Goal: Information Seeking & Learning: Compare options

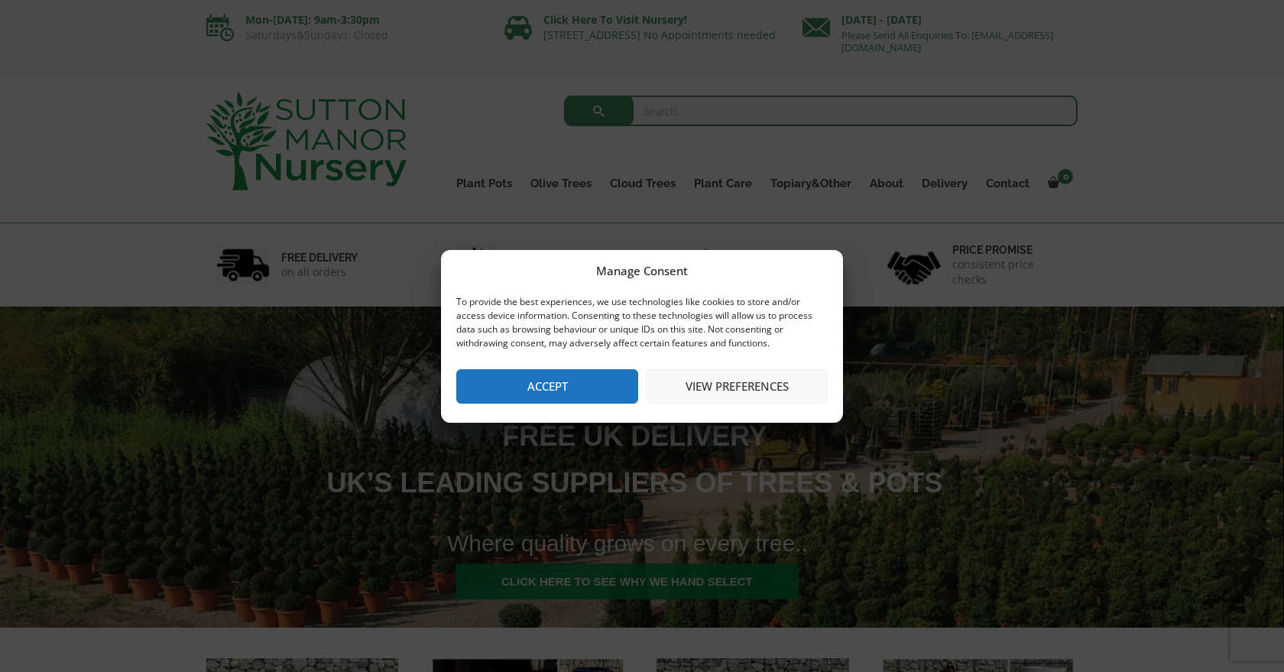
click at [595, 388] on button "Accept" at bounding box center [547, 386] width 182 height 34
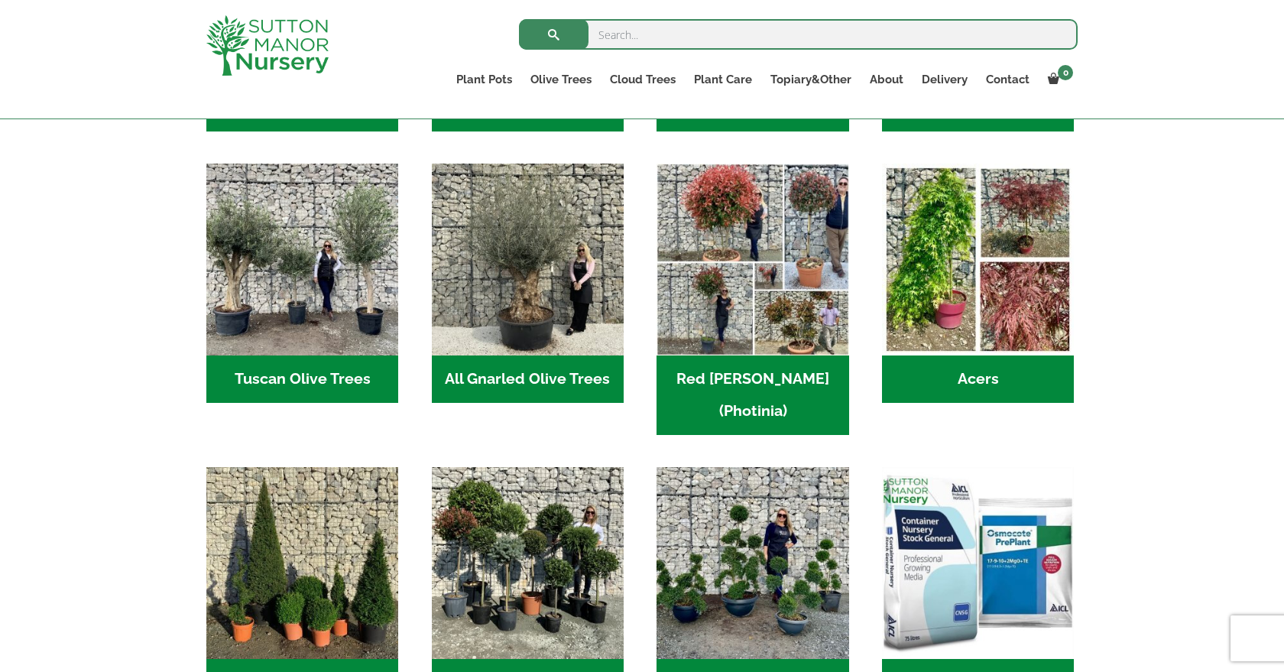
scroll to position [734, 0]
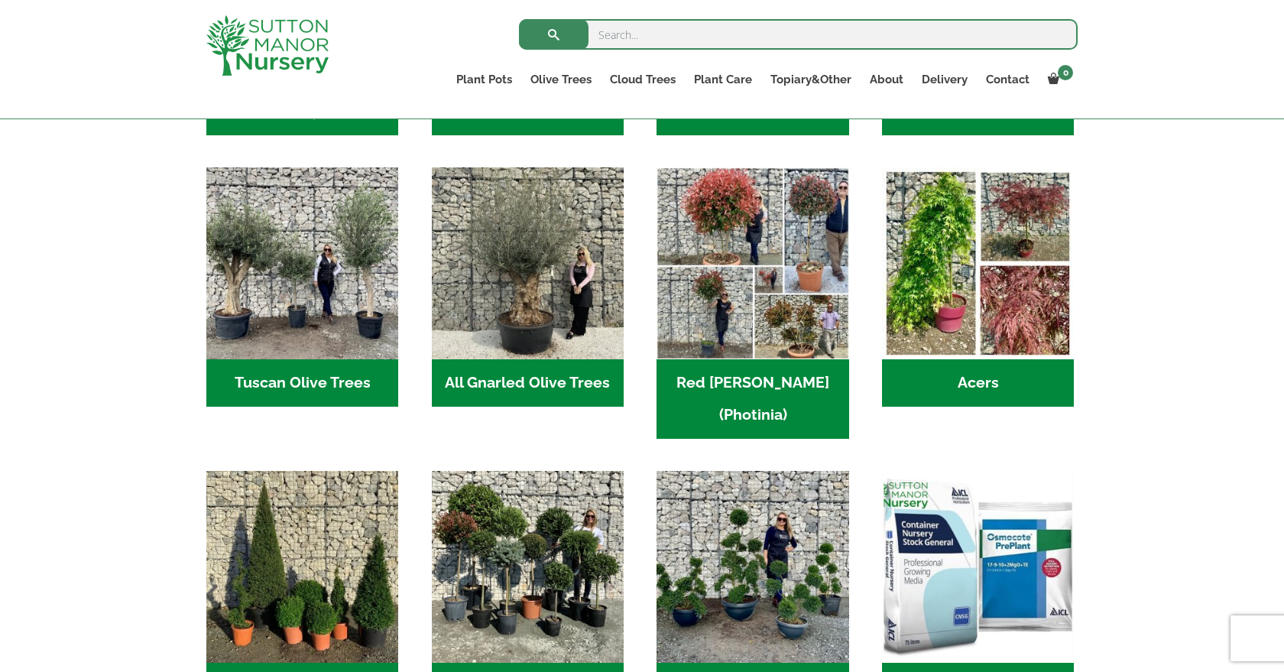
click at [506, 390] on h2 "All Gnarled Olive Trees (134)" at bounding box center [528, 382] width 192 height 47
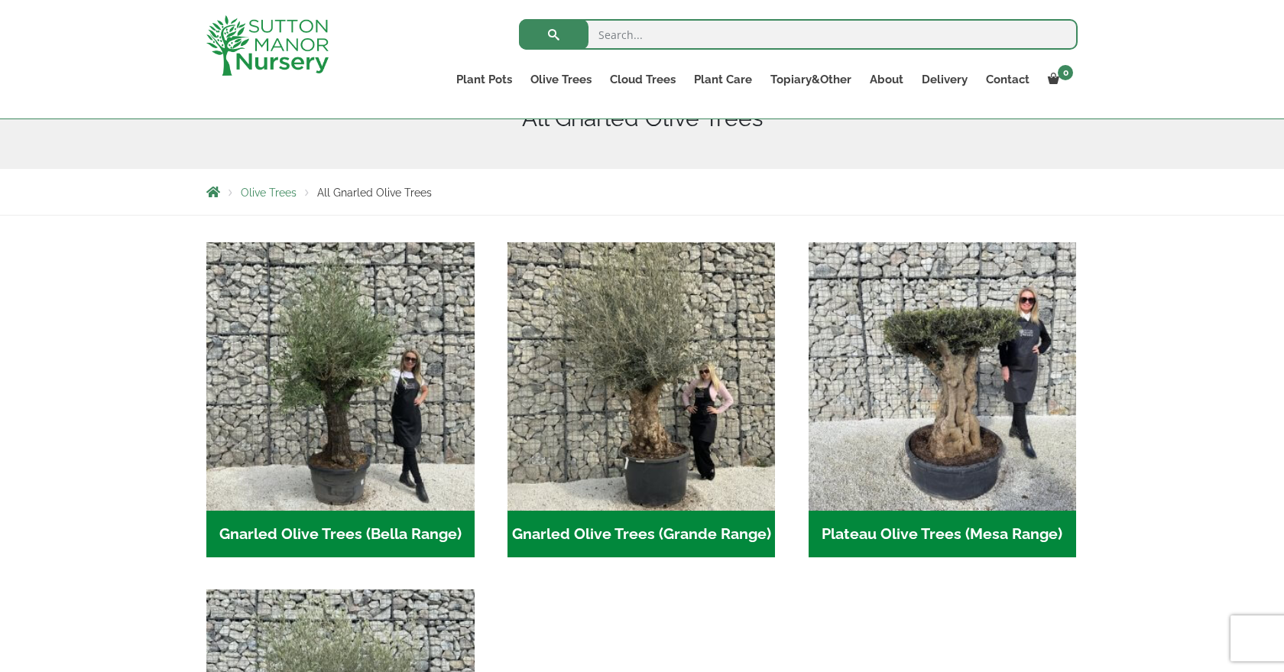
scroll to position [211, 0]
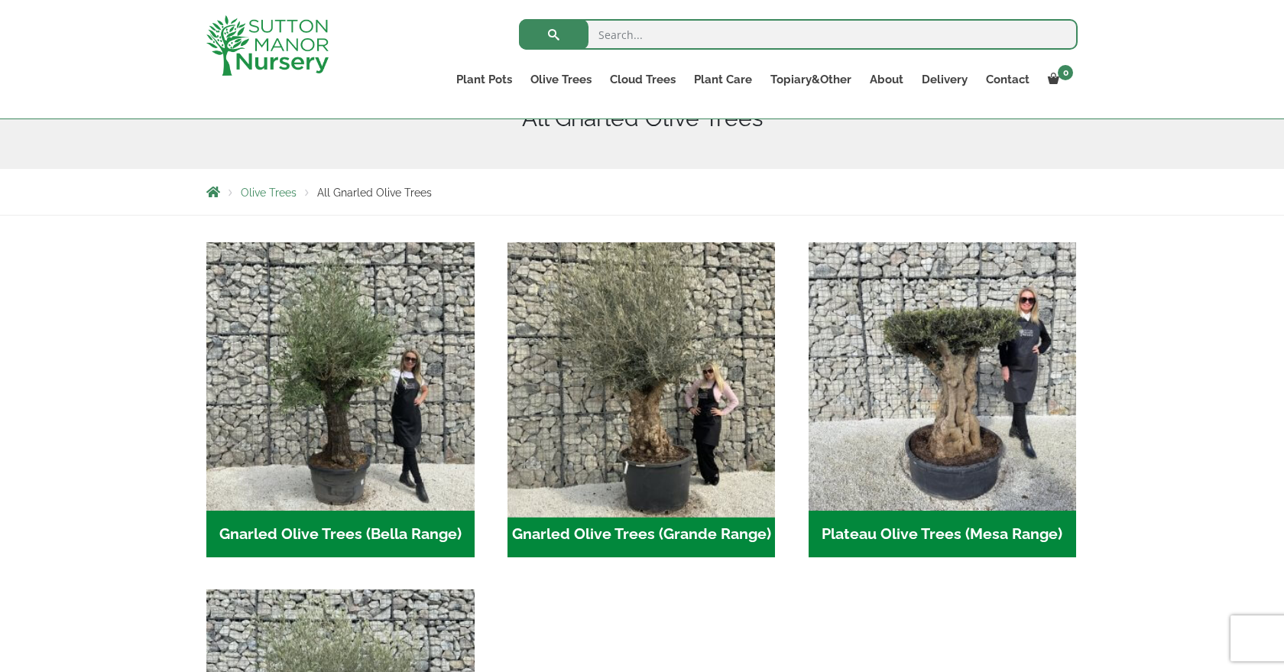
click at [627, 382] on img "Visit product category Gnarled Olive Trees (Grande Range)" at bounding box center [641, 375] width 281 height 281
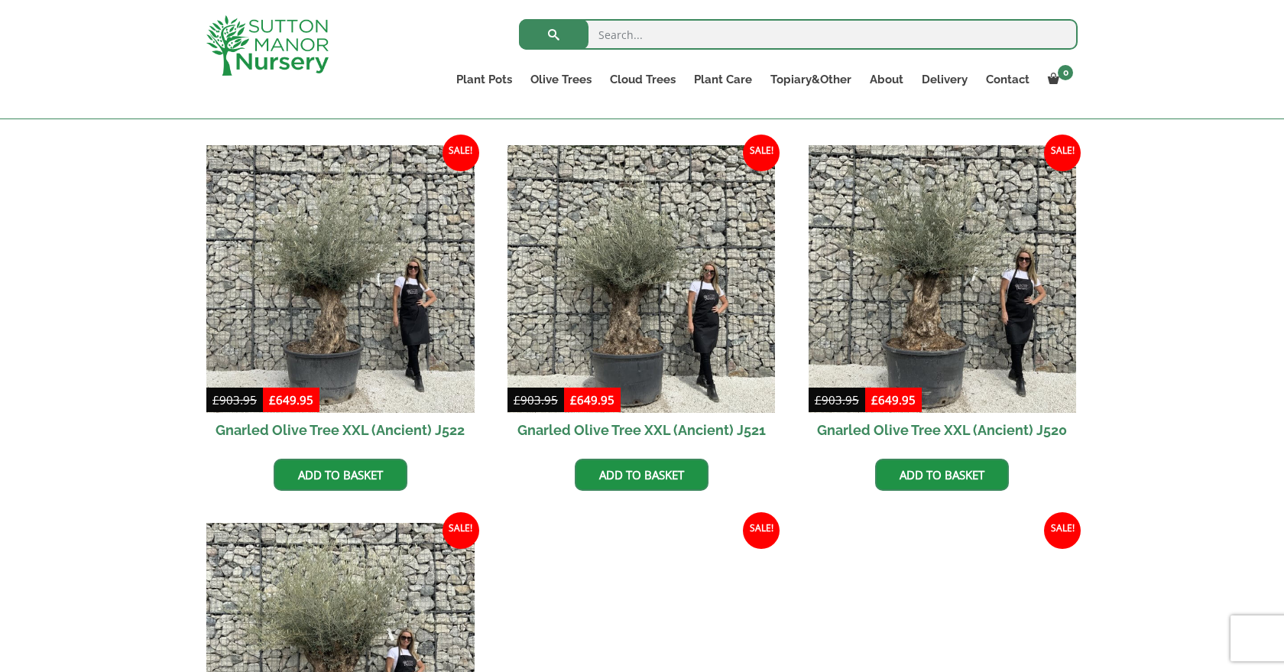
scroll to position [744, 0]
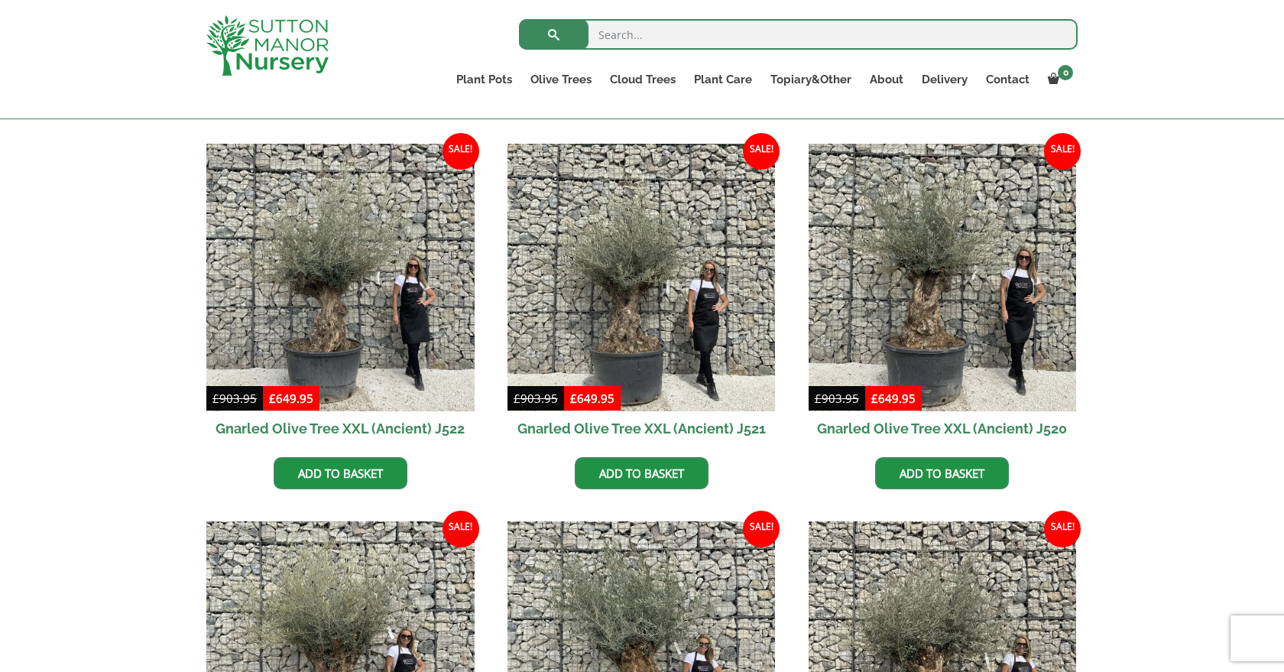
click at [688, 37] on input "search" at bounding box center [798, 34] width 559 height 31
type input "J739"
click at [553, 34] on button "submit" at bounding box center [554, 34] width 70 height 31
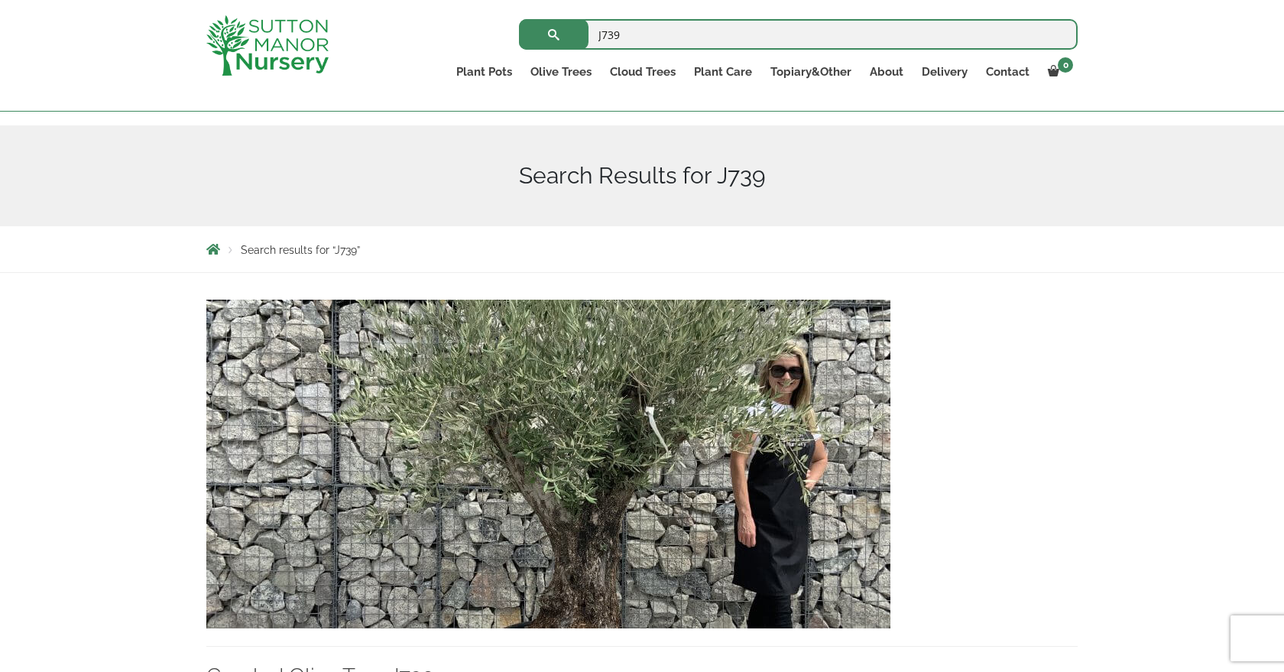
scroll to position [134, 0]
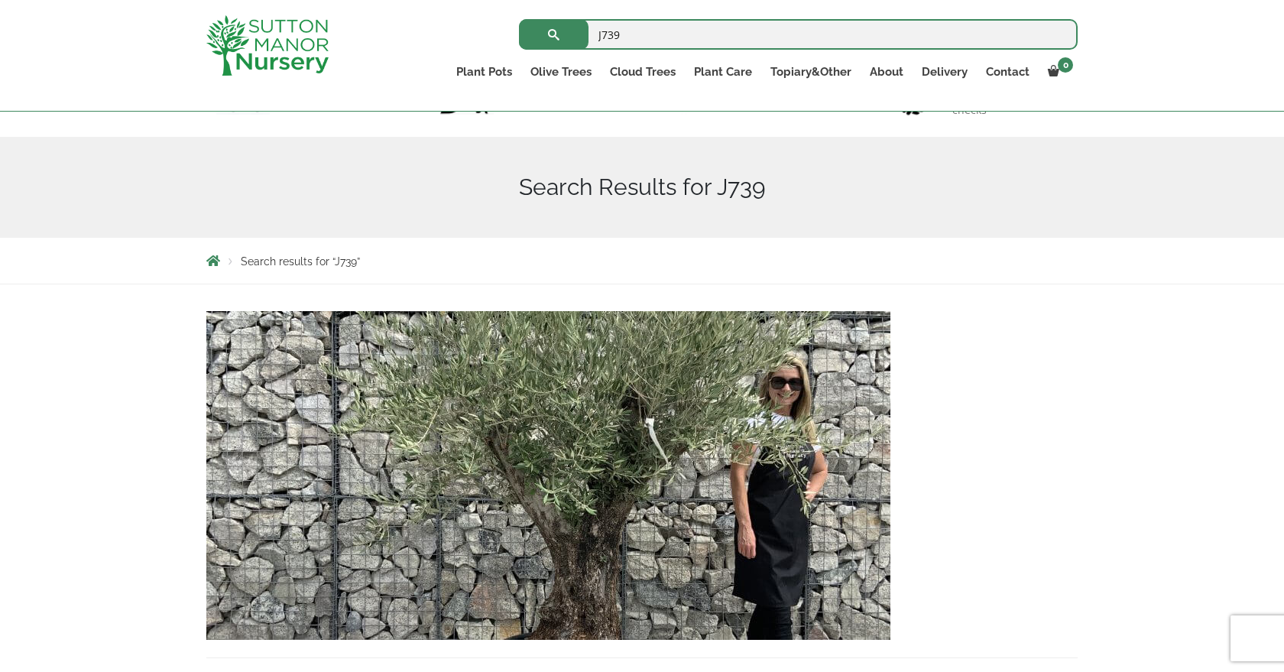
click at [488, 427] on img at bounding box center [548, 475] width 684 height 329
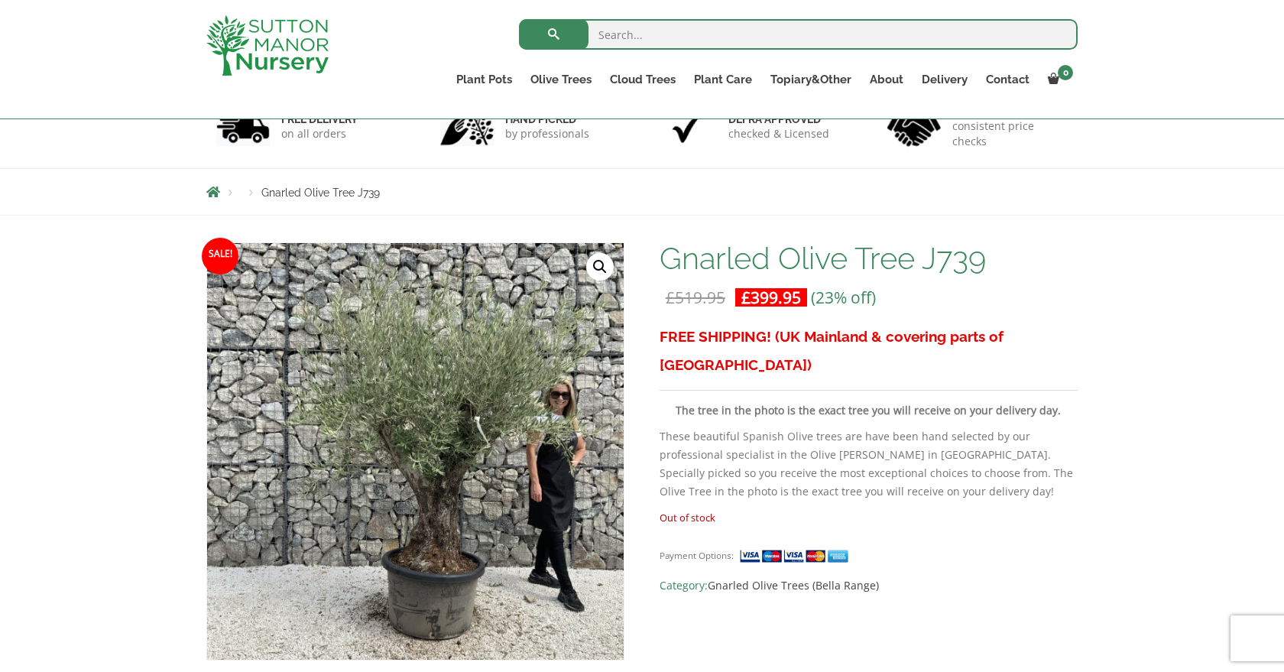
scroll to position [102, 0]
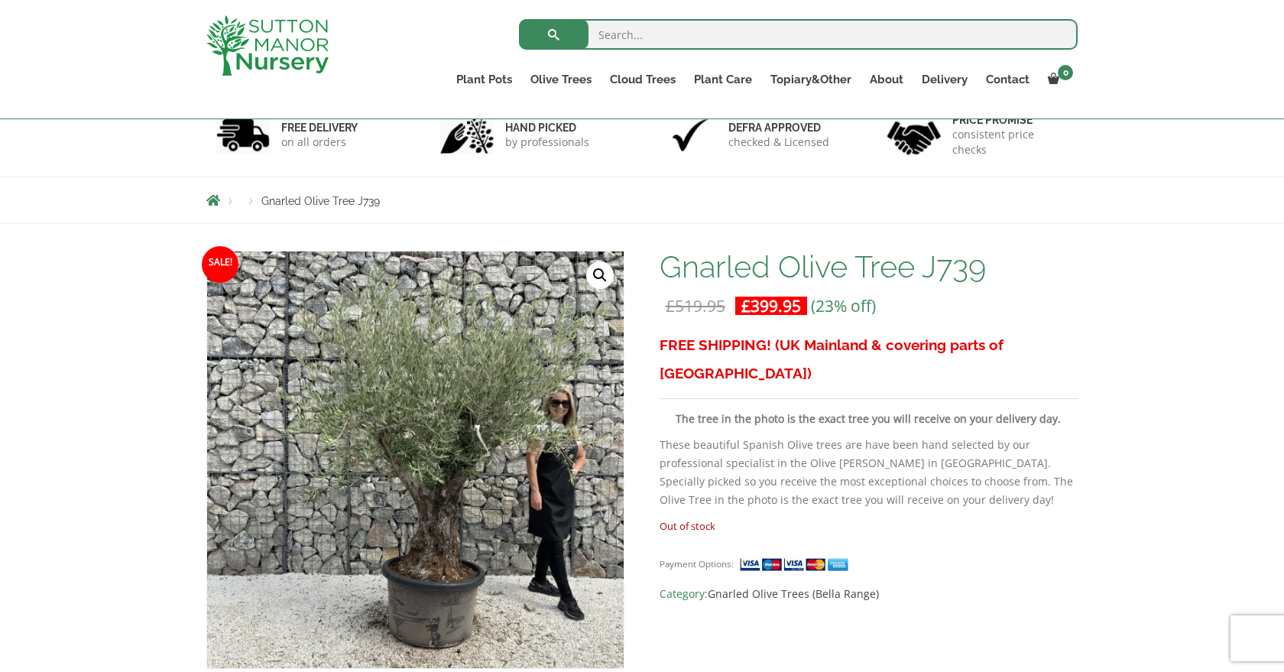
click at [650, 33] on input "search" at bounding box center [798, 34] width 559 height 31
type input "J781"
click at [553, 34] on button "submit" at bounding box center [554, 34] width 70 height 31
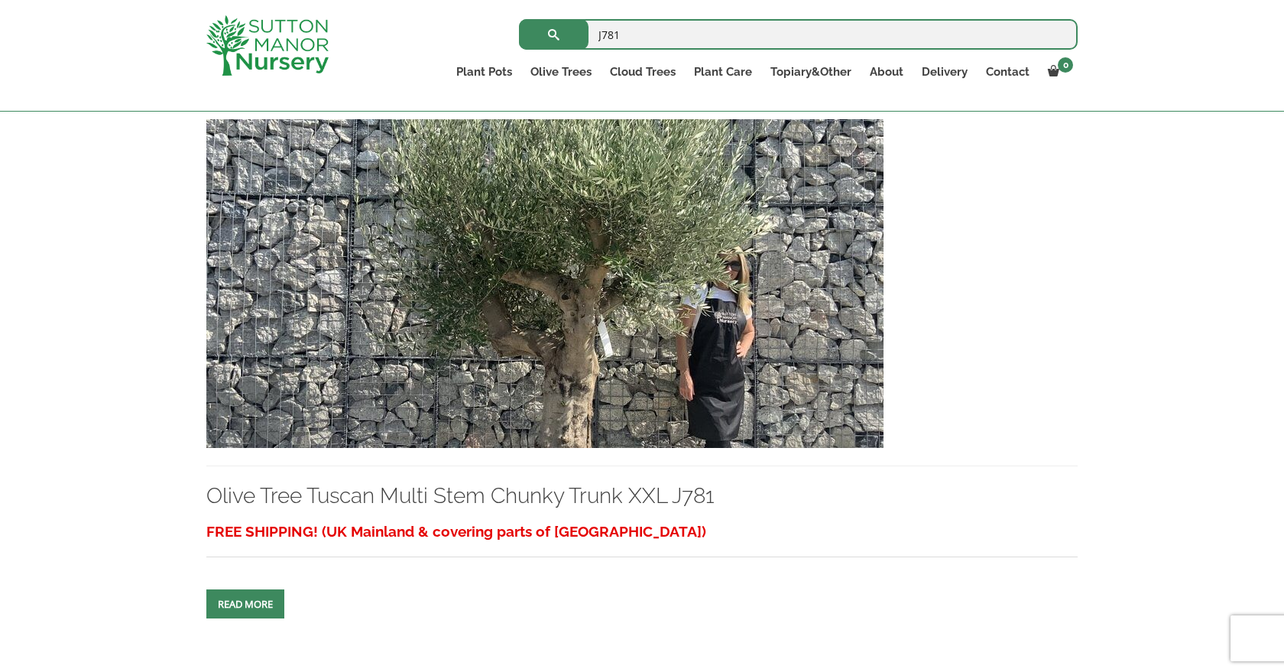
scroll to position [368, 0]
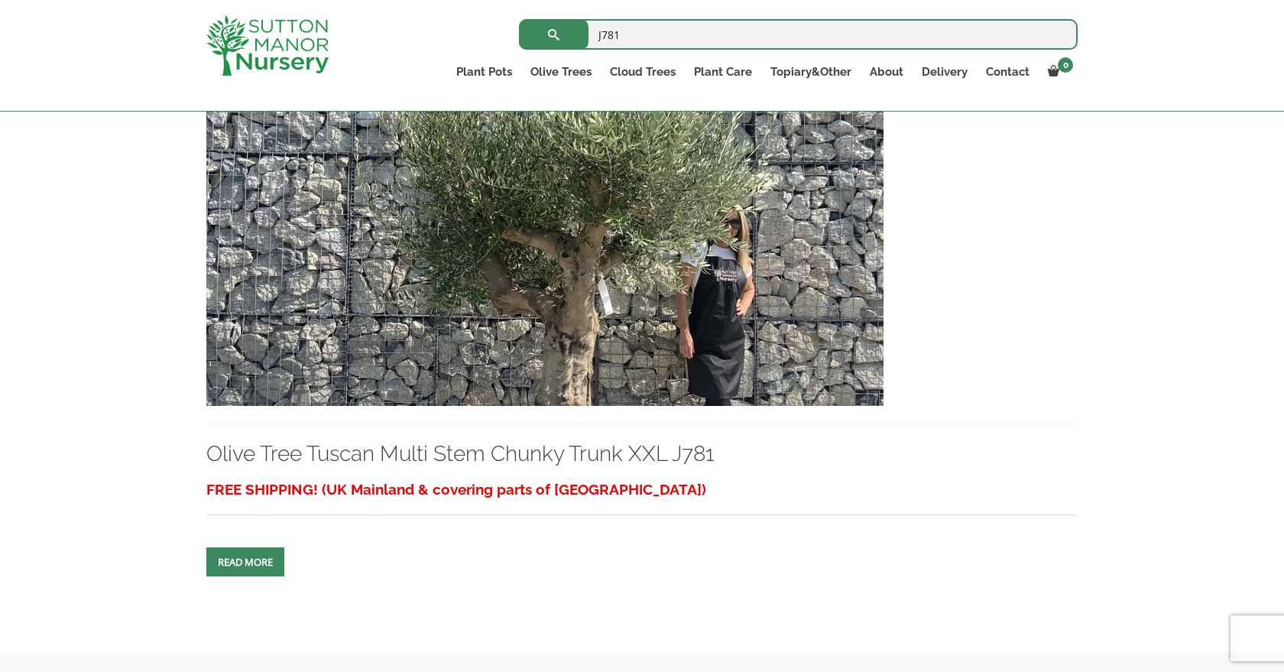
click at [355, 258] on img at bounding box center [544, 241] width 677 height 329
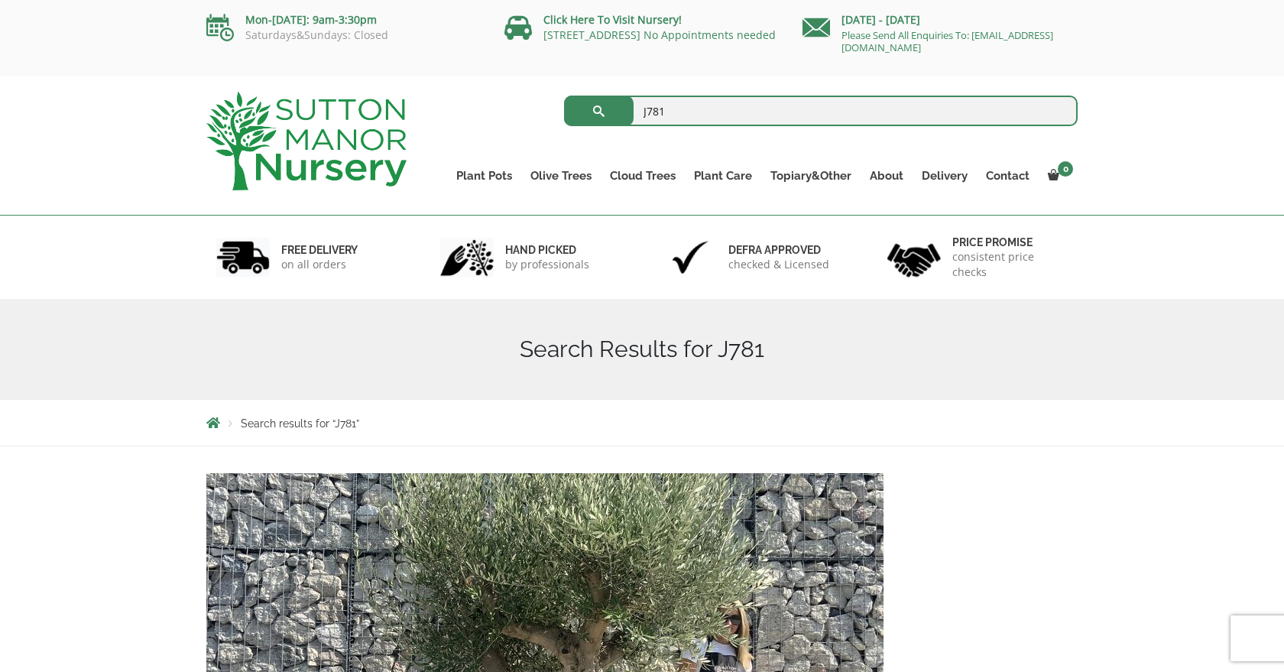
scroll to position [0, 0]
click at [375, 530] on img at bounding box center [544, 637] width 677 height 329
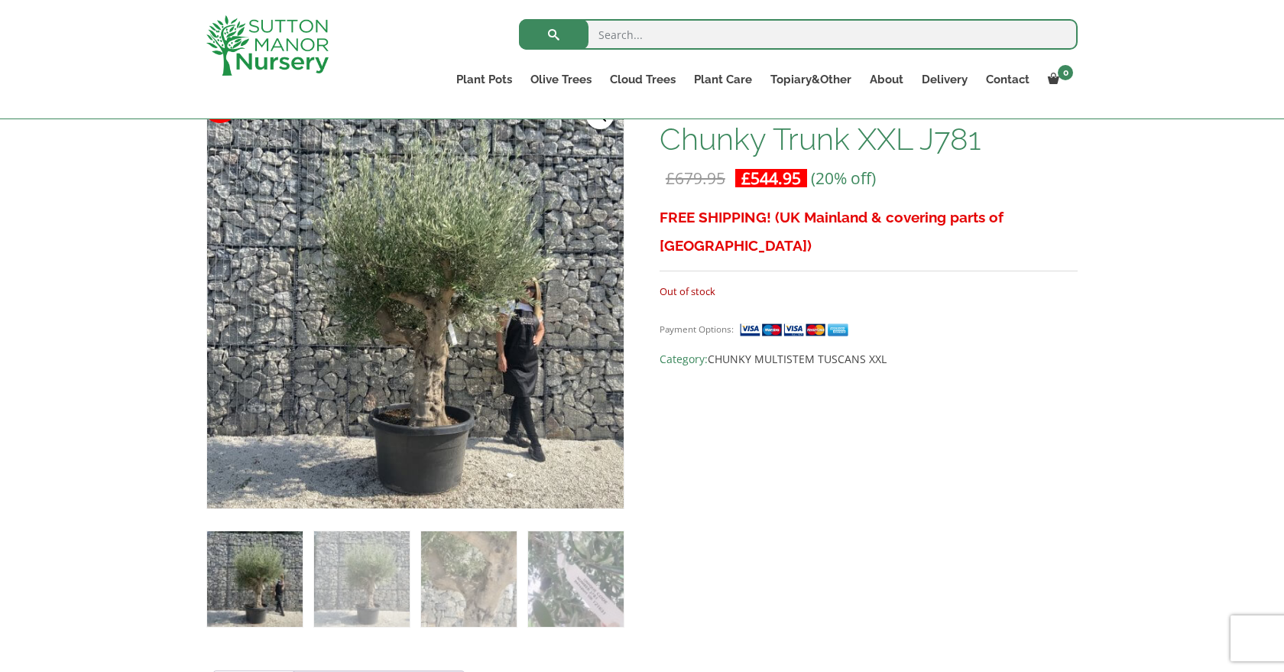
scroll to position [255, 0]
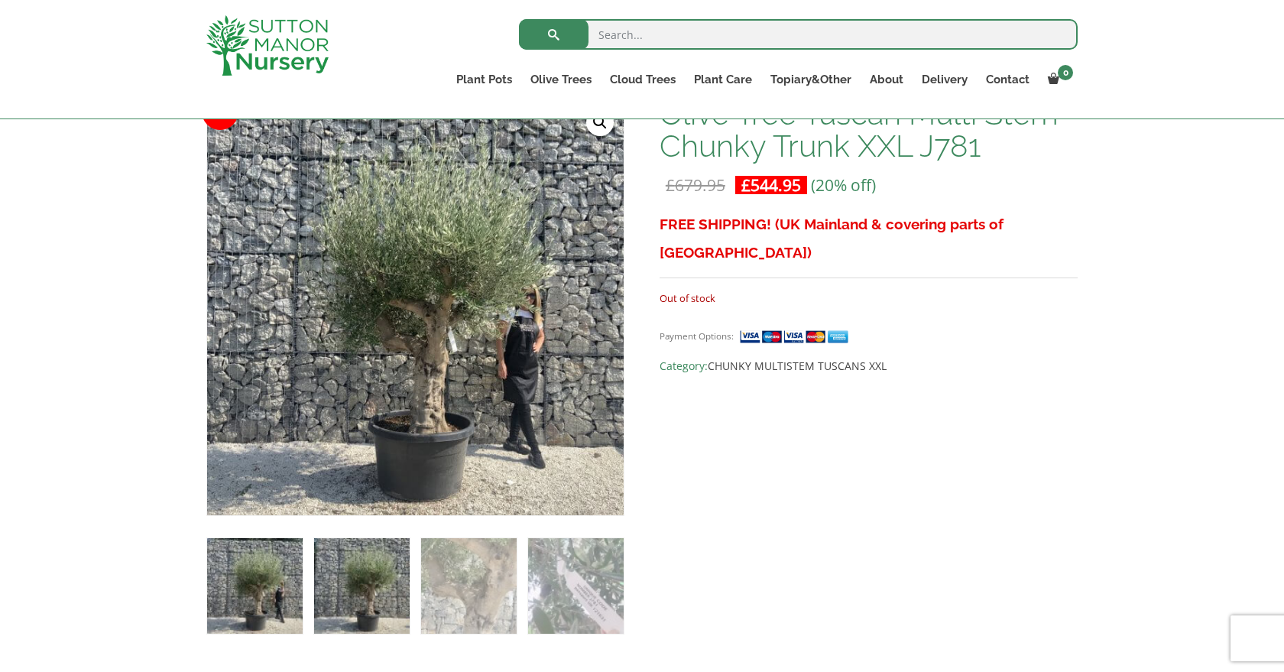
click at [362, 596] on img at bounding box center [362, 586] width 96 height 96
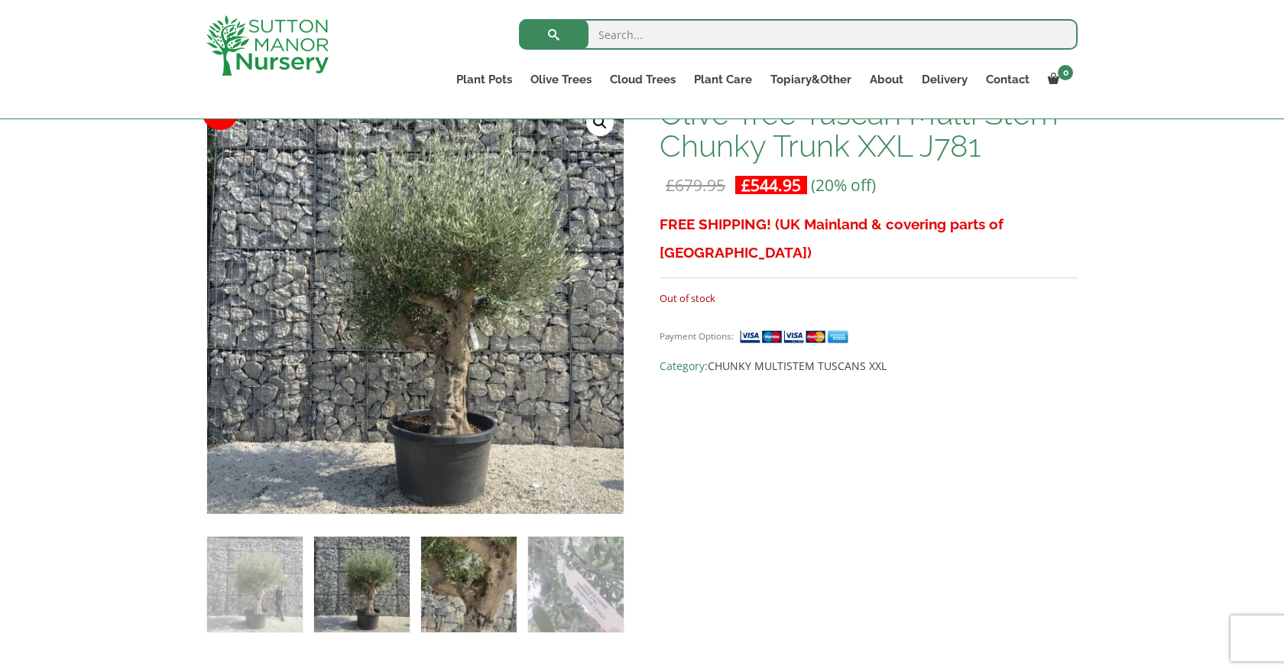
click at [462, 598] on img at bounding box center [469, 584] width 96 height 96
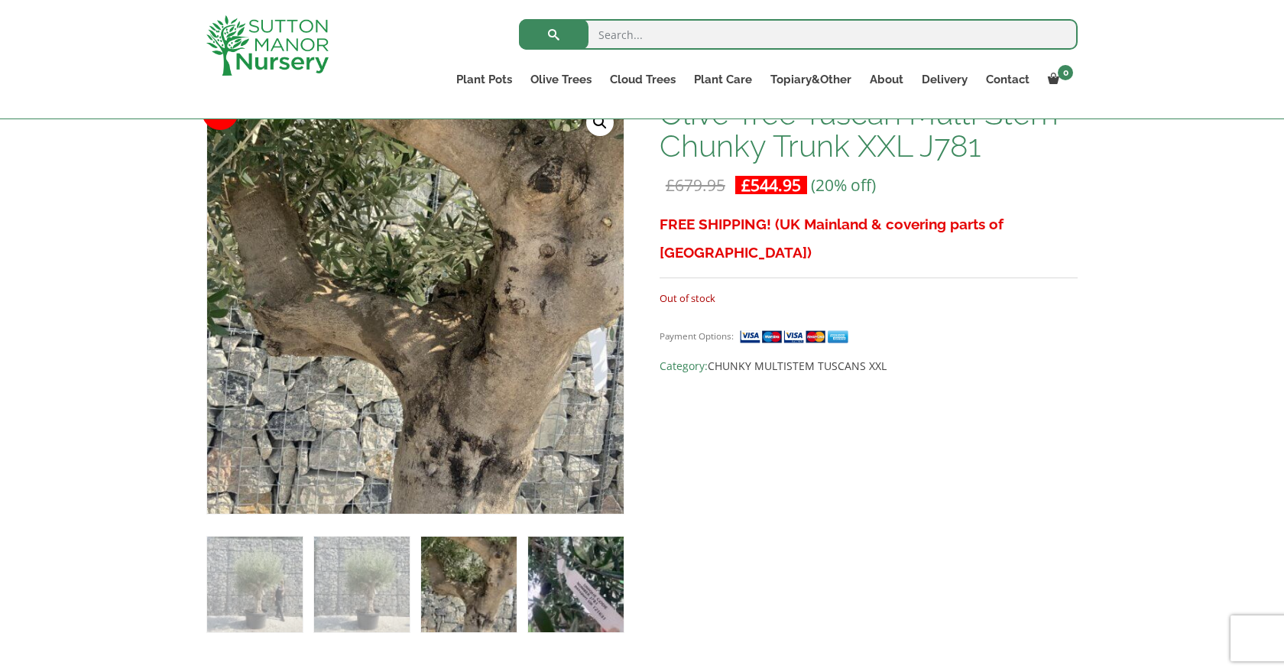
click at [574, 590] on img at bounding box center [576, 584] width 96 height 96
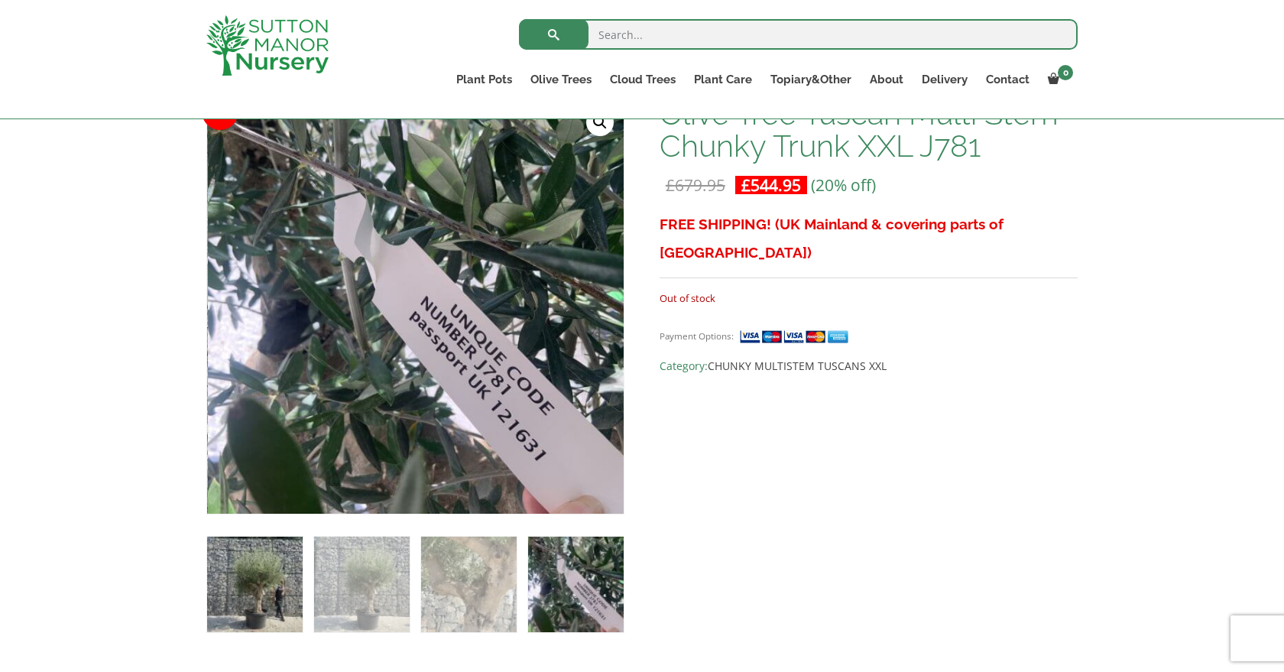
click at [259, 570] on img at bounding box center [255, 584] width 96 height 96
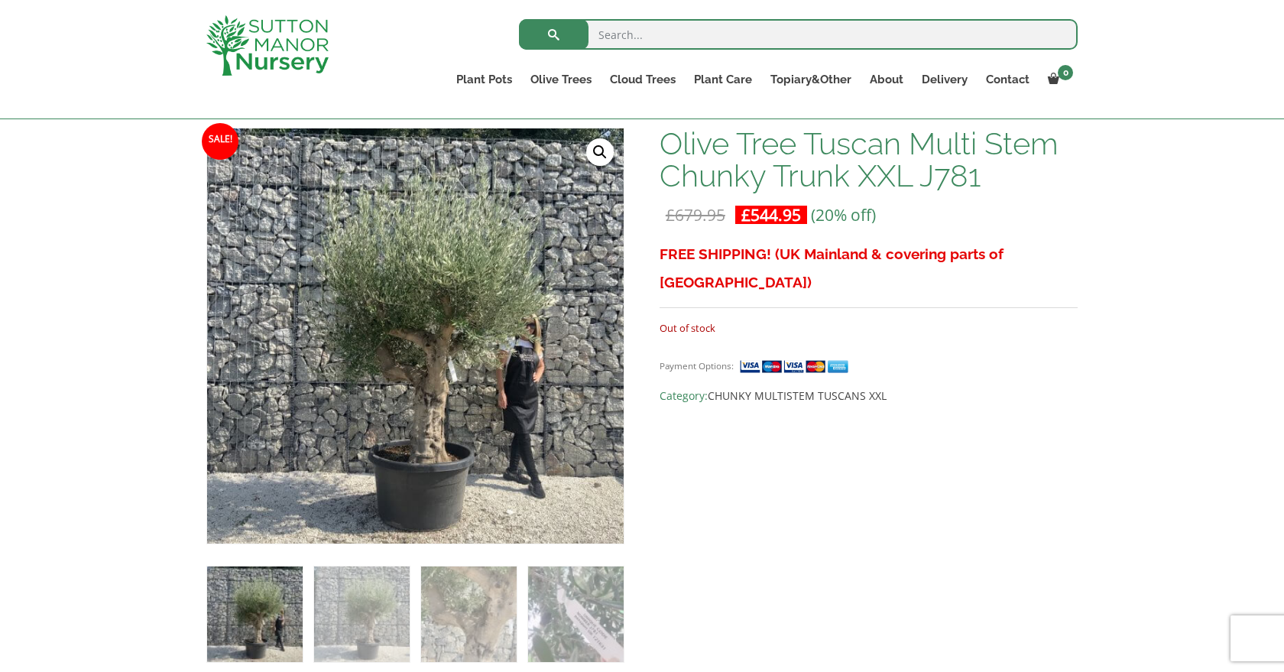
scroll to position [223, 0]
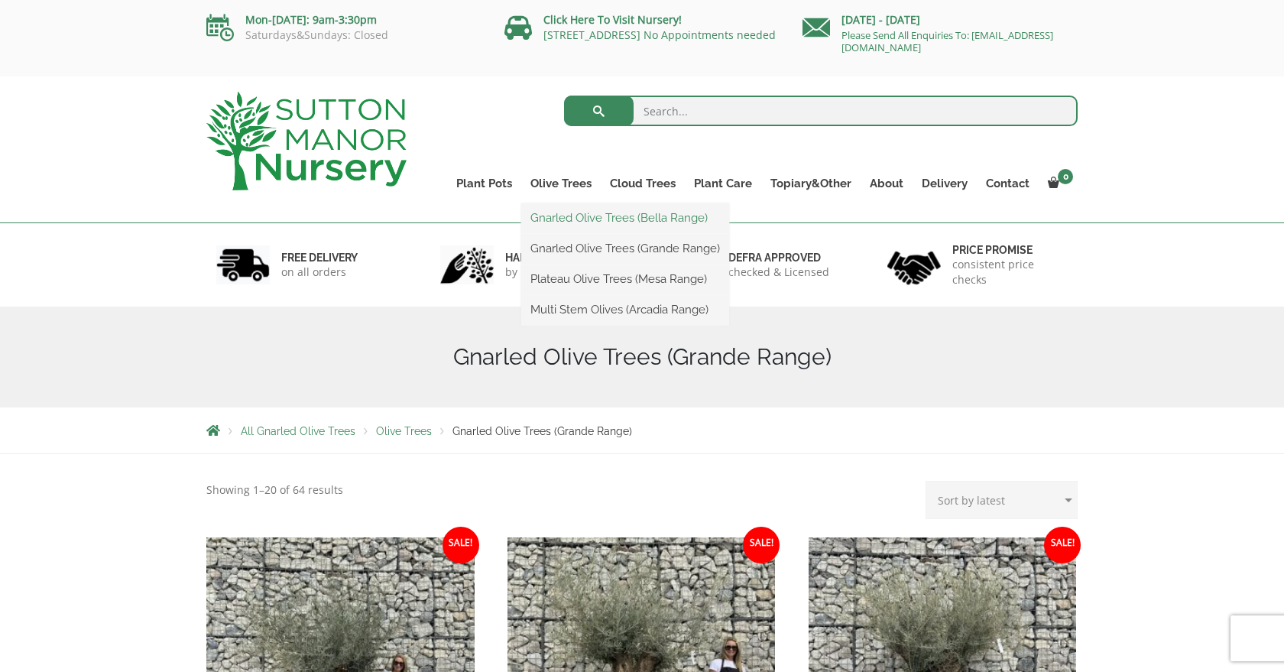
click at [575, 215] on link "Gnarled Olive Trees (Bella Range)" at bounding box center [625, 217] width 208 height 23
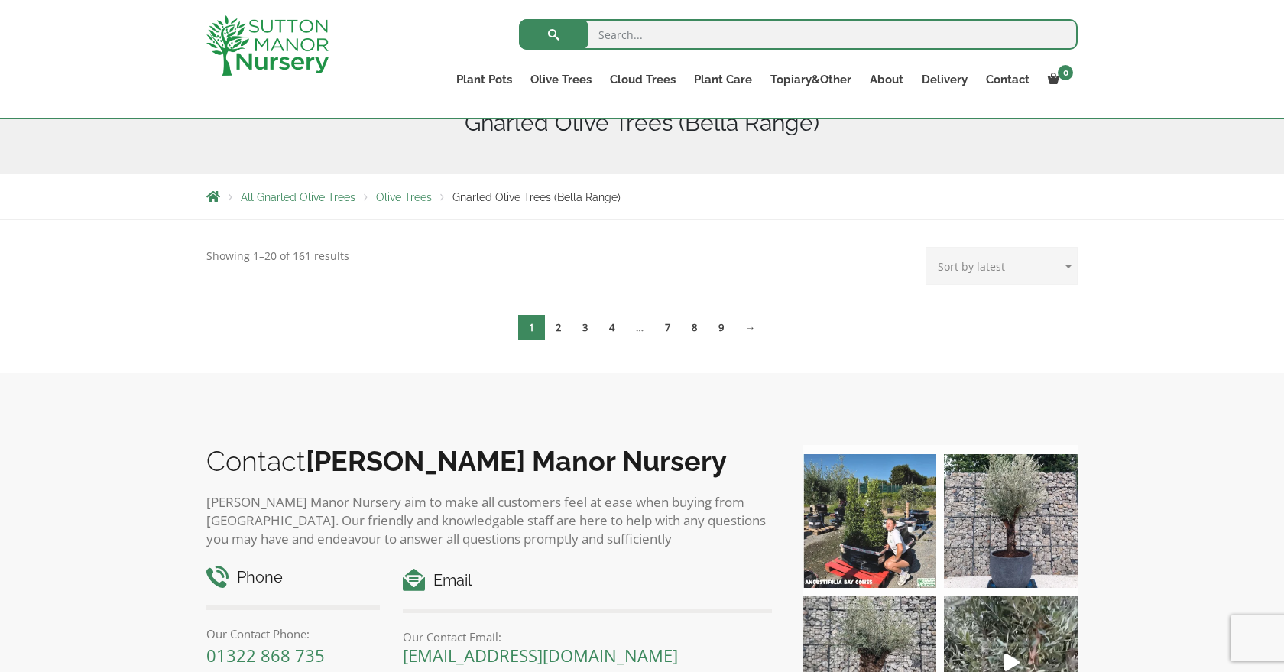
scroll to position [194, 0]
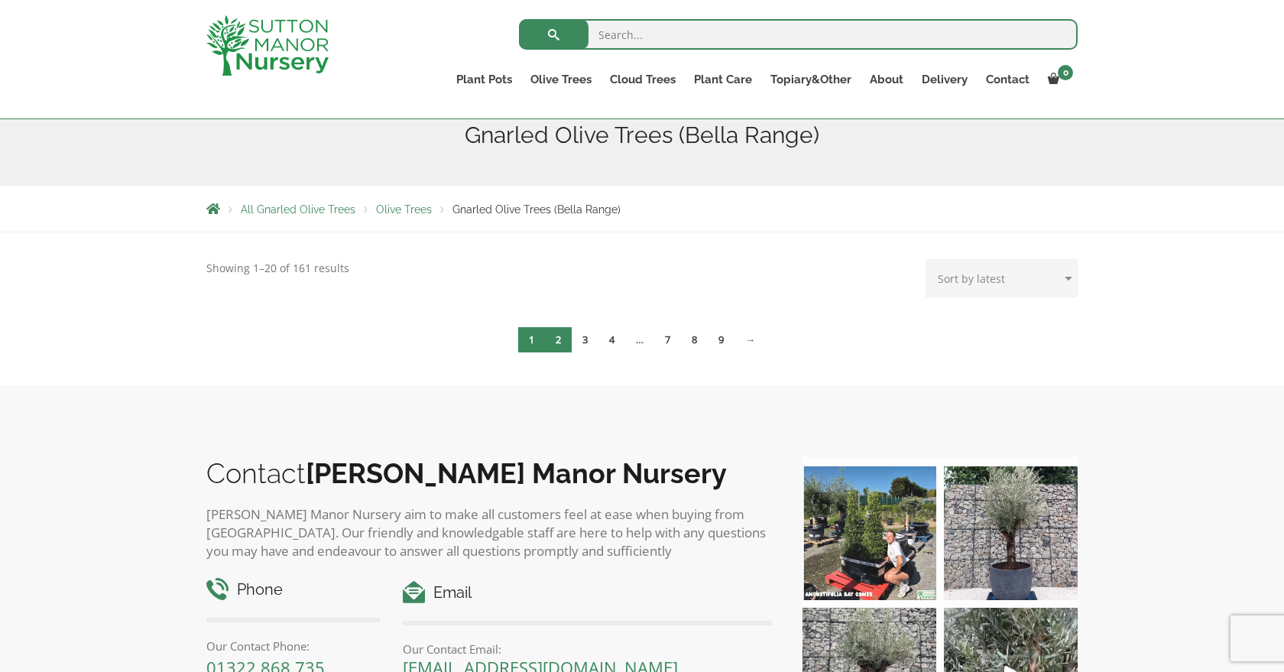
click at [558, 340] on link "2" at bounding box center [558, 339] width 27 height 25
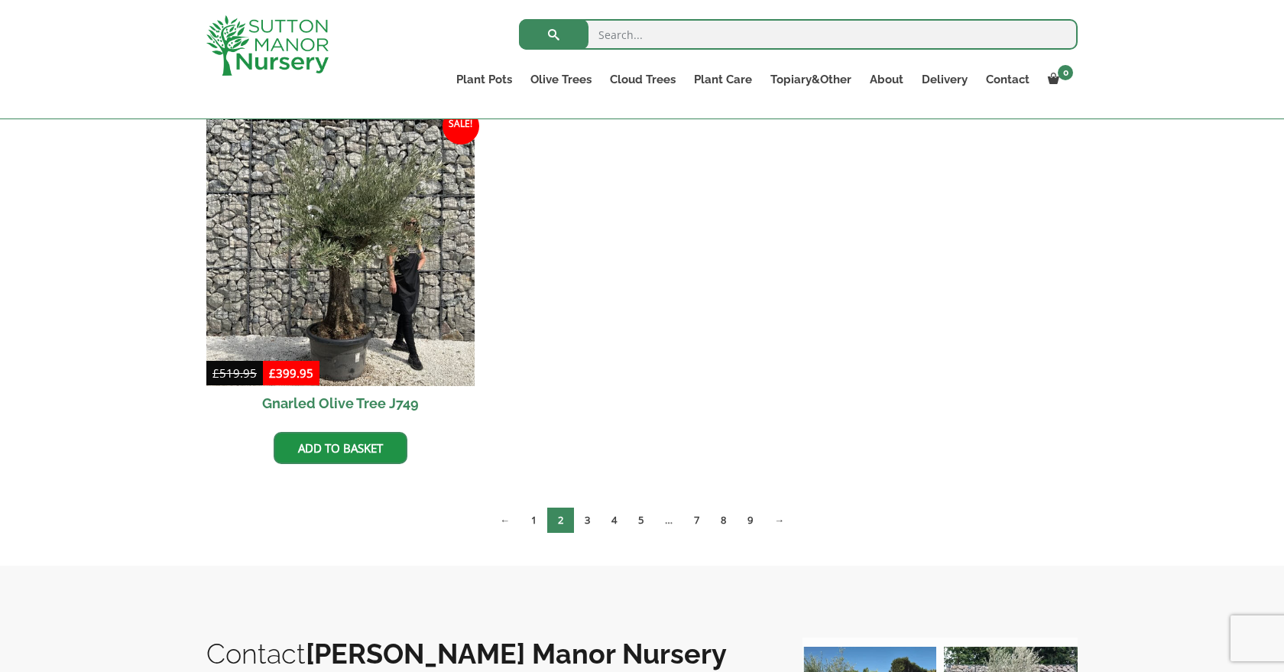
scroll to position [656, 0]
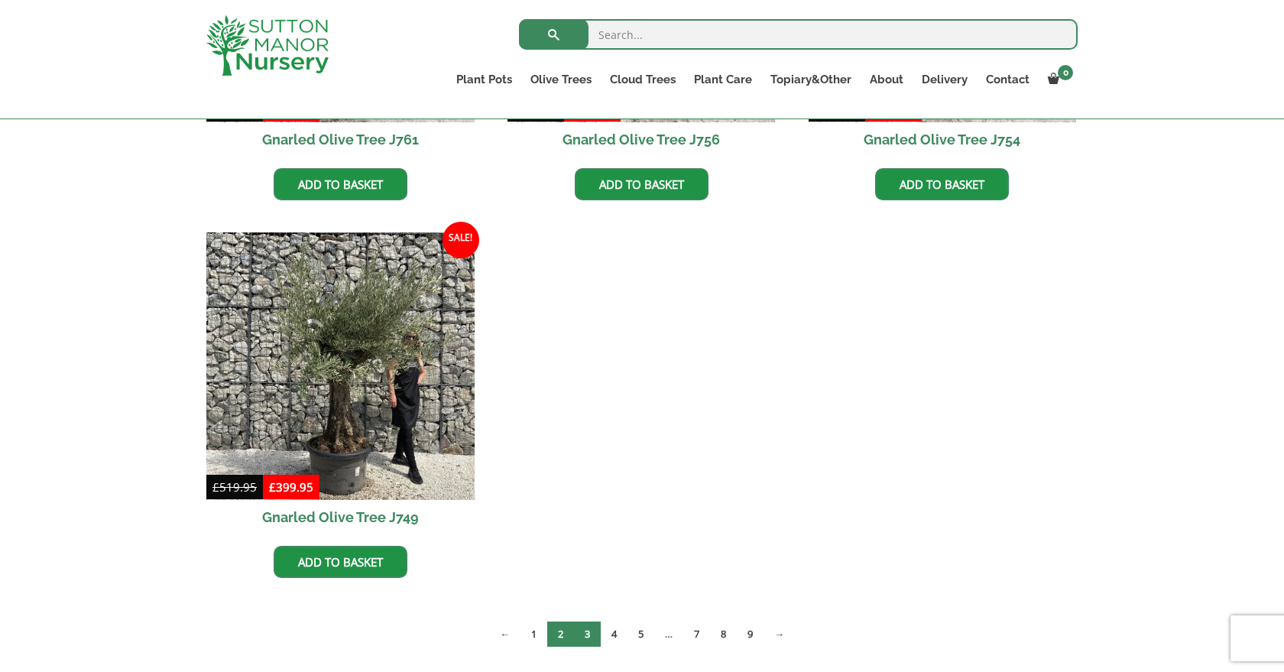
click at [589, 636] on link "3" at bounding box center [587, 633] width 27 height 25
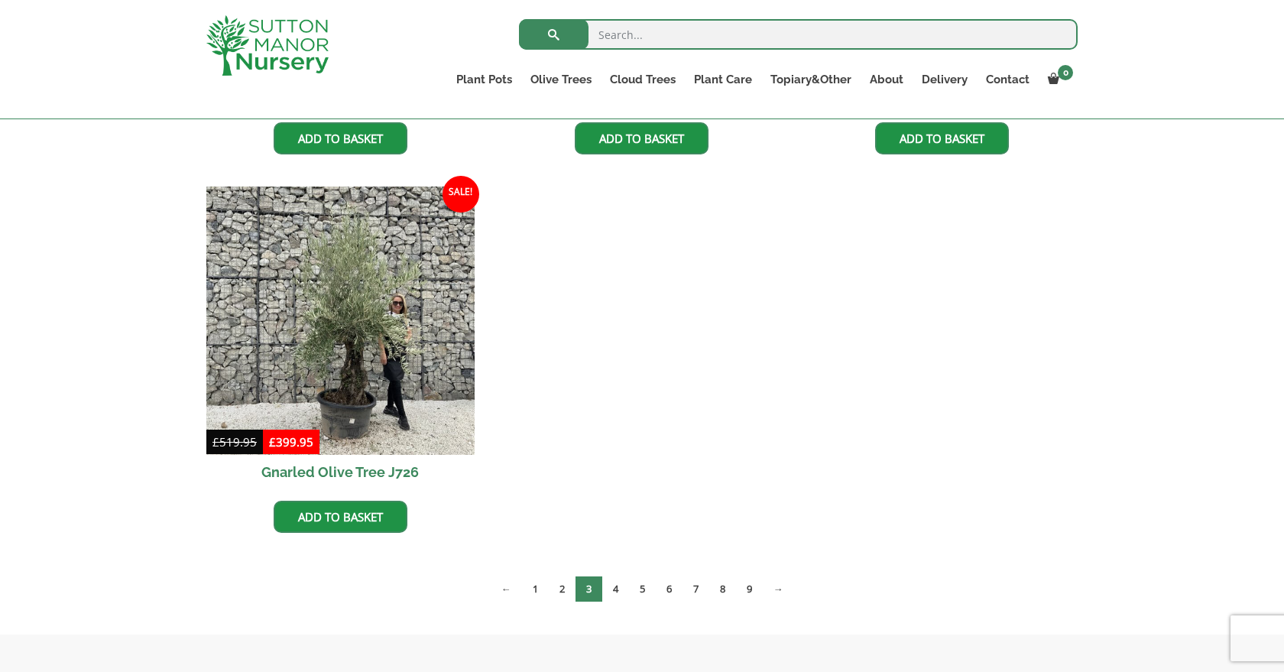
scroll to position [1080, 0]
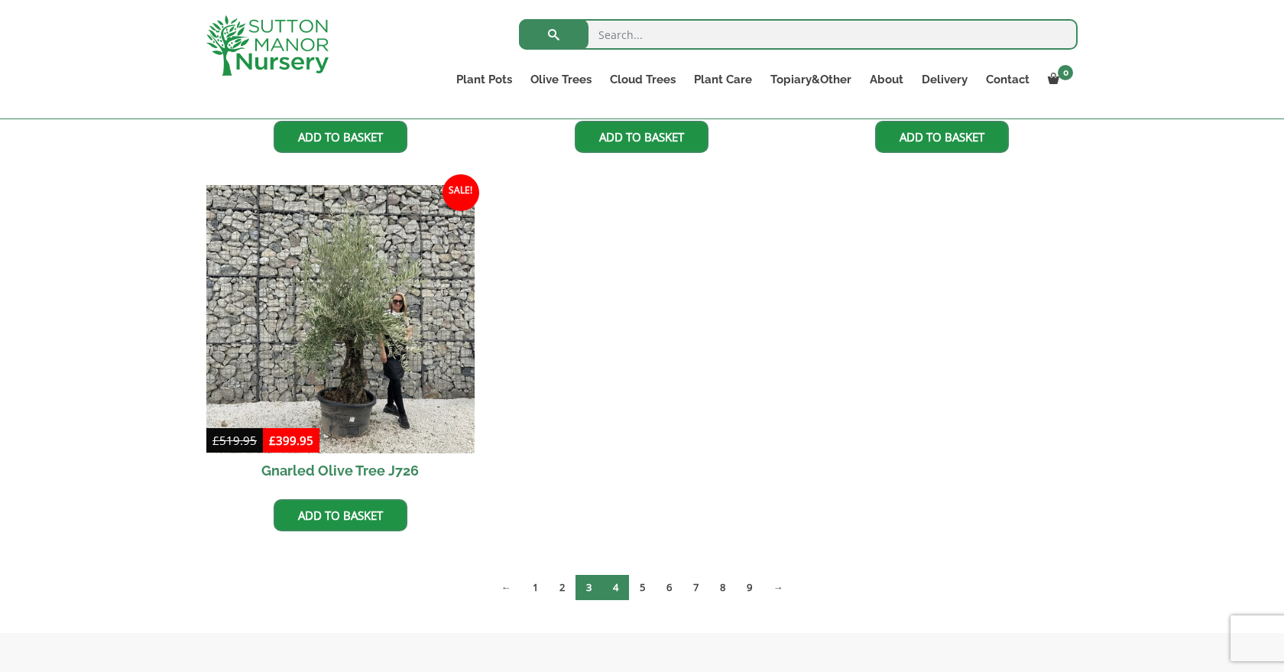
click at [617, 588] on link "4" at bounding box center [615, 587] width 27 height 25
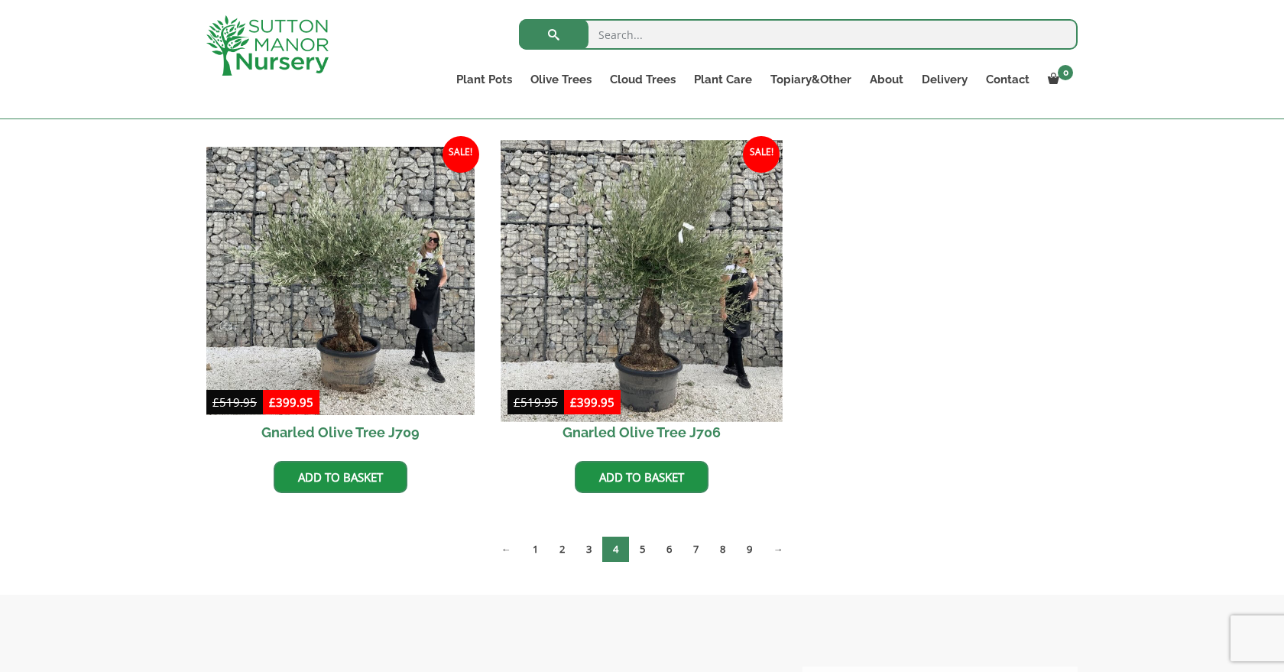
scroll to position [1121, 0]
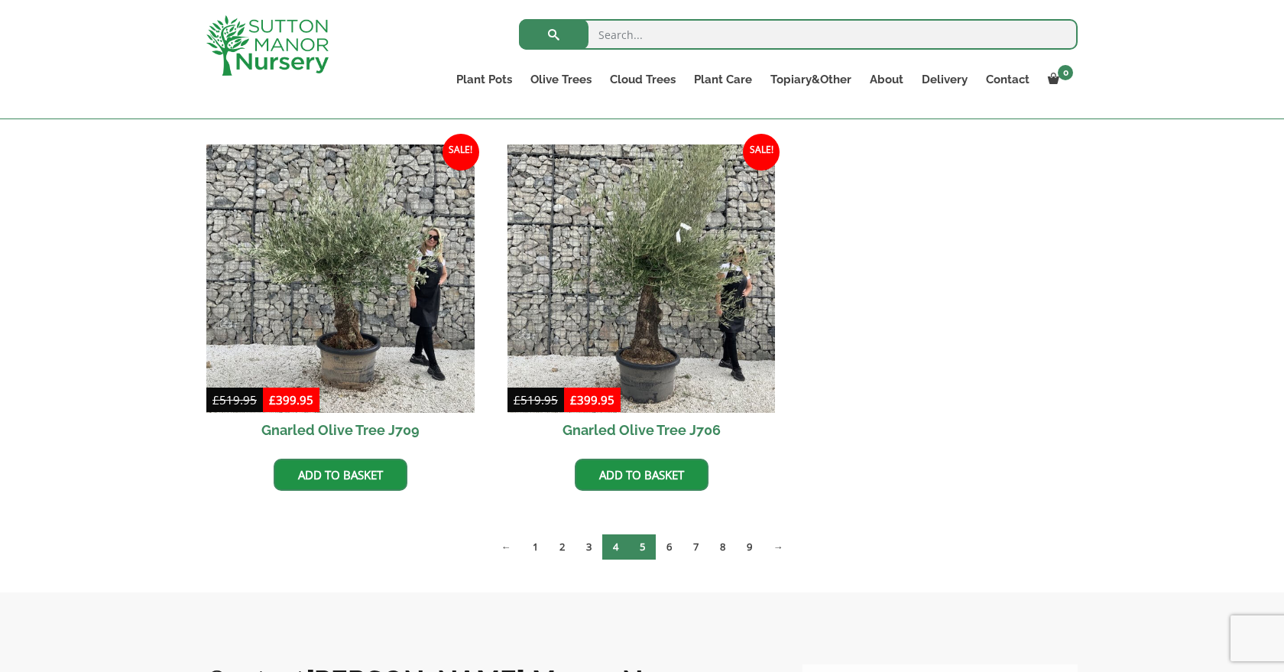
click at [640, 546] on link "5" at bounding box center [642, 546] width 27 height 25
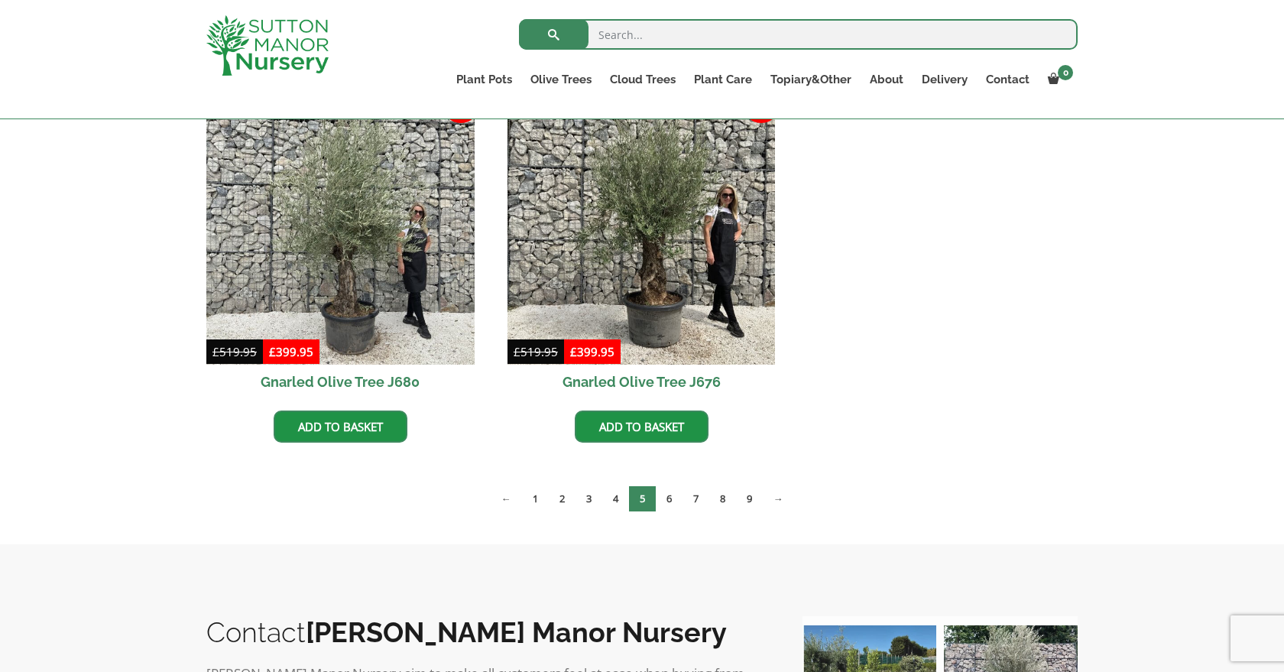
scroll to position [1552, 0]
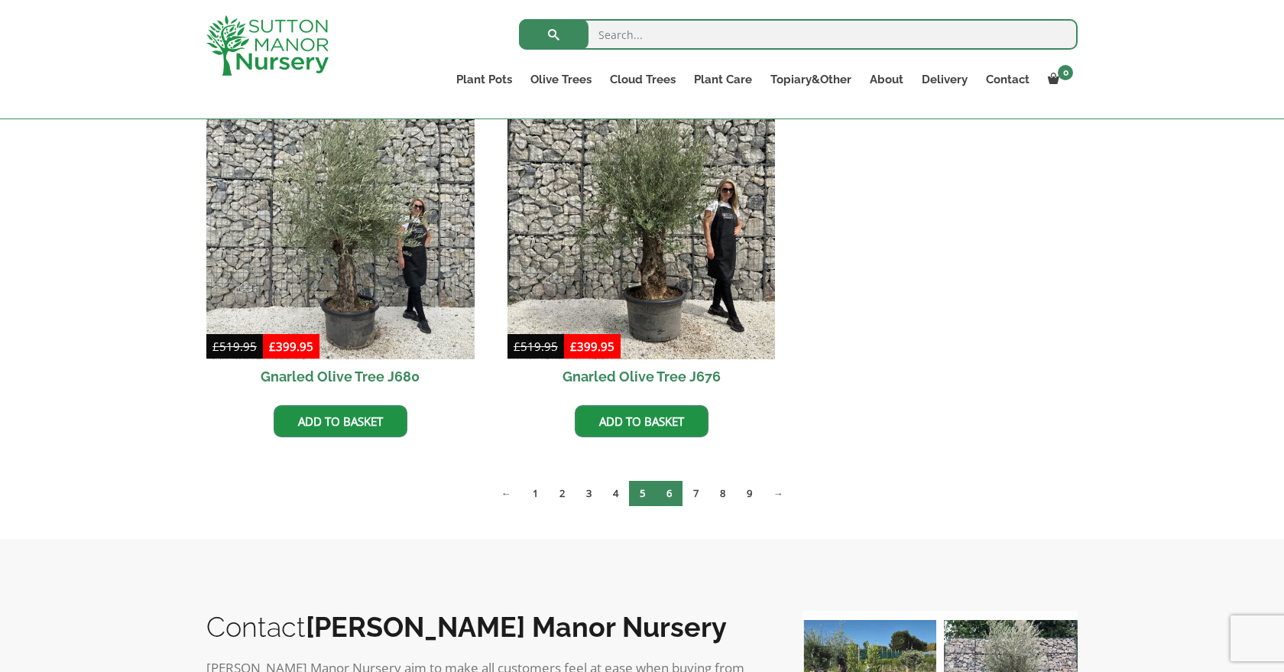
click at [668, 488] on link "6" at bounding box center [669, 493] width 27 height 25
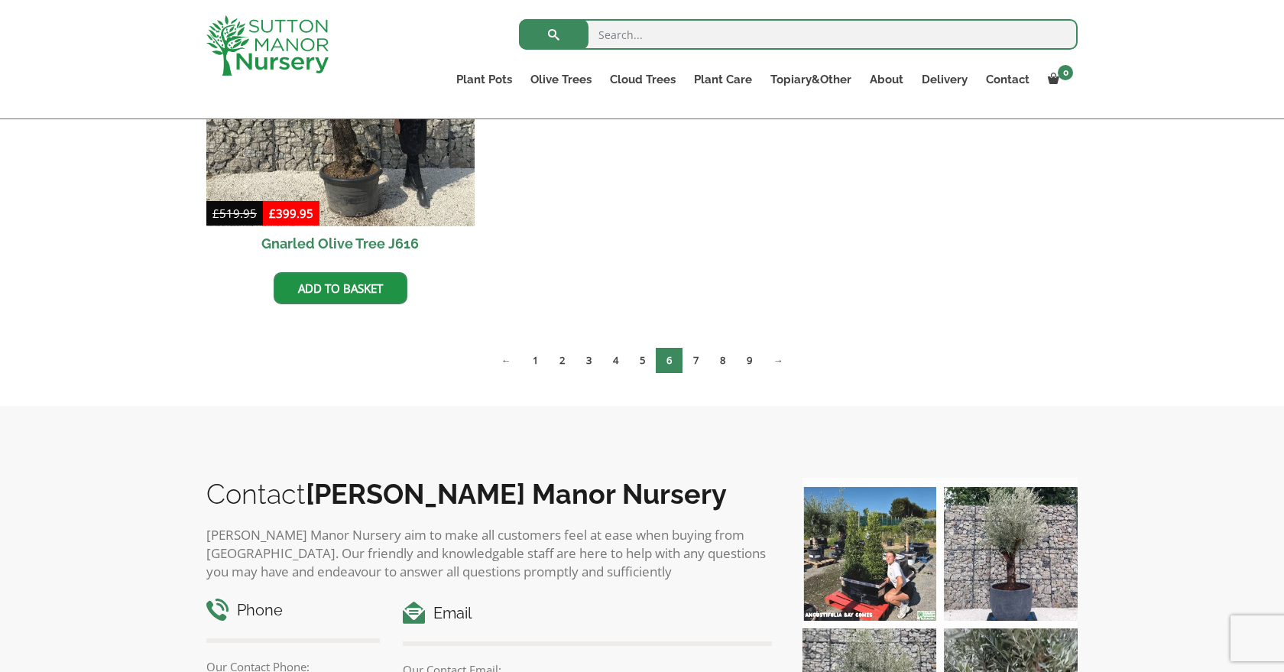
scroll to position [1702, 0]
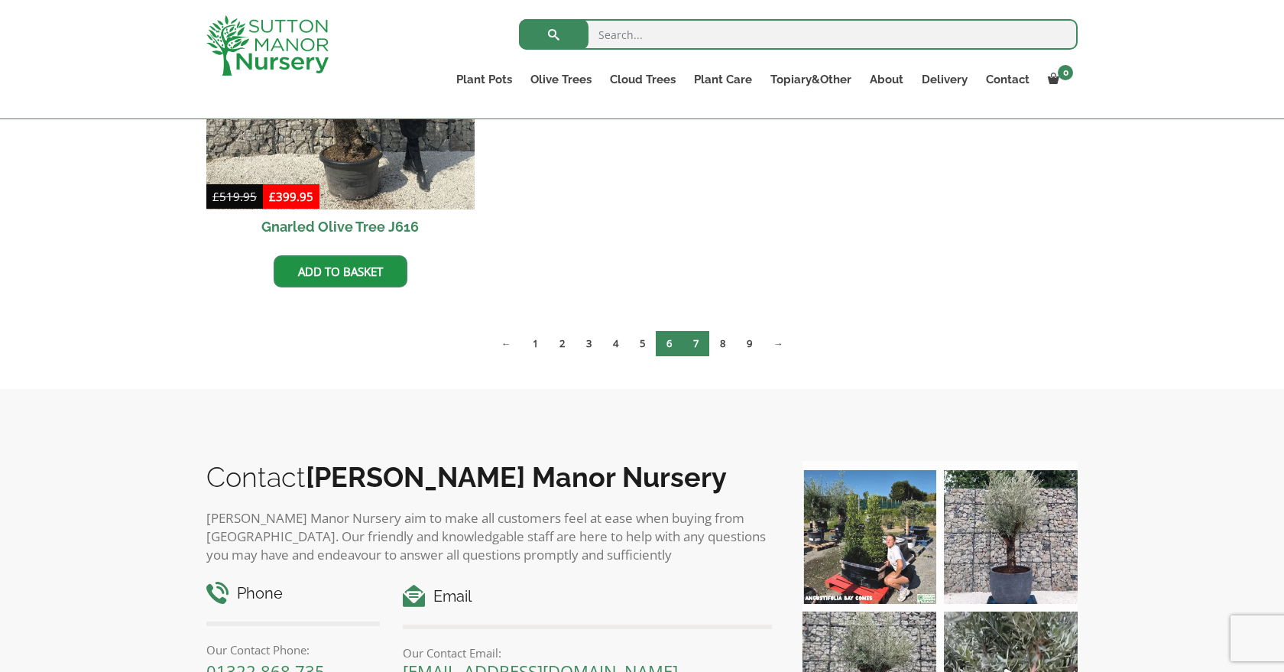
click at [698, 343] on link "7" at bounding box center [695, 343] width 27 height 25
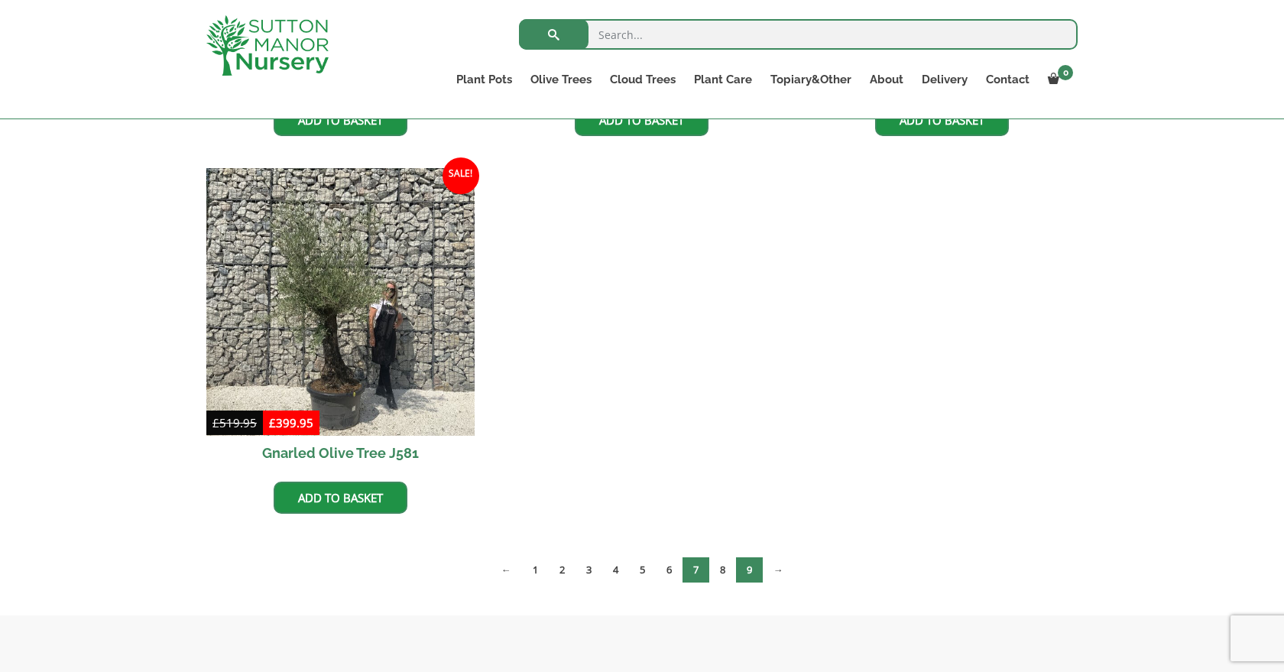
scroll to position [1476, 0]
click at [726, 569] on link "8" at bounding box center [722, 568] width 27 height 25
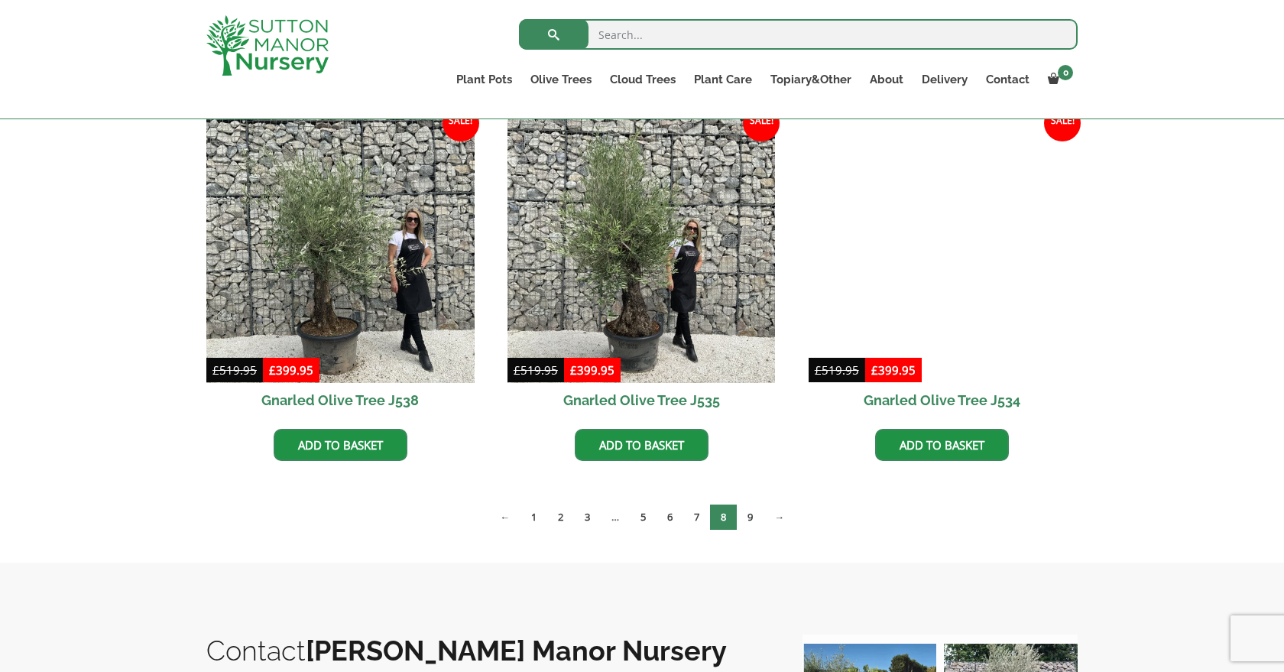
scroll to position [1903, 0]
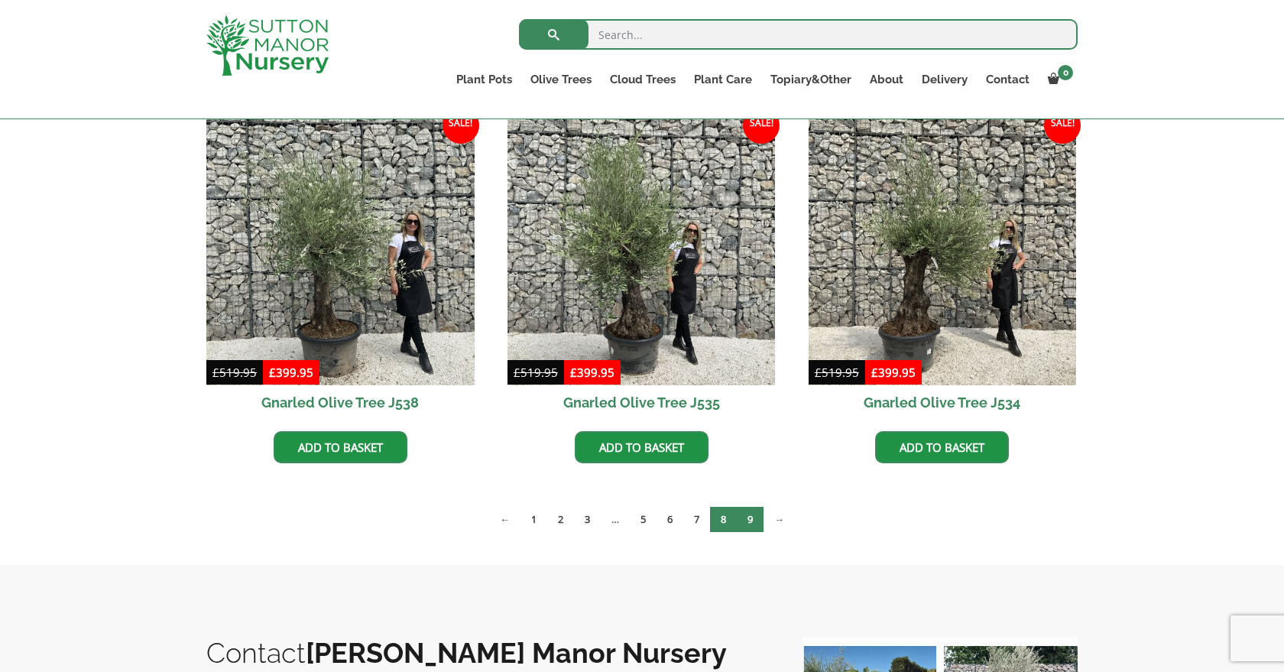
click at [753, 524] on link "9" at bounding box center [750, 519] width 27 height 25
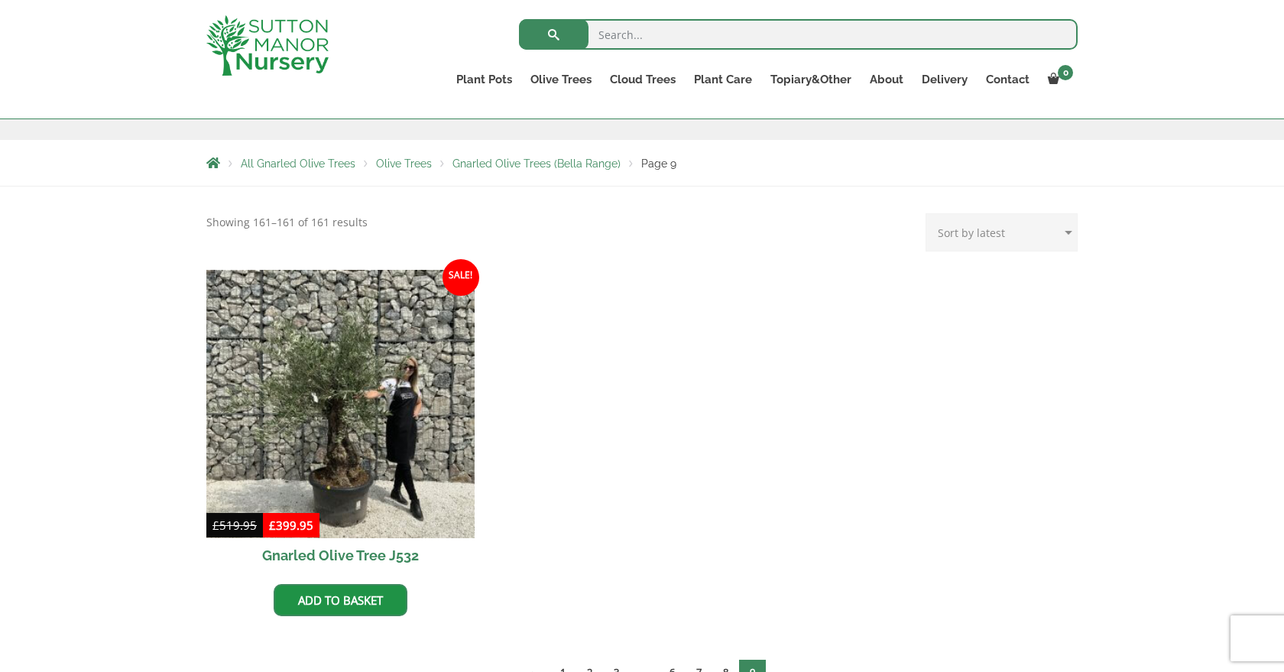
scroll to position [330, 0]
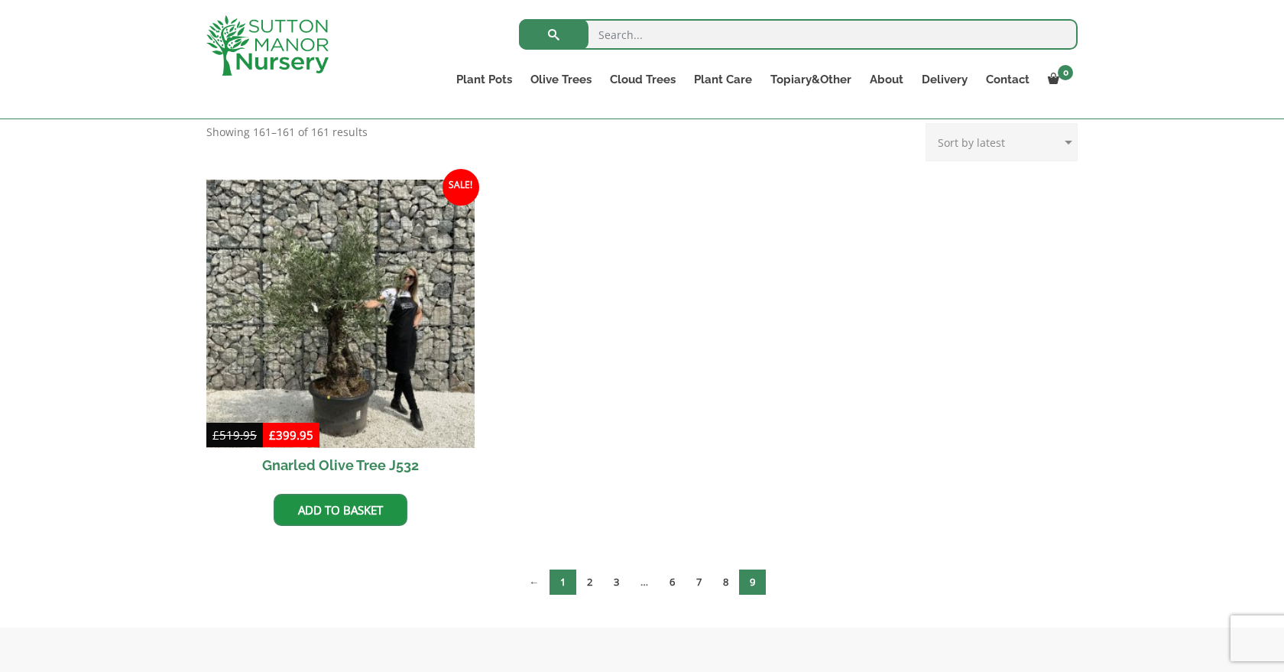
click at [559, 582] on link "1" at bounding box center [562, 581] width 27 height 25
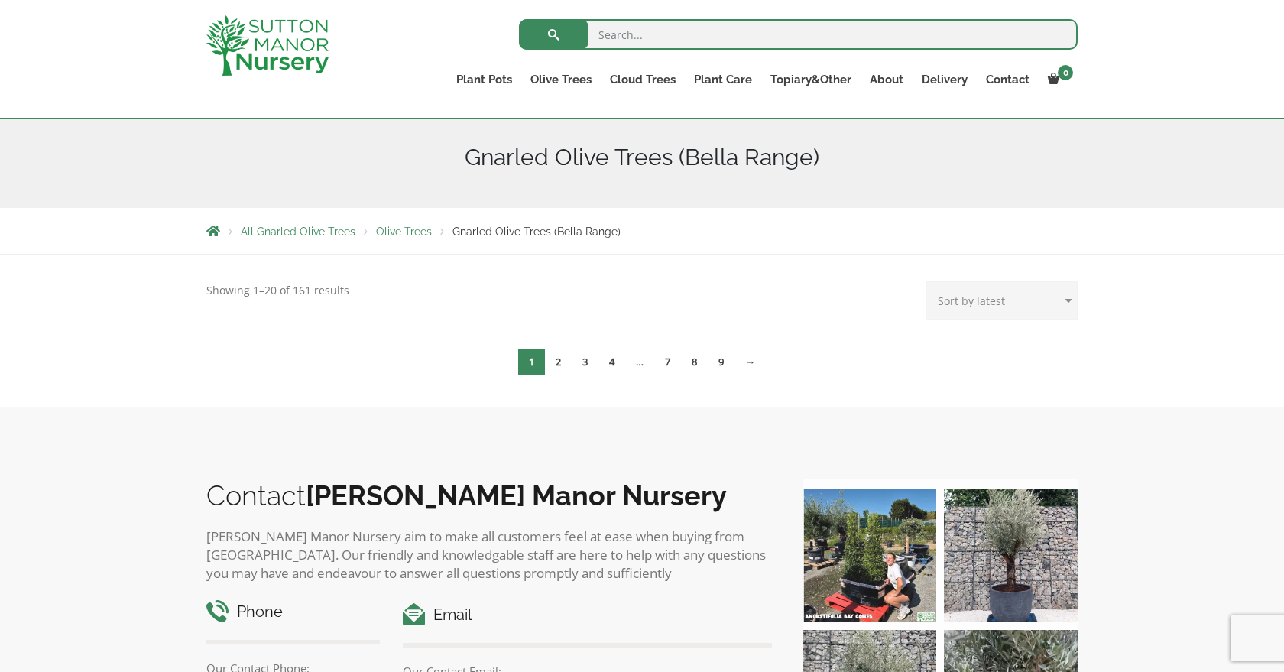
scroll to position [169, 0]
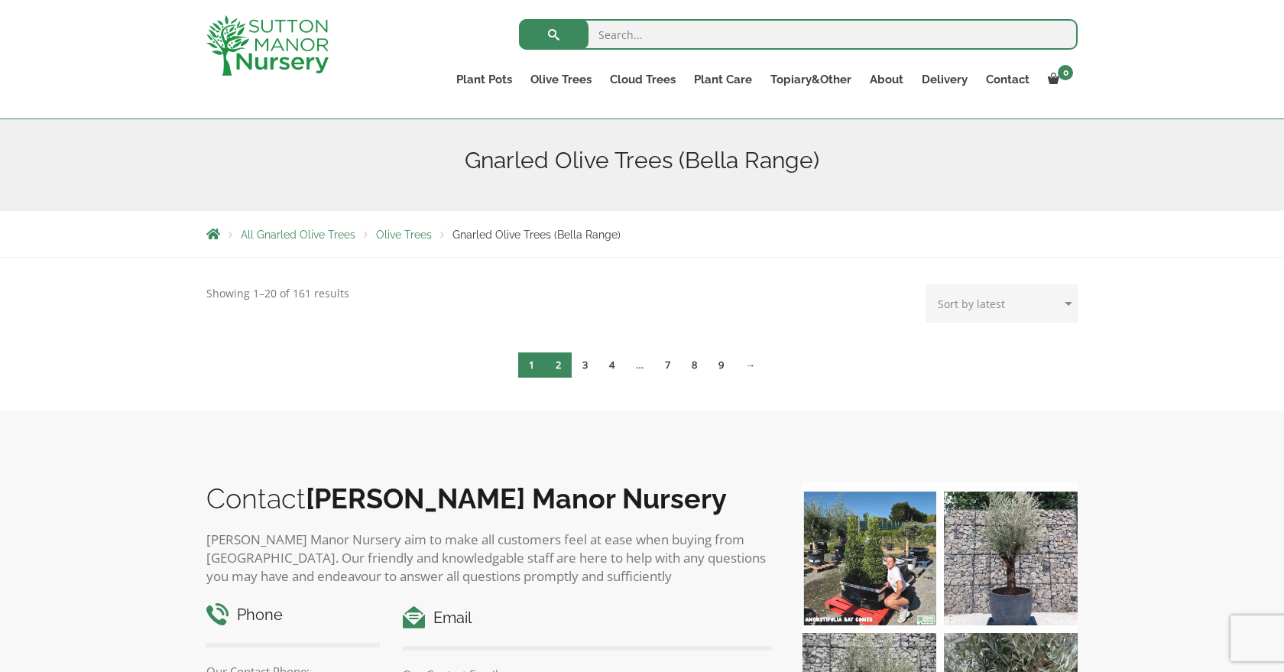
click at [559, 364] on link "2" at bounding box center [558, 364] width 27 height 25
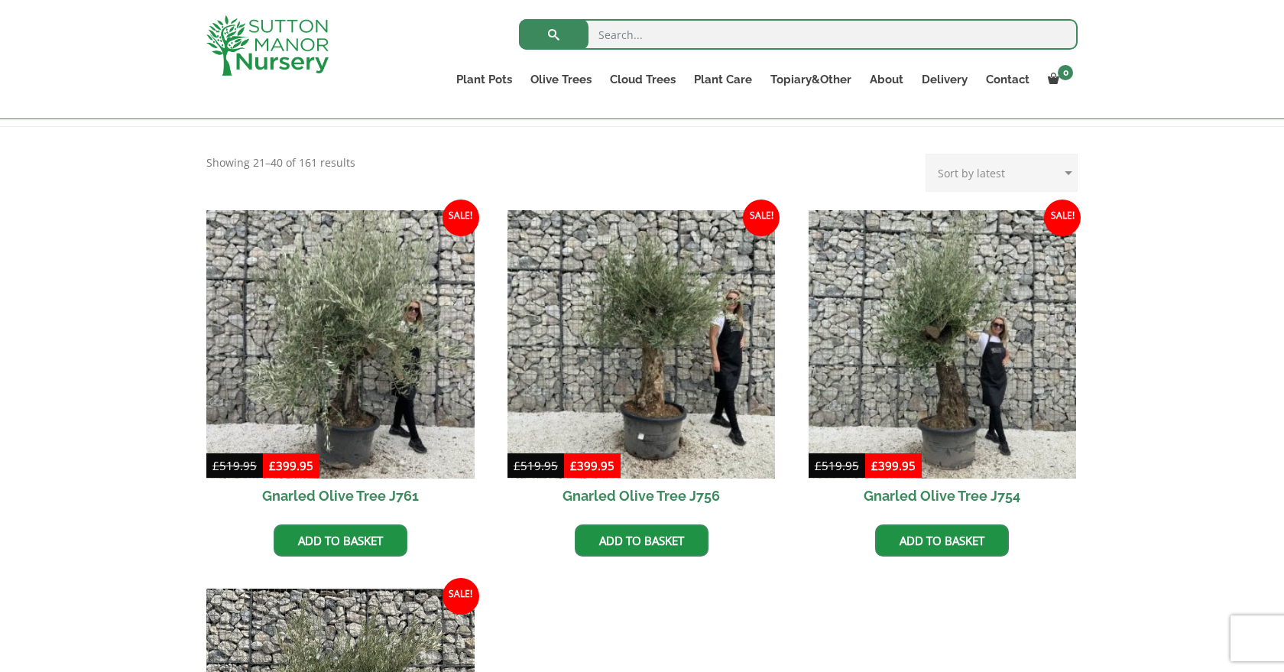
scroll to position [299, 0]
click at [656, 33] on input "search" at bounding box center [798, 34] width 559 height 31
type input "J372"
click at [553, 34] on button "submit" at bounding box center [554, 34] width 70 height 31
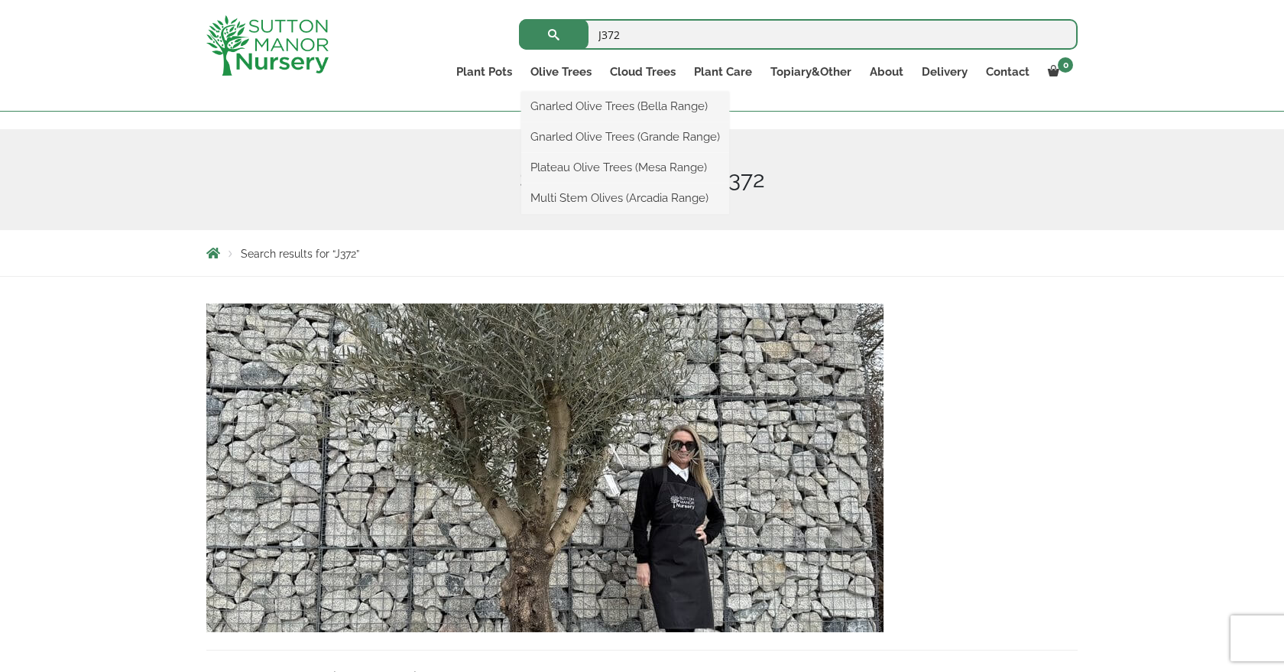
scroll to position [241, 0]
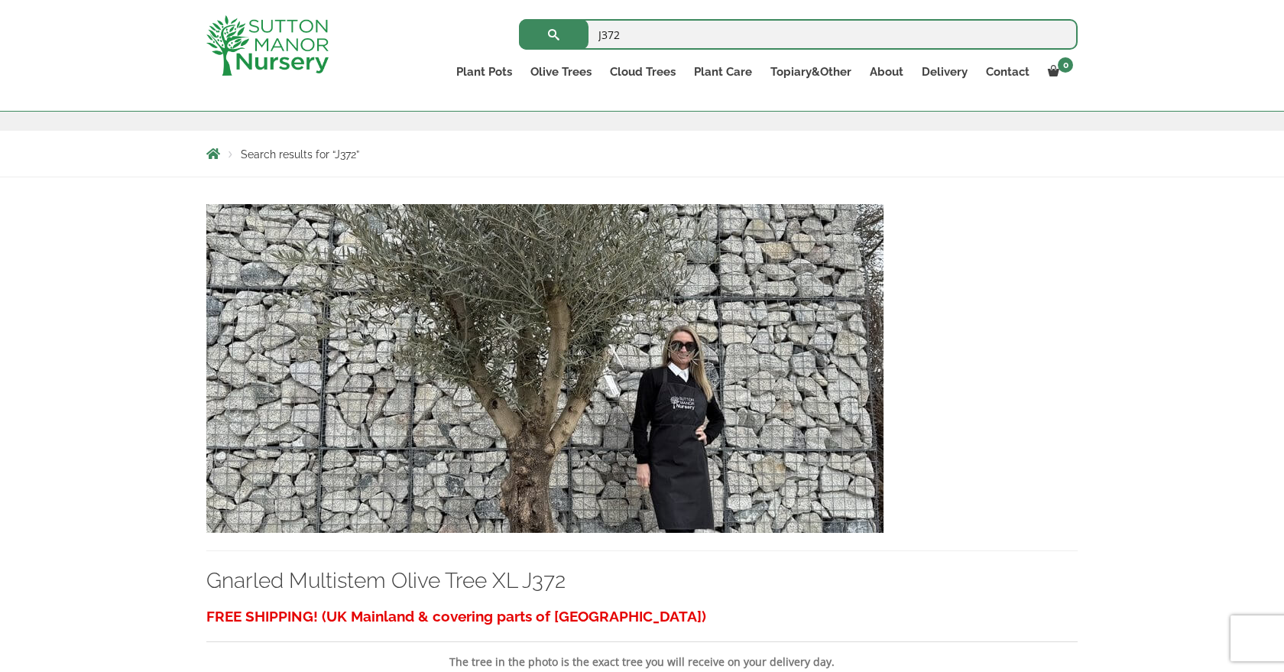
click at [494, 345] on img at bounding box center [544, 368] width 677 height 329
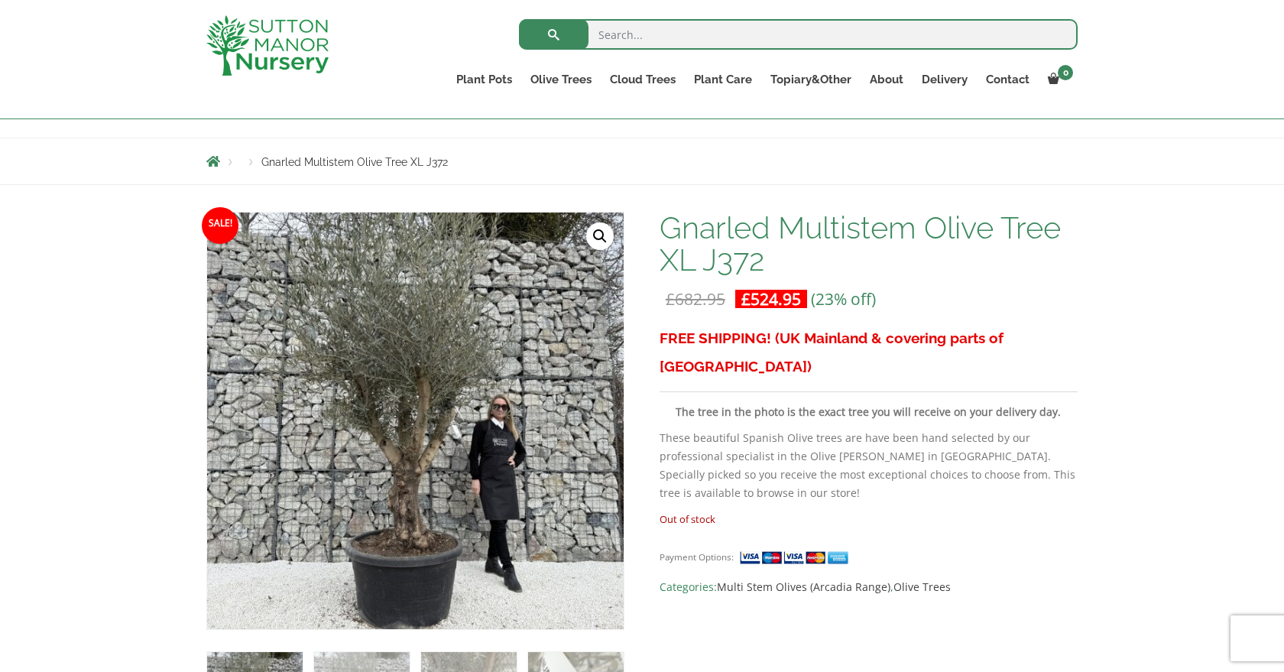
scroll to position [143, 0]
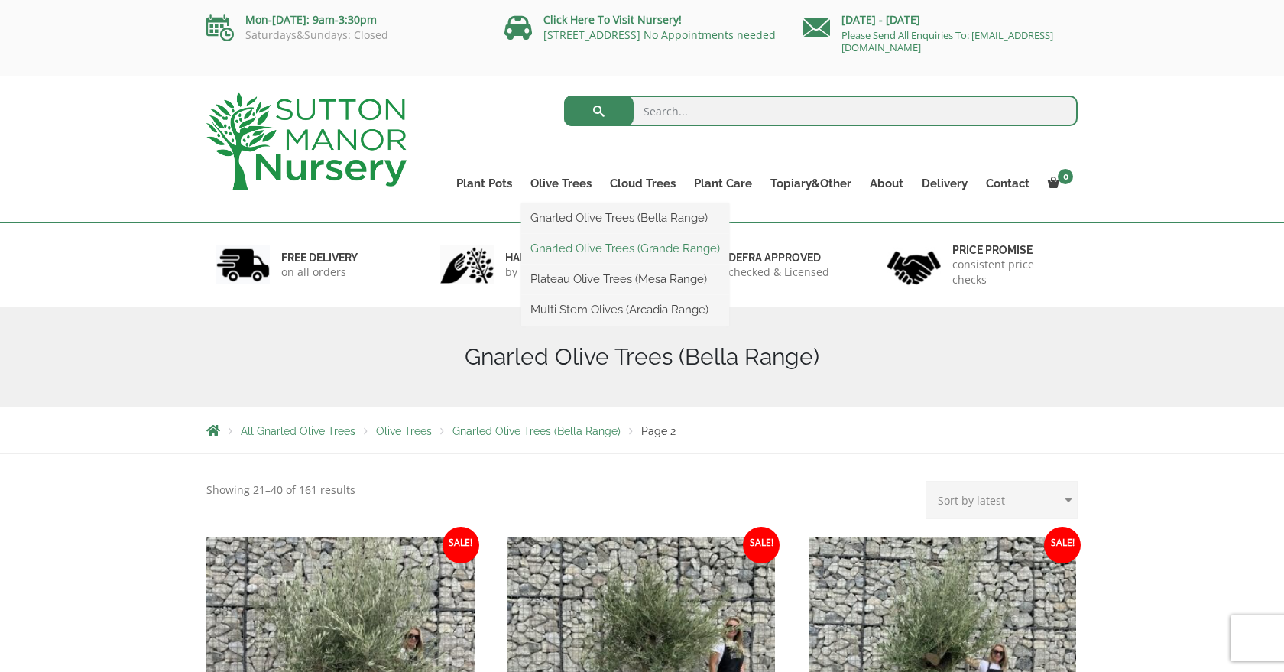
click at [557, 242] on link "Gnarled Olive Trees (Grande Range)" at bounding box center [625, 248] width 208 height 23
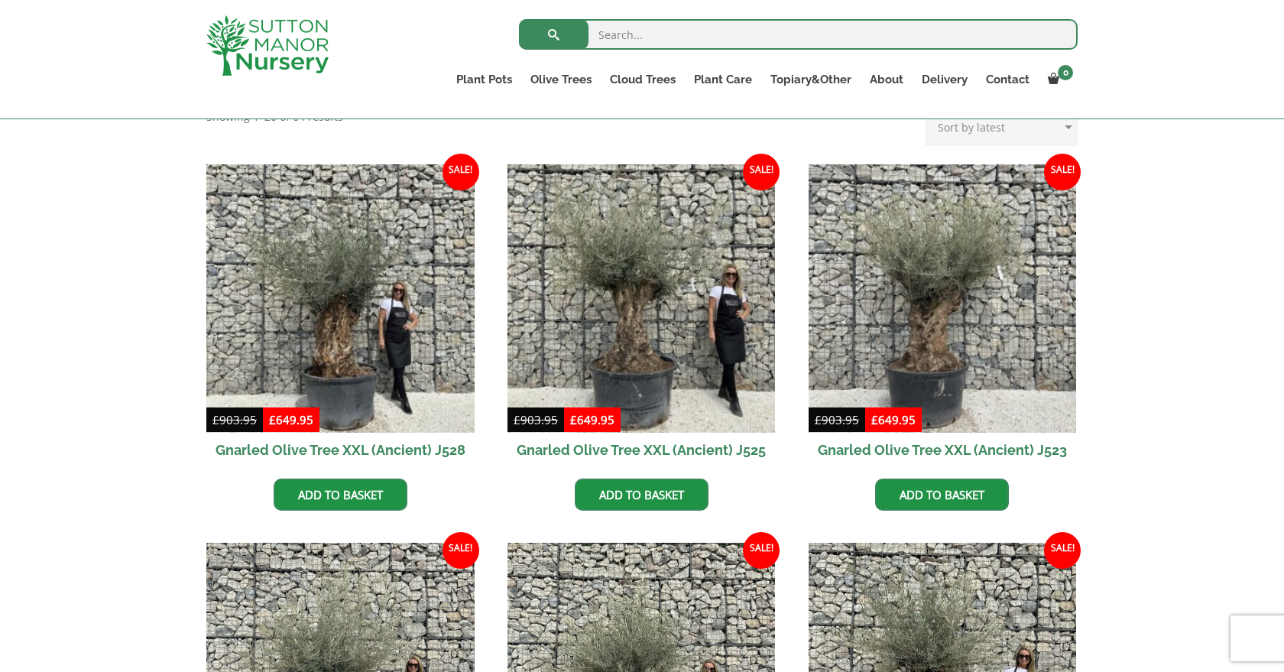
scroll to position [300, 0]
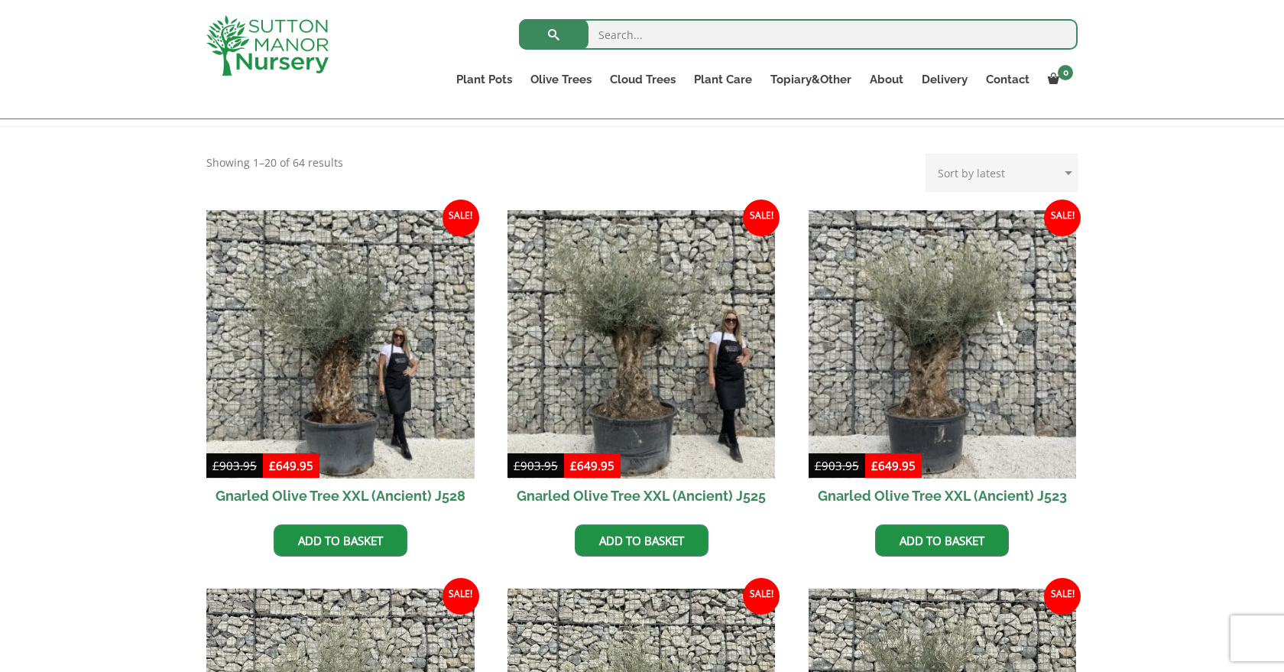
click at [656, 37] on input "search" at bounding box center [798, 34] width 559 height 31
type input "J372"
click at [553, 34] on button "submit" at bounding box center [554, 34] width 70 height 31
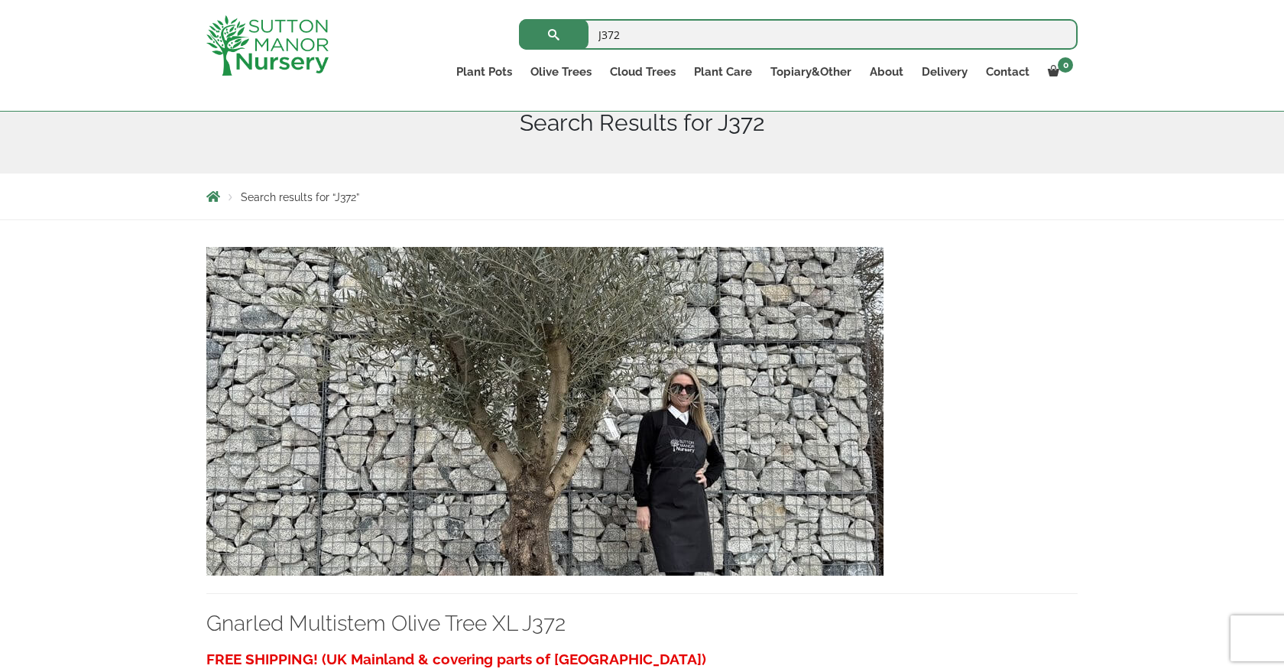
scroll to position [195, 0]
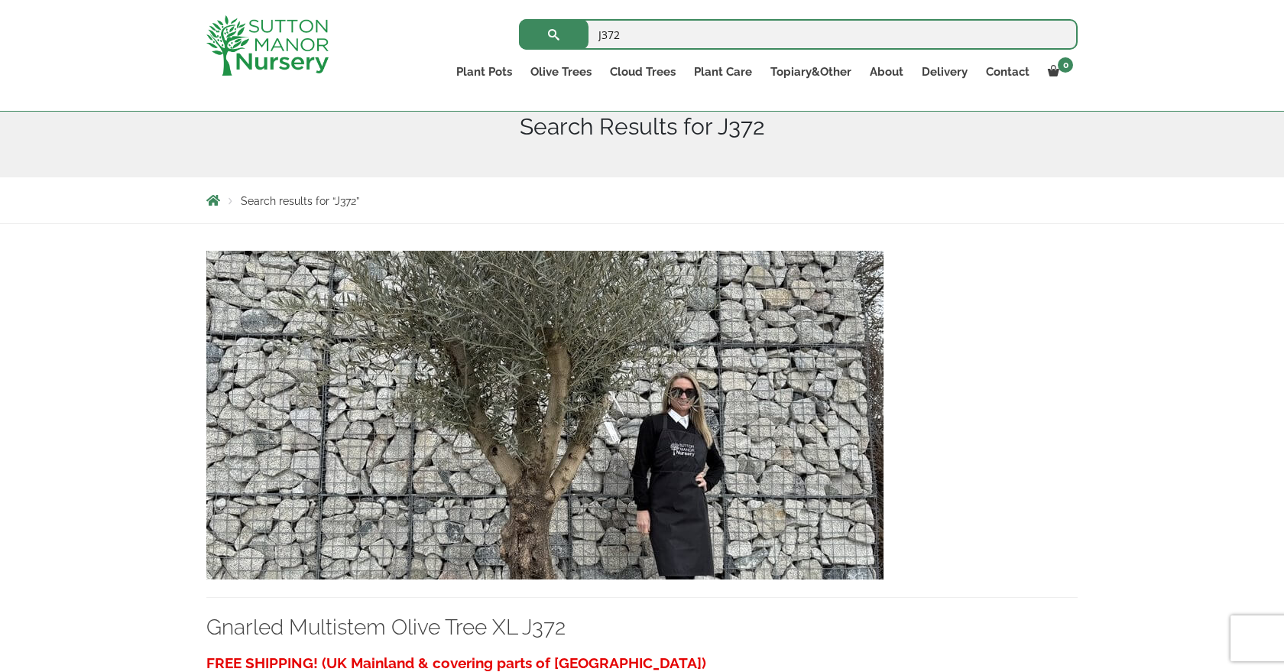
click at [543, 440] on img at bounding box center [544, 415] width 677 height 329
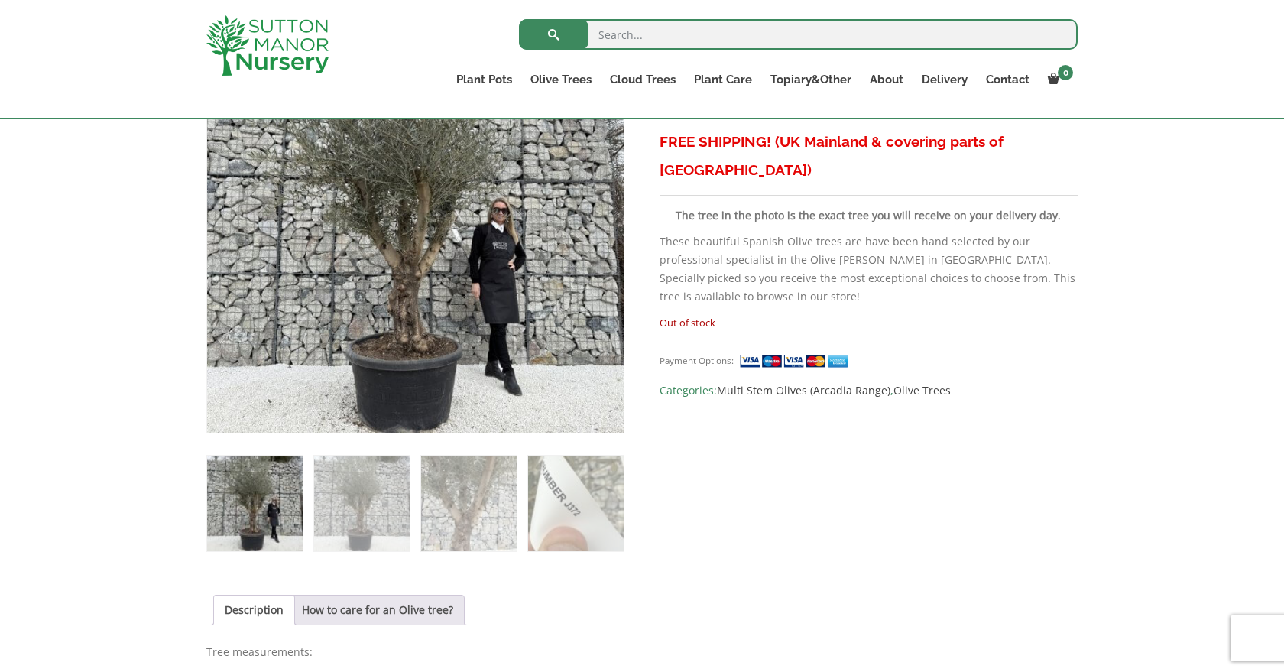
scroll to position [321, 0]
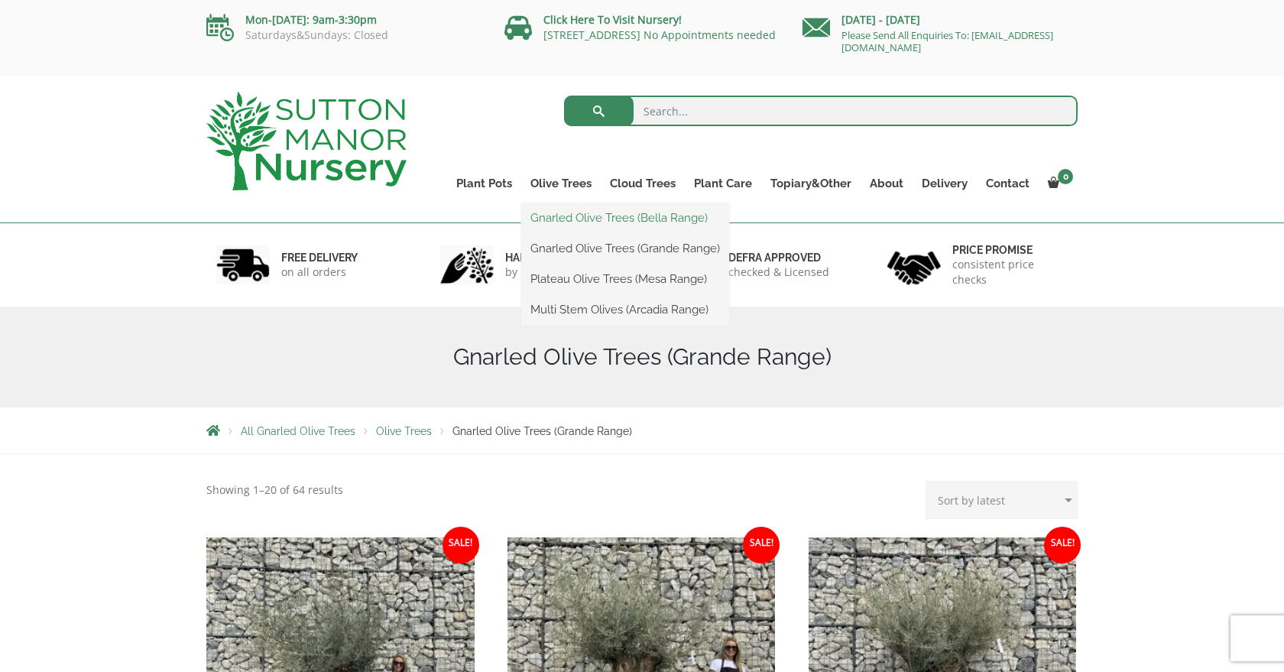
click at [552, 215] on link "Gnarled Olive Trees (Bella Range)" at bounding box center [625, 217] width 208 height 23
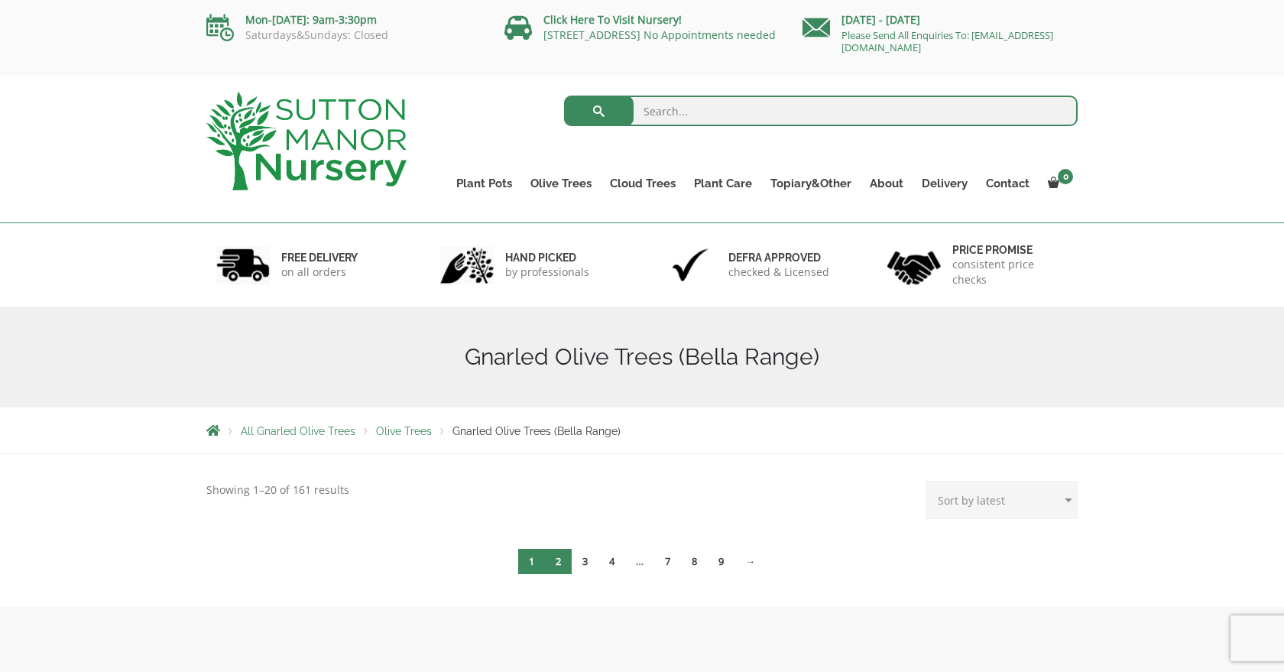
click at [559, 562] on link "2" at bounding box center [558, 561] width 27 height 25
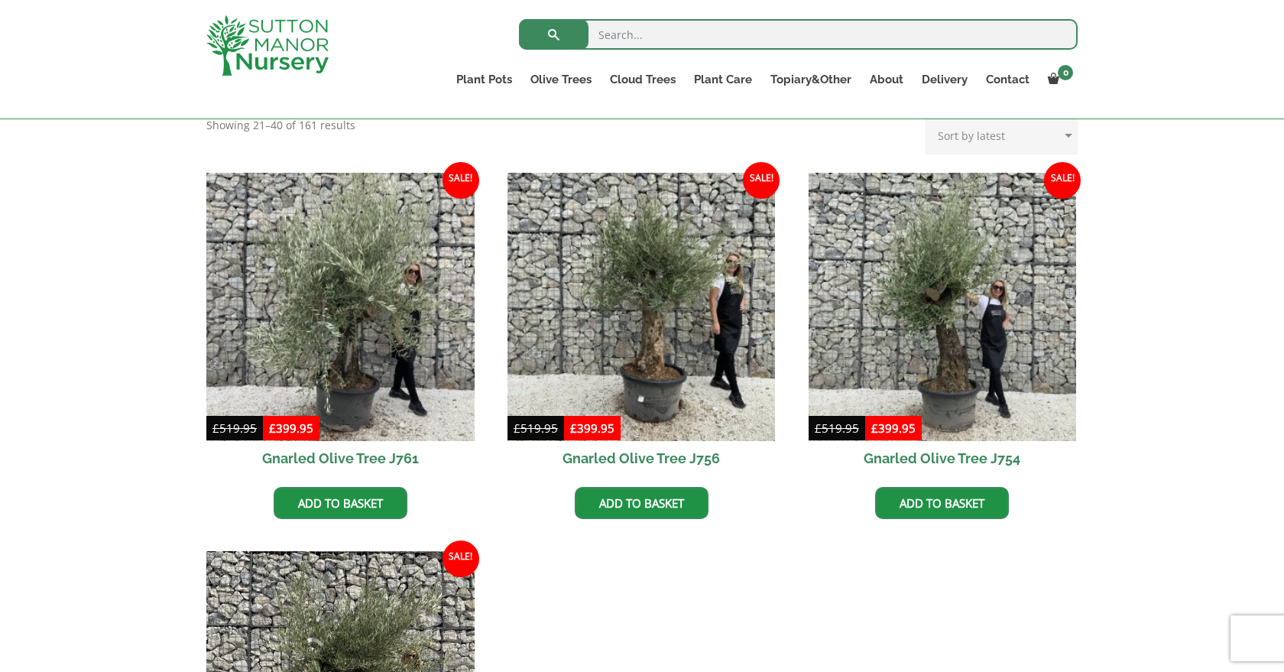
scroll to position [337, 0]
click at [601, 28] on input "search" at bounding box center [798, 34] width 559 height 31
type input "`j781"
click at [553, 34] on button "submit" at bounding box center [554, 34] width 70 height 31
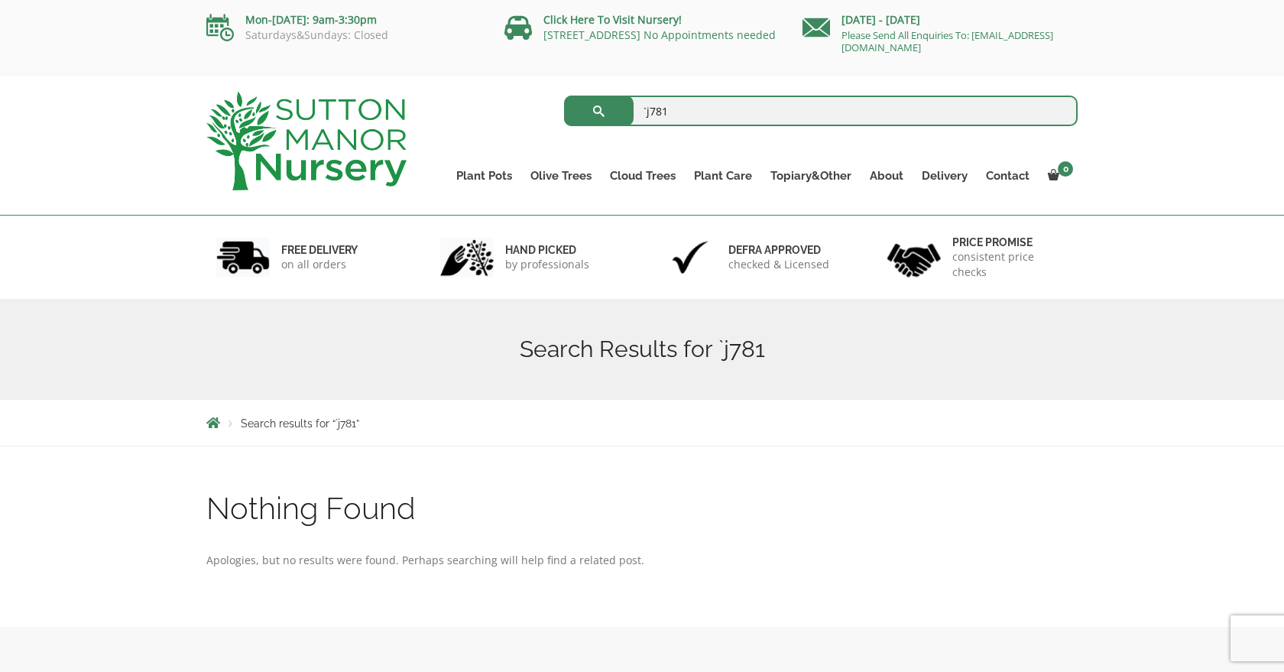
click at [648, 109] on input "`j781" at bounding box center [821, 111] width 514 height 31
click at [719, 115] on input "J781" at bounding box center [821, 111] width 514 height 31
type input "J781"
click at [598, 111] on button "submit" at bounding box center [599, 111] width 70 height 31
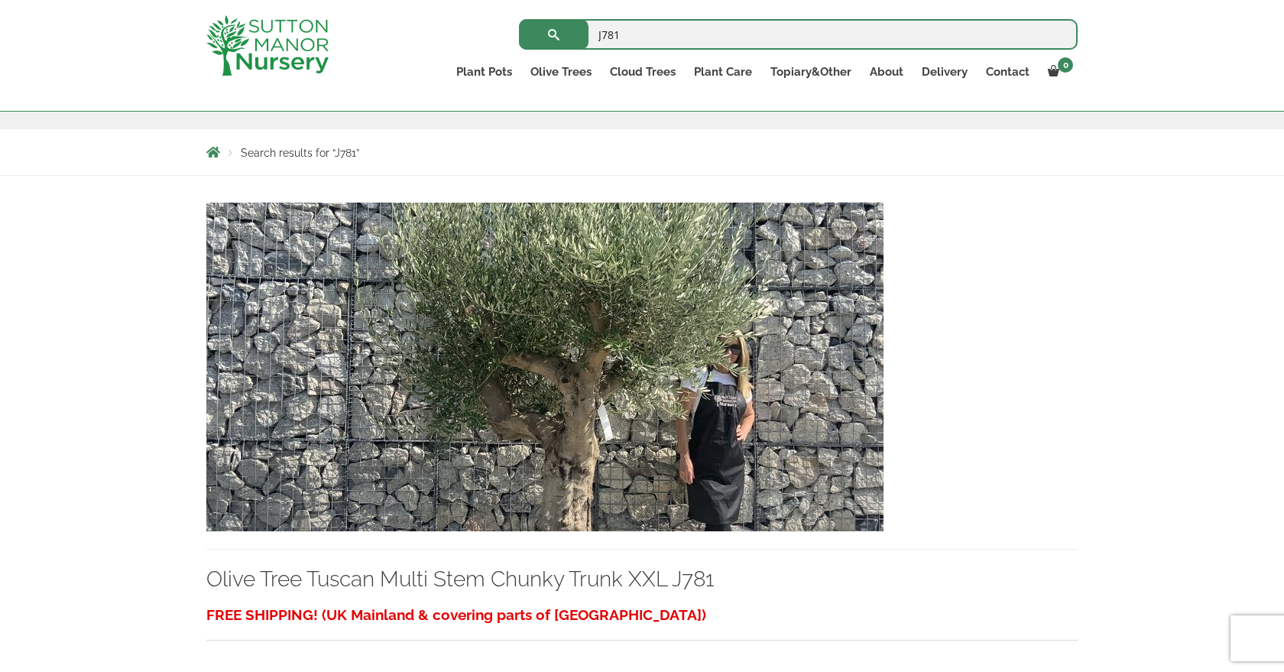
scroll to position [243, 0]
click at [464, 370] on img at bounding box center [544, 366] width 677 height 329
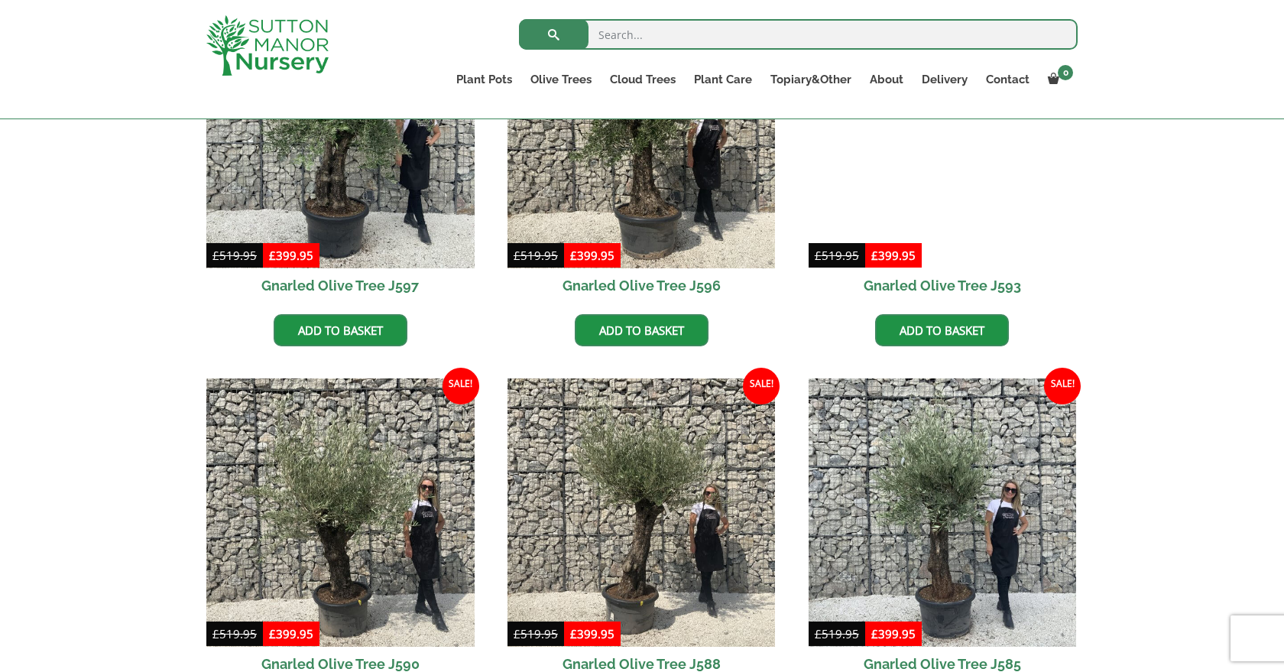
scroll to position [872, 0]
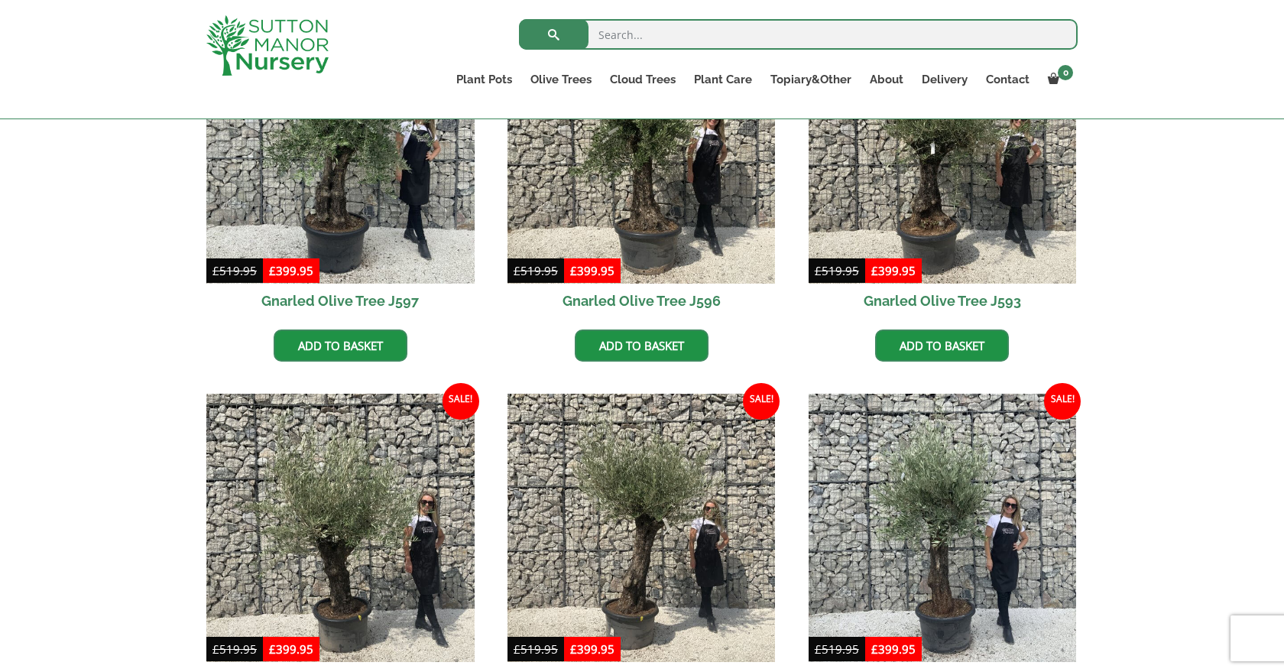
click at [660, 37] on input "search" at bounding box center [798, 34] width 559 height 31
type input "J372"
click at [553, 34] on button "submit" at bounding box center [554, 34] width 70 height 31
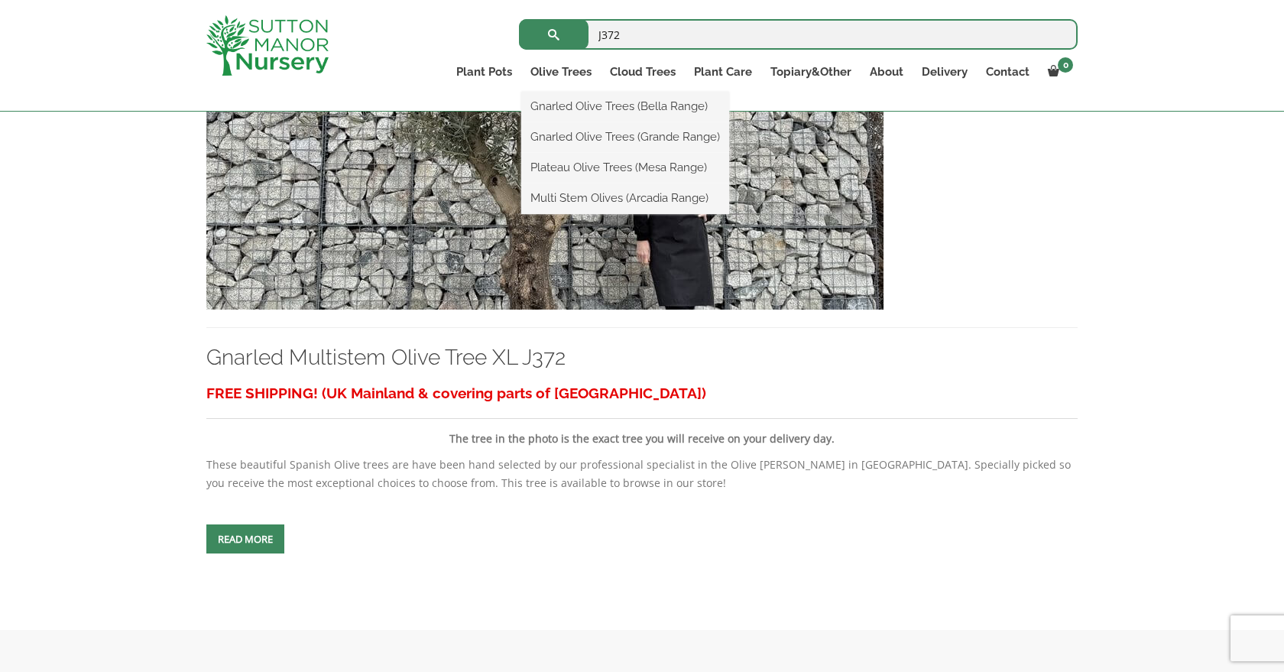
scroll to position [465, 0]
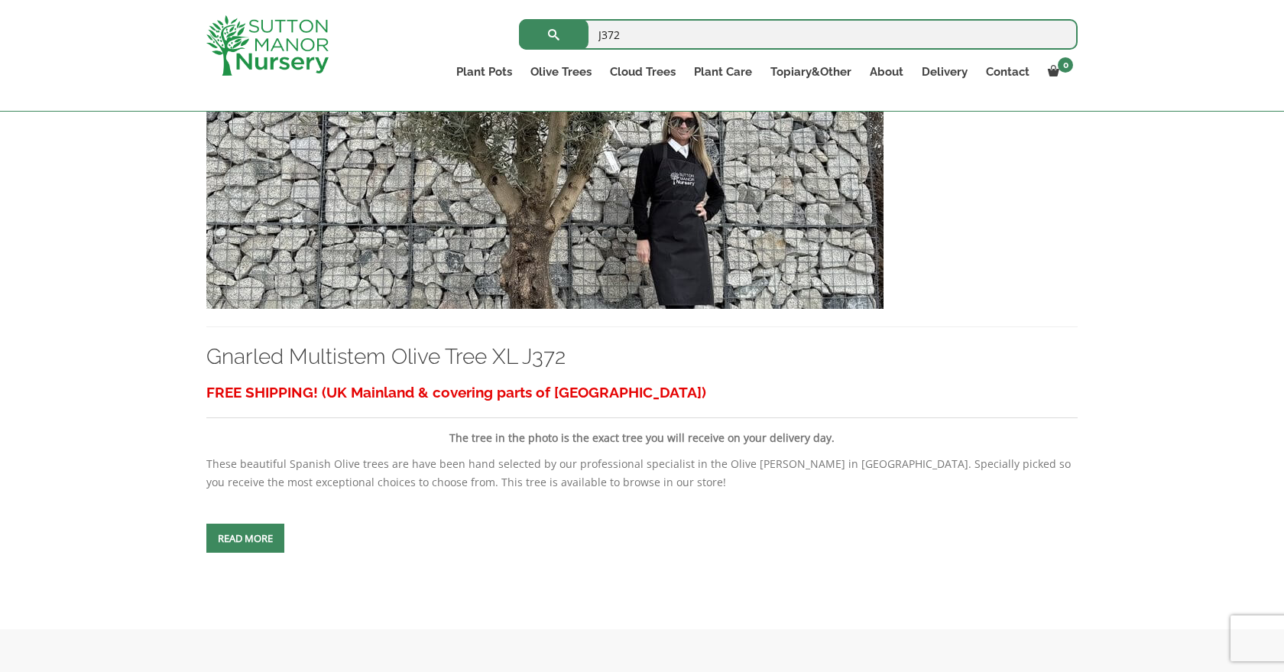
click at [475, 241] on img at bounding box center [544, 144] width 677 height 329
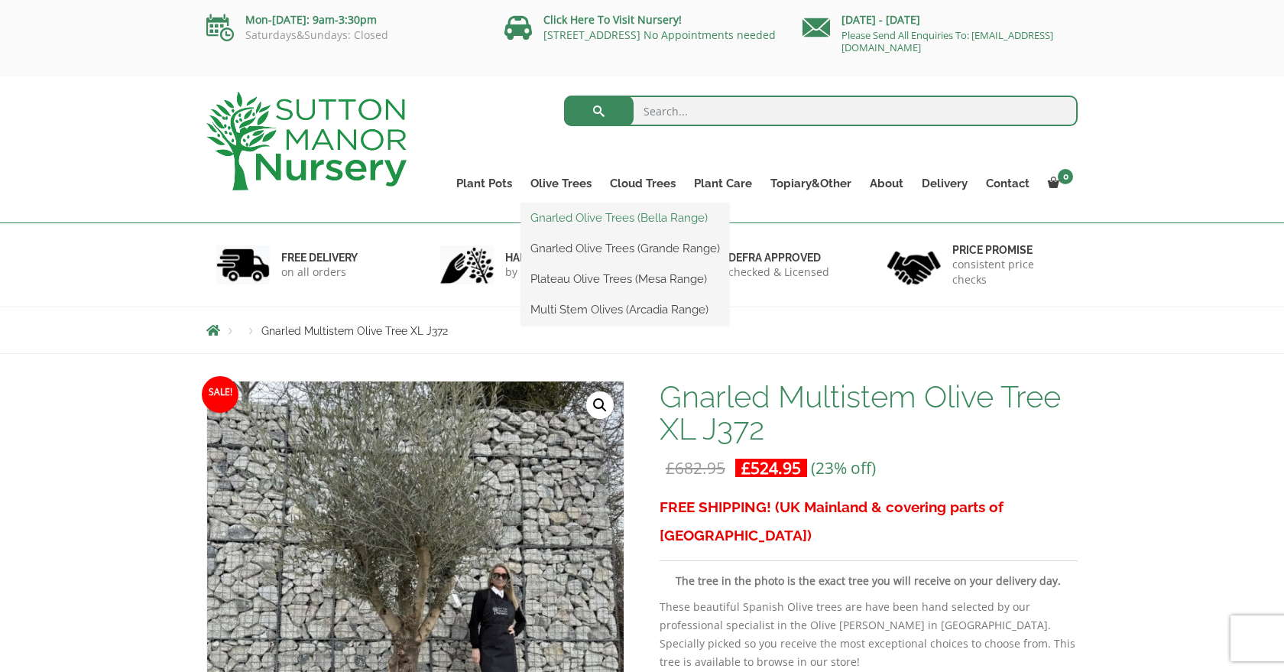
click at [566, 219] on link "Gnarled Olive Trees (Bella Range)" at bounding box center [625, 217] width 208 height 23
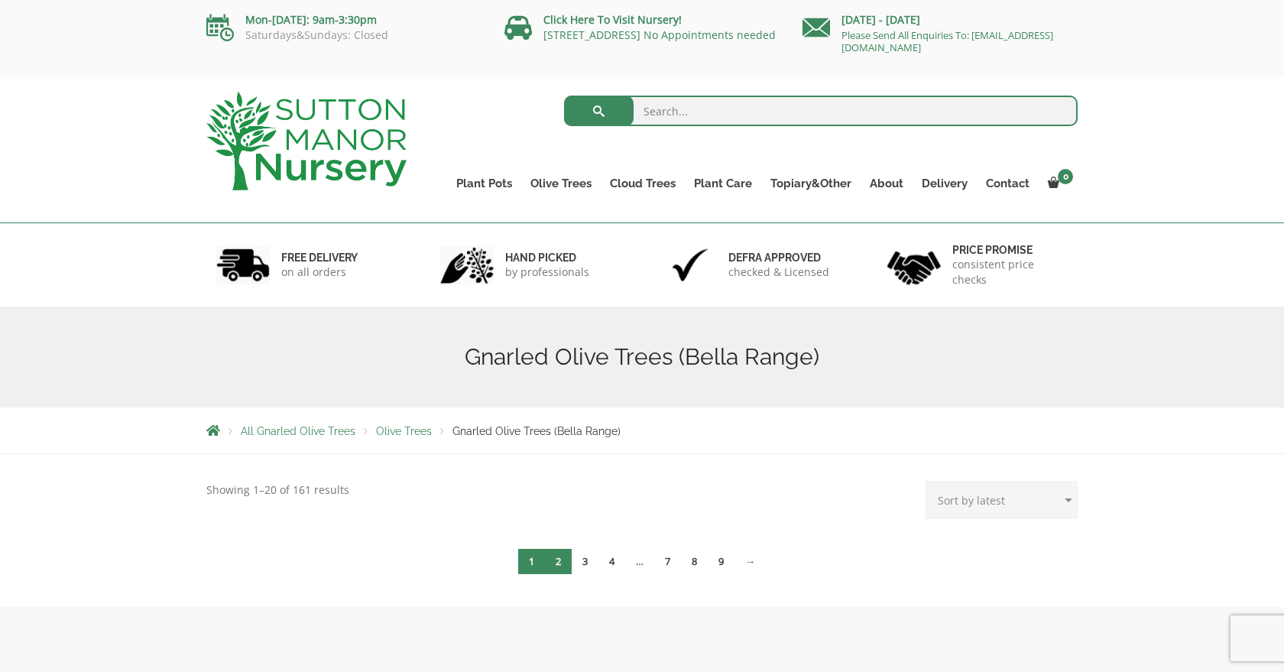
click at [556, 564] on link "2" at bounding box center [558, 561] width 27 height 25
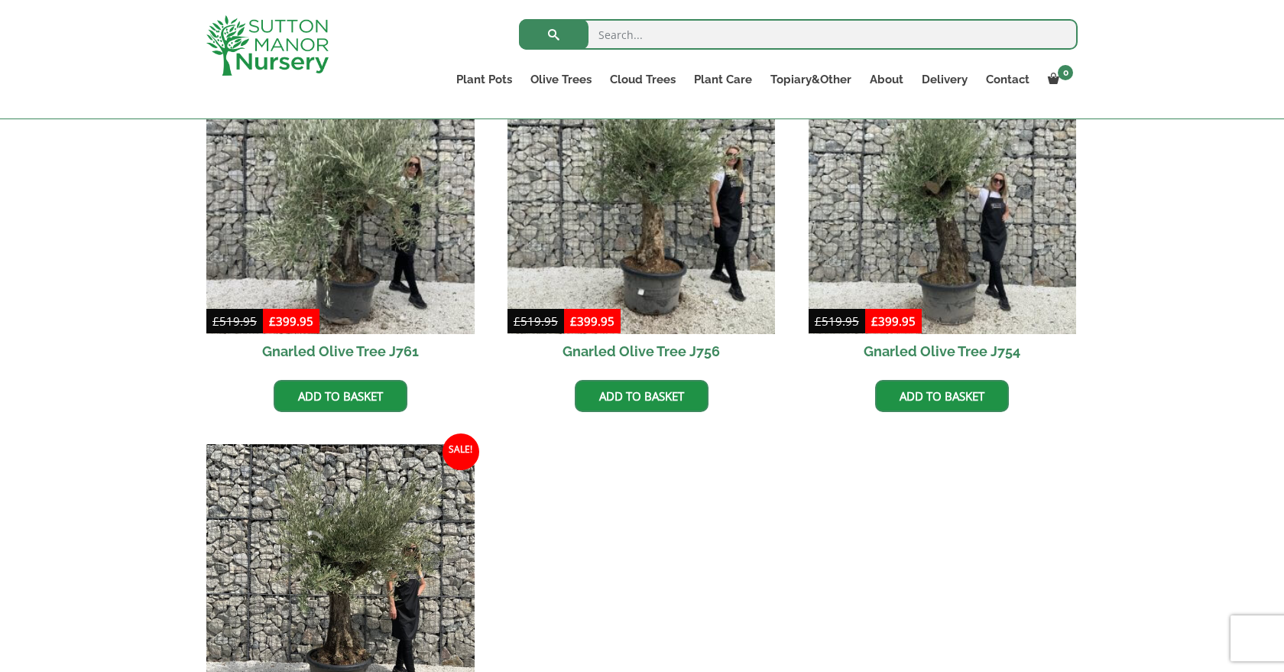
scroll to position [439, 0]
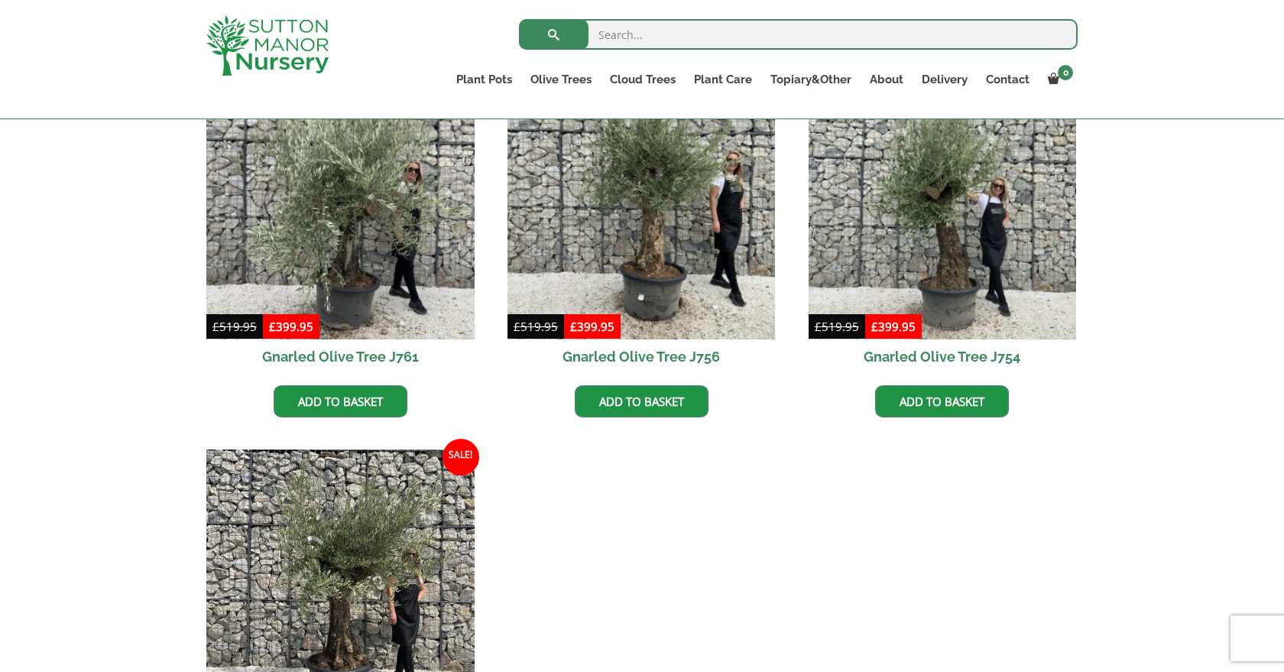
click at [676, 27] on input "search" at bounding box center [798, 34] width 559 height 31
type input "J739"
click at [553, 34] on button "submit" at bounding box center [554, 34] width 70 height 31
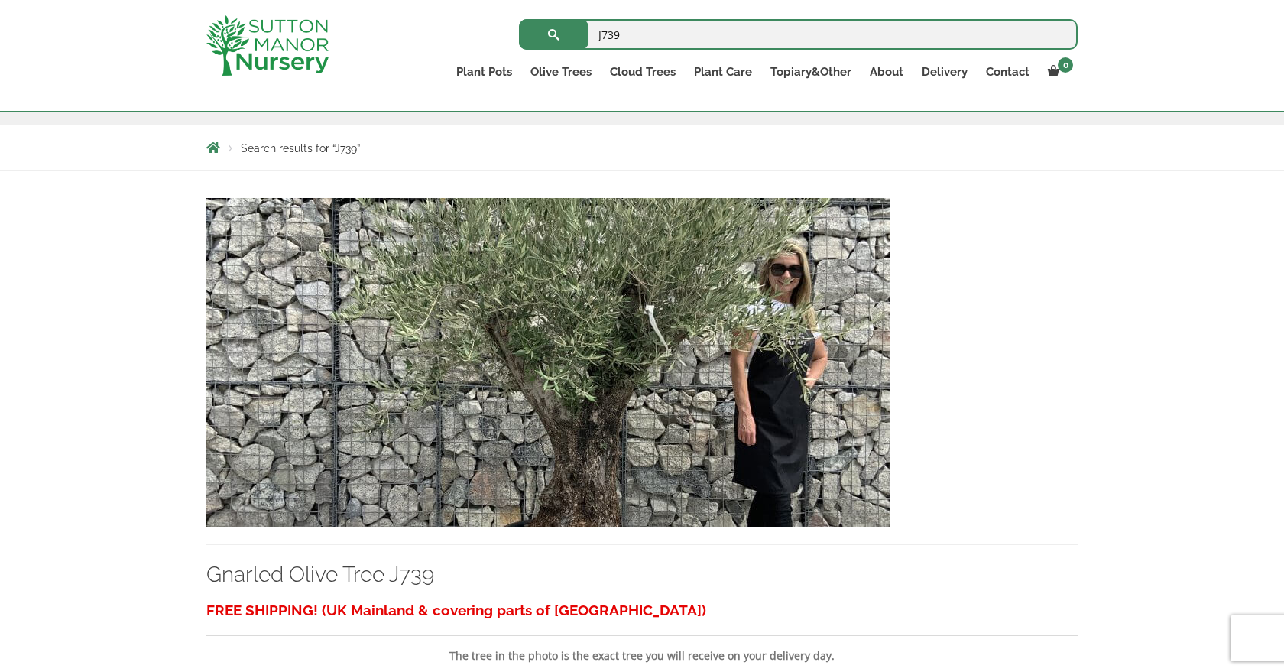
scroll to position [257, 0]
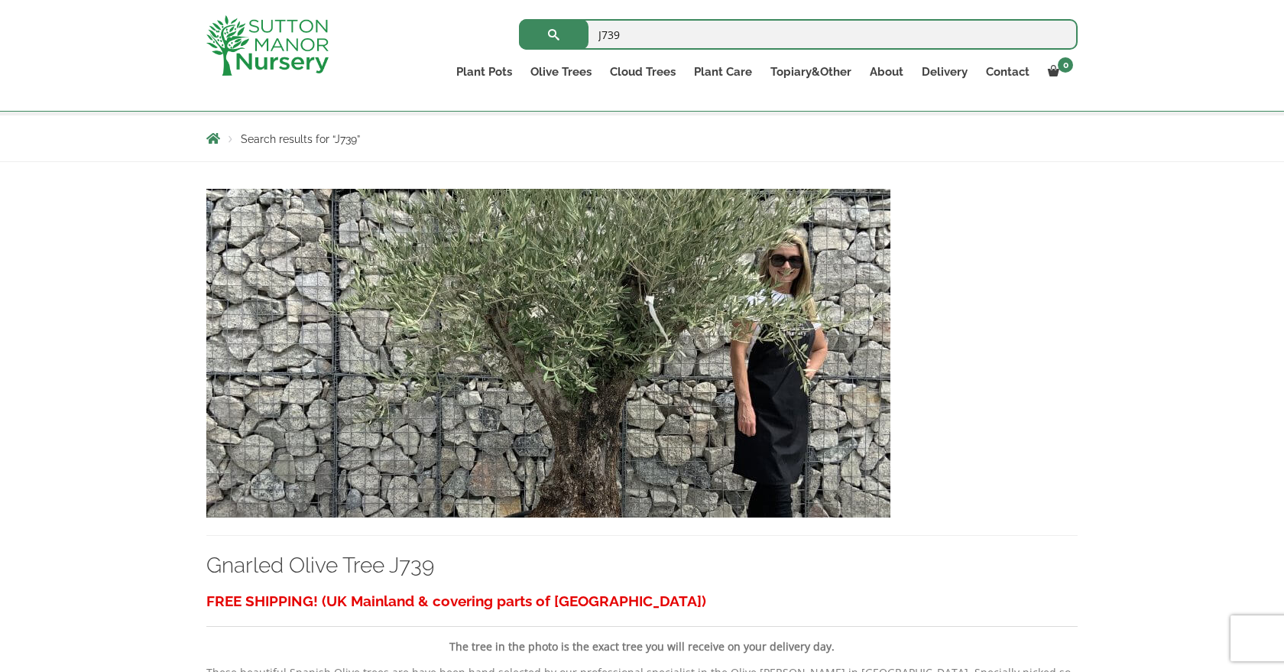
click at [579, 290] on img at bounding box center [548, 353] width 684 height 329
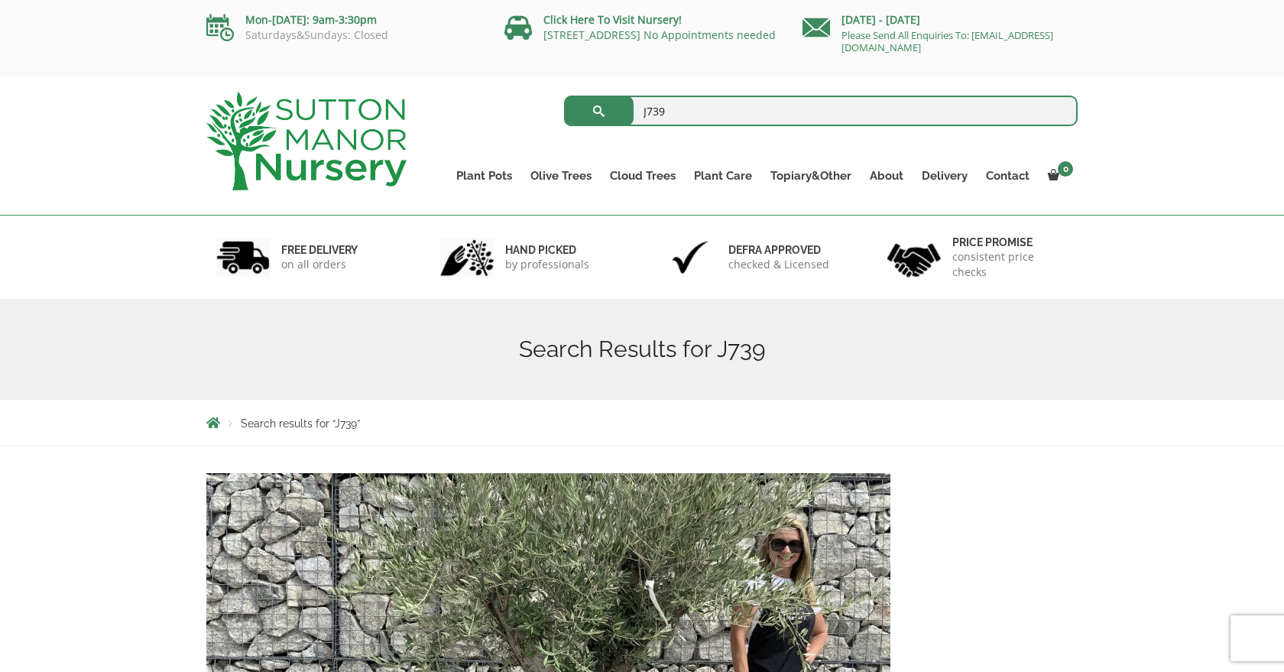
scroll to position [0, 0]
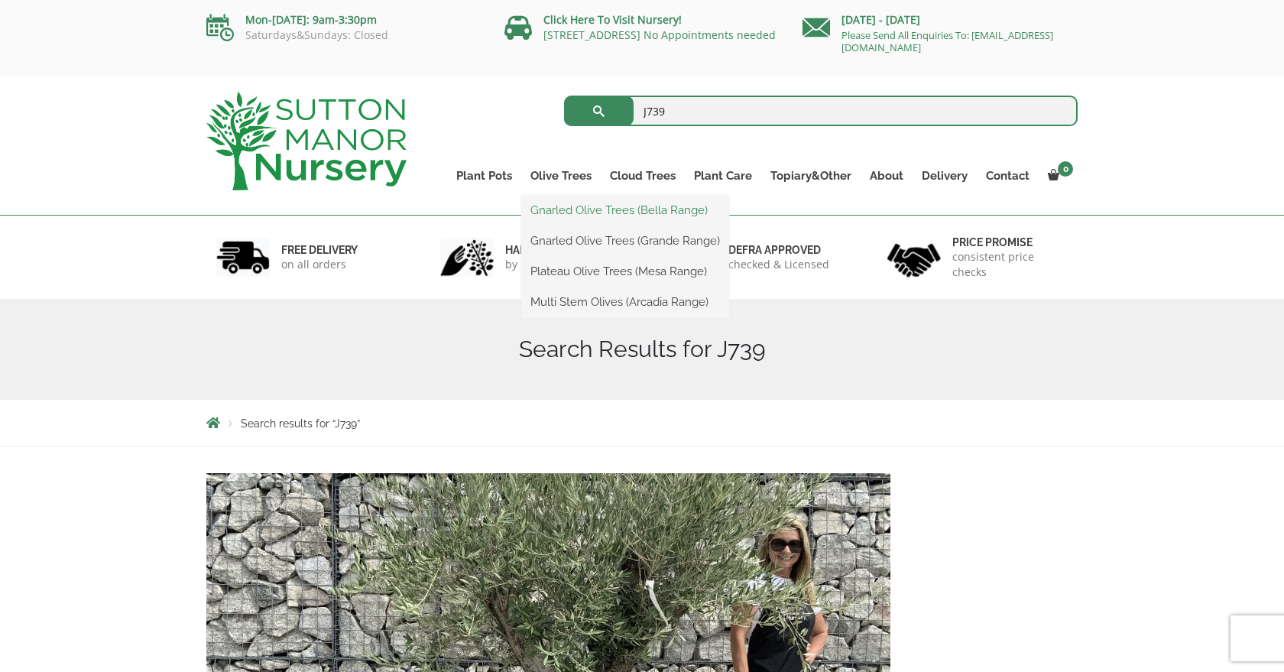
click at [549, 208] on link "Gnarled Olive Trees (Bella Range)" at bounding box center [625, 210] width 208 height 23
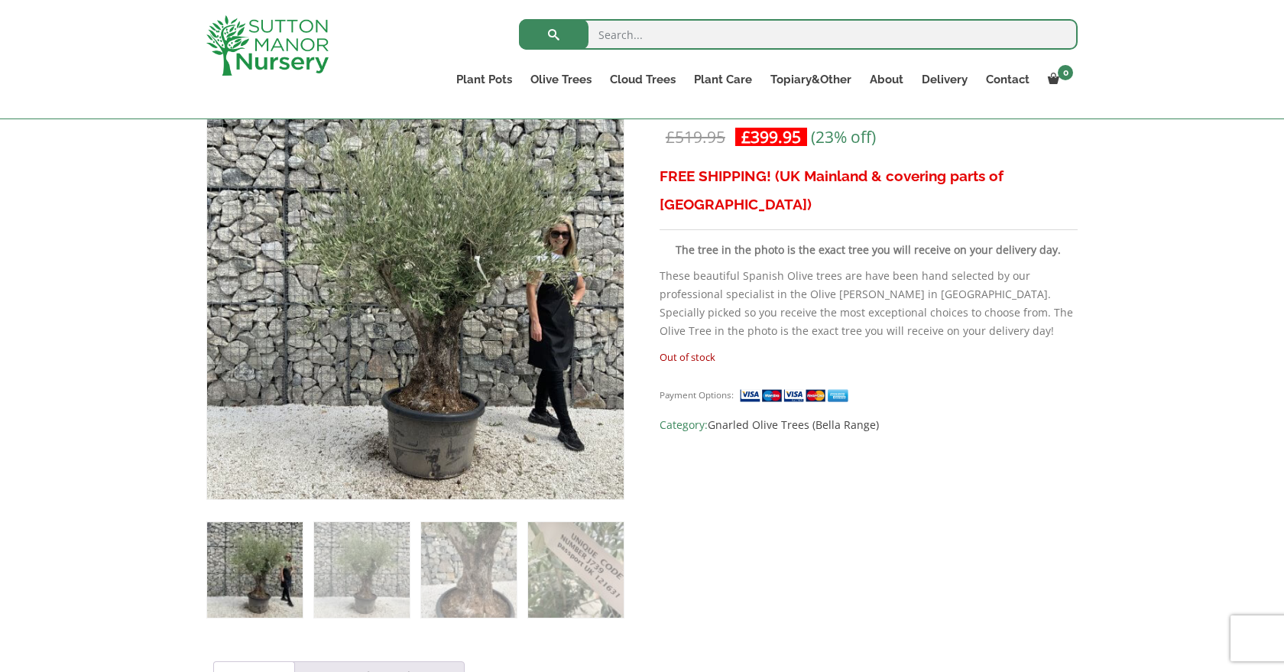
scroll to position [264, 0]
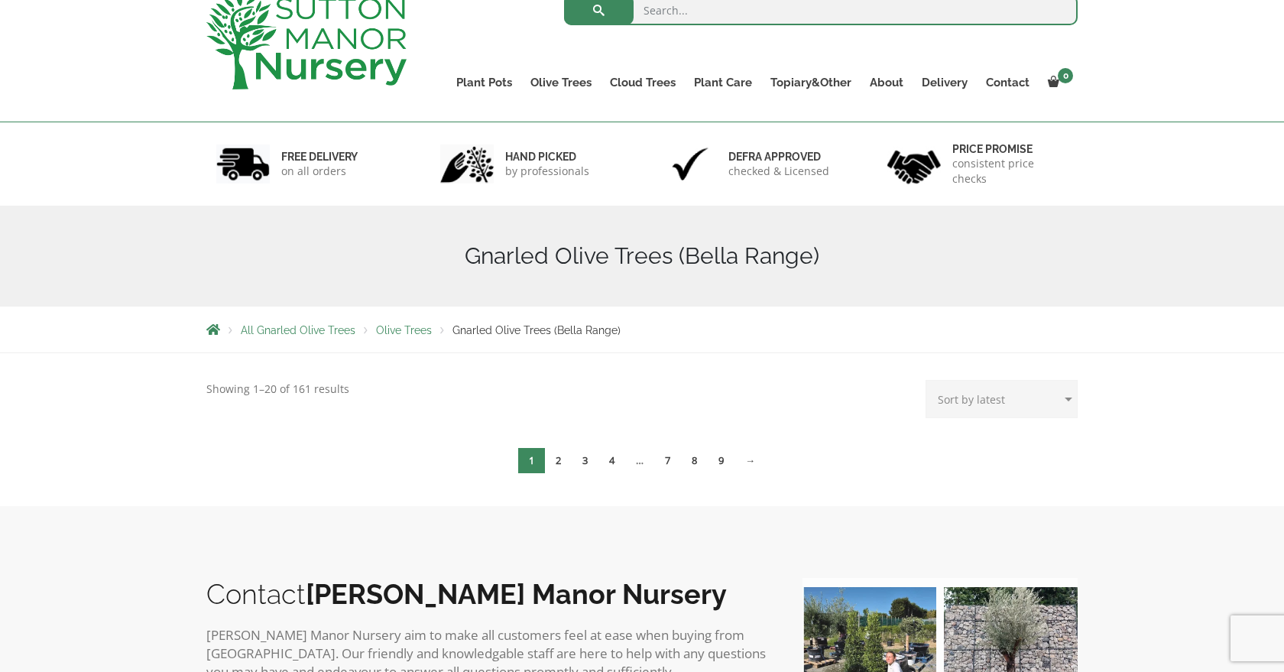
scroll to position [110, 0]
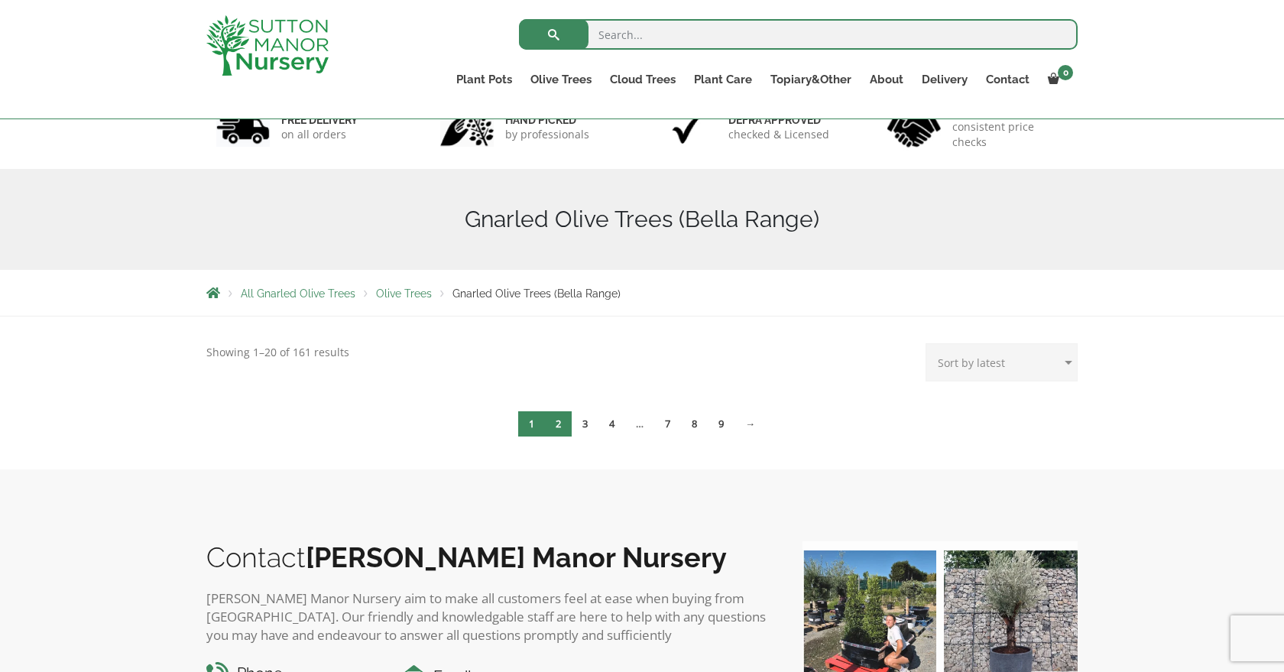
click at [559, 423] on link "2" at bounding box center [558, 423] width 27 height 25
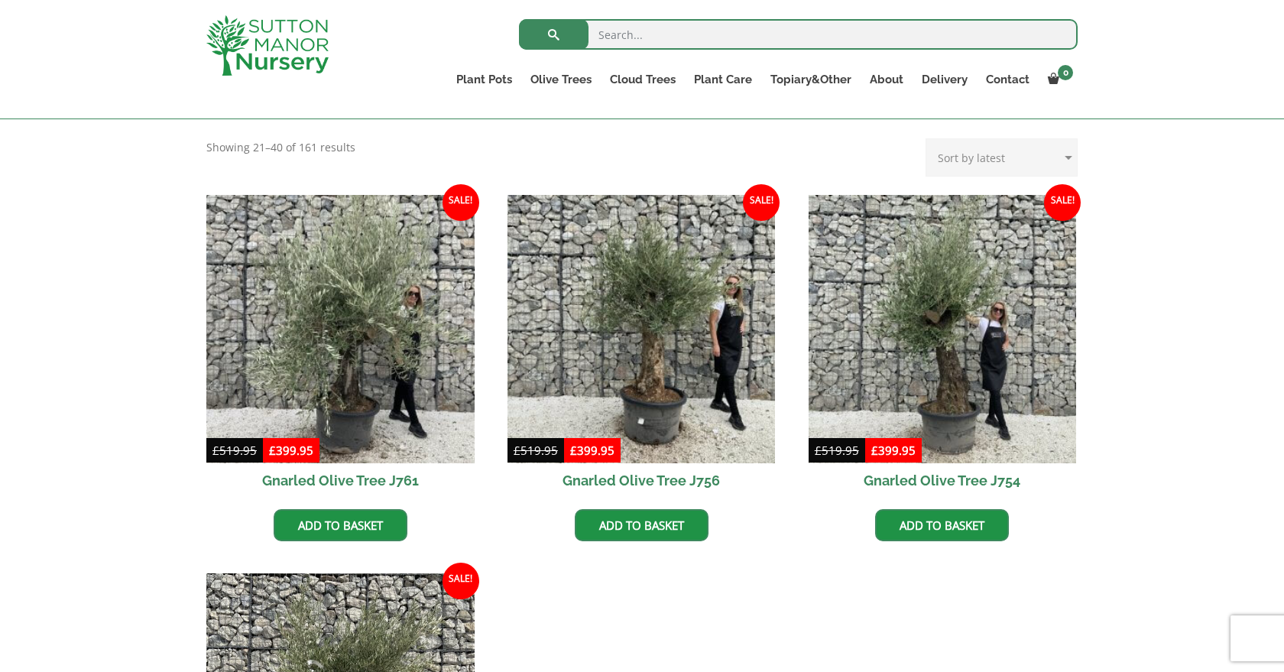
scroll to position [315, 0]
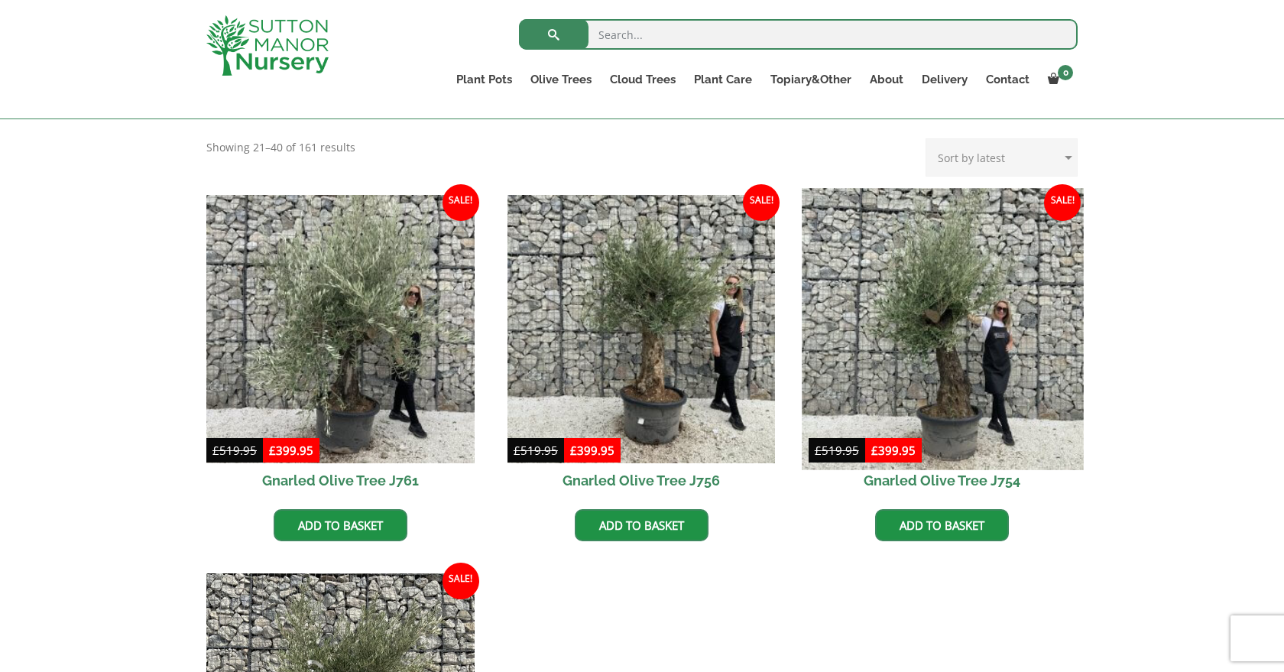
click at [951, 434] on img at bounding box center [942, 328] width 281 height 281
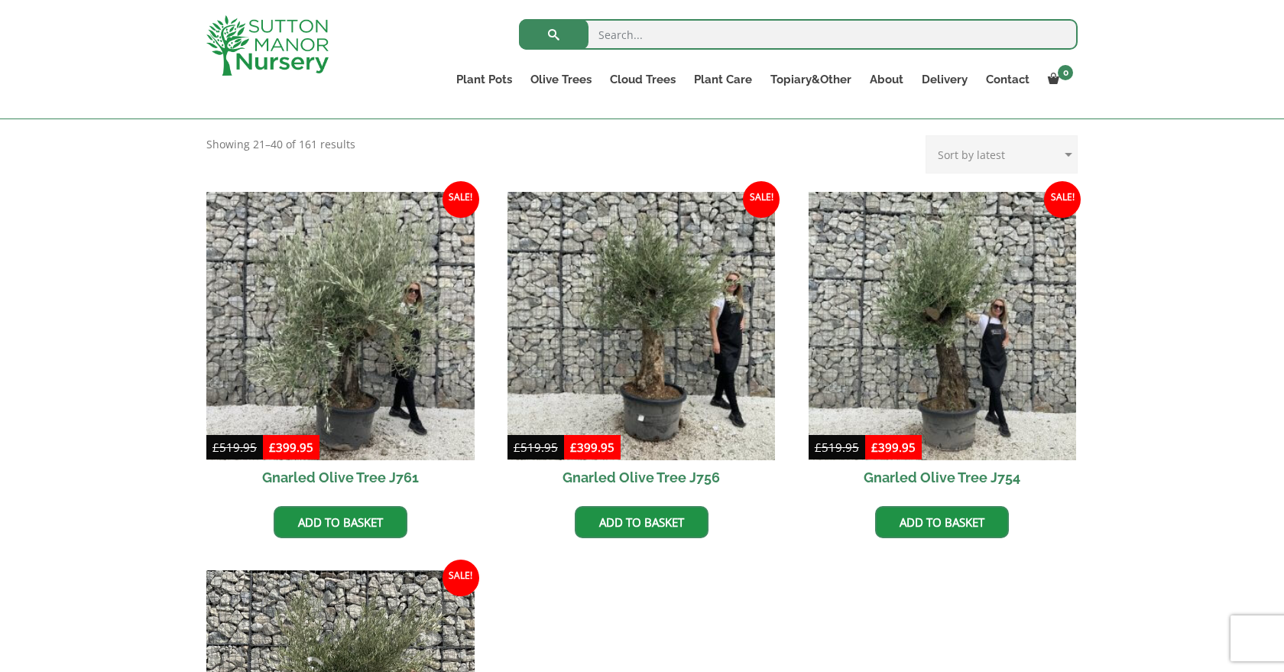
scroll to position [186, 0]
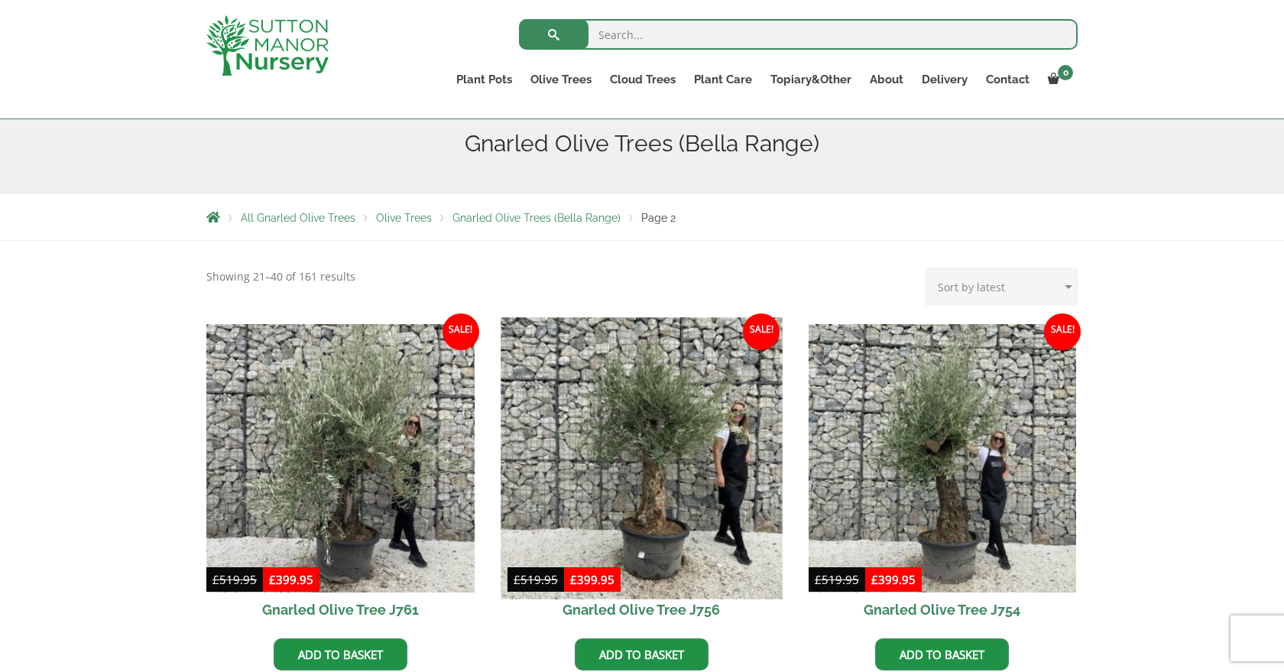
click at [672, 447] on img at bounding box center [641, 457] width 281 height 281
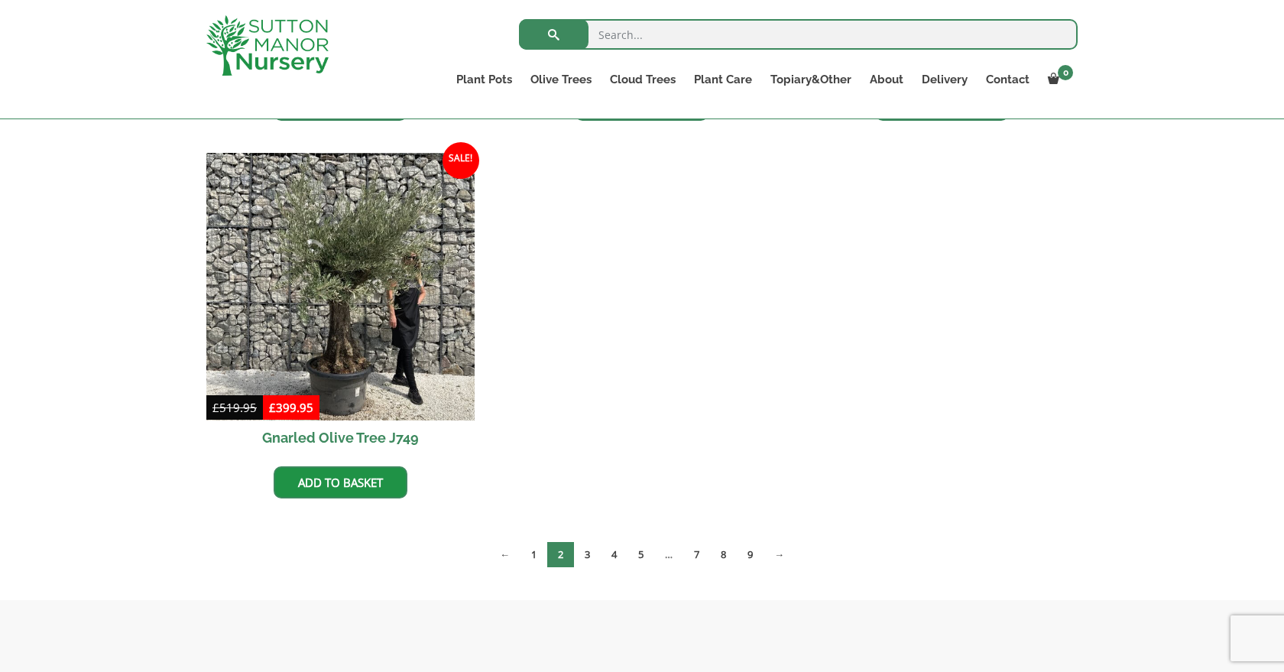
scroll to position [743, 0]
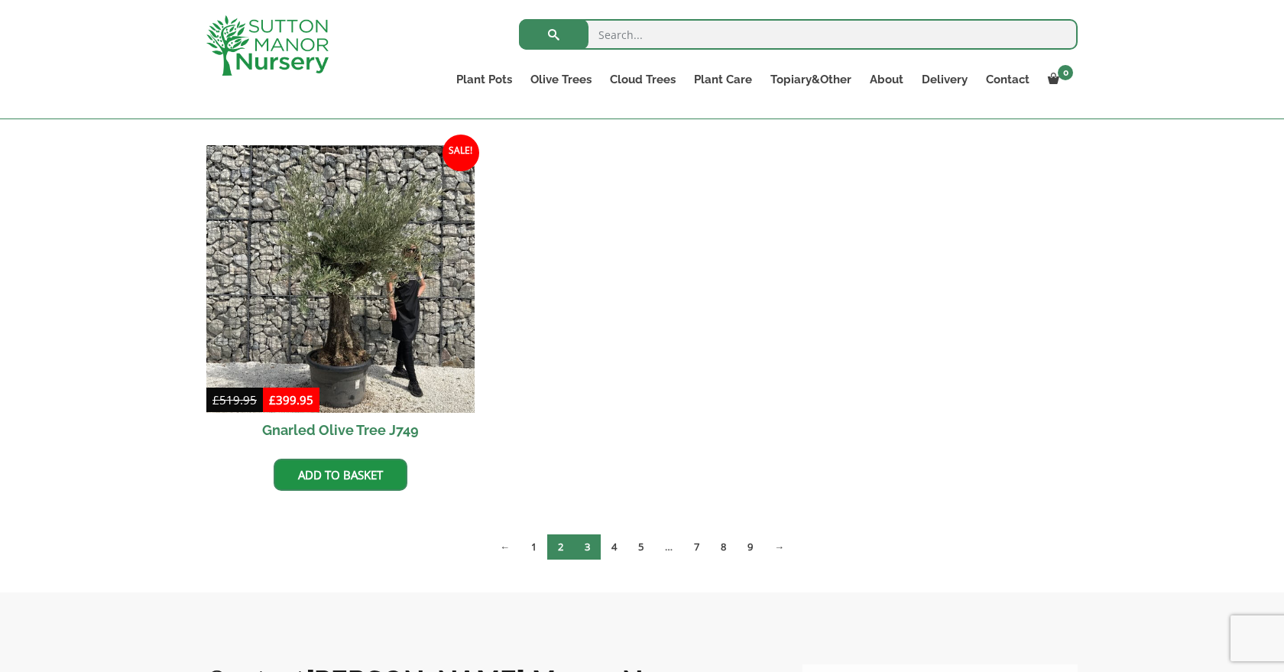
click at [587, 547] on link "3" at bounding box center [587, 546] width 27 height 25
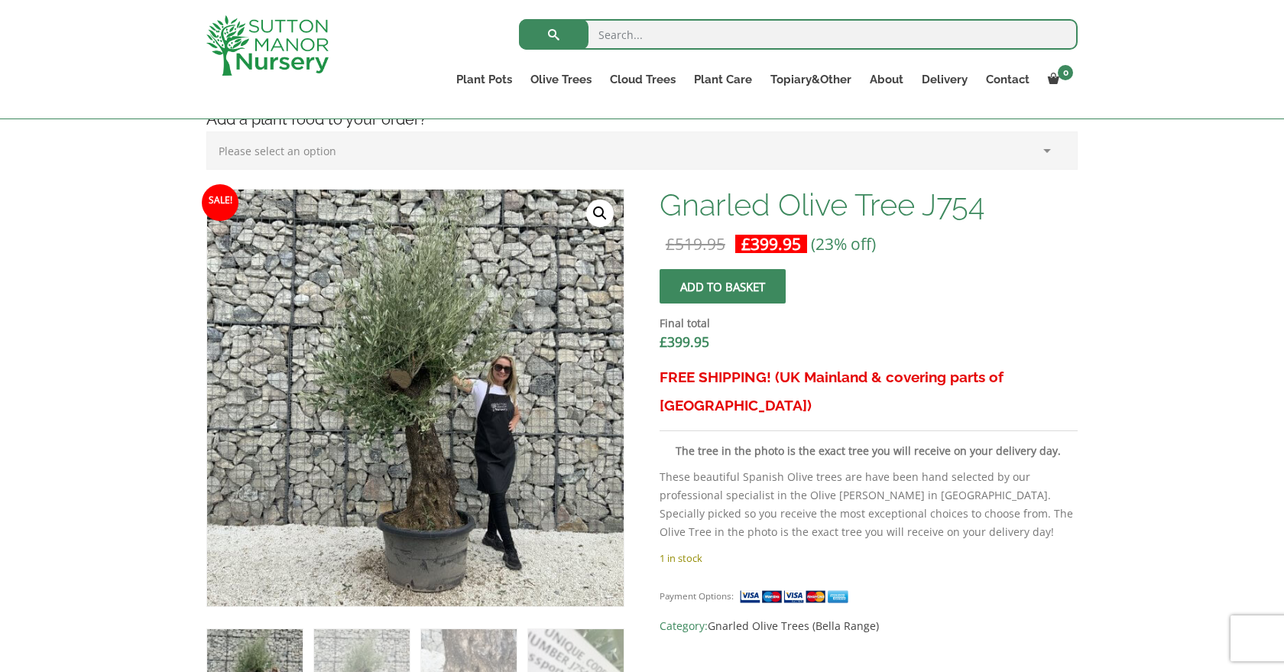
scroll to position [354, 0]
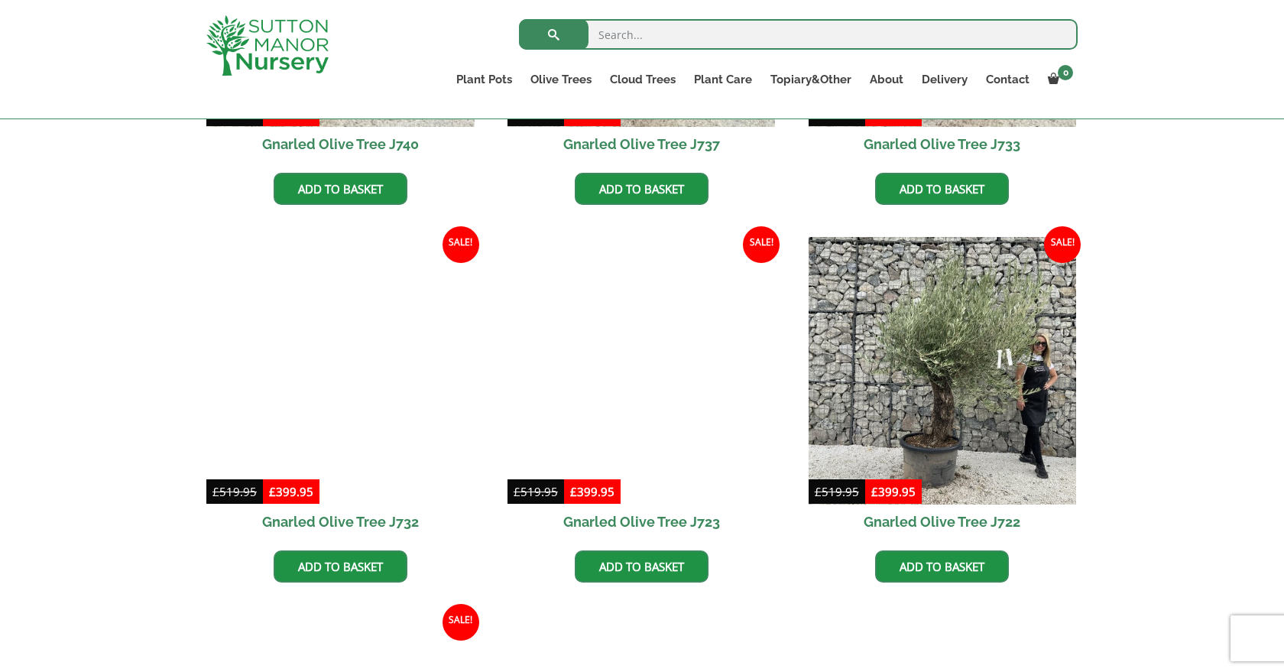
scroll to position [655, 0]
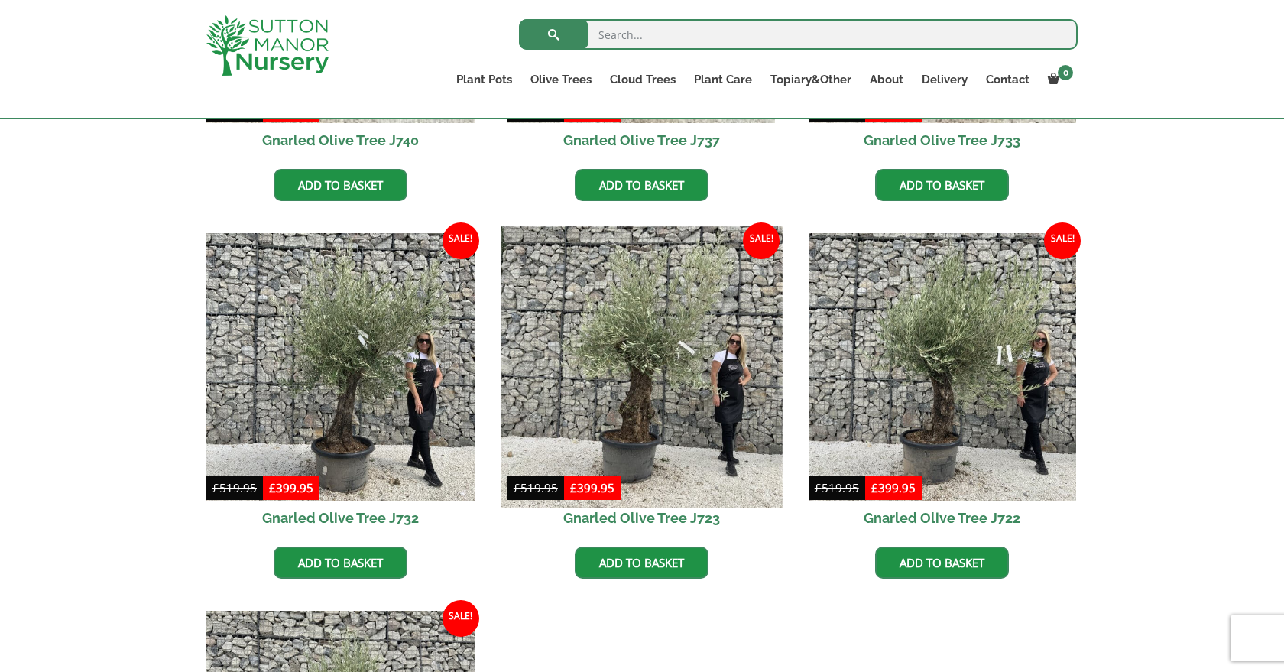
click at [646, 433] on img at bounding box center [641, 366] width 281 height 281
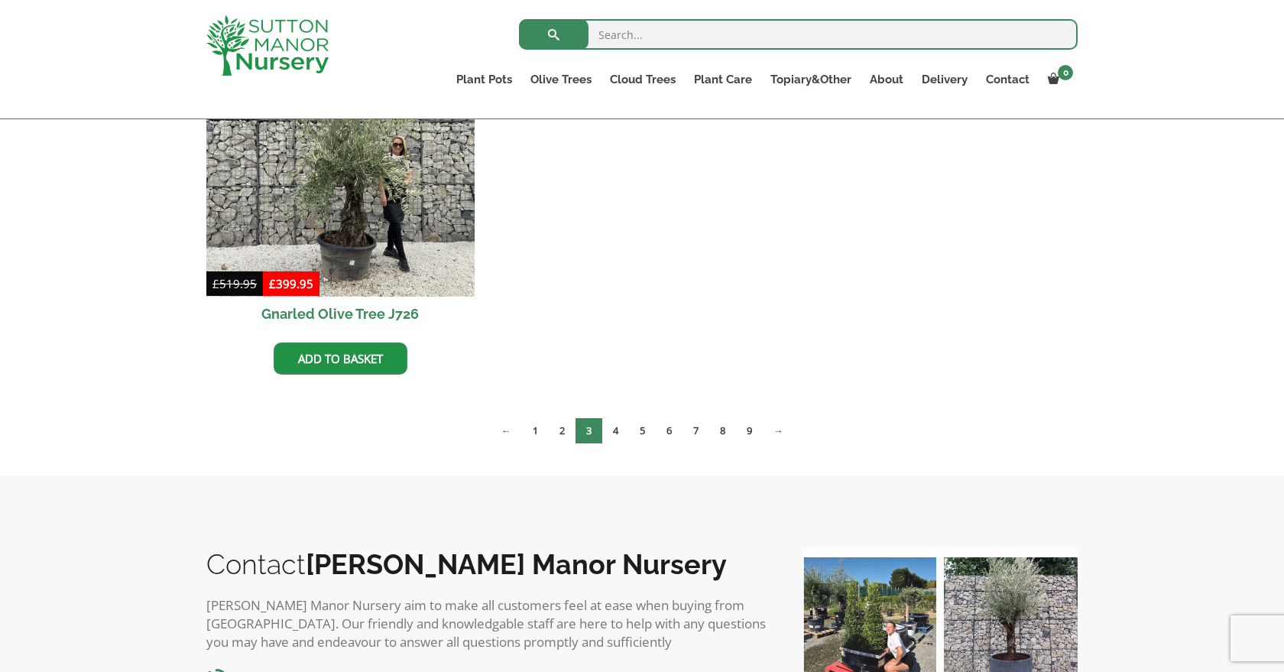
scroll to position [1241, 0]
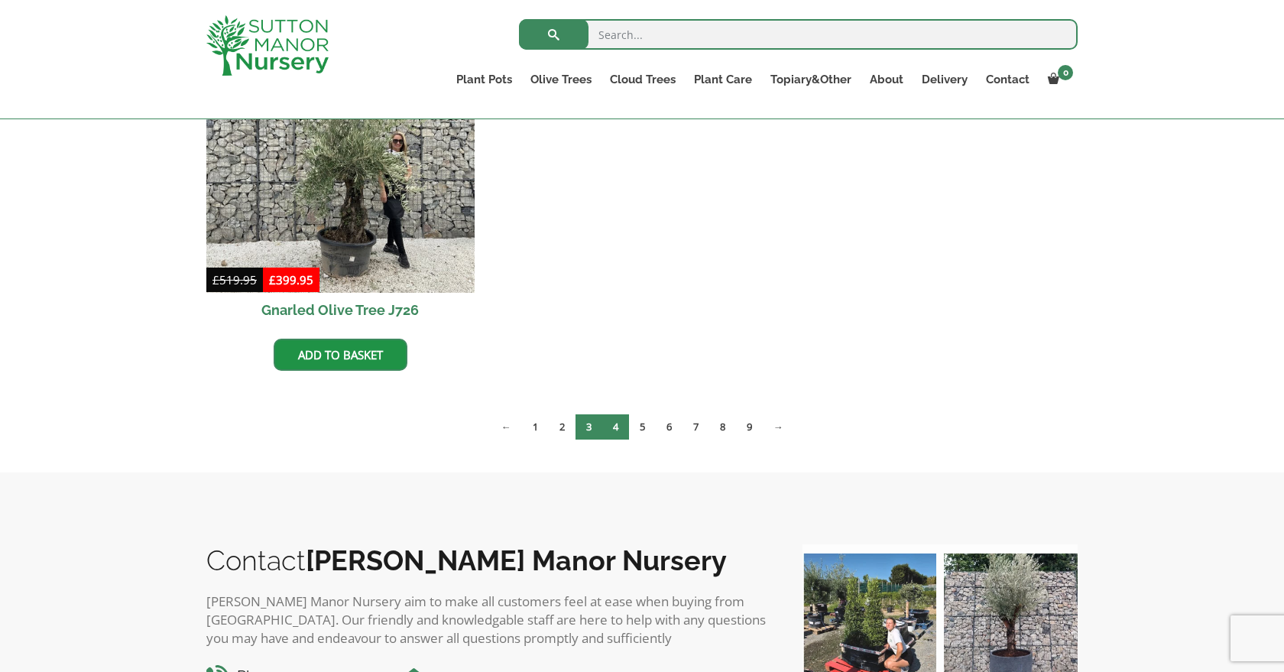
click at [614, 428] on link "4" at bounding box center [615, 426] width 27 height 25
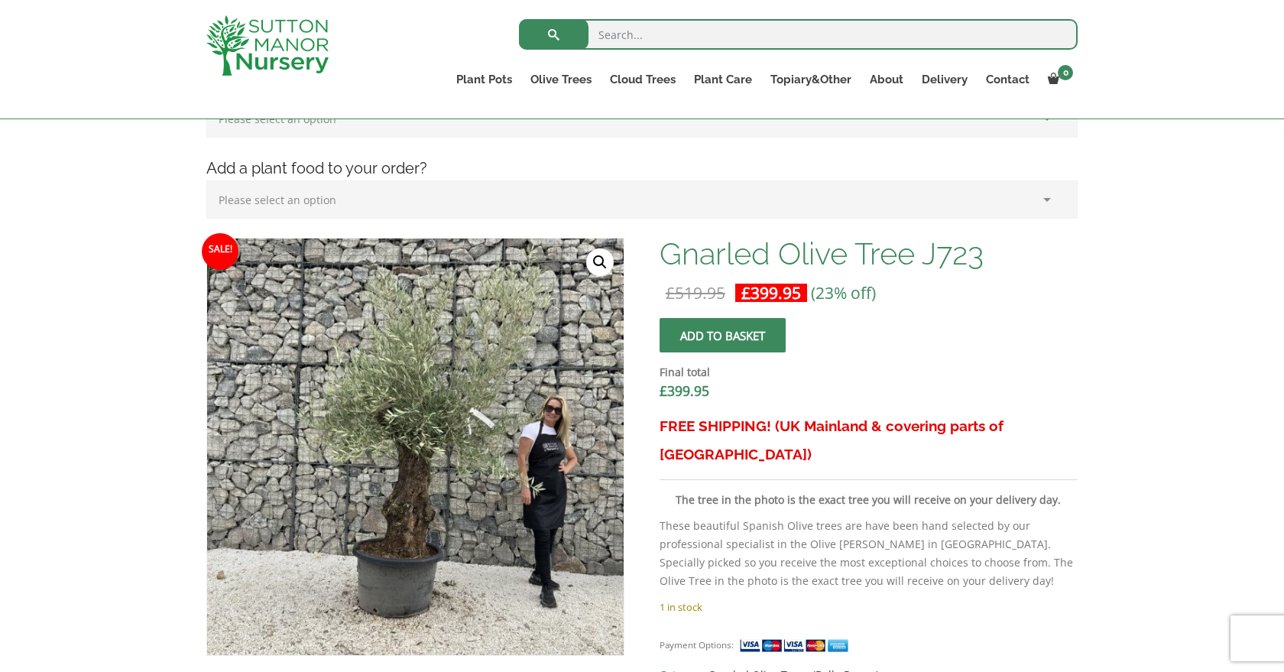
scroll to position [358, 0]
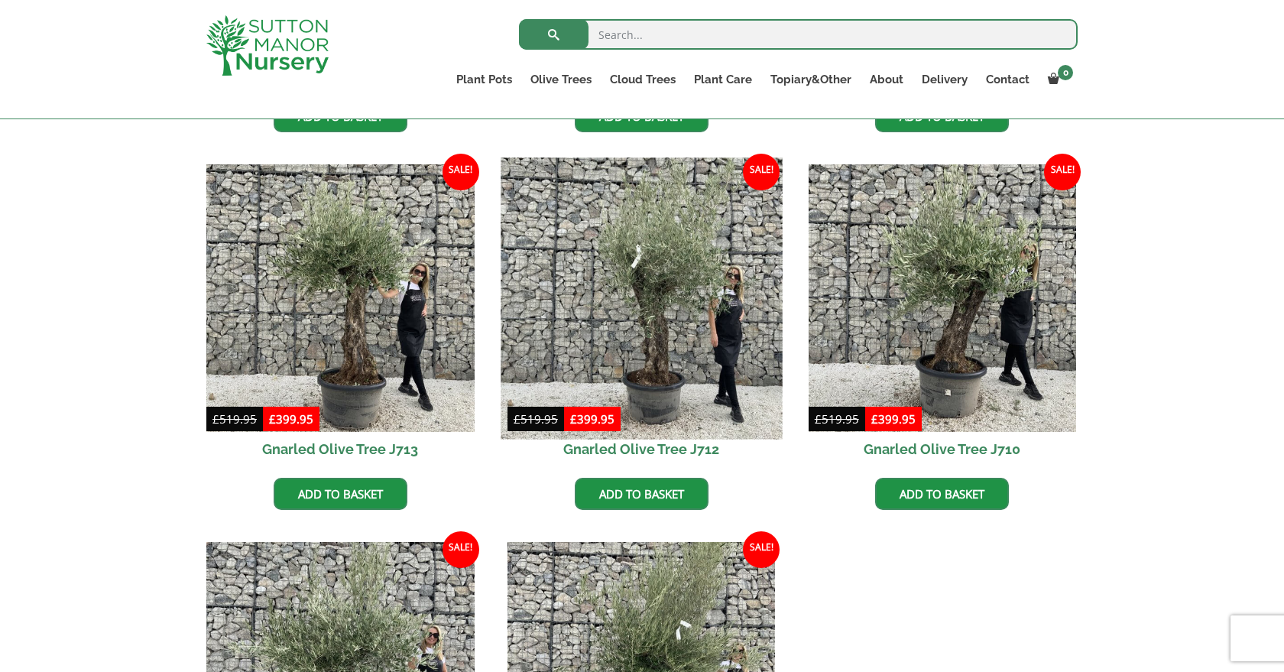
scroll to position [724, 0]
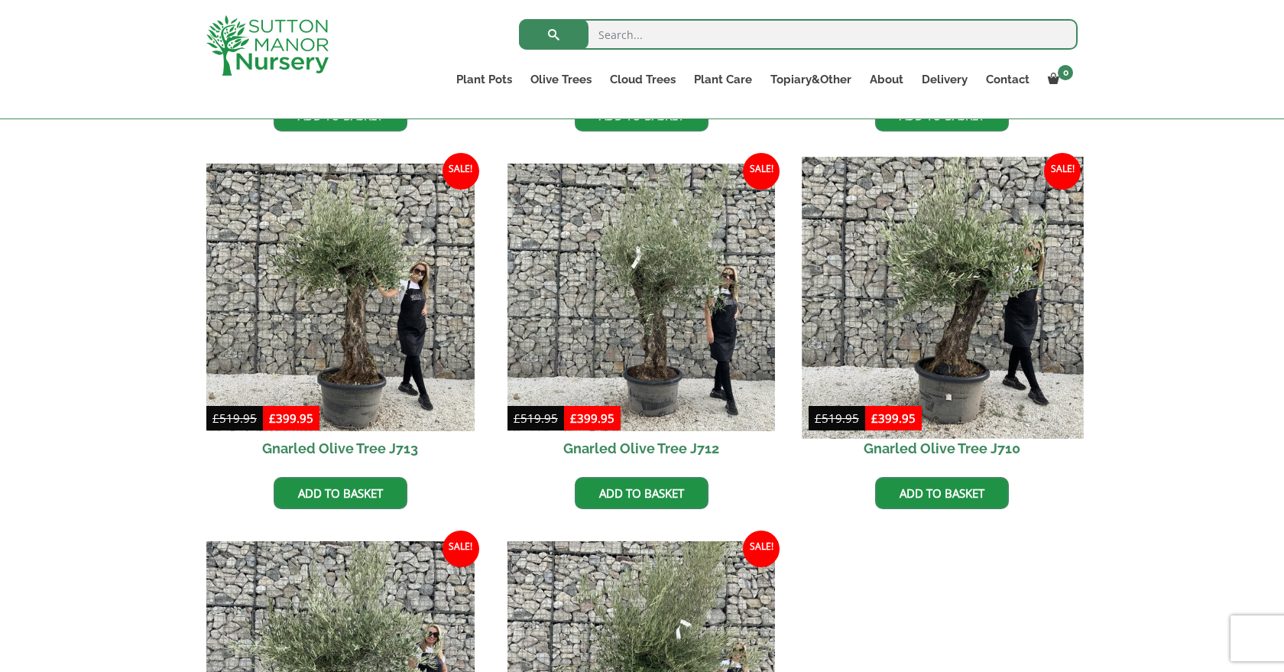
click at [976, 319] on img at bounding box center [942, 297] width 281 height 281
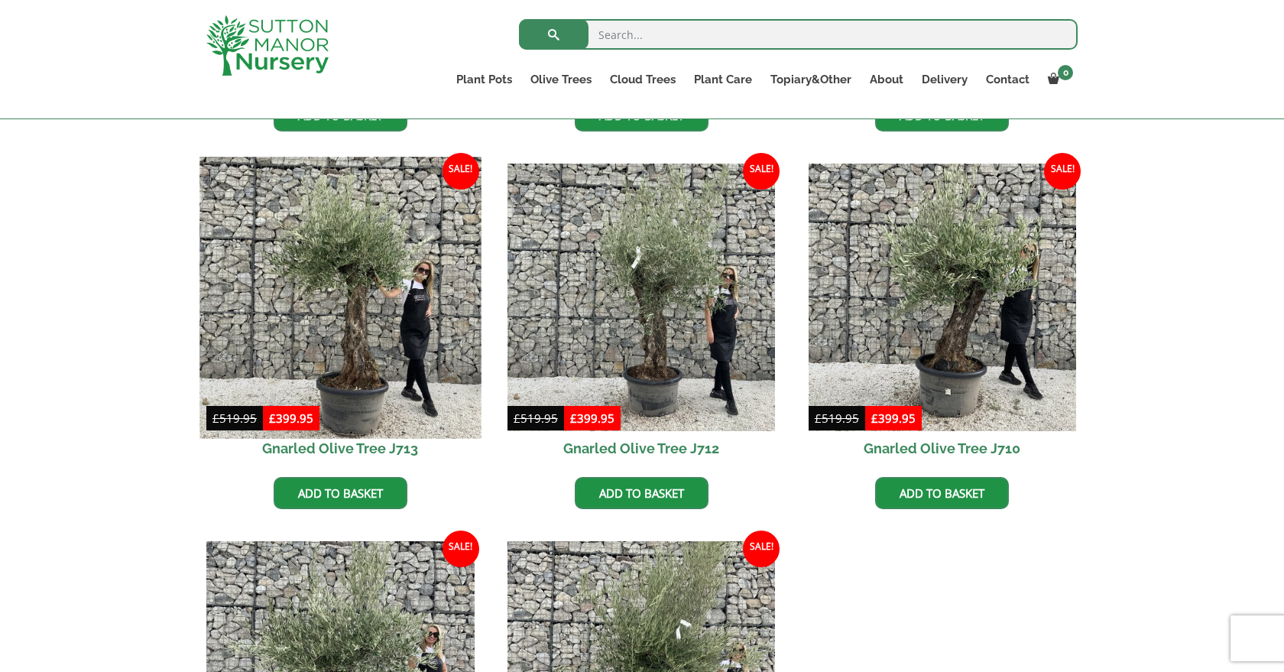
click at [358, 348] on img at bounding box center [339, 297] width 281 height 281
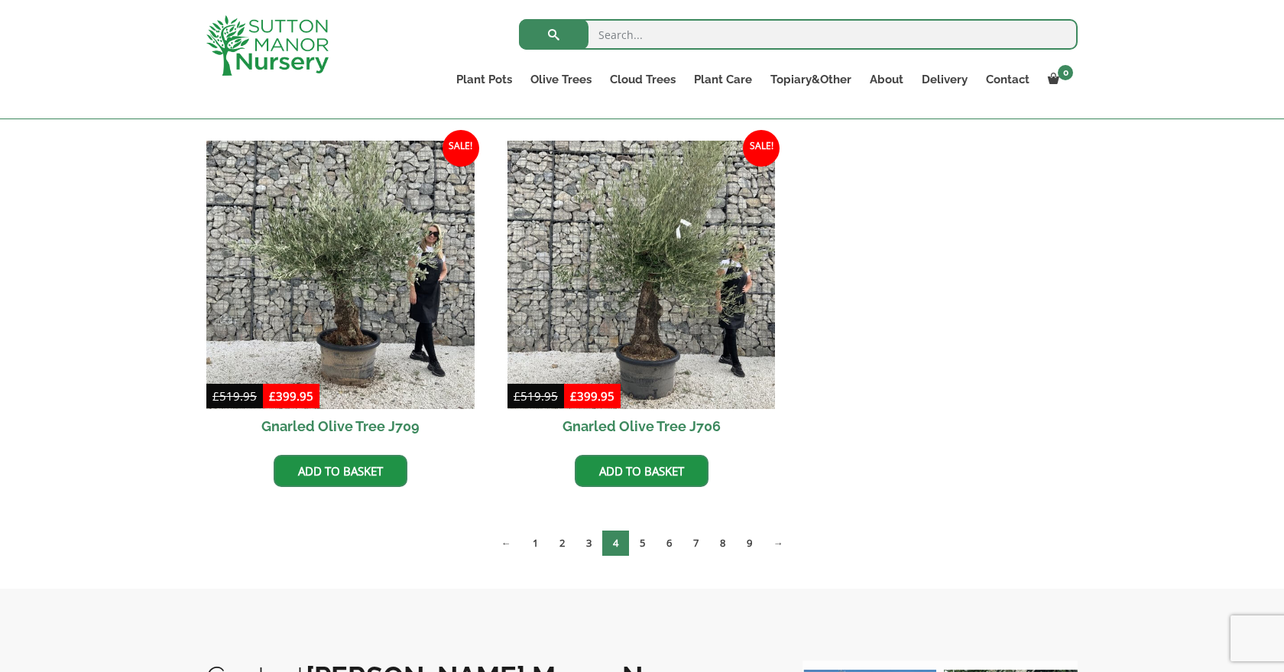
scroll to position [1131, 0]
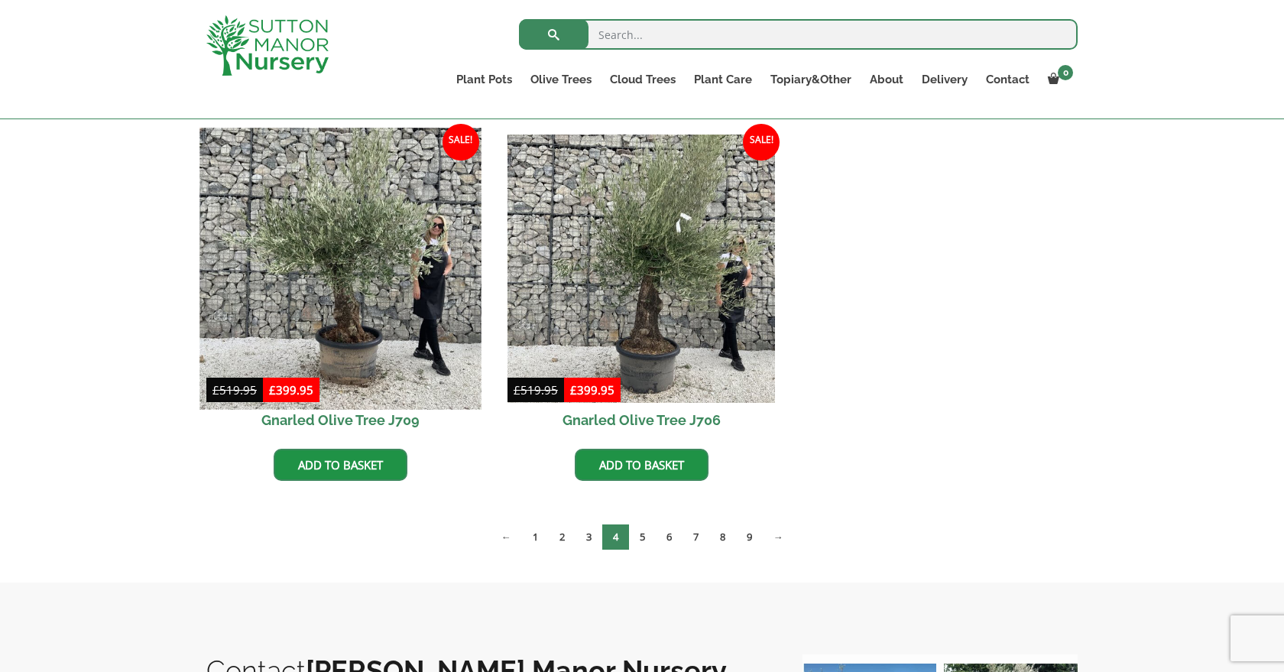
click at [339, 287] on img at bounding box center [339, 268] width 281 height 281
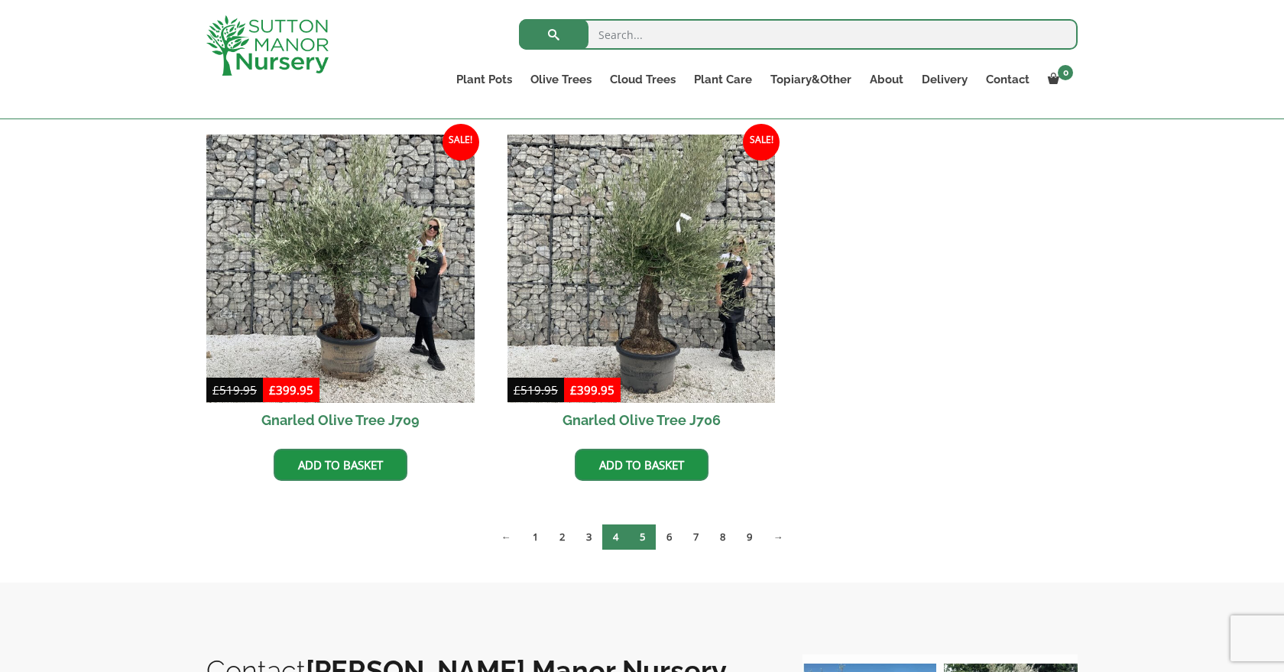
click at [643, 537] on link "5" at bounding box center [642, 536] width 27 height 25
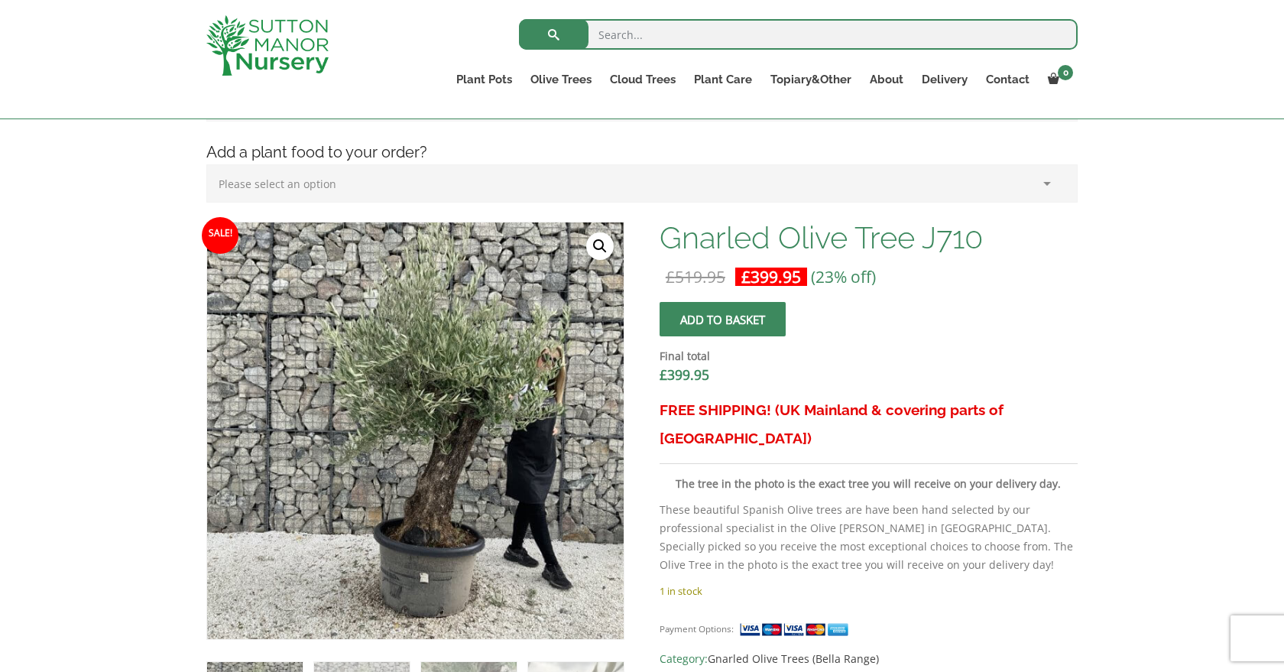
scroll to position [389, 0]
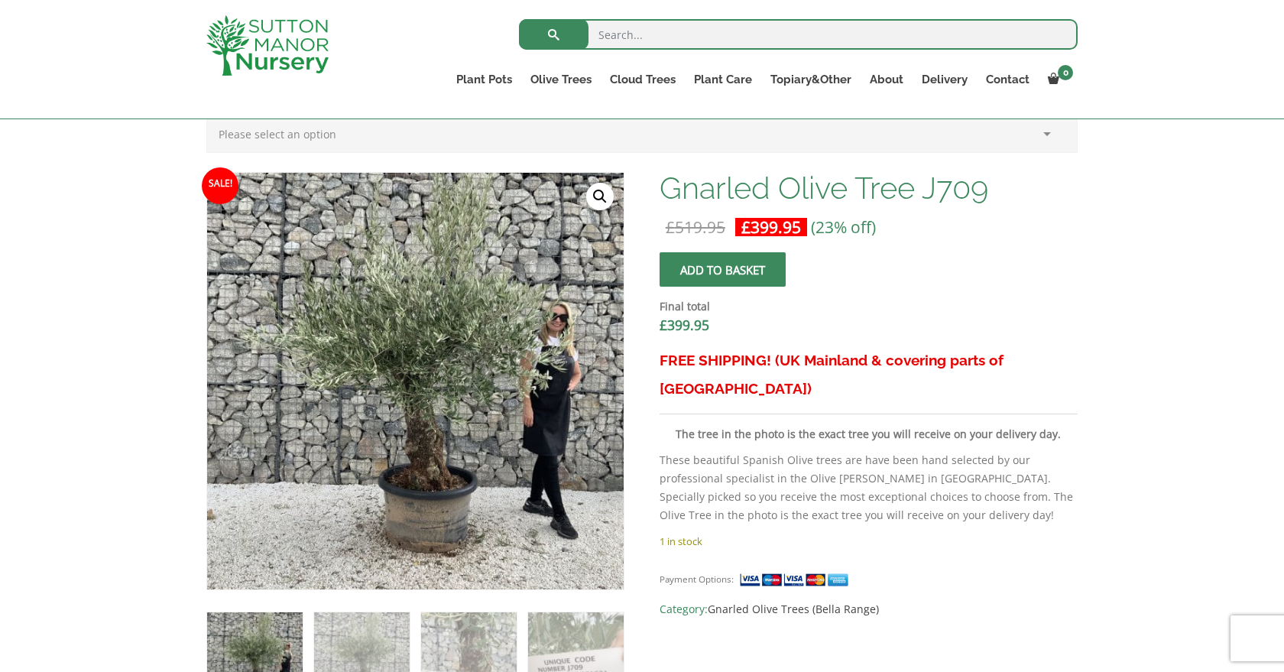
scroll to position [424, 0]
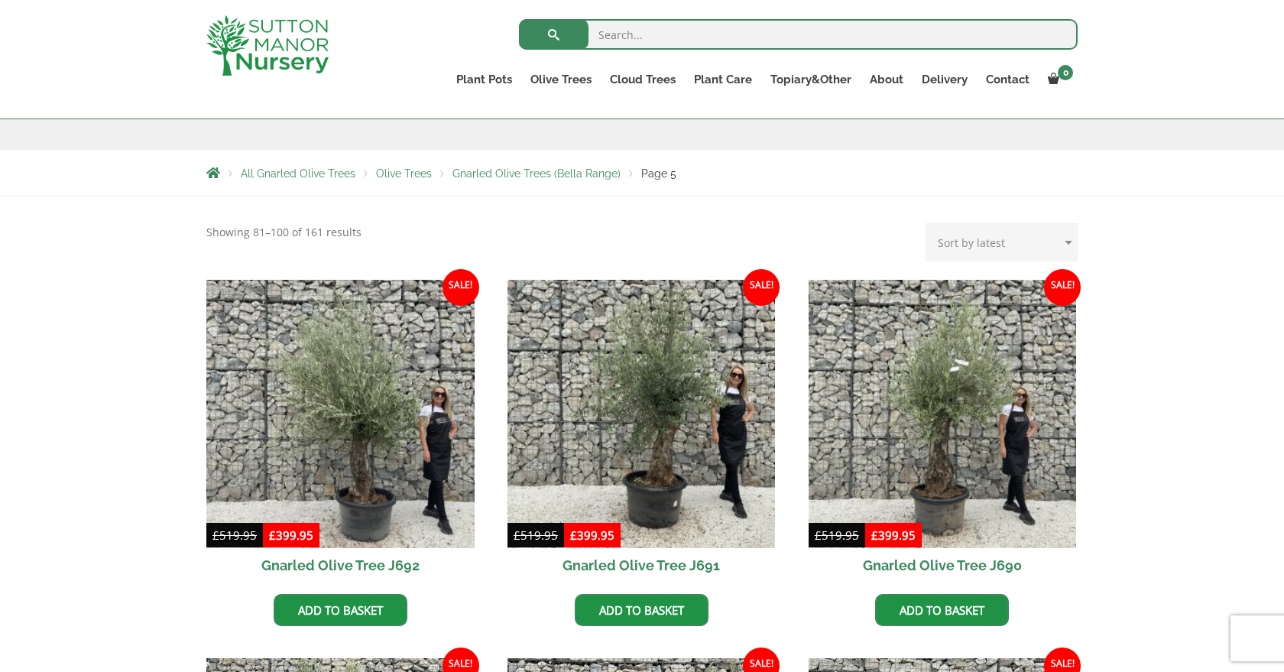
scroll to position [231, 0]
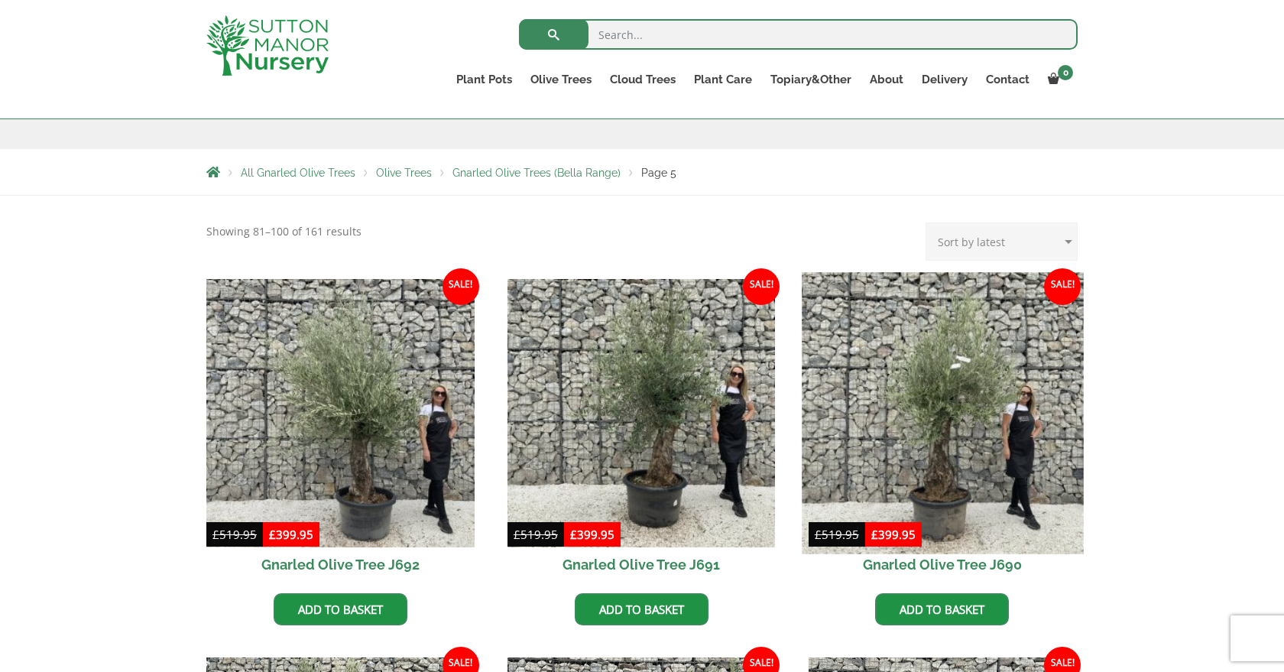
click at [926, 464] on img at bounding box center [942, 412] width 281 height 281
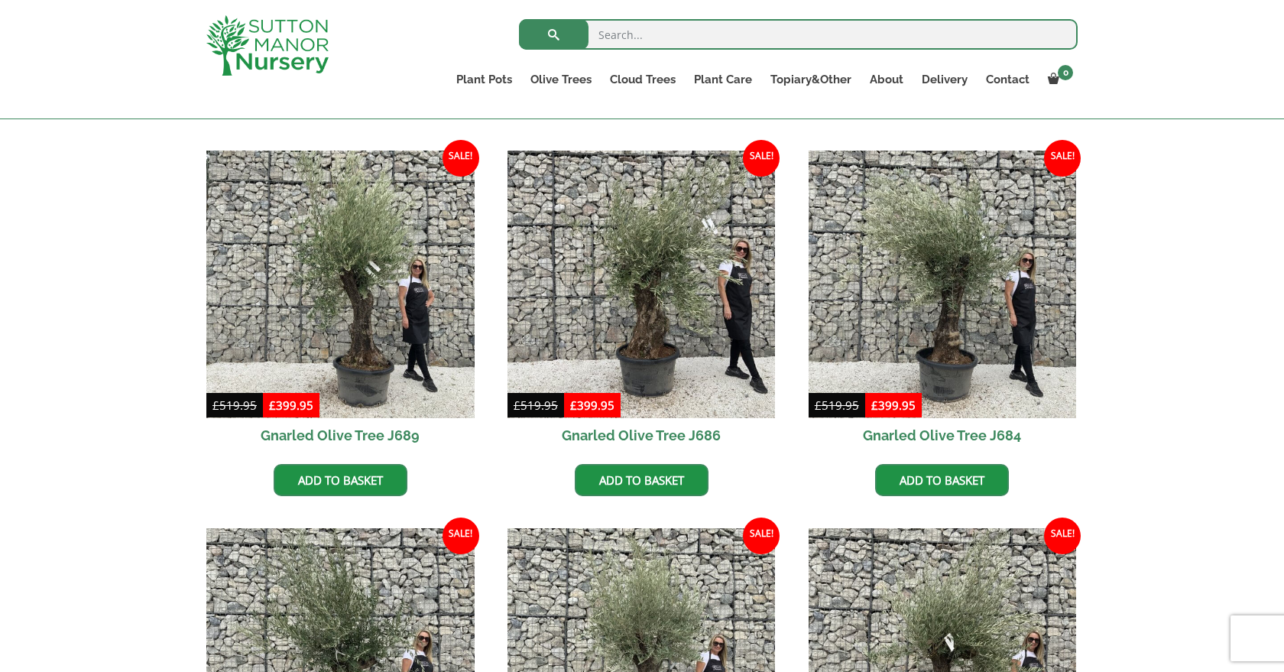
scroll to position [740, 0]
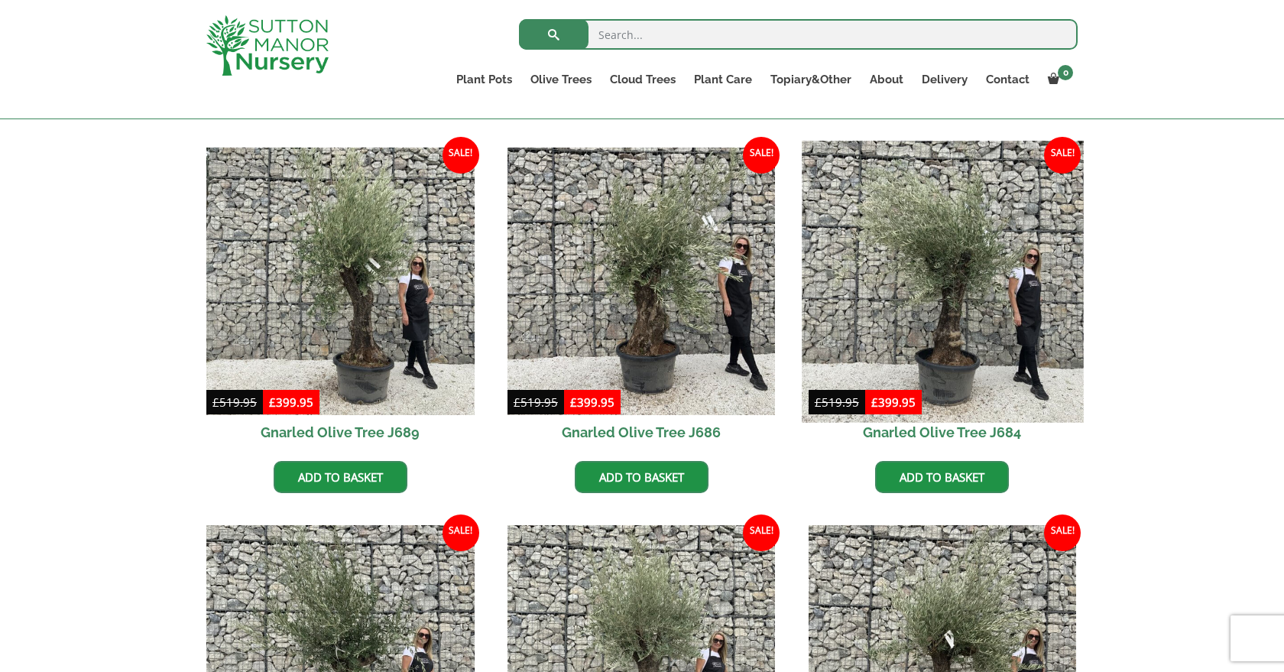
click at [944, 321] on img at bounding box center [942, 281] width 281 height 281
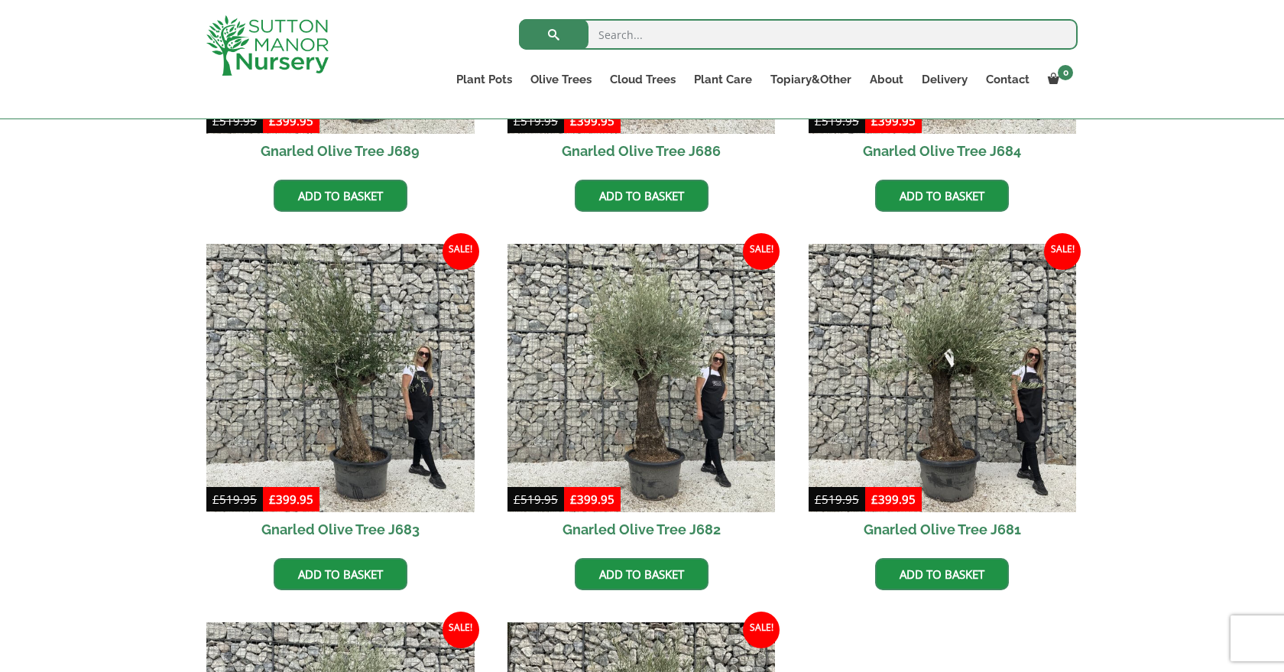
scroll to position [1022, 0]
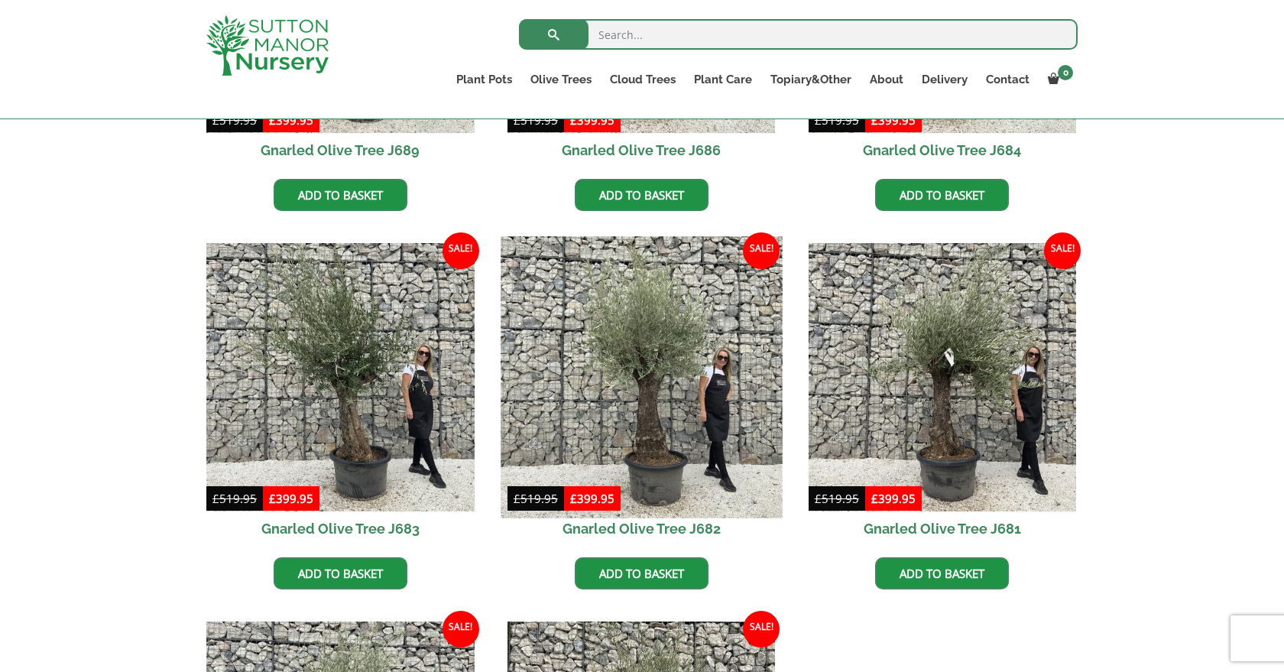
click at [651, 440] on img at bounding box center [641, 376] width 281 height 281
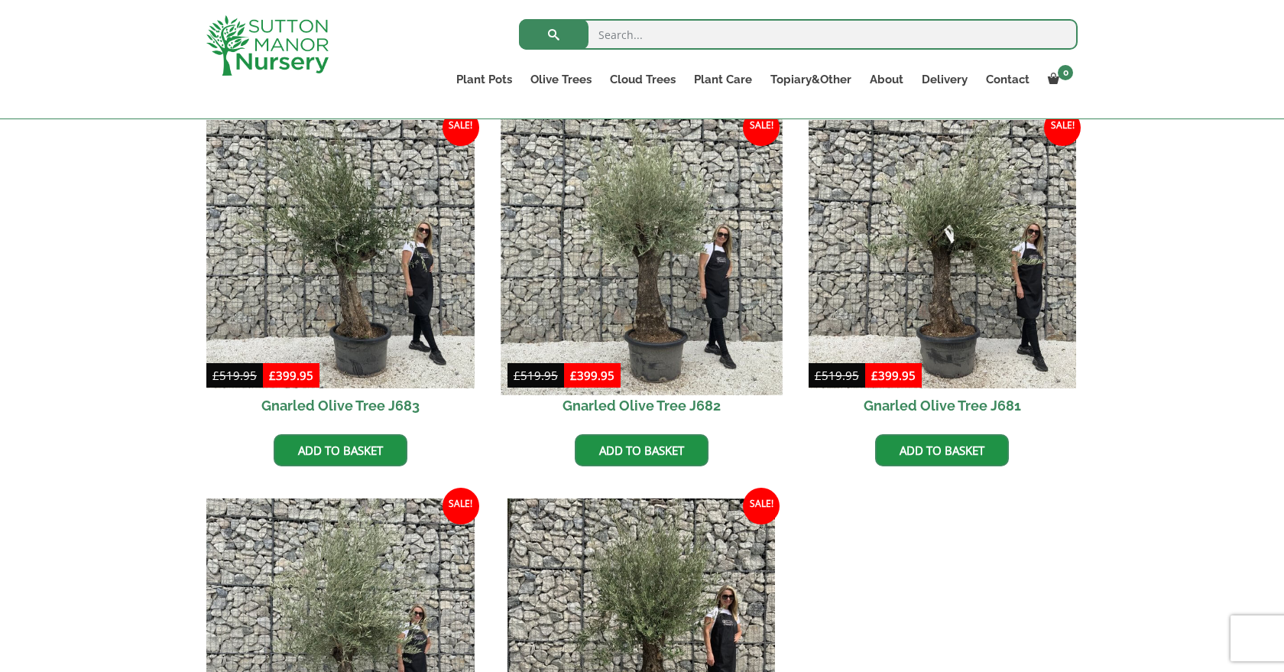
scroll to position [1145, 0]
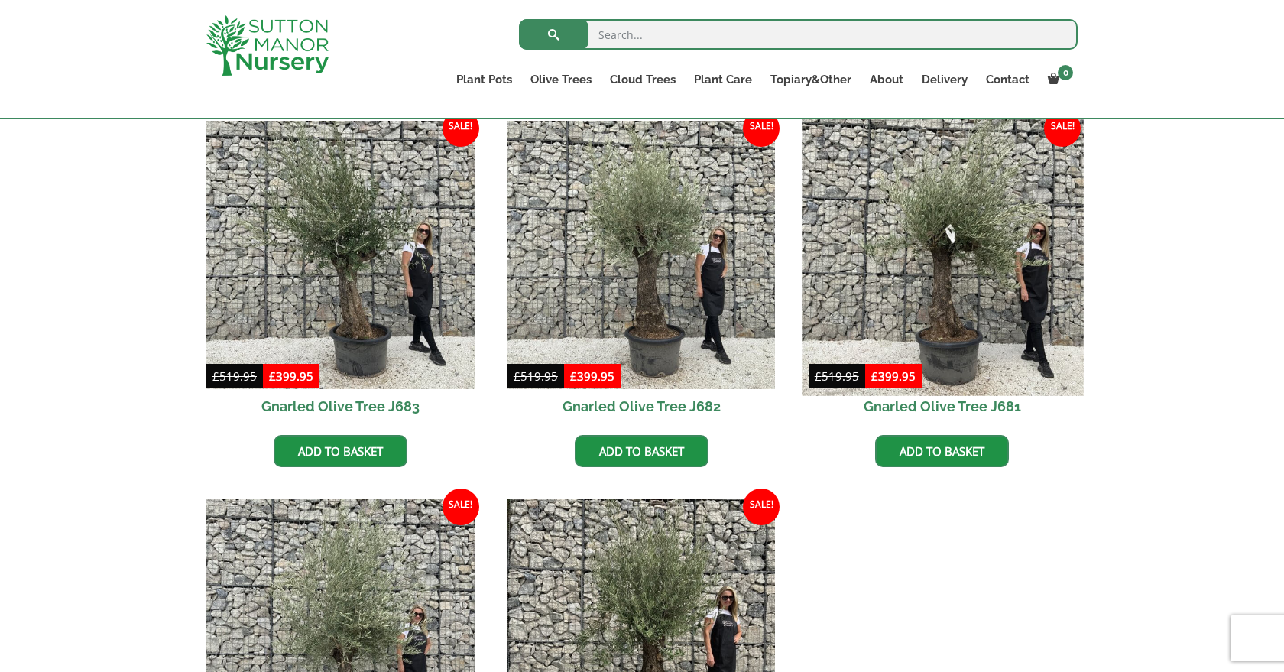
click at [954, 308] on img at bounding box center [942, 254] width 281 height 281
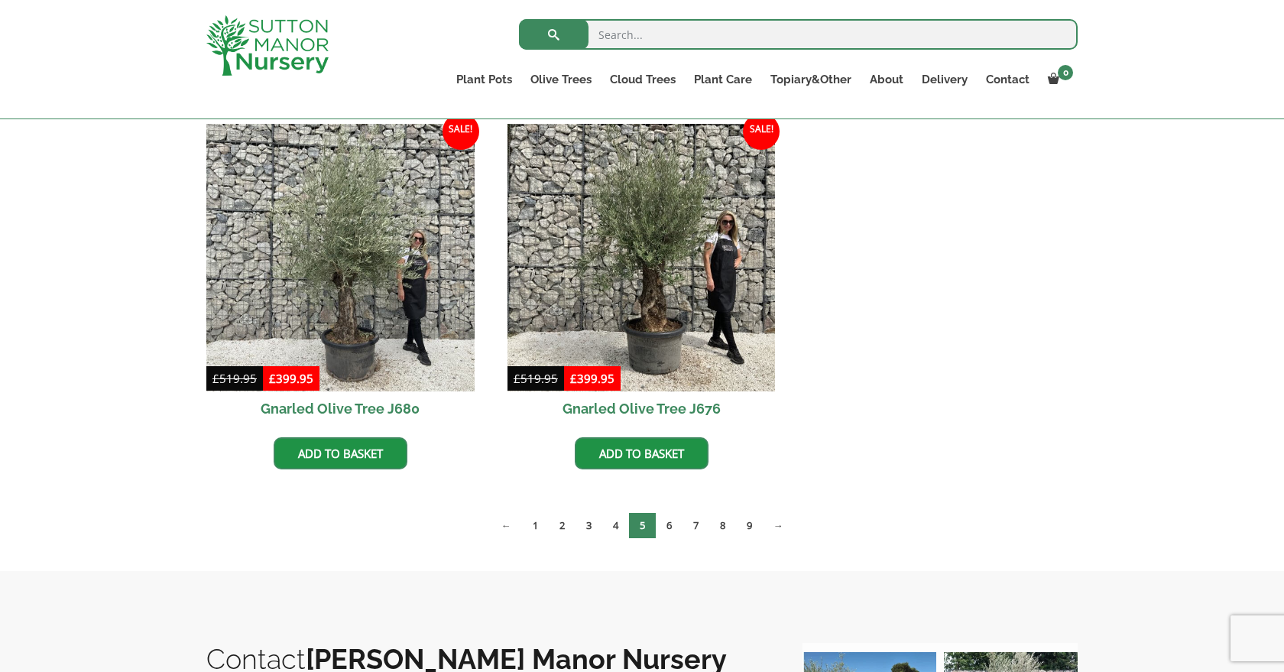
scroll to position [1521, 0]
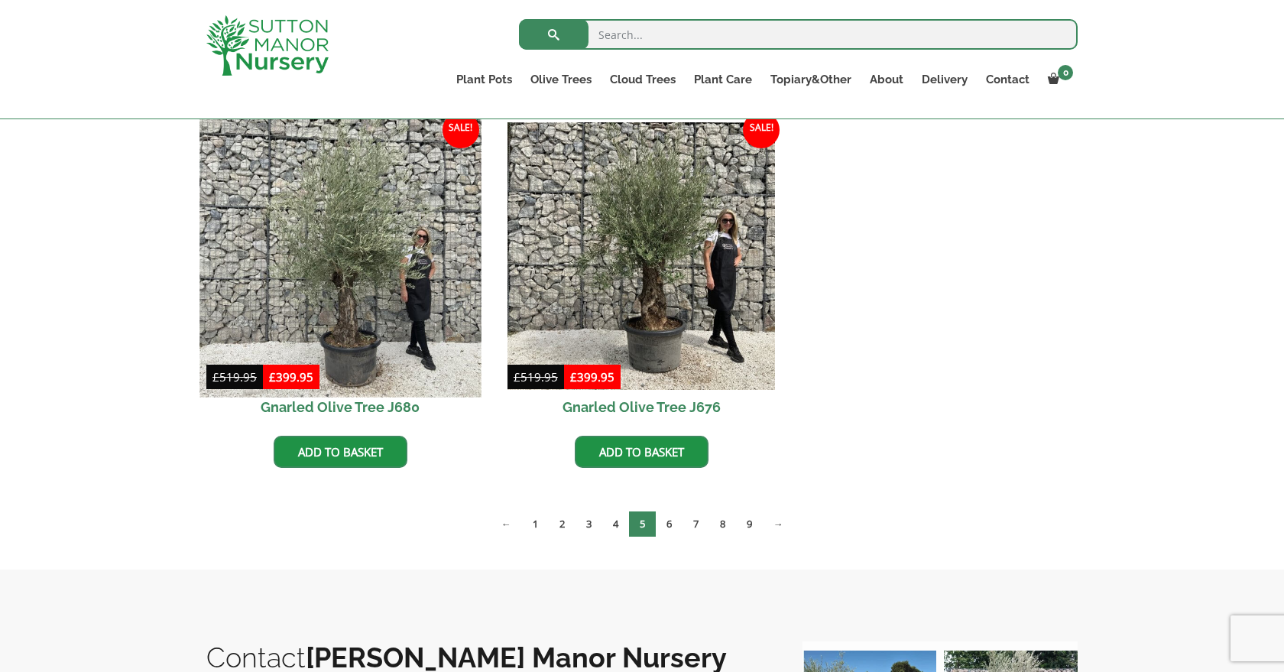
click at [343, 304] on img at bounding box center [339, 255] width 281 height 281
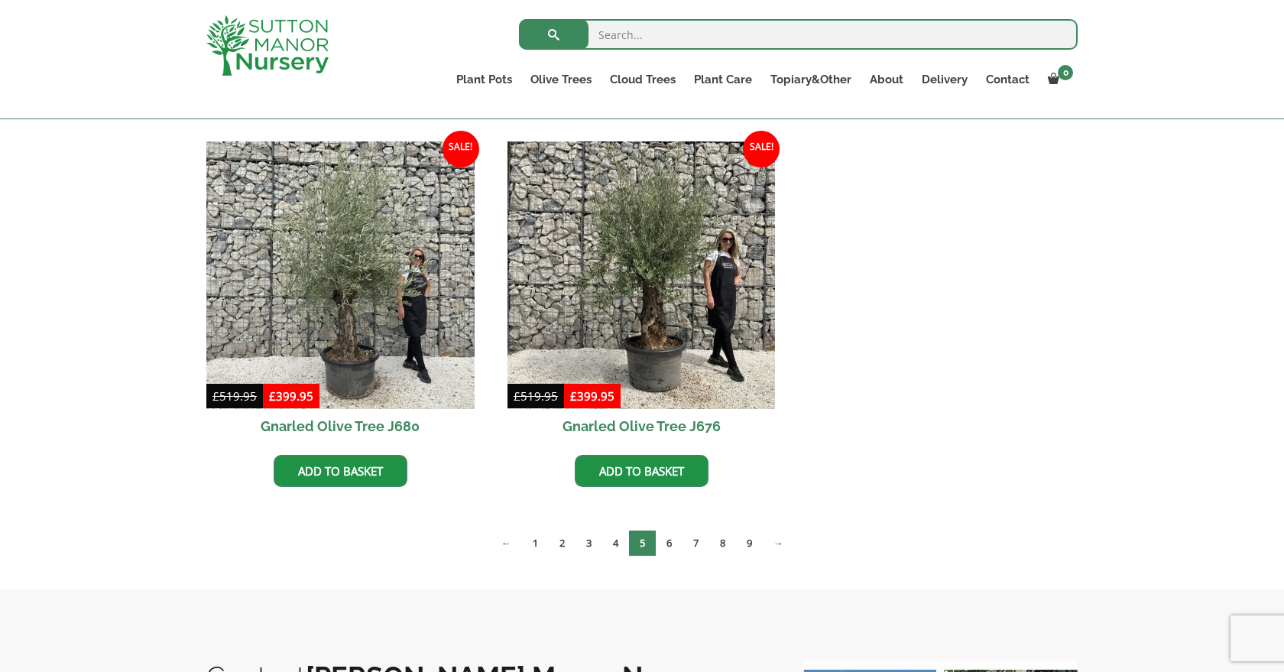
scroll to position [1499, 0]
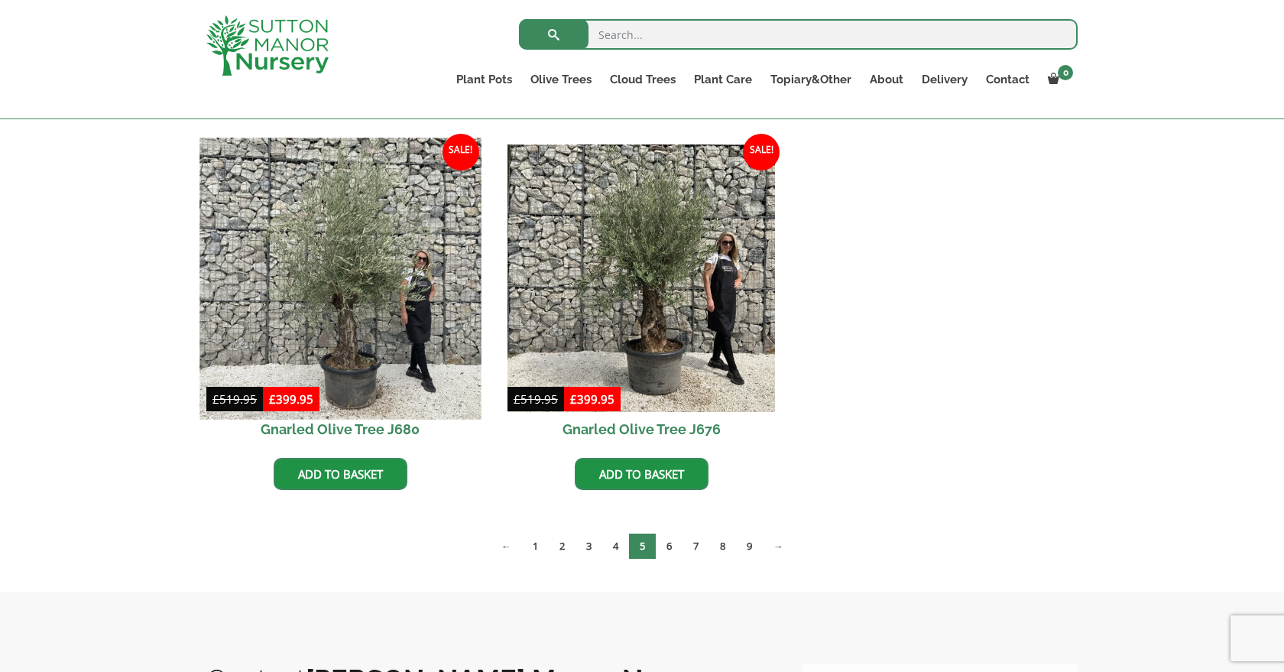
click at [355, 287] on img at bounding box center [339, 278] width 281 height 281
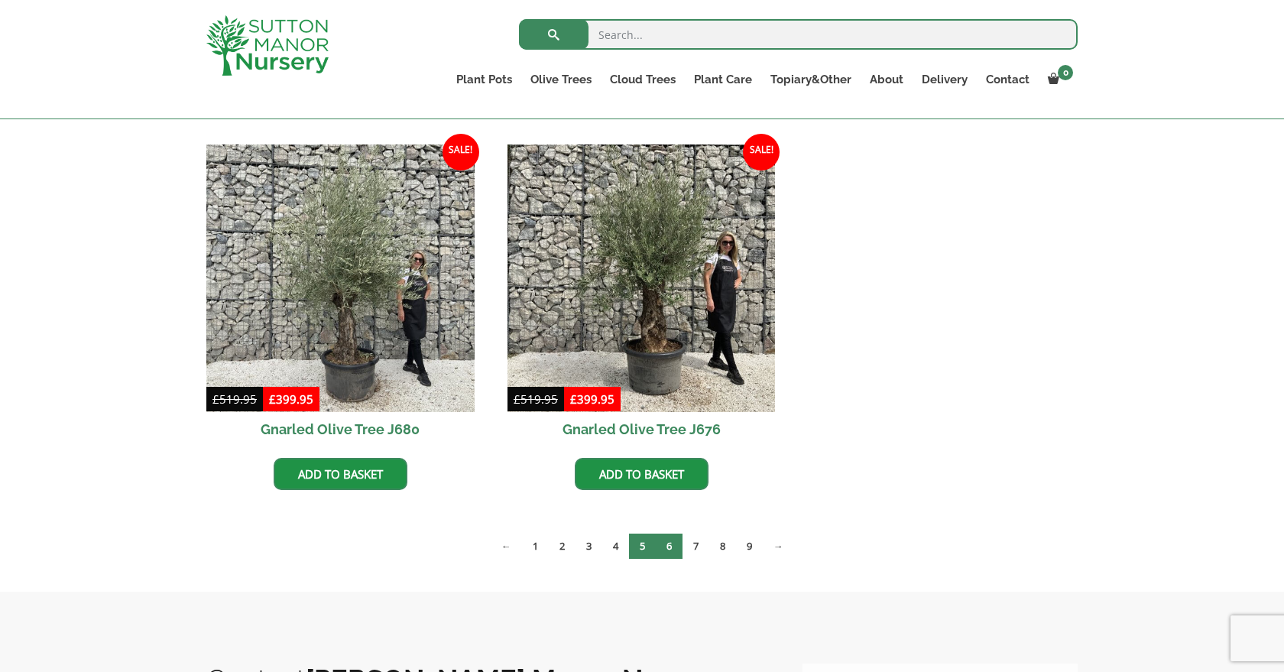
click at [668, 543] on link "6" at bounding box center [669, 545] width 27 height 25
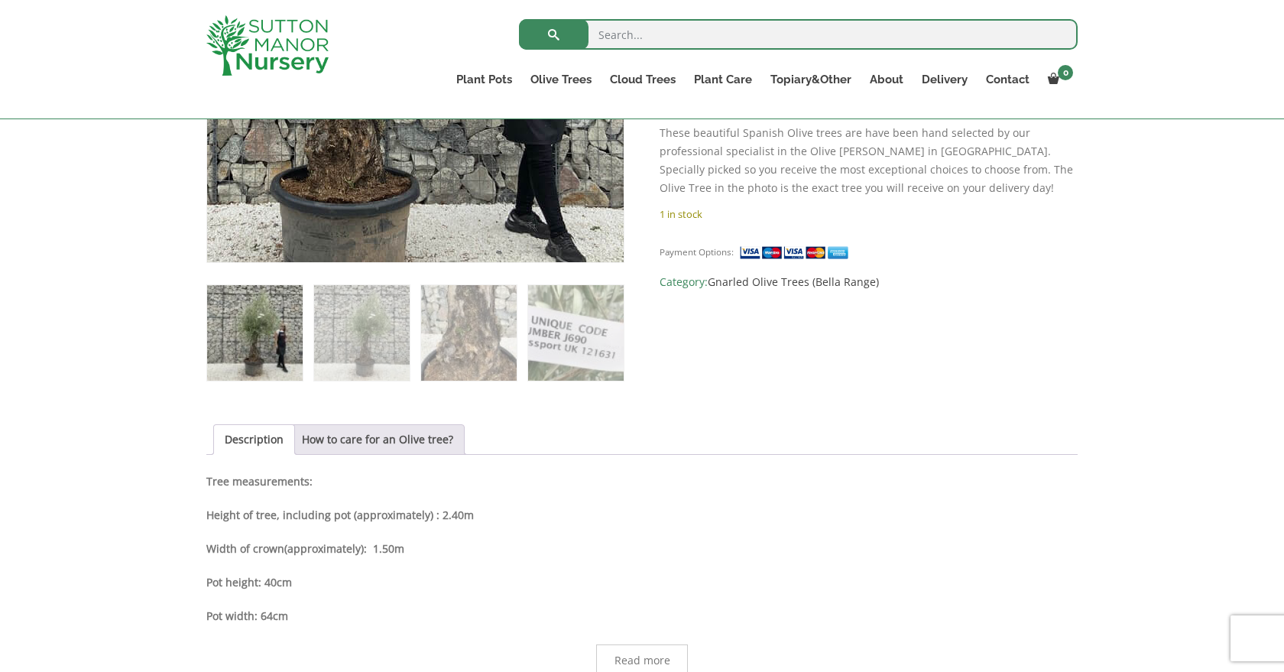
scroll to position [754, 0]
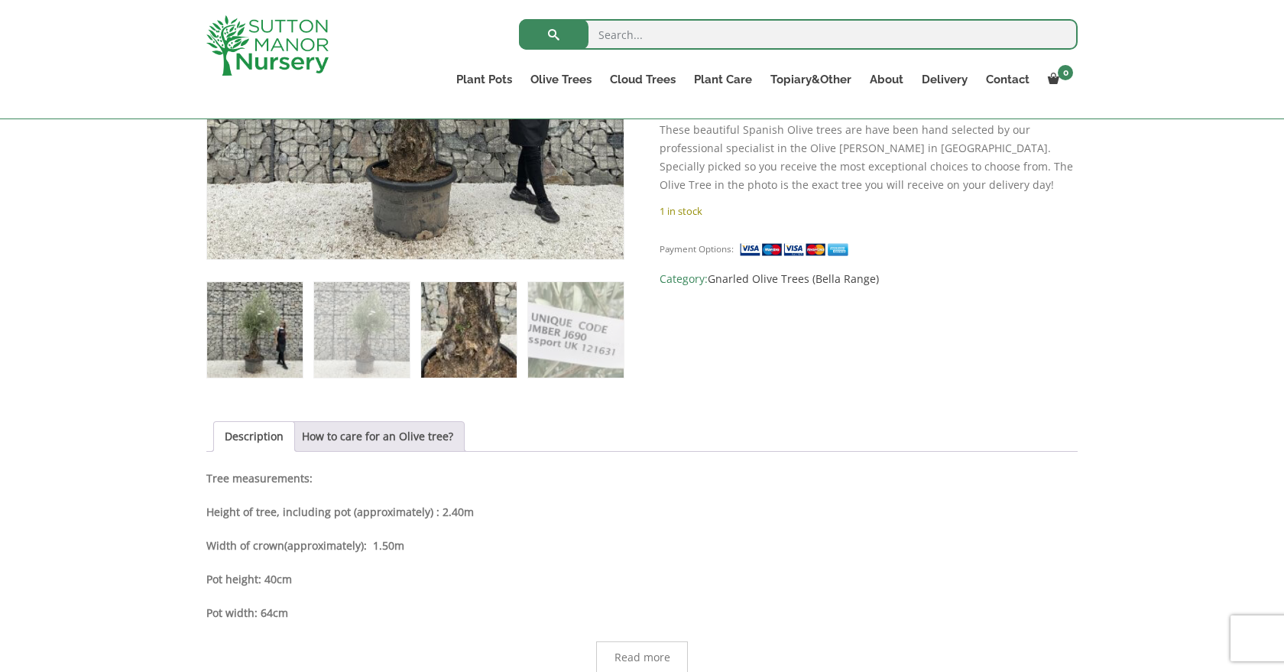
click at [479, 341] on img at bounding box center [469, 330] width 96 height 96
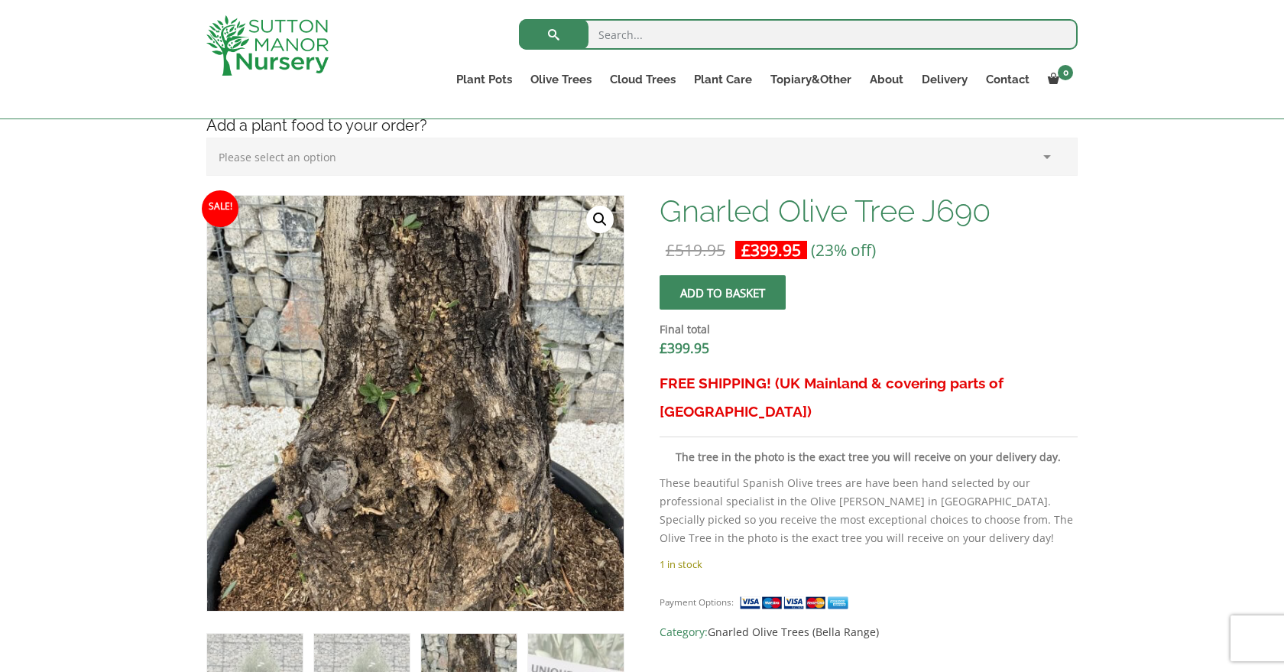
scroll to position [345, 0]
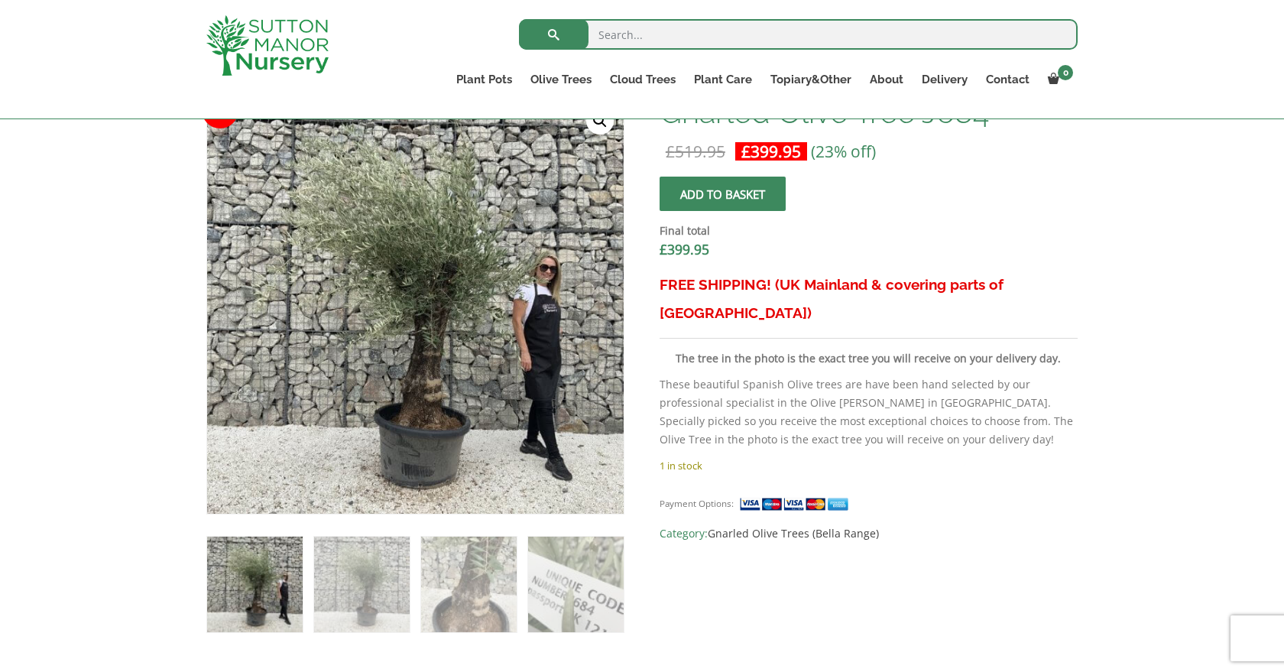
scroll to position [525, 0]
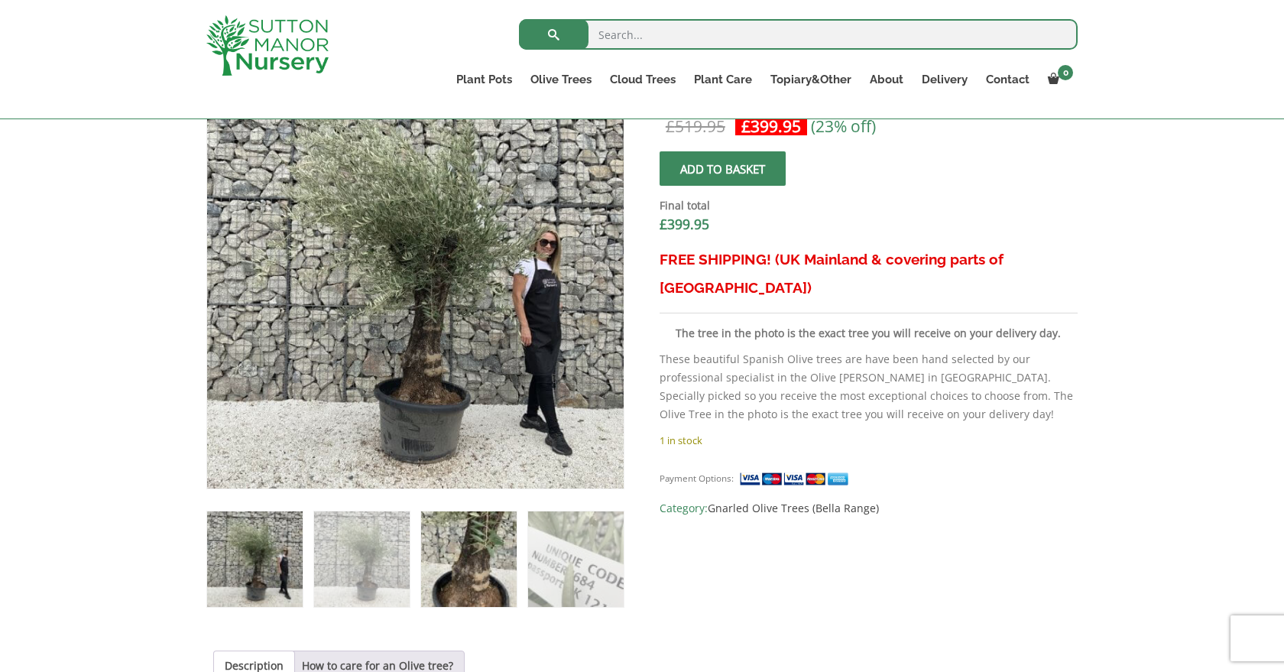
click at [484, 570] on img at bounding box center [469, 559] width 96 height 96
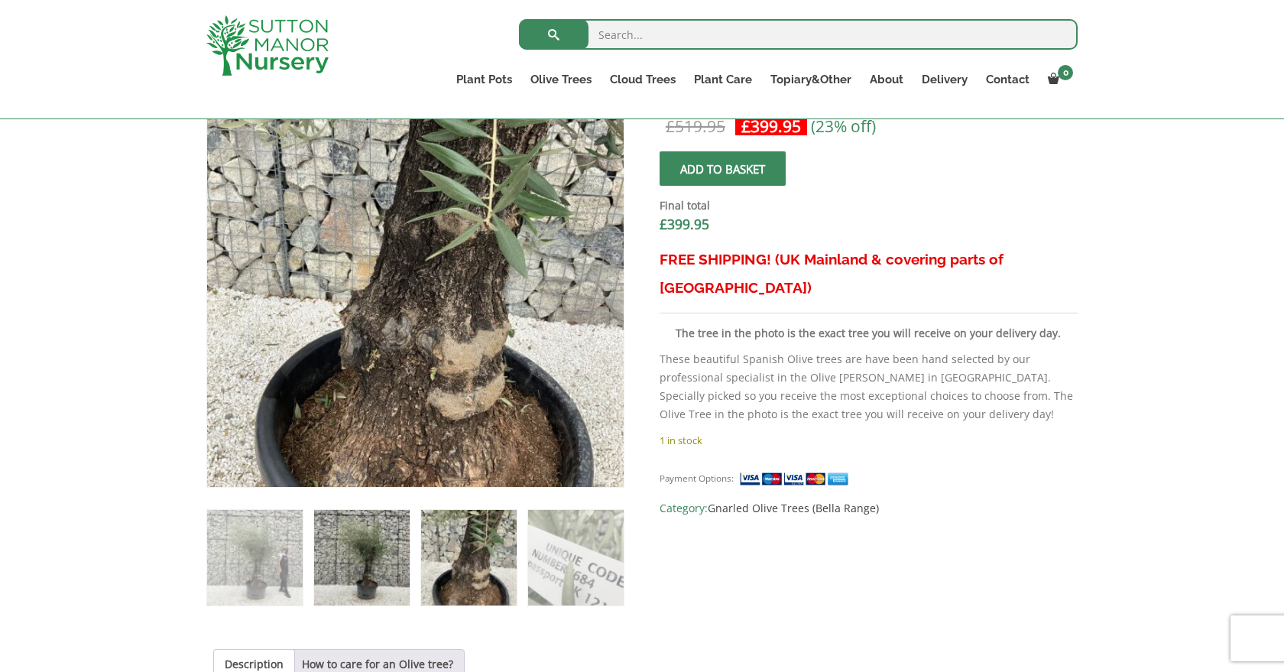
click at [394, 562] on img at bounding box center [362, 558] width 96 height 96
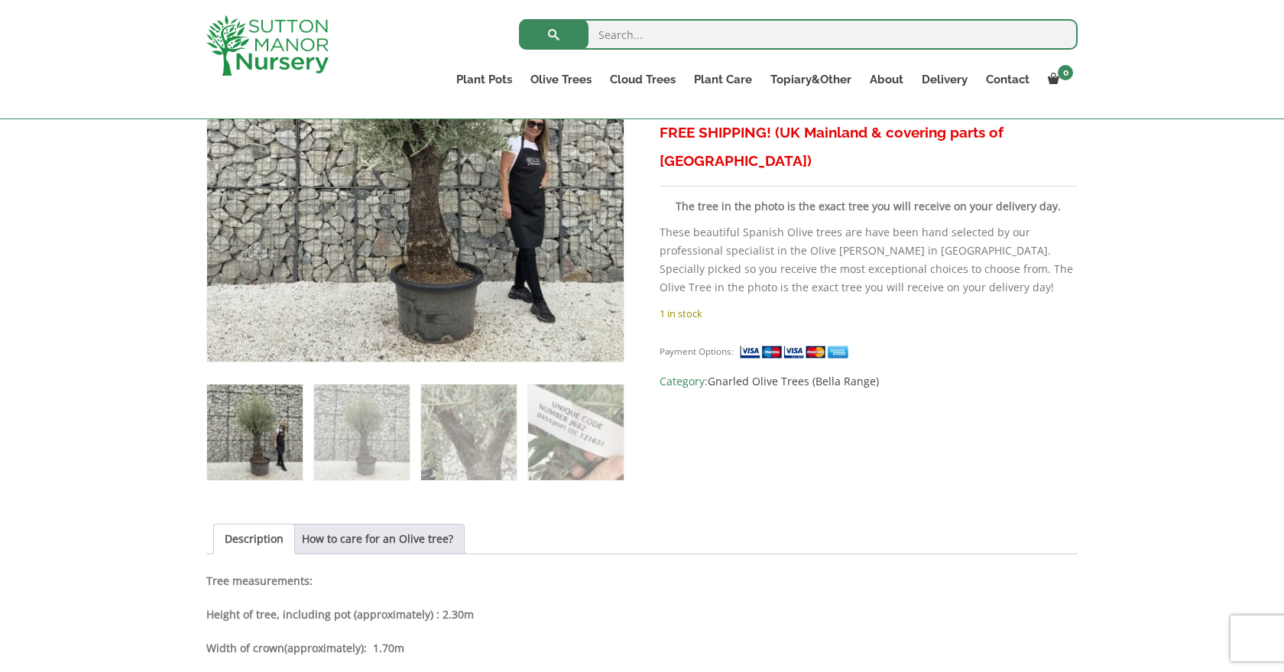
scroll to position [678, 0]
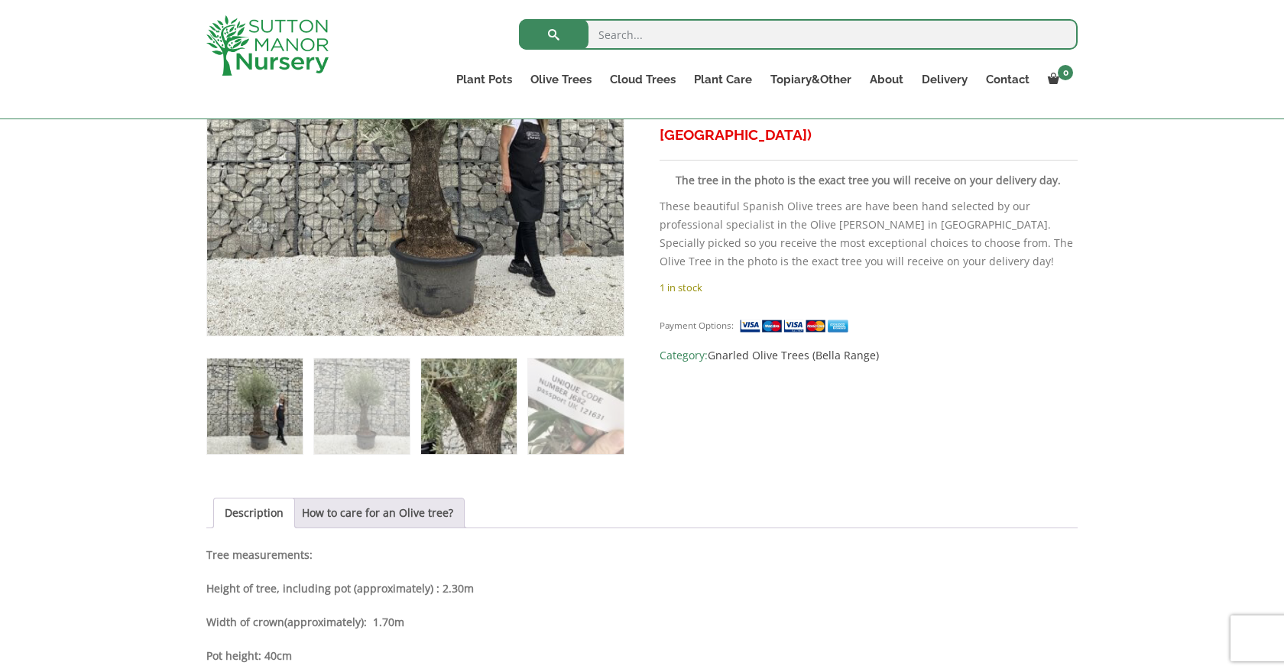
click at [471, 439] on img at bounding box center [469, 406] width 96 height 96
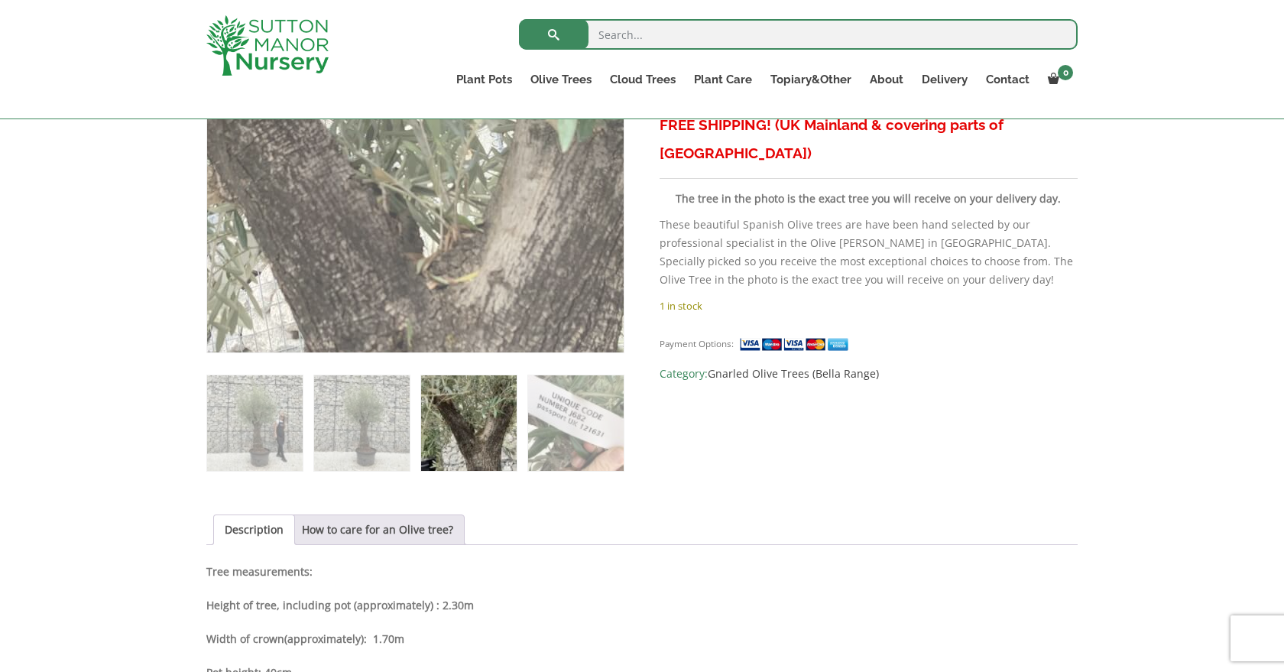
scroll to position [661, 0]
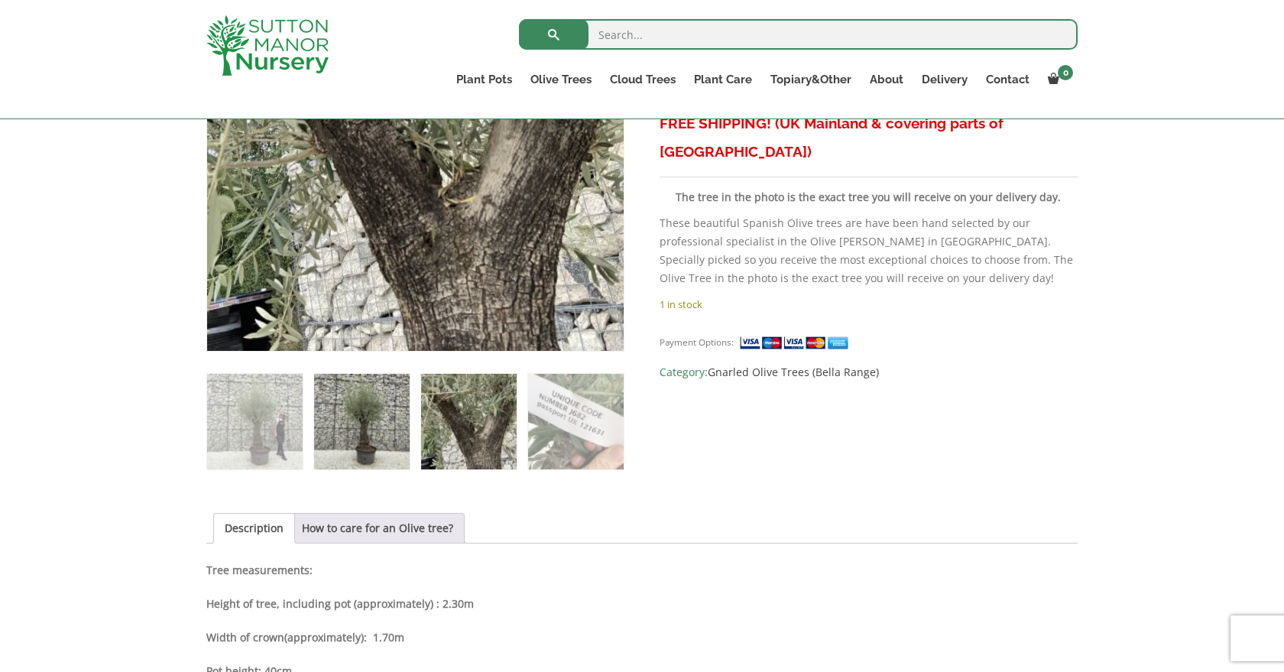
click at [377, 439] on img at bounding box center [362, 422] width 96 height 96
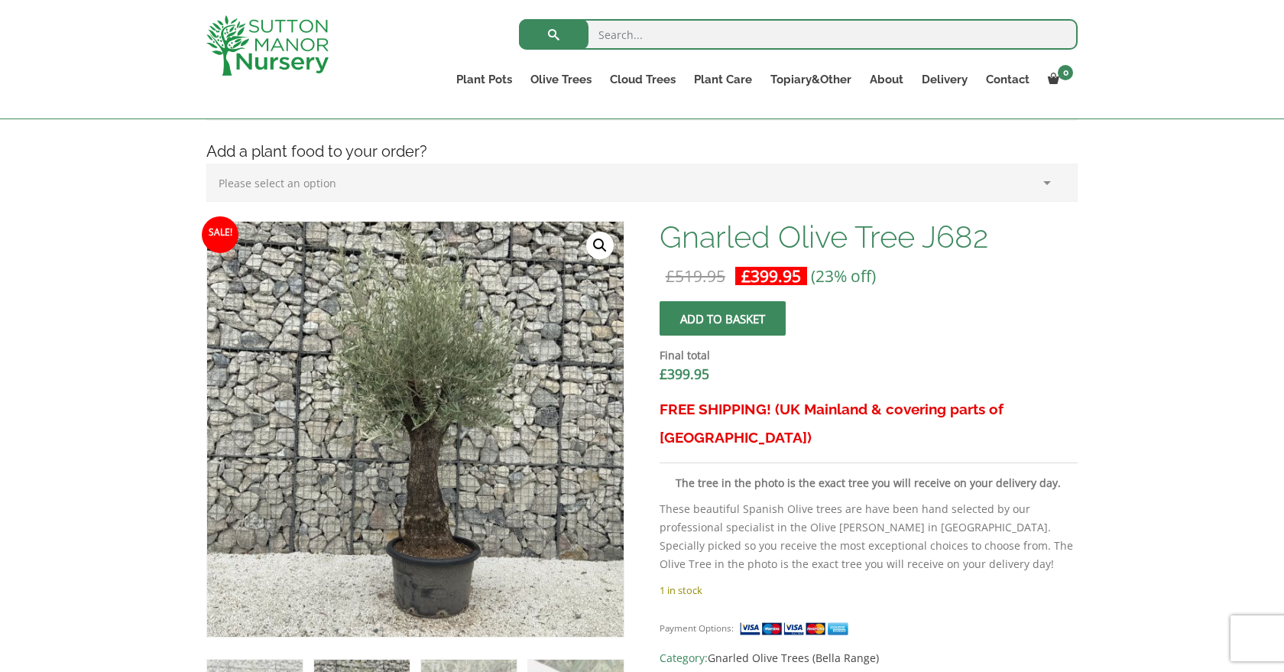
scroll to position [330, 0]
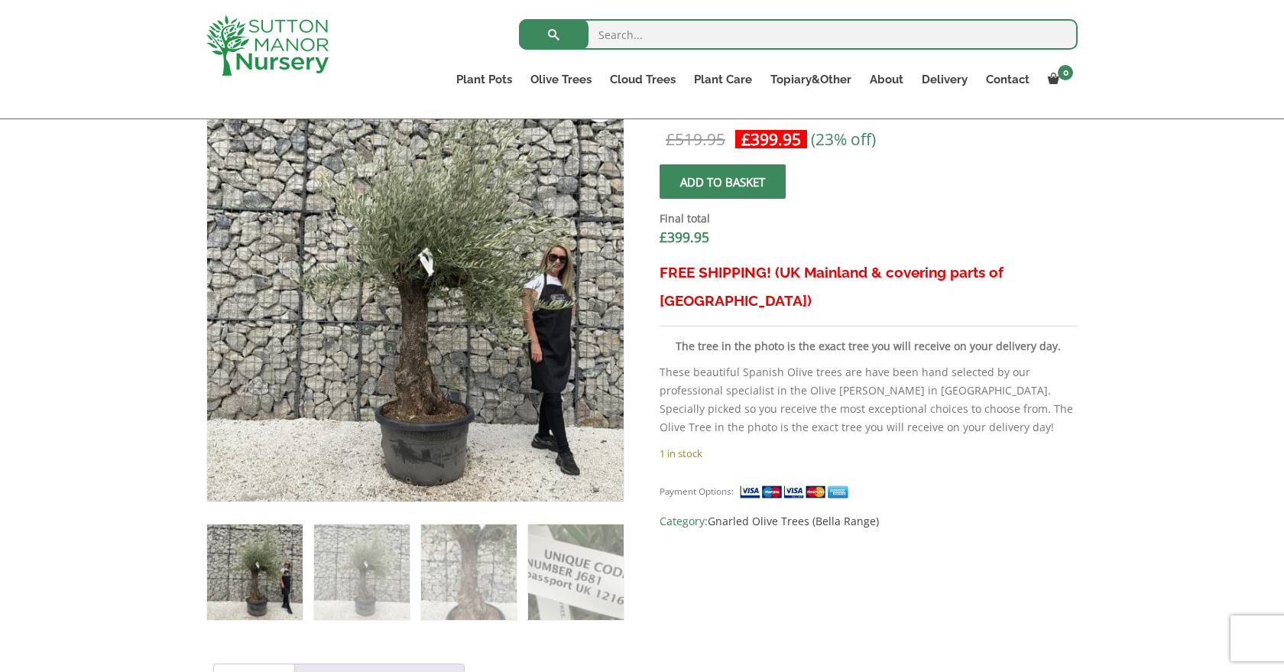
scroll to position [513, 0]
click at [490, 569] on img at bounding box center [469, 571] width 96 height 96
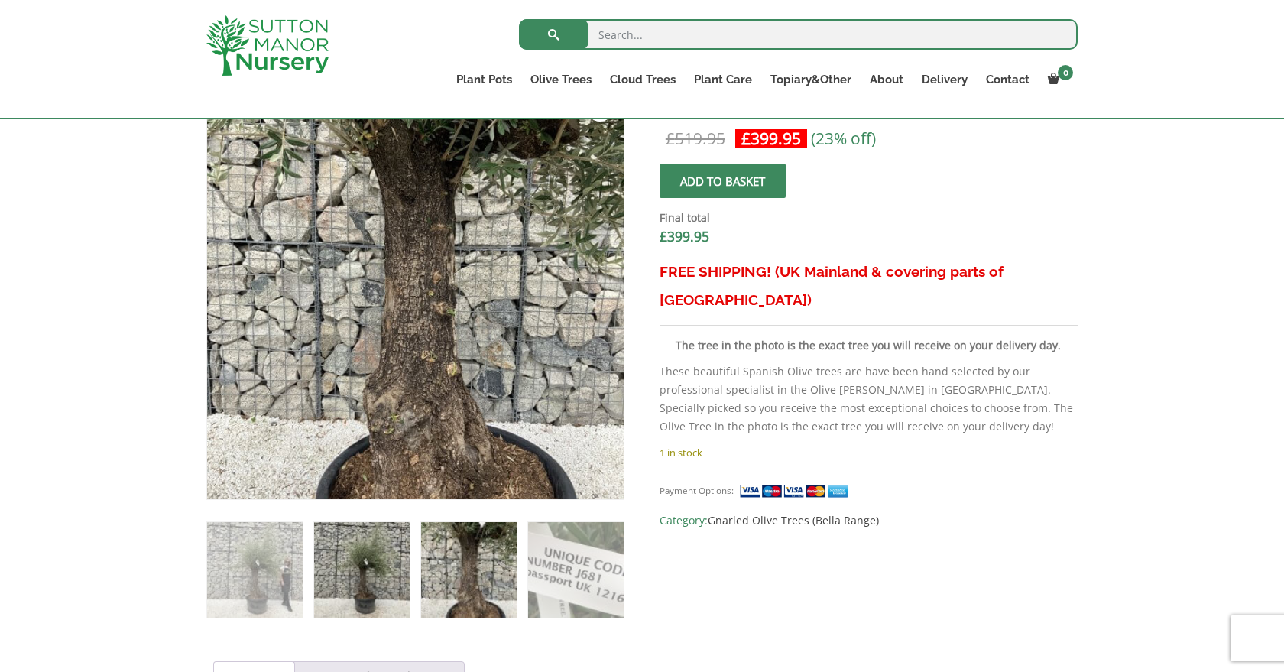
click at [361, 573] on img at bounding box center [362, 570] width 96 height 96
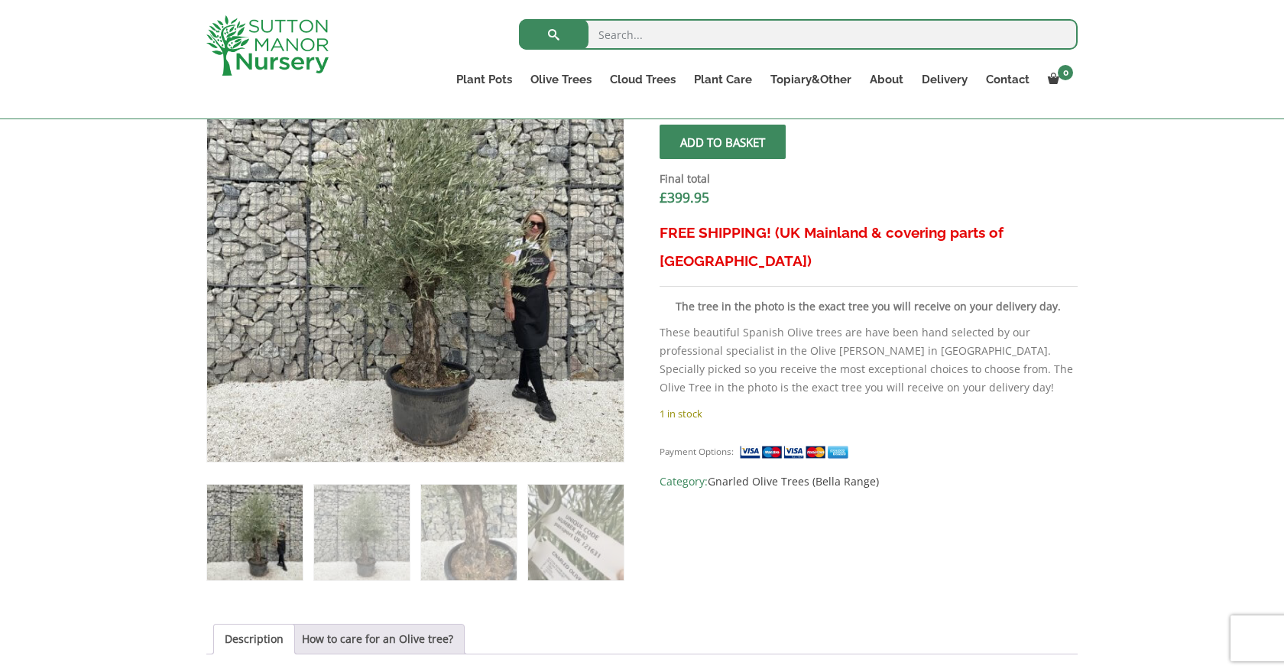
scroll to position [543, 0]
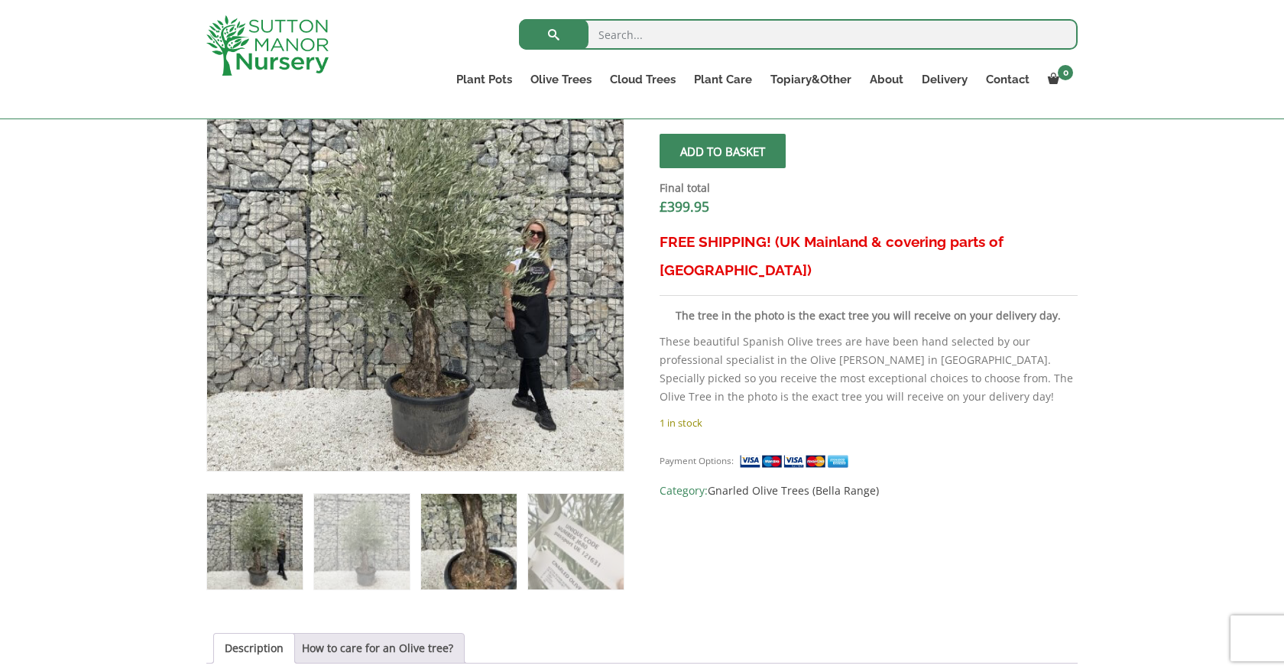
click at [481, 533] on img at bounding box center [469, 542] width 96 height 96
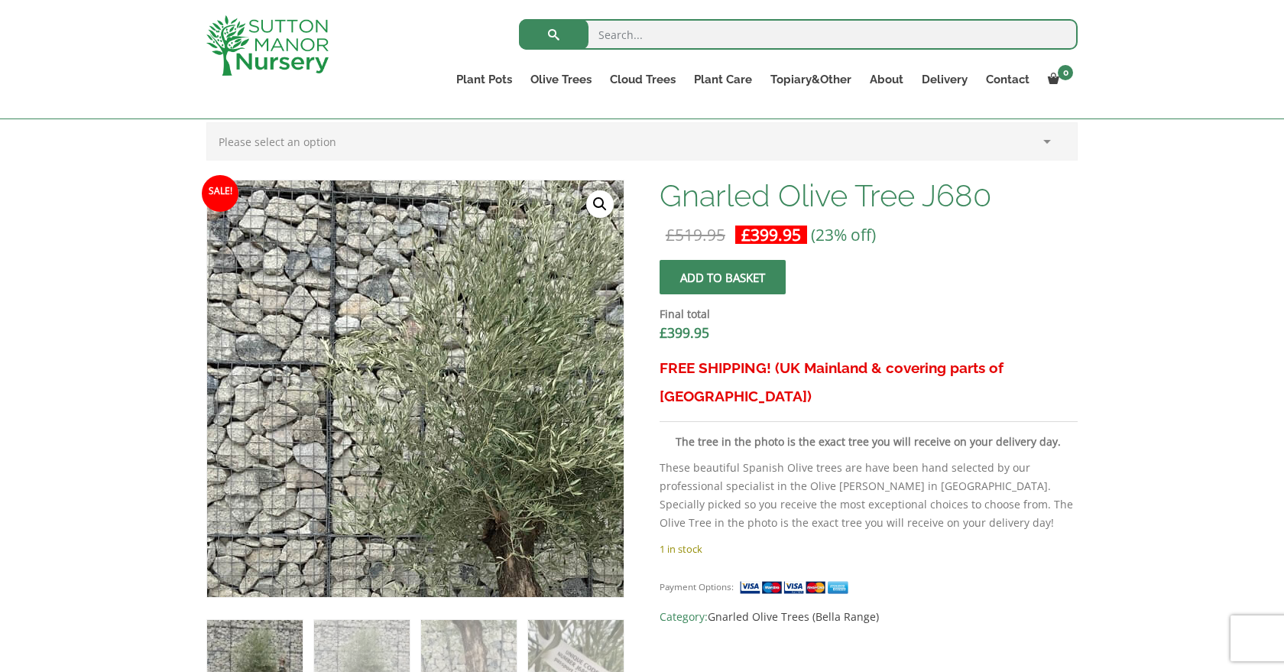
scroll to position [414, 0]
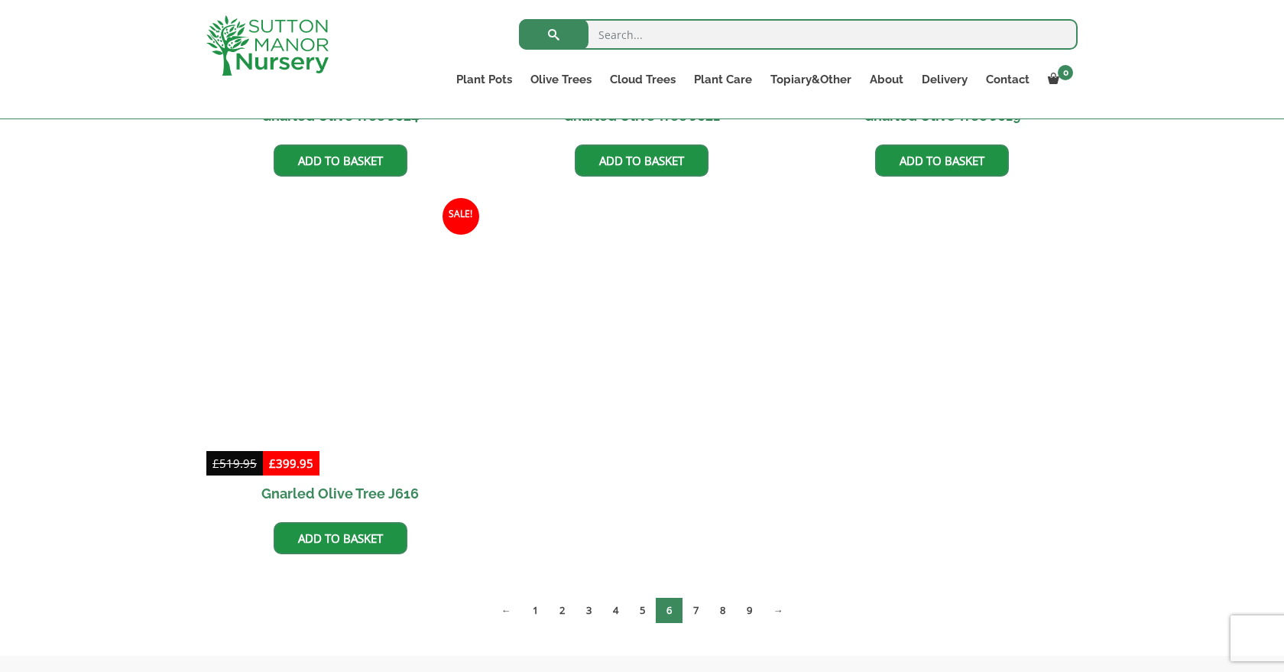
scroll to position [1437, 0]
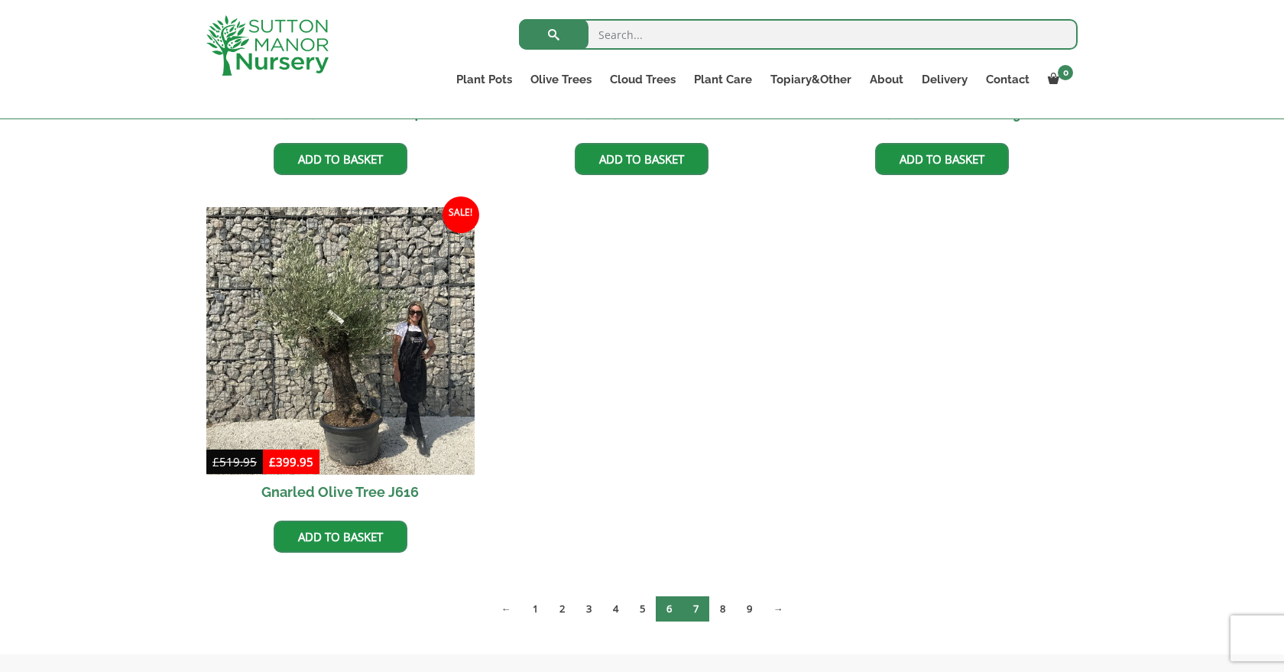
click at [699, 607] on link "7" at bounding box center [695, 608] width 27 height 25
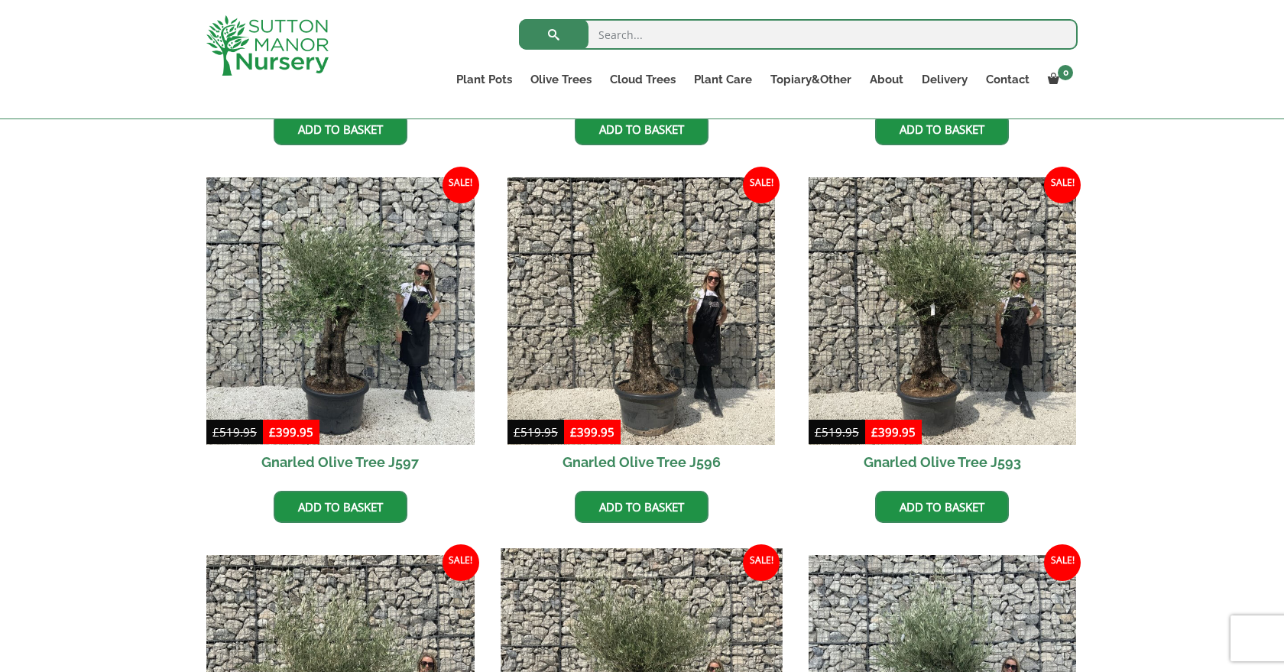
scroll to position [720, 0]
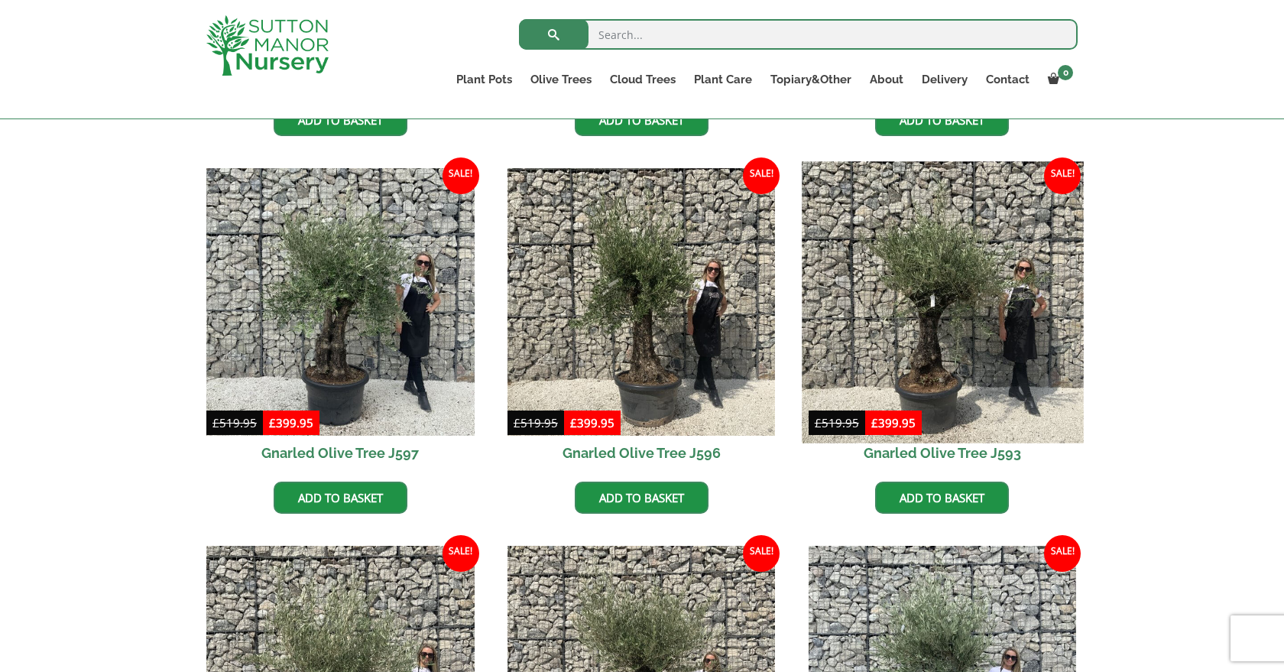
click at [926, 377] on img at bounding box center [942, 301] width 281 height 281
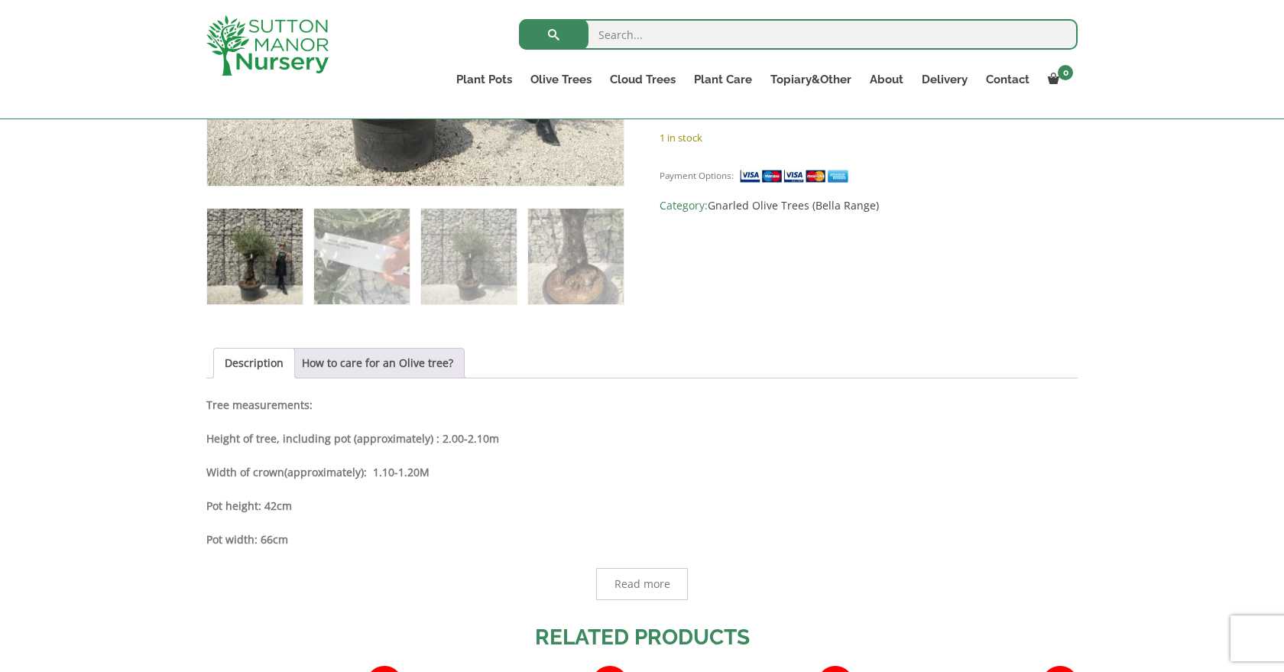
scroll to position [837, 0]
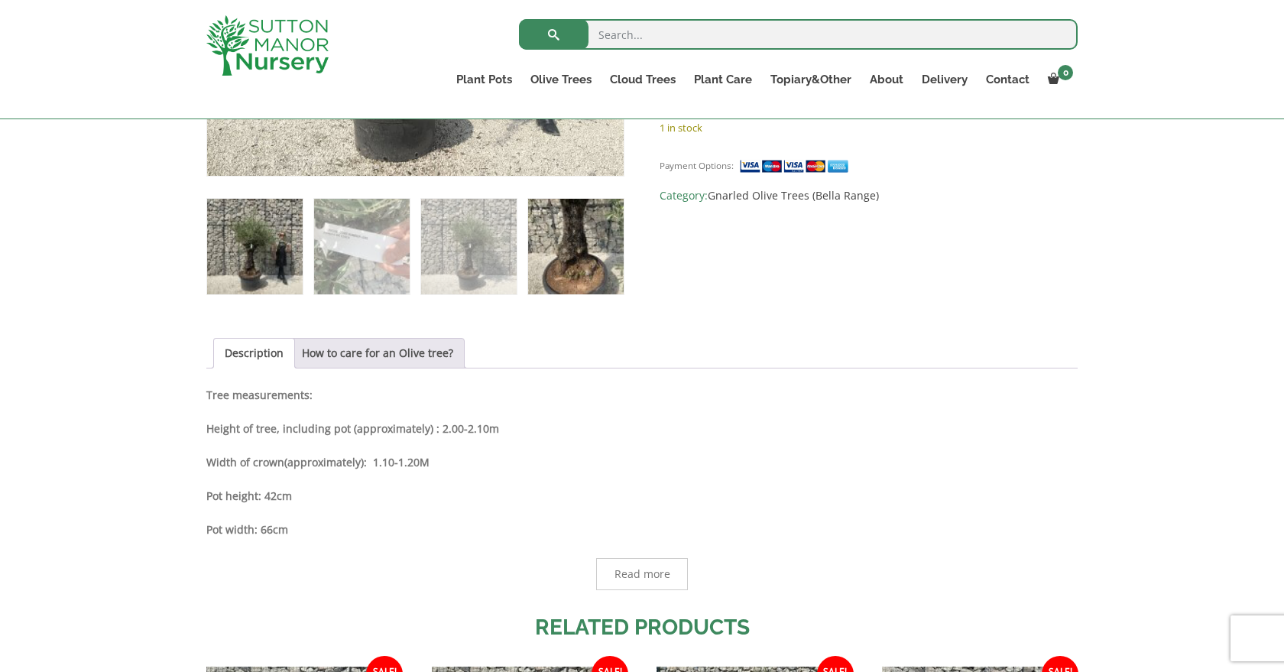
click at [565, 265] on img at bounding box center [576, 247] width 96 height 96
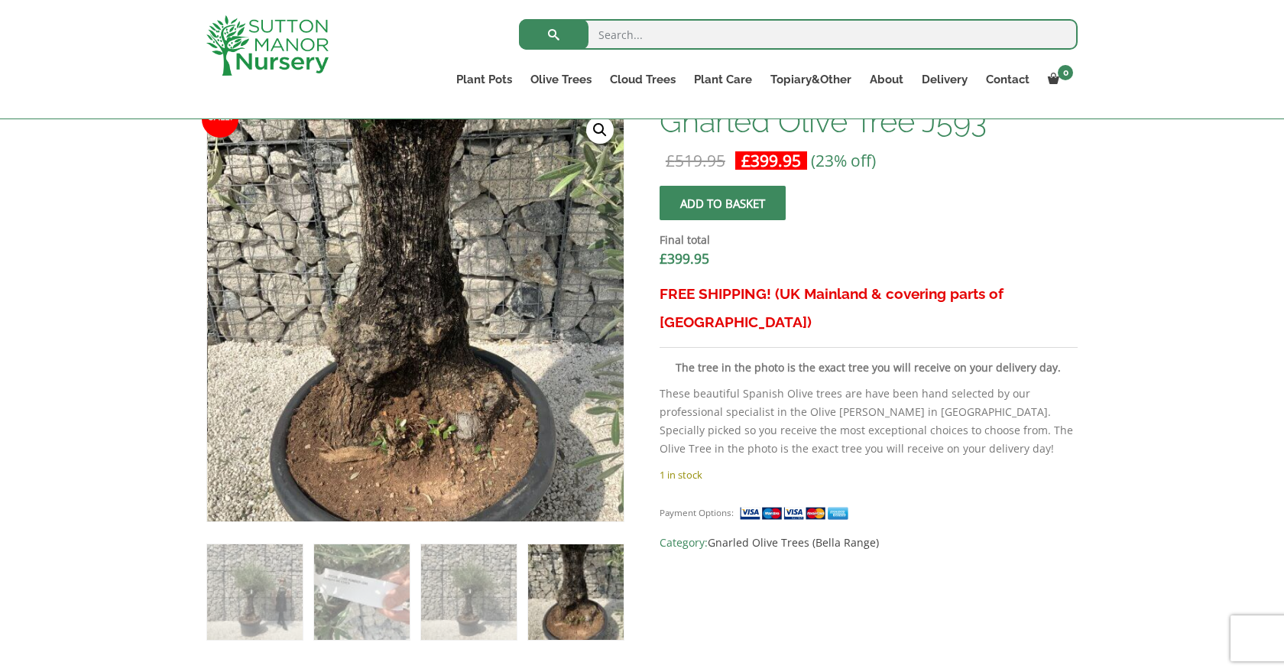
scroll to position [501, 0]
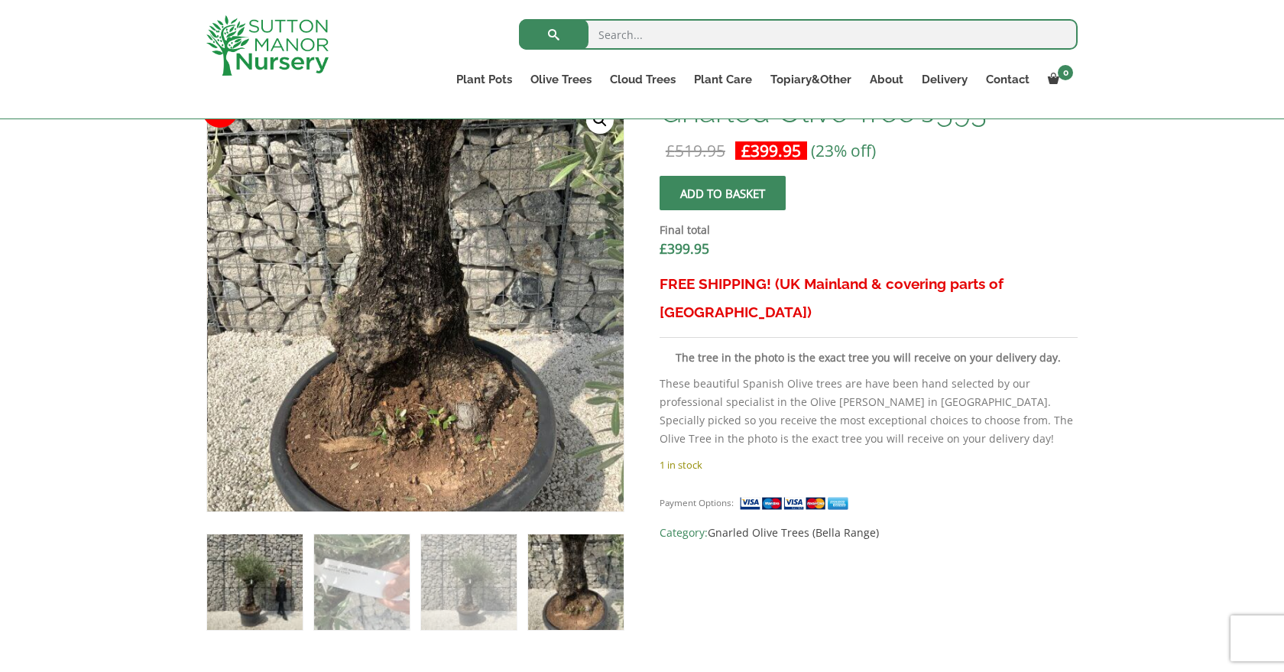
click at [254, 597] on img at bounding box center [255, 582] width 96 height 96
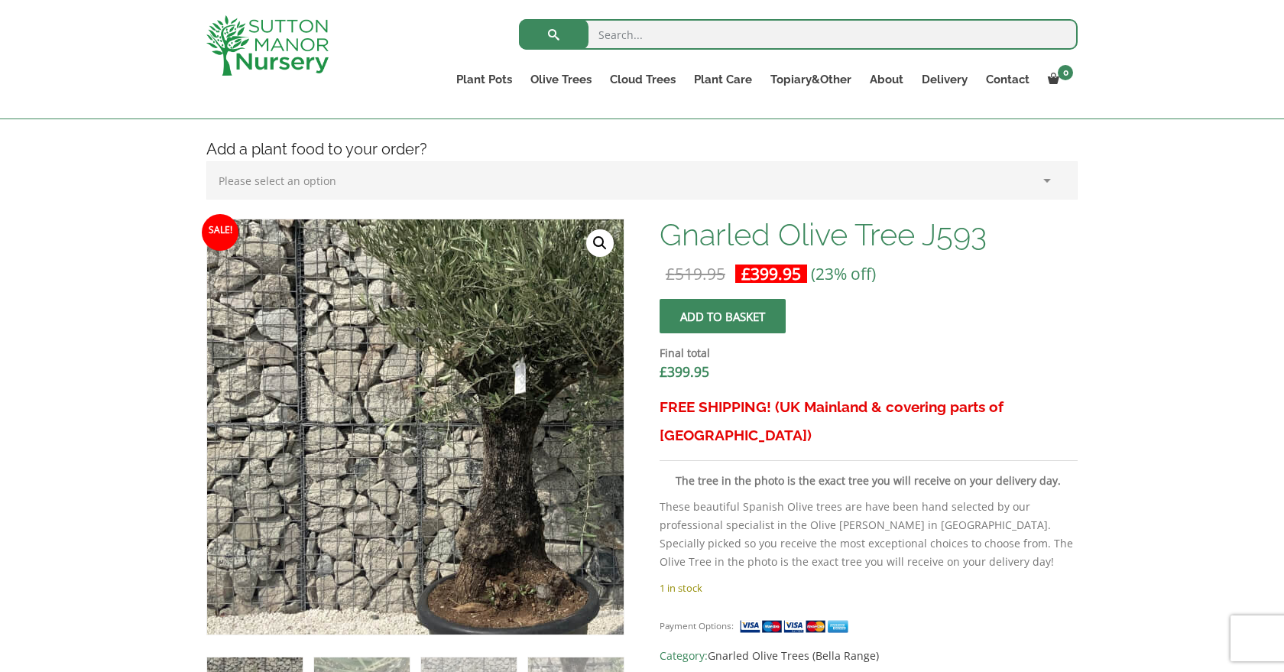
scroll to position [361, 0]
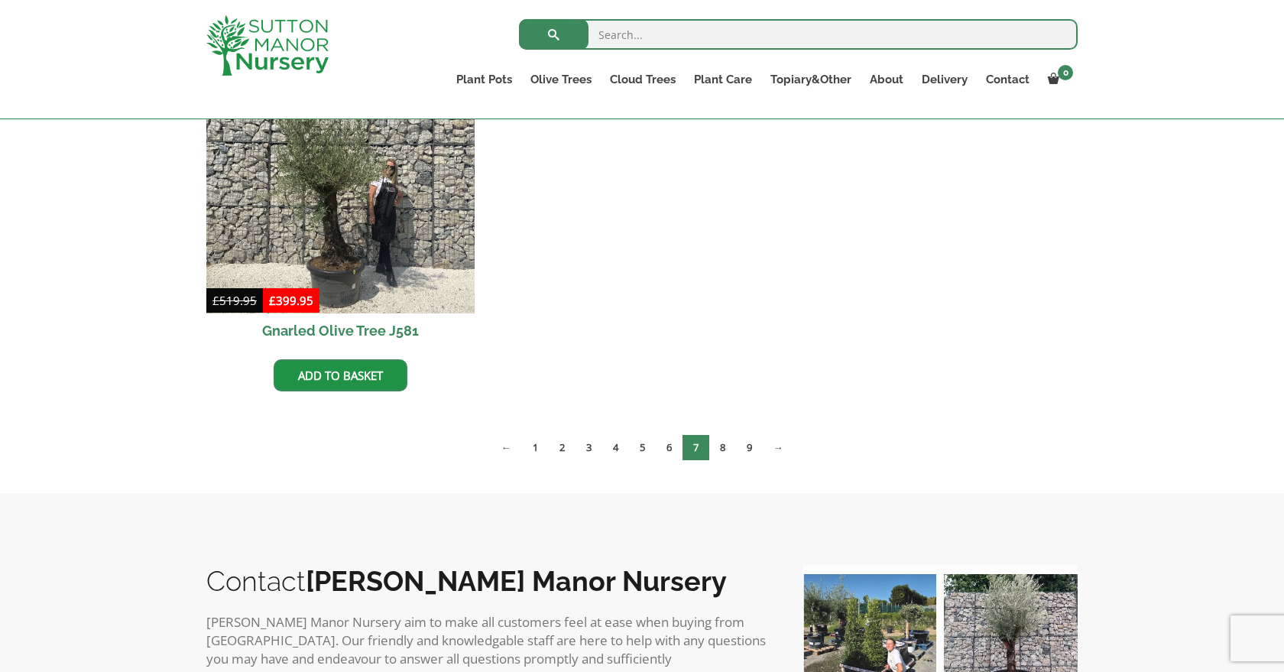
scroll to position [1608, 0]
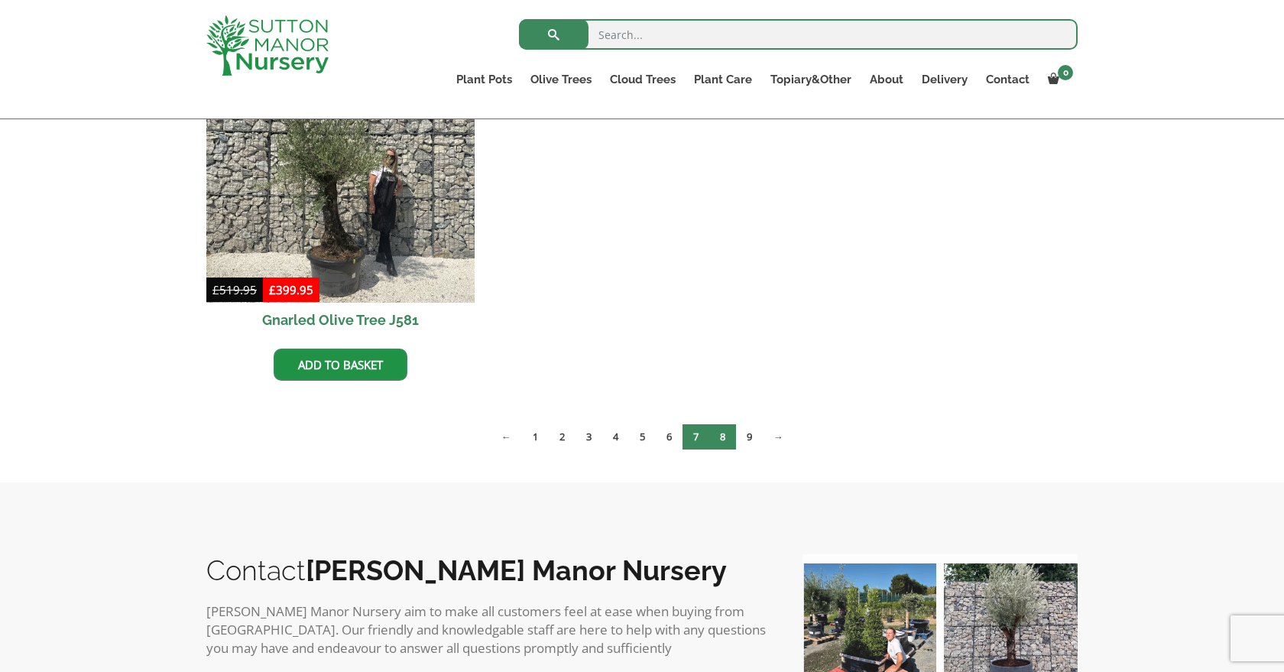
click at [723, 435] on link "8" at bounding box center [722, 436] width 27 height 25
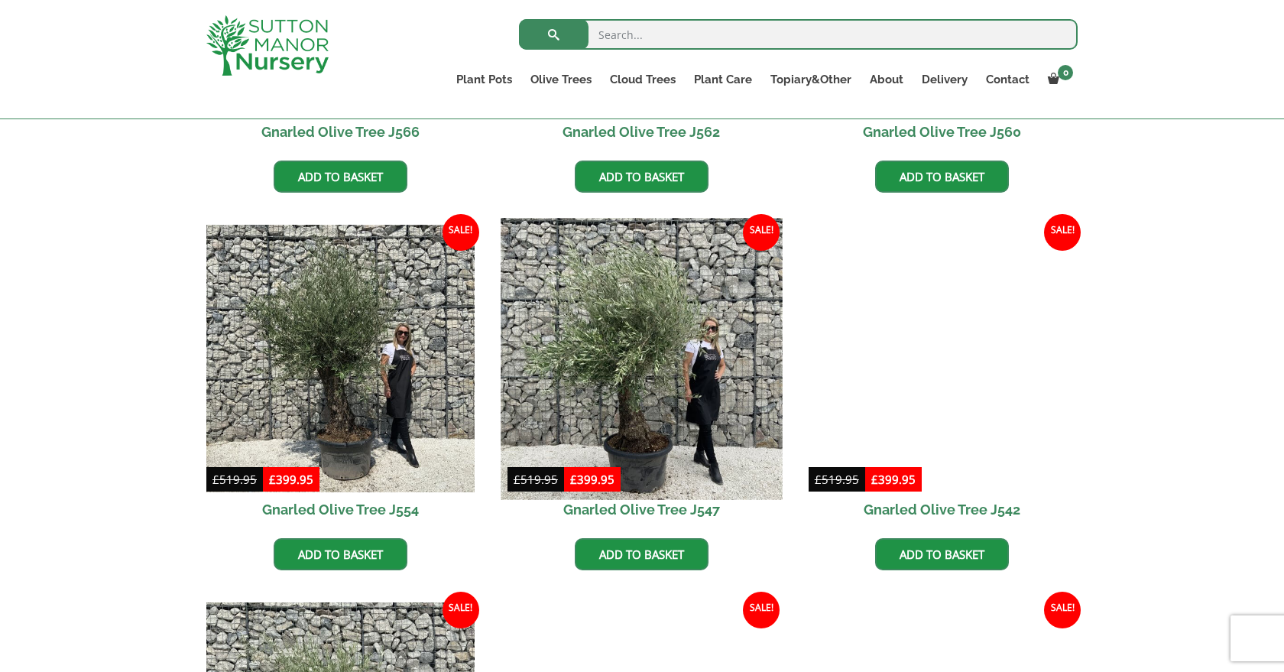
scroll to position [1425, 0]
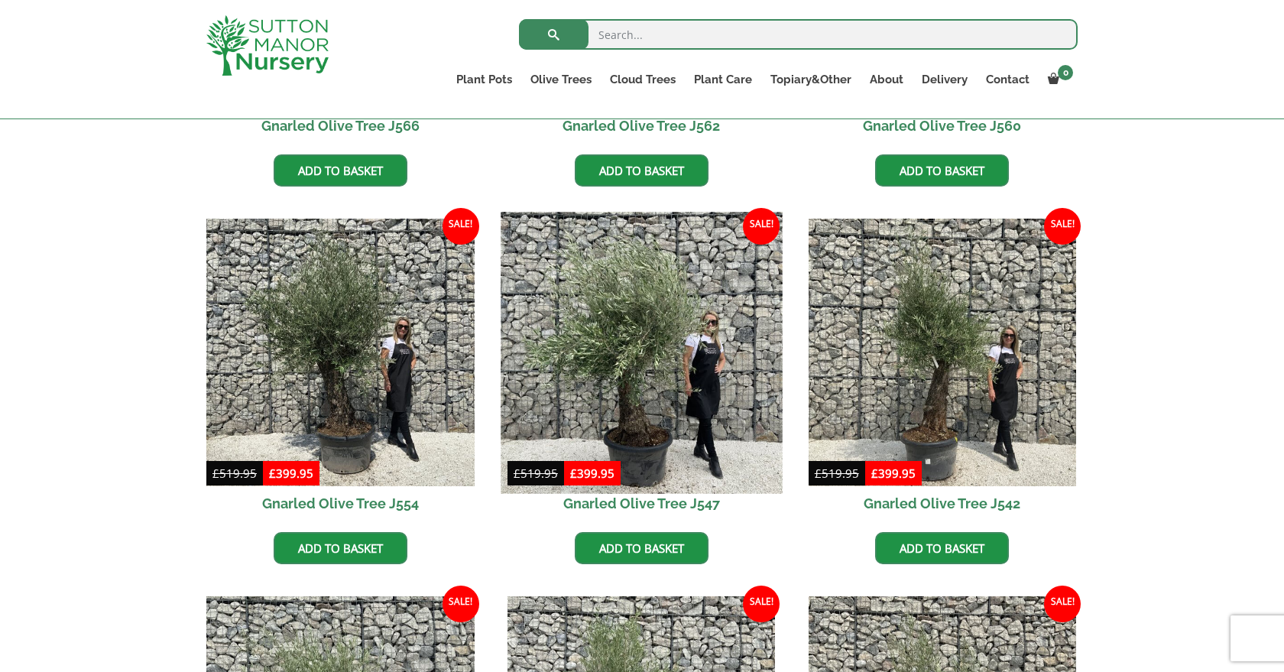
click at [633, 427] on img at bounding box center [641, 352] width 281 height 281
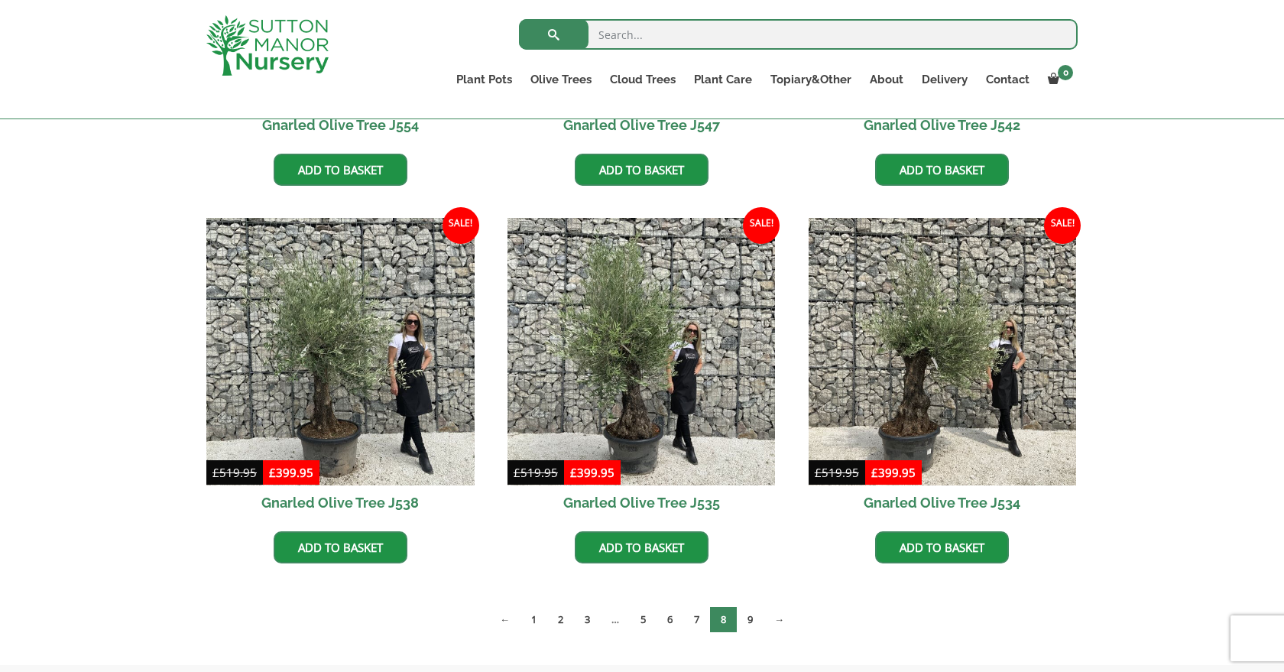
scroll to position [1804, 0]
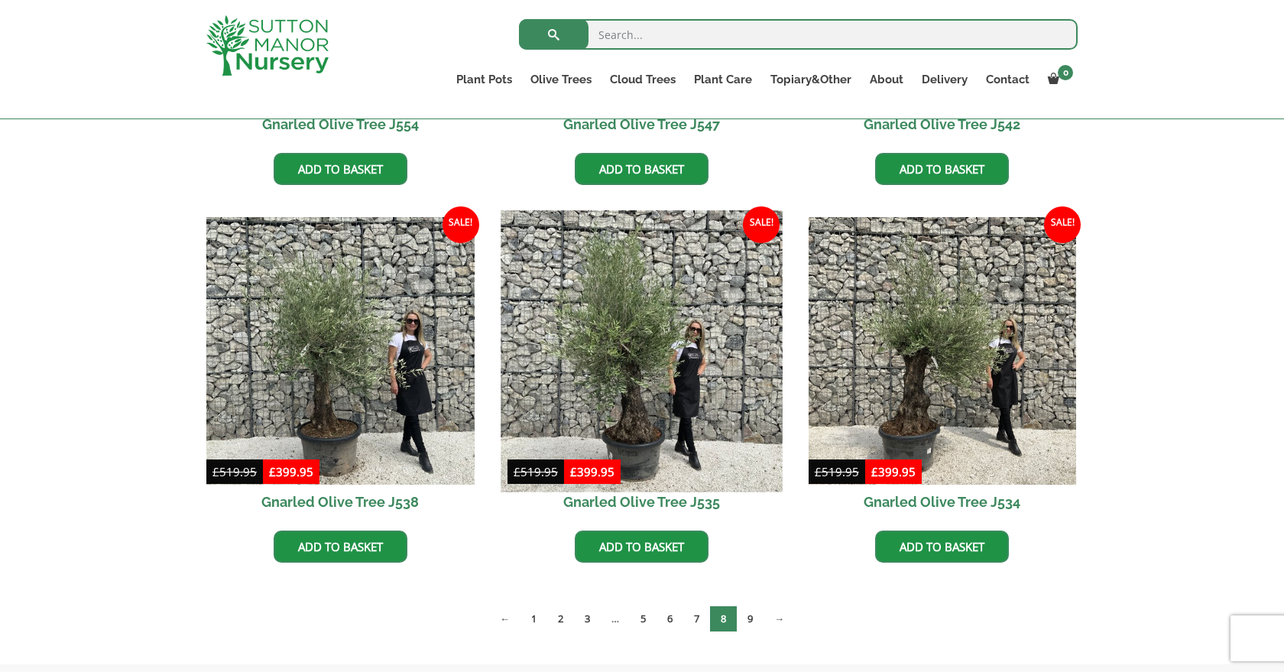
click at [636, 381] on img at bounding box center [641, 350] width 281 height 281
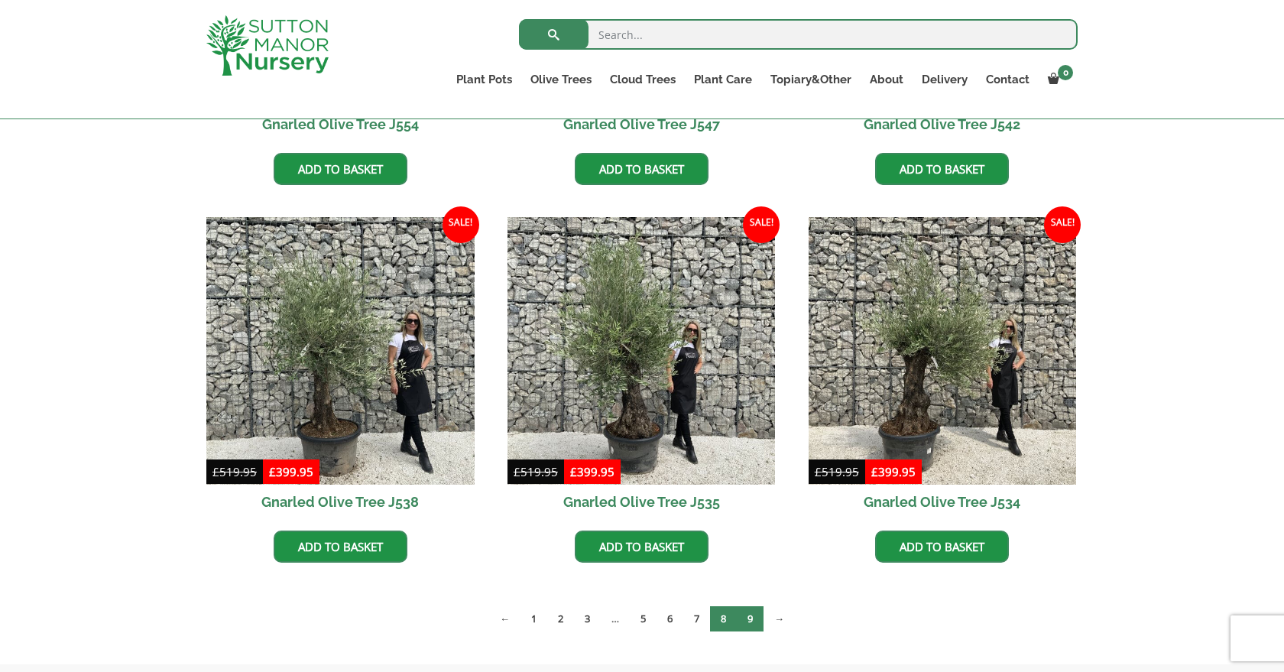
click at [755, 620] on link "9" at bounding box center [750, 618] width 27 height 25
click at [753, 619] on link "9" at bounding box center [750, 618] width 27 height 25
click at [698, 619] on link "7" at bounding box center [696, 618] width 27 height 25
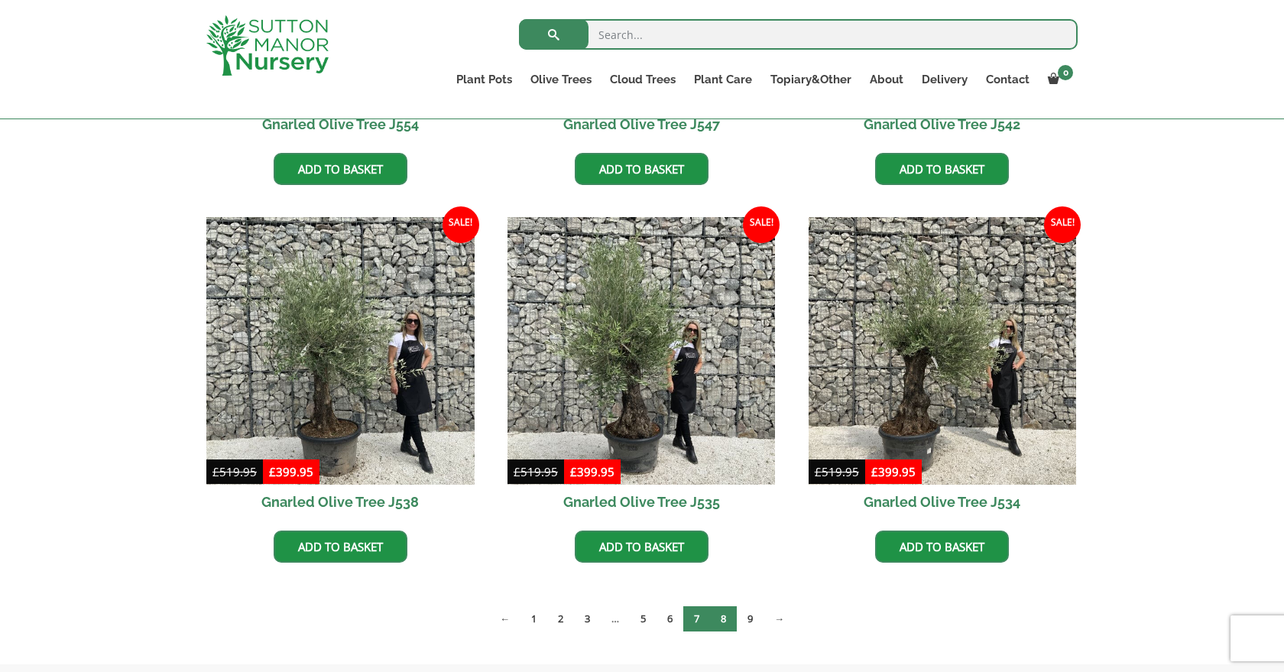
click at [698, 619] on link "7" at bounding box center [696, 618] width 27 height 25
click at [532, 617] on link "1" at bounding box center [533, 618] width 27 height 25
click at [557, 622] on link "2" at bounding box center [560, 618] width 27 height 25
click at [589, 614] on link "3" at bounding box center [587, 618] width 27 height 25
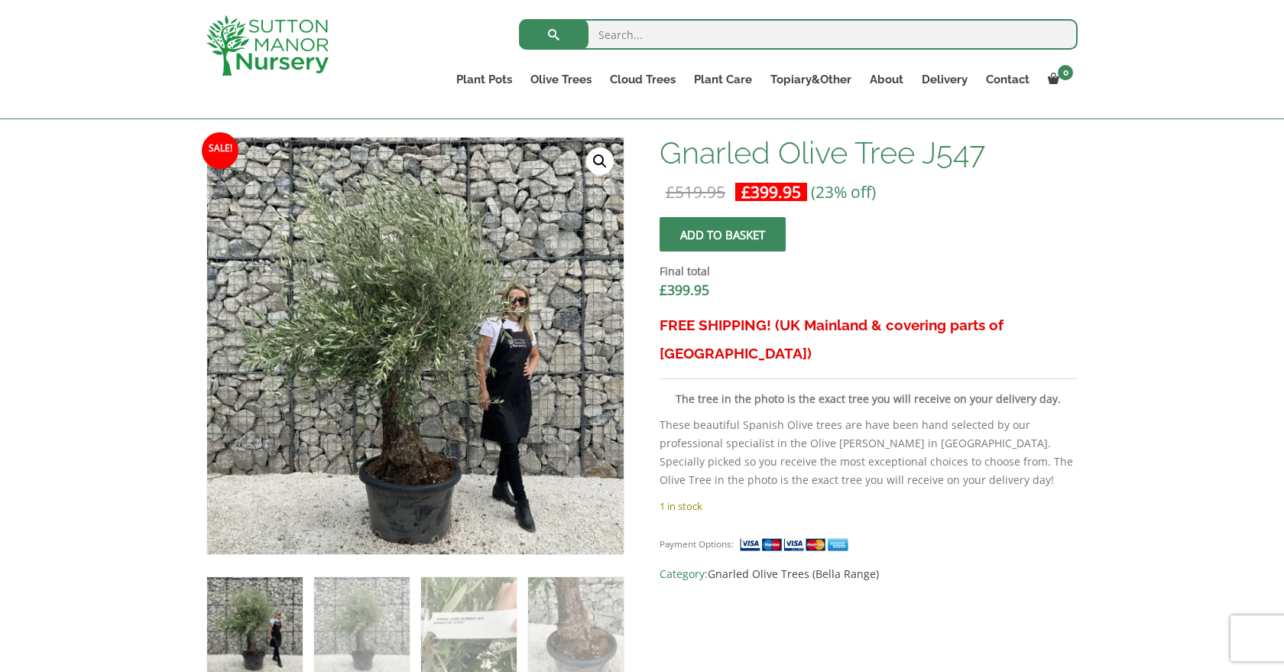
scroll to position [460, 0]
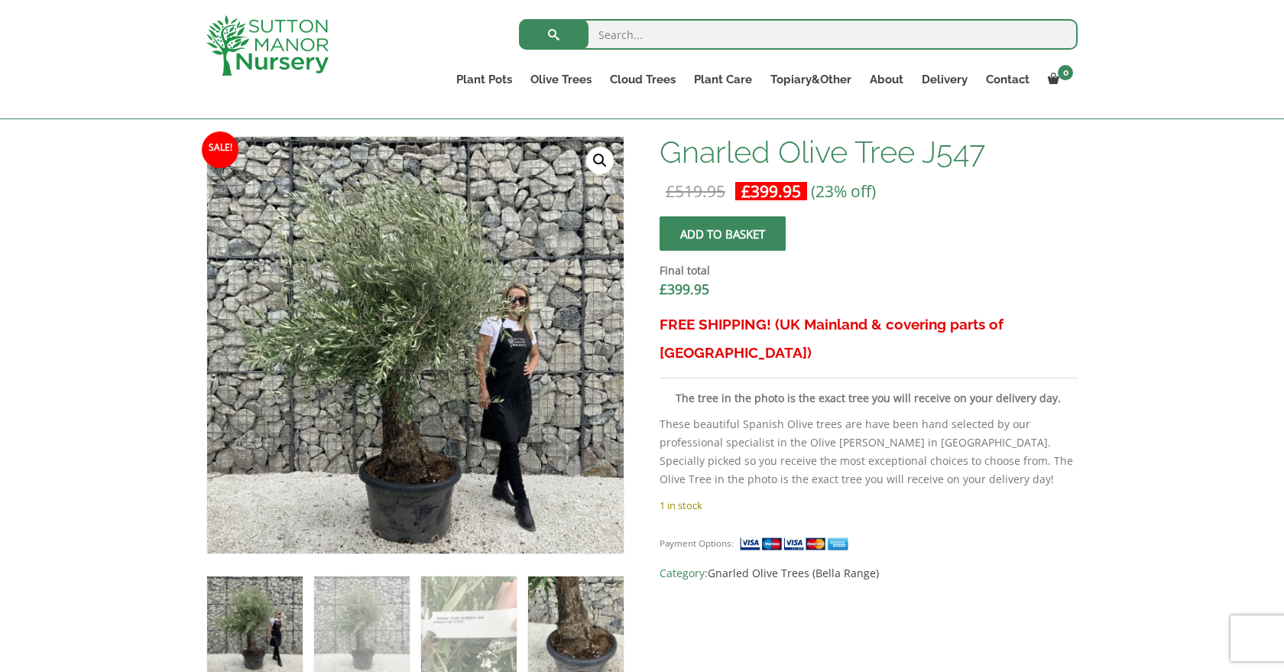
click at [581, 614] on img at bounding box center [576, 624] width 96 height 96
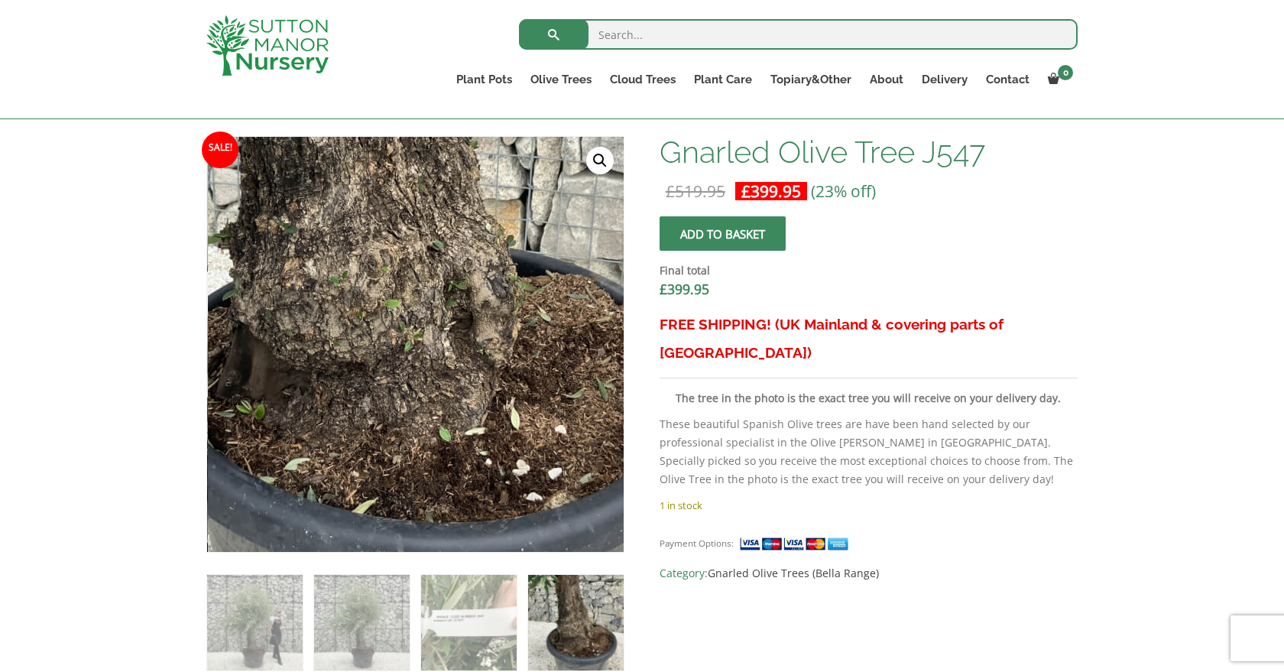
click at [458, 466] on img at bounding box center [380, 244] width 764 height 764
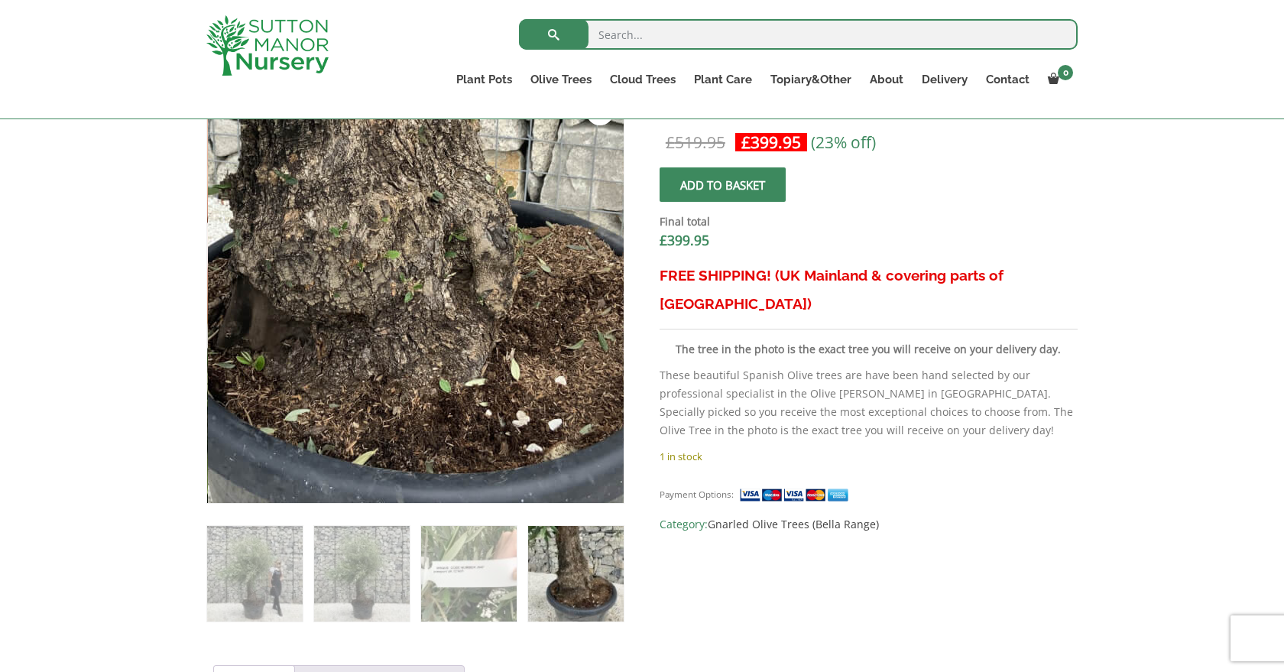
scroll to position [539, 0]
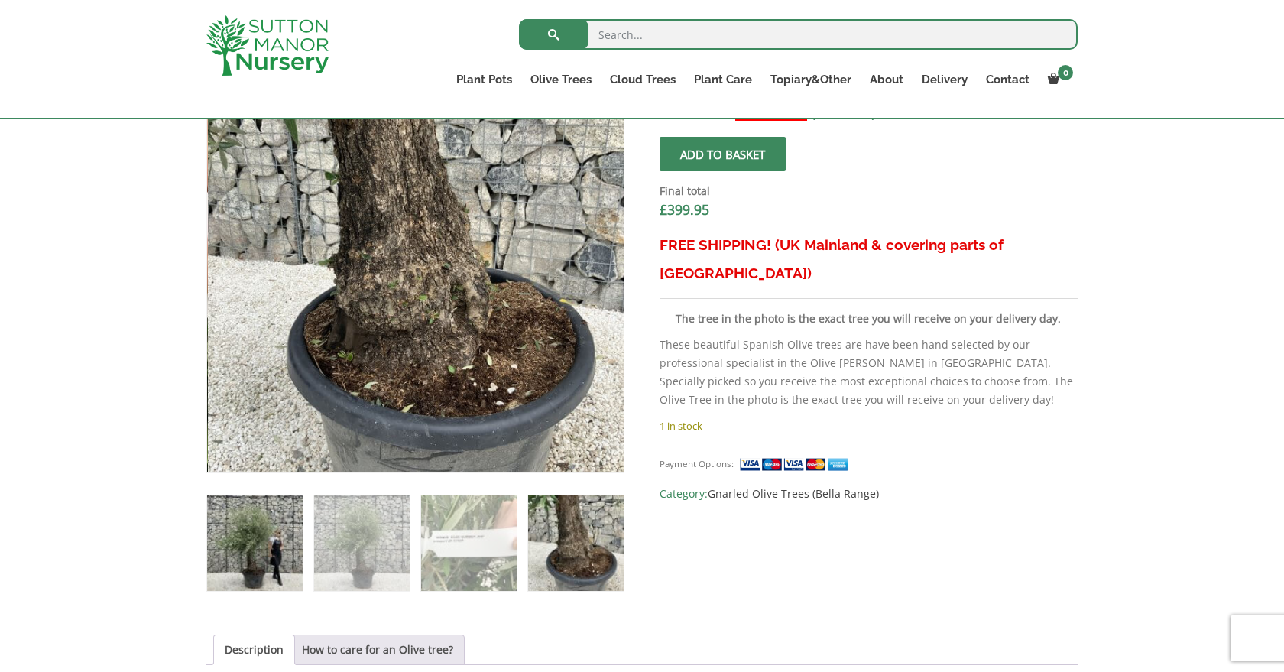
click at [286, 563] on img at bounding box center [255, 543] width 96 height 96
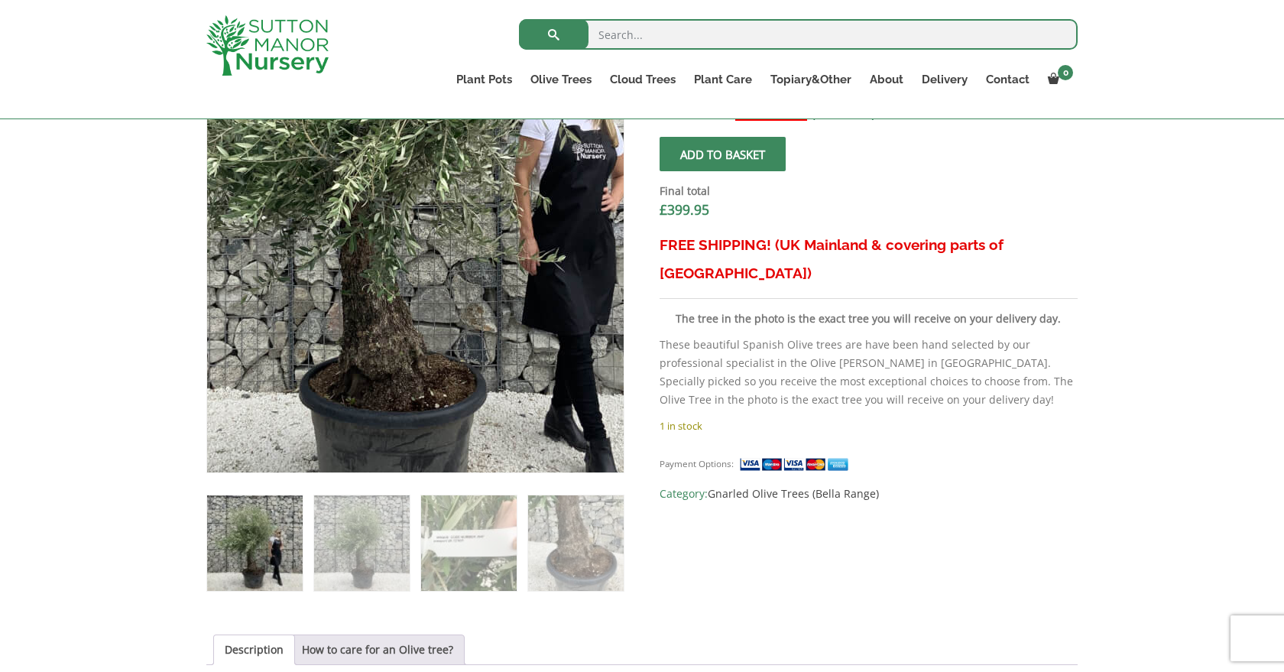
scroll to position [539, 0]
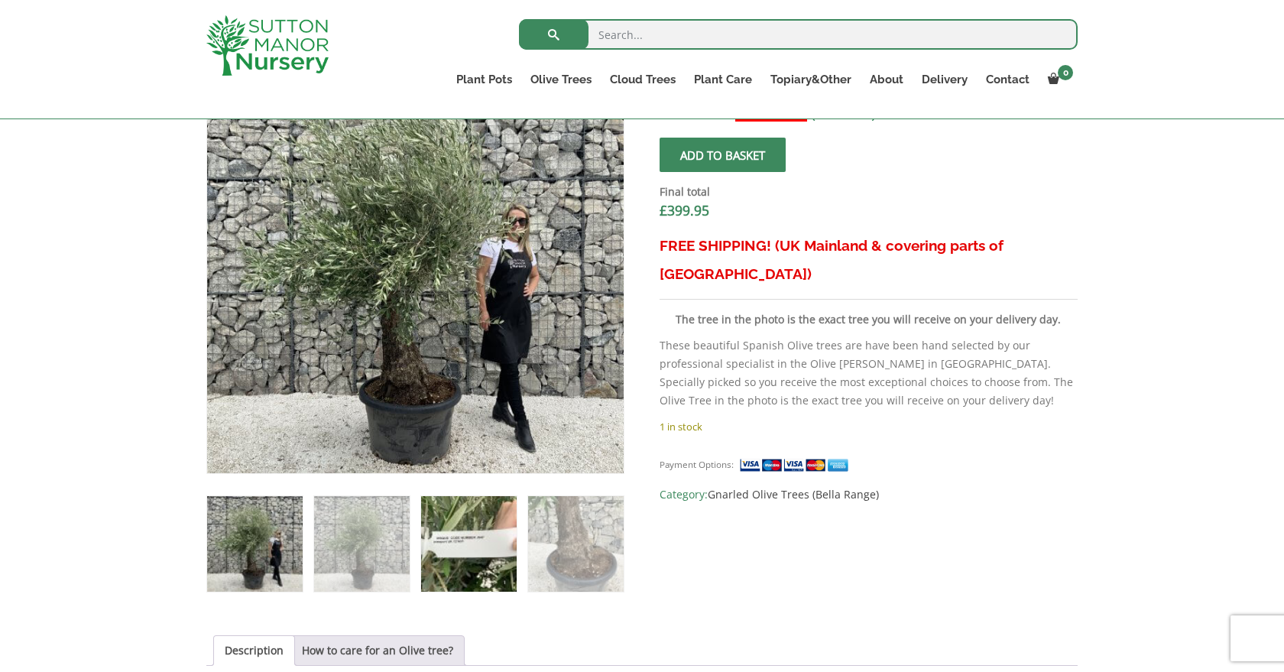
click at [471, 577] on img at bounding box center [469, 544] width 96 height 96
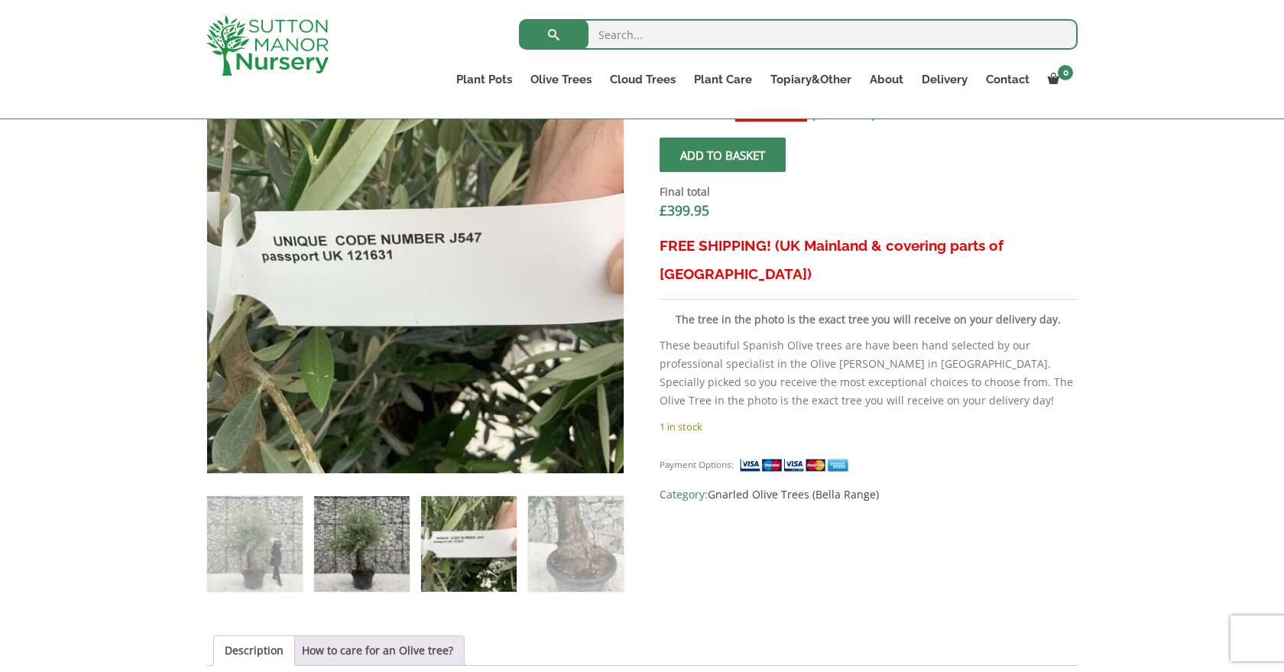
click at [380, 577] on img at bounding box center [362, 544] width 96 height 96
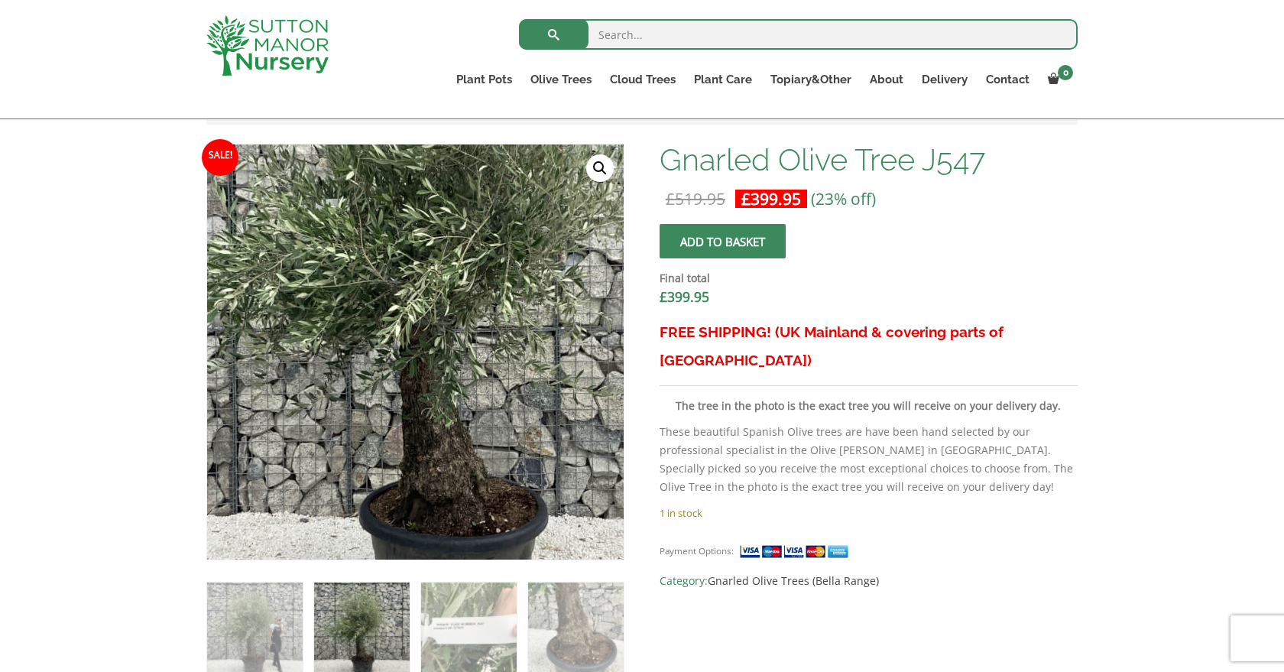
scroll to position [452, 0]
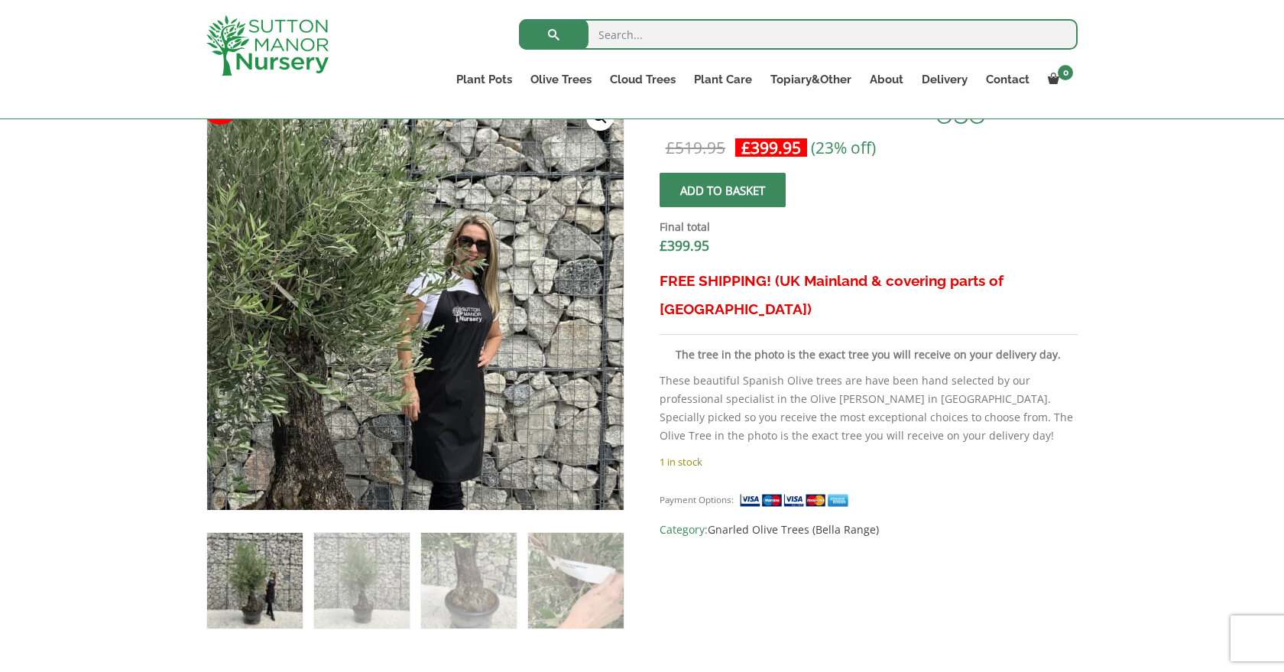
scroll to position [510, 0]
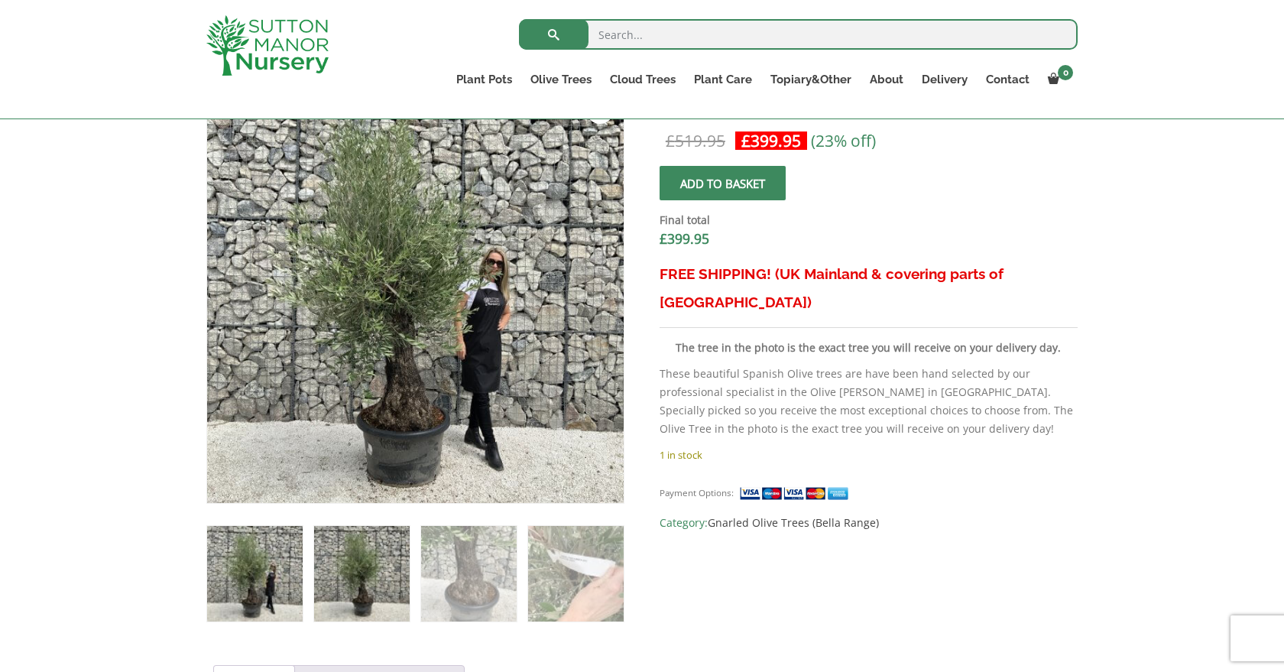
click at [376, 591] on img at bounding box center [362, 574] width 96 height 96
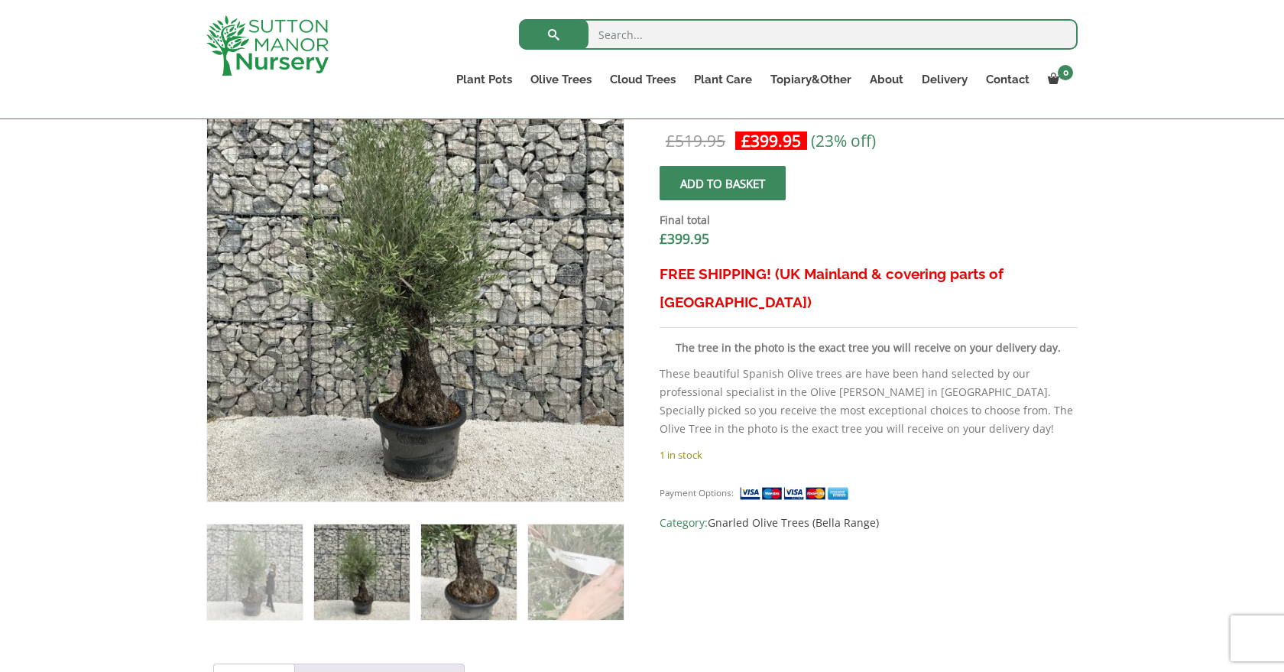
click at [475, 620] on img at bounding box center [469, 572] width 96 height 96
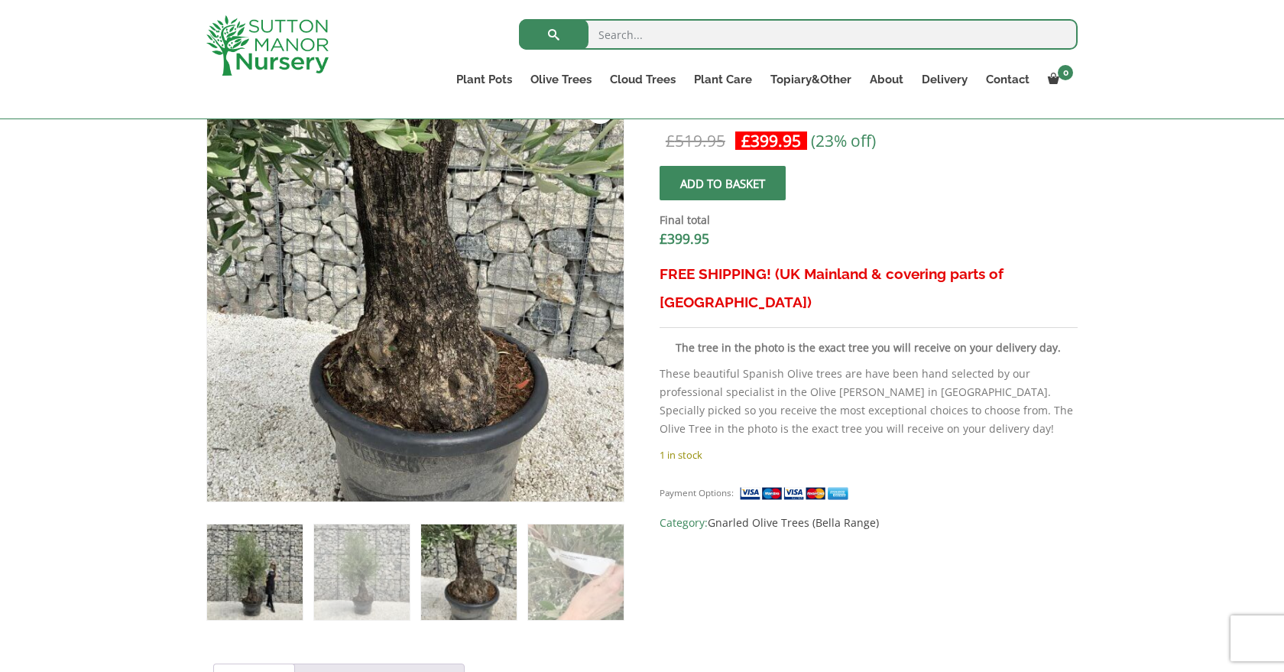
click at [225, 571] on img at bounding box center [255, 572] width 96 height 96
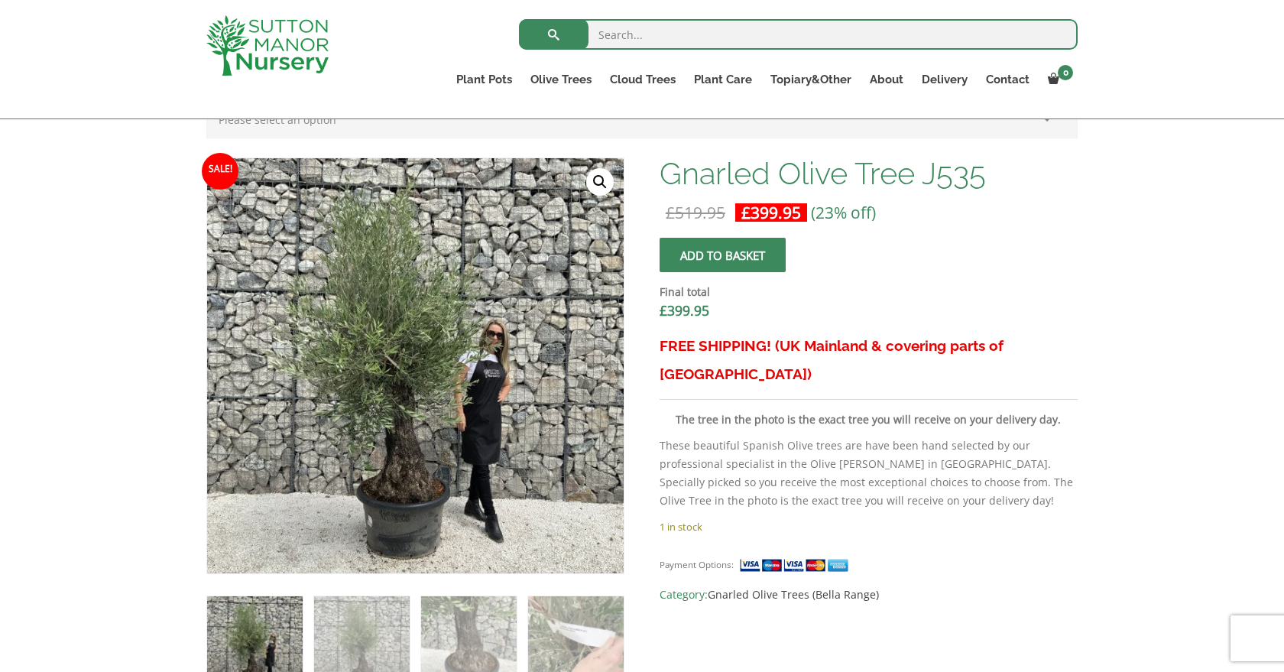
scroll to position [438, 0]
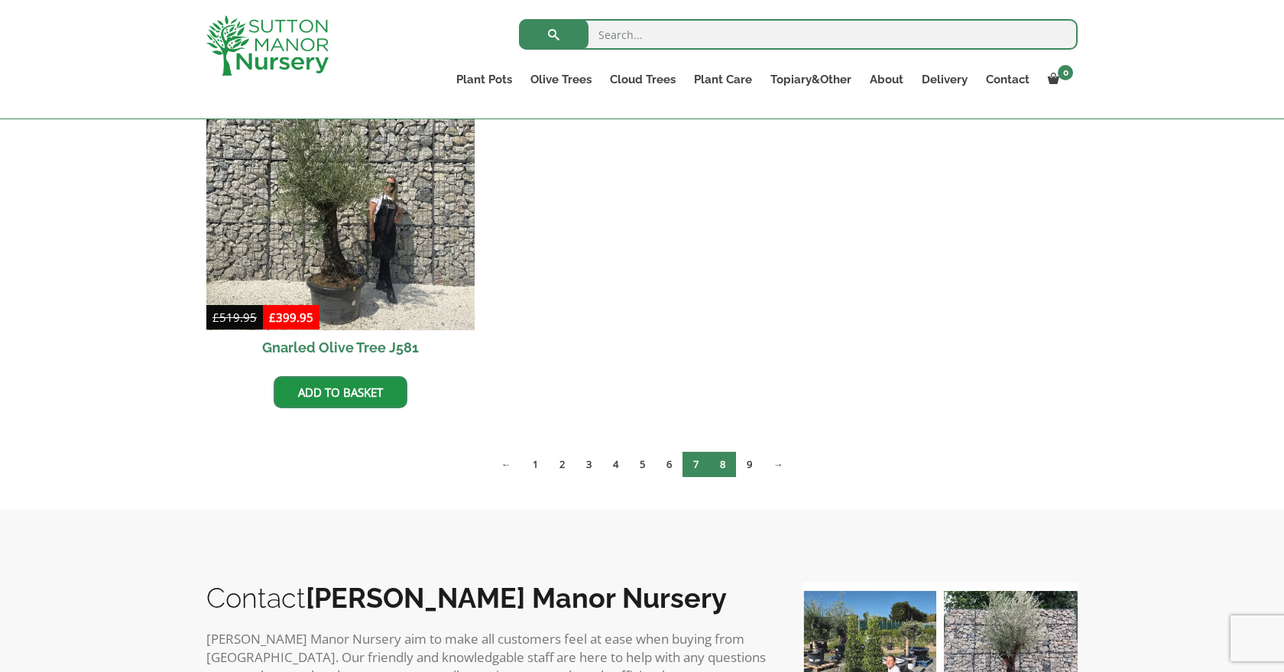
click at [723, 463] on link "8" at bounding box center [722, 464] width 27 height 25
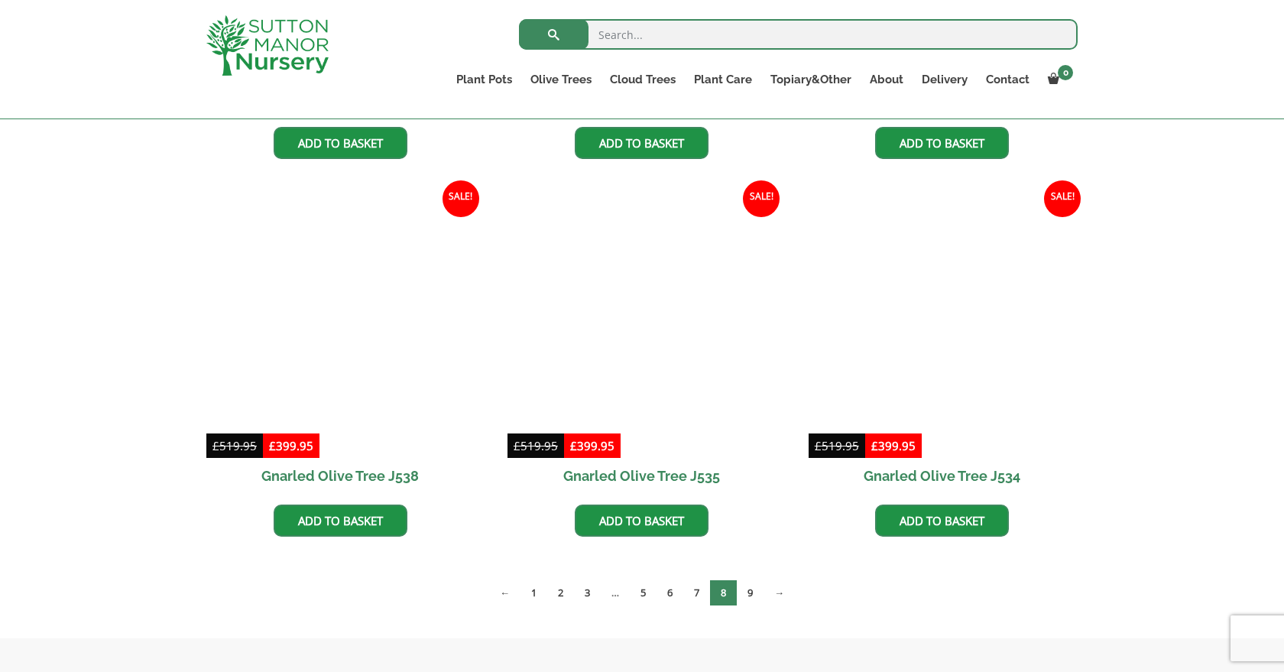
scroll to position [1832, 0]
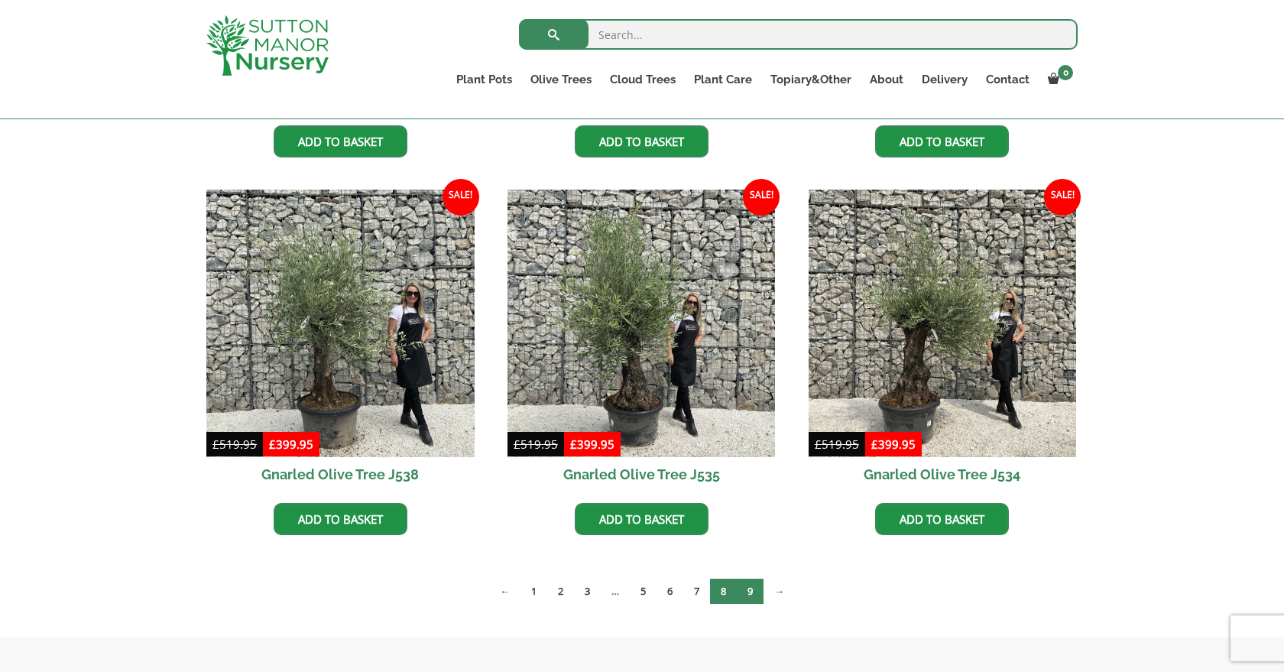
click at [752, 591] on link "9" at bounding box center [750, 590] width 27 height 25
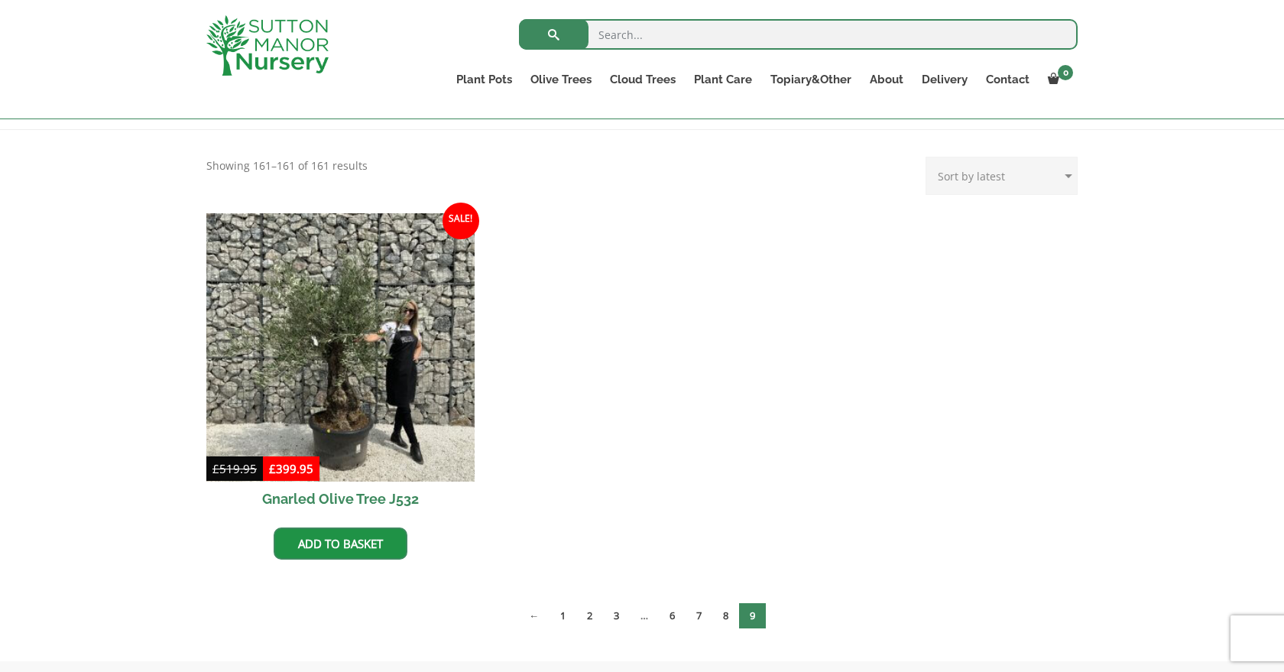
scroll to position [324, 0]
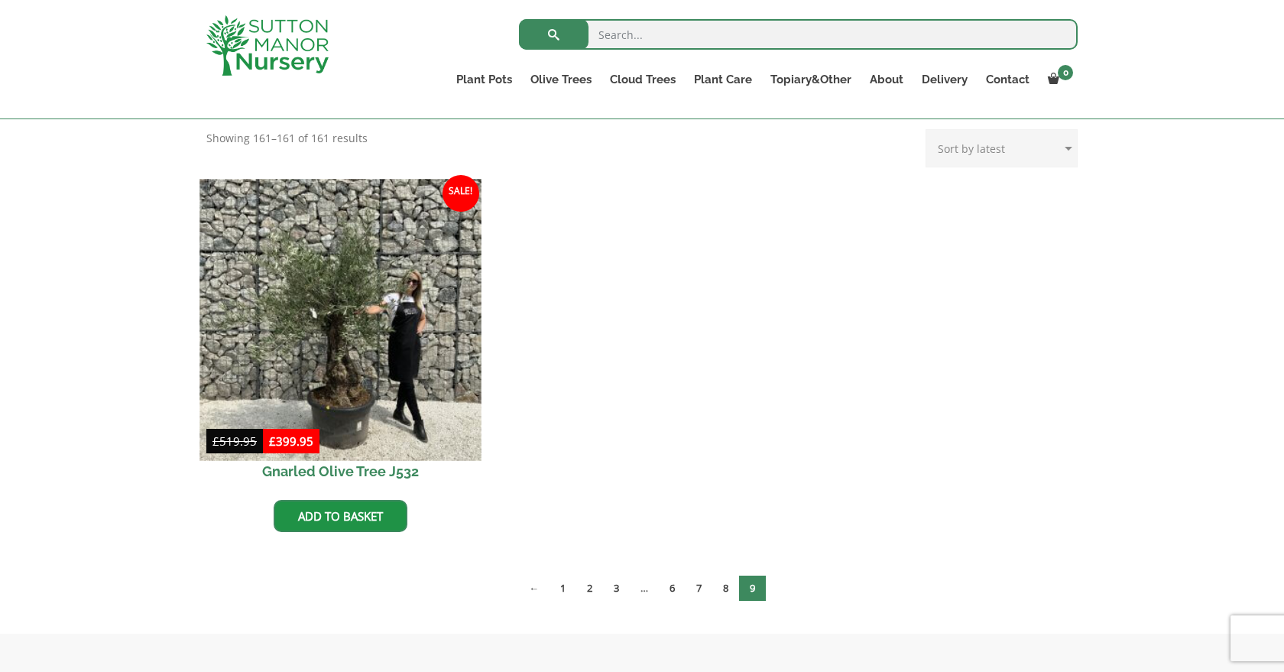
click at [345, 369] on img at bounding box center [339, 319] width 281 height 281
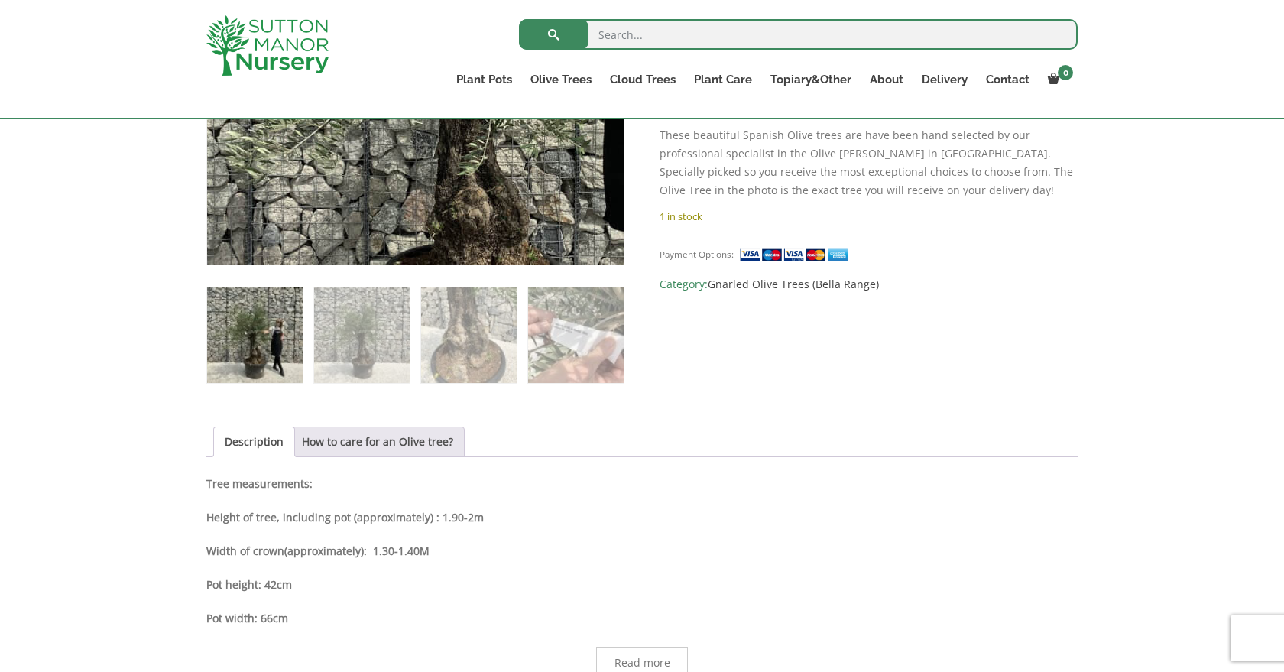
scroll to position [750, 0]
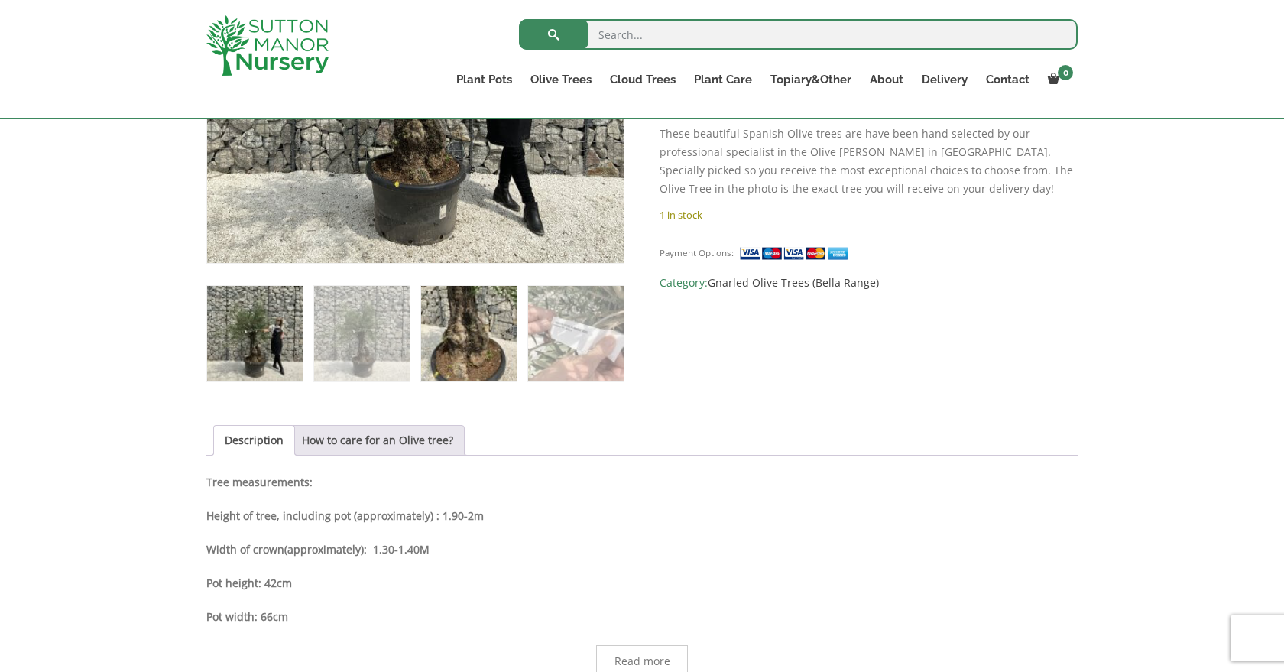
click at [476, 345] on img at bounding box center [469, 334] width 96 height 96
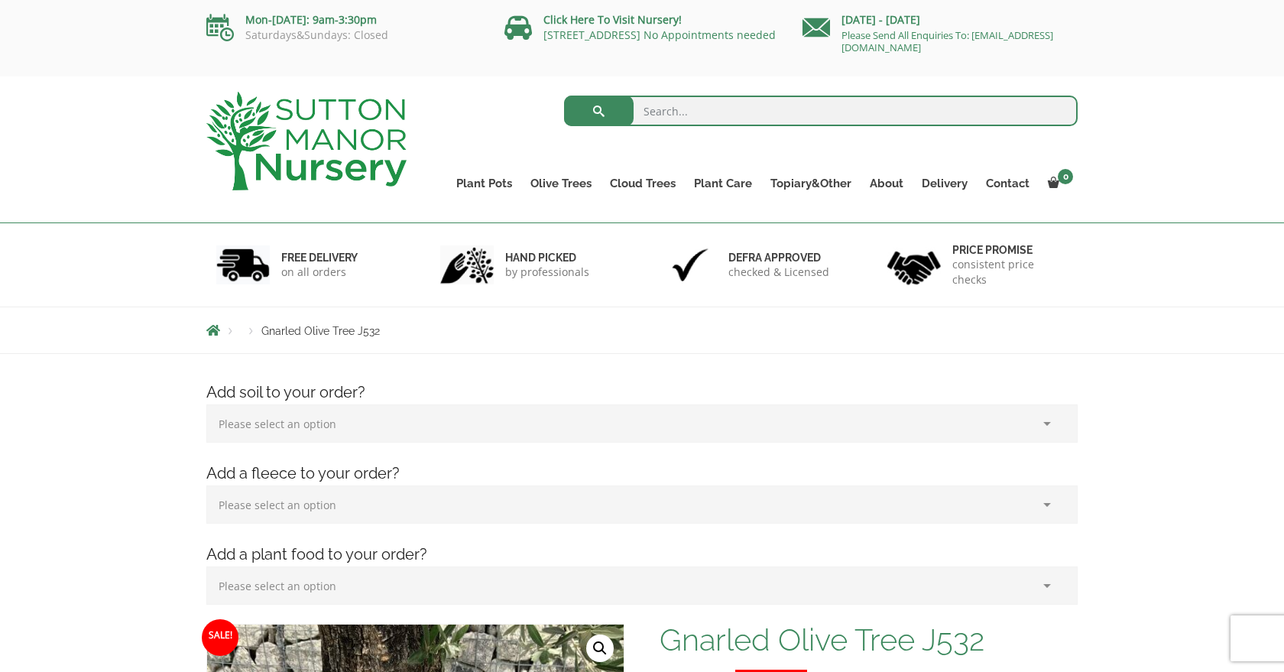
scroll to position [0, 0]
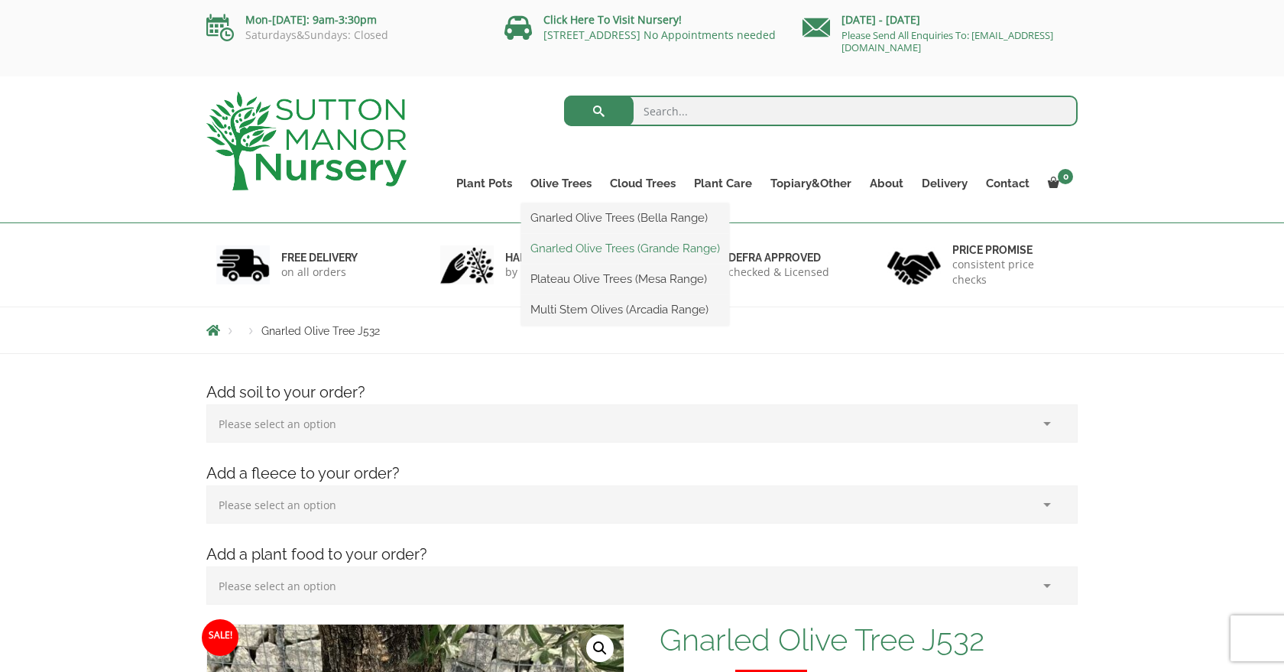
click at [562, 245] on link "Gnarled Olive Trees (Grande Range)" at bounding box center [625, 248] width 208 height 23
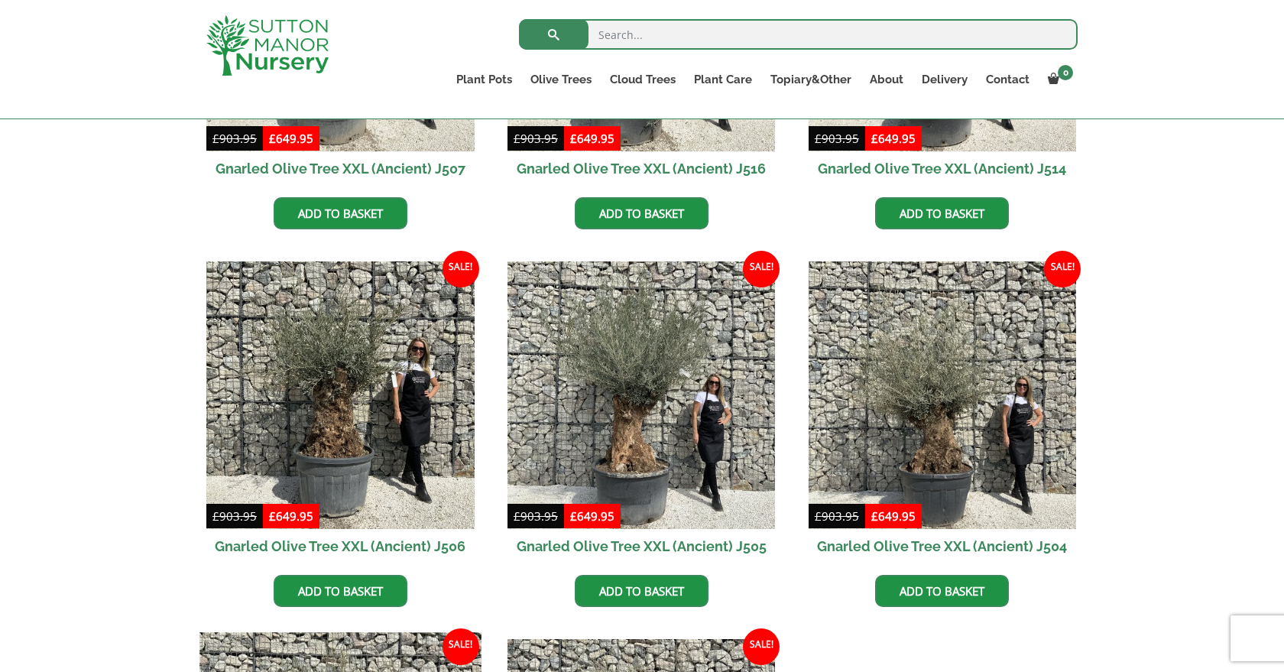
scroll to position [1756, 0]
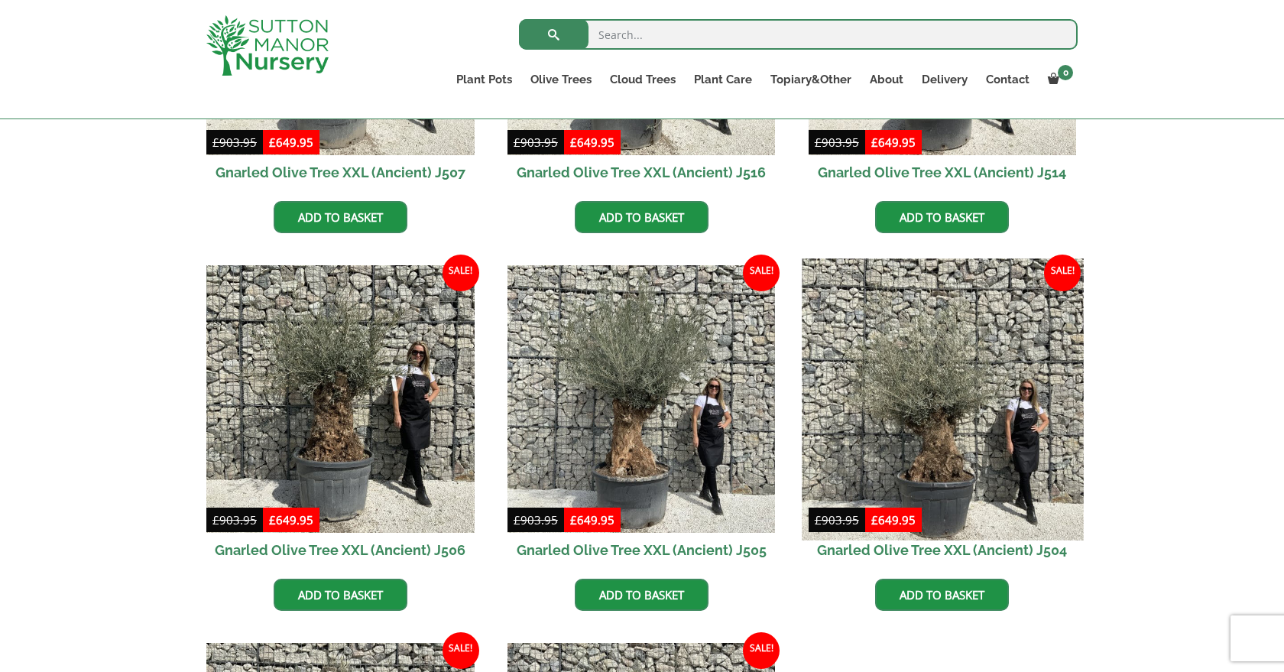
click at [935, 451] on img at bounding box center [942, 398] width 281 height 281
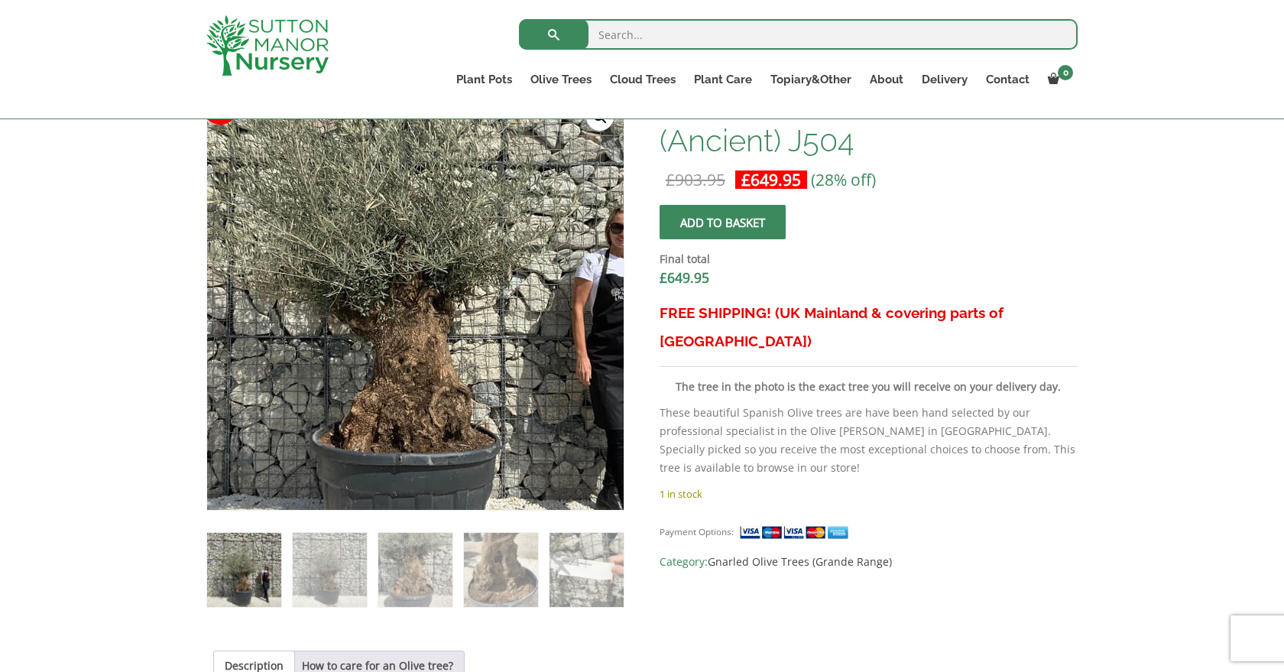
scroll to position [504, 0]
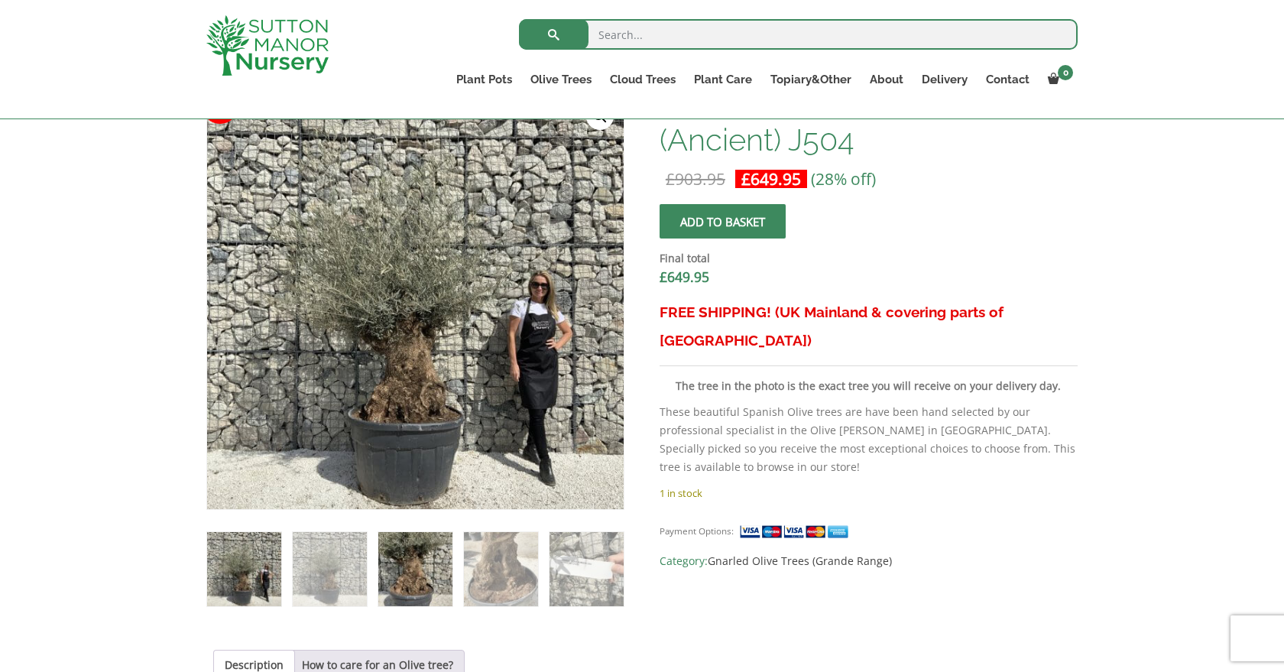
click at [403, 598] on img at bounding box center [415, 569] width 74 height 74
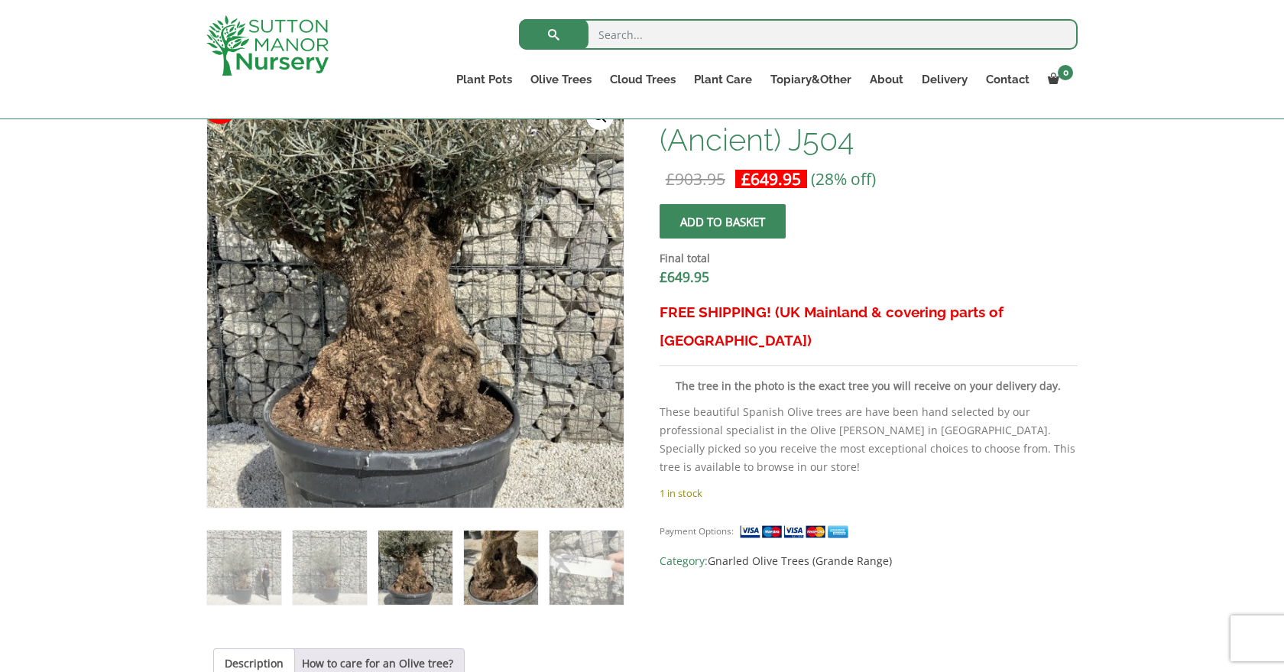
click at [488, 593] on img at bounding box center [501, 567] width 74 height 74
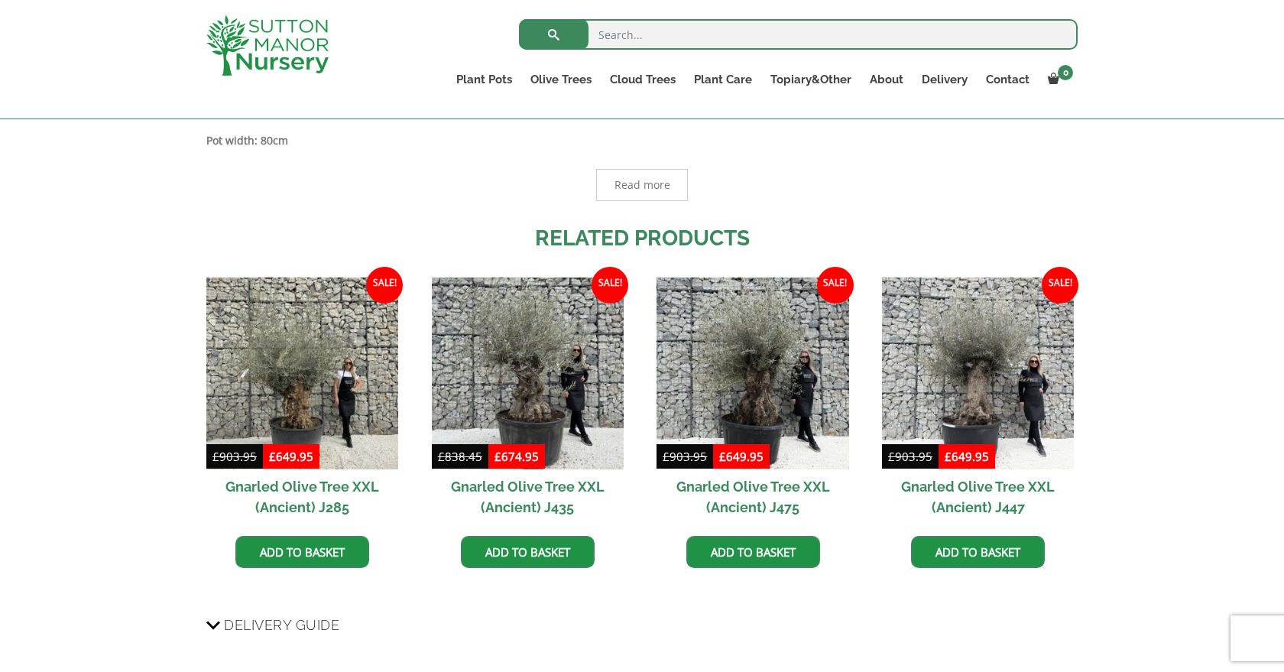
scroll to position [1208, 0]
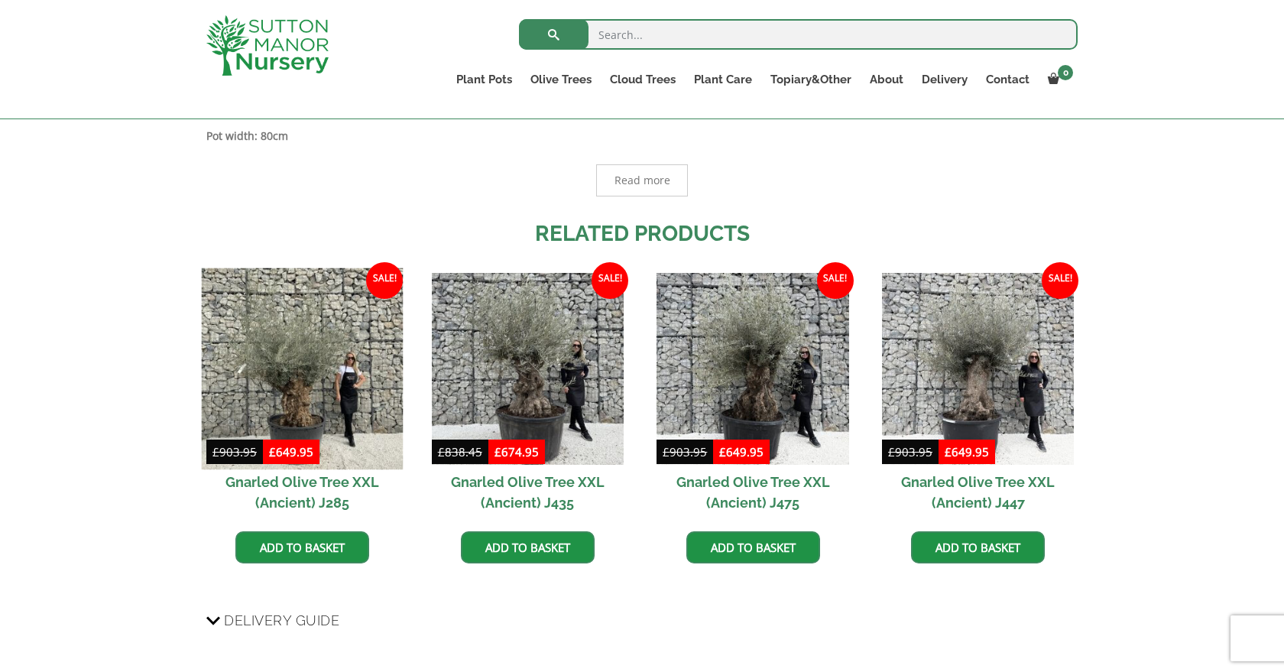
click at [286, 400] on img at bounding box center [303, 368] width 202 height 202
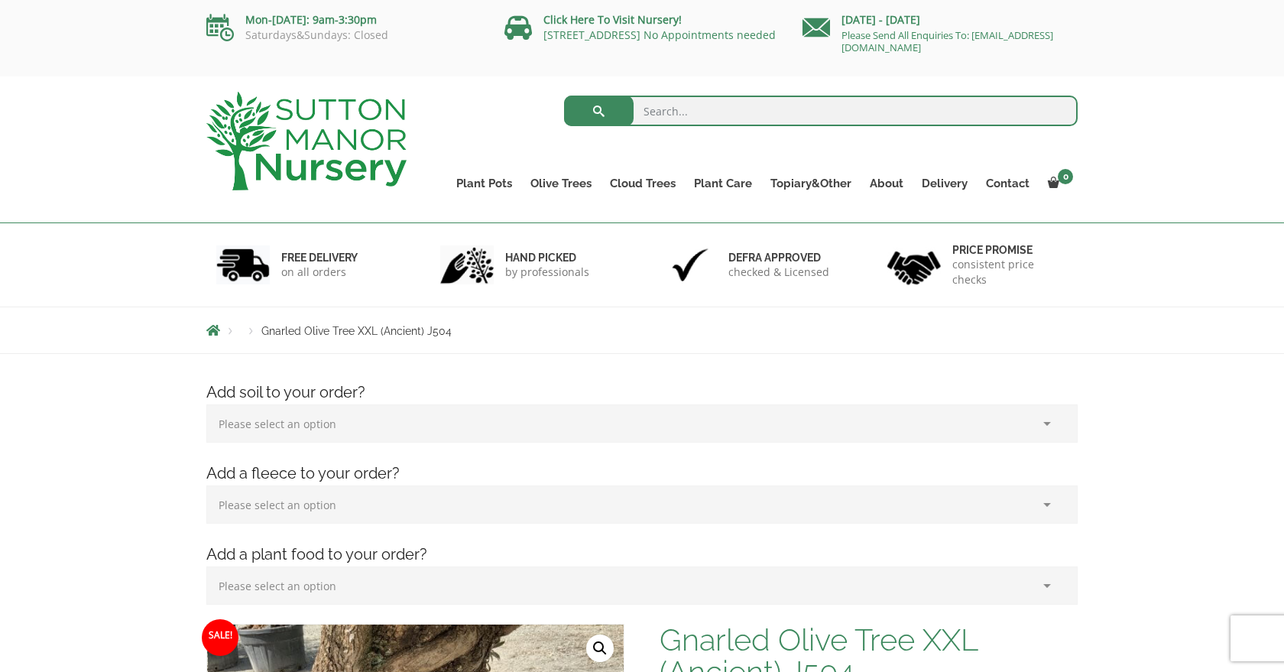
scroll to position [0, 0]
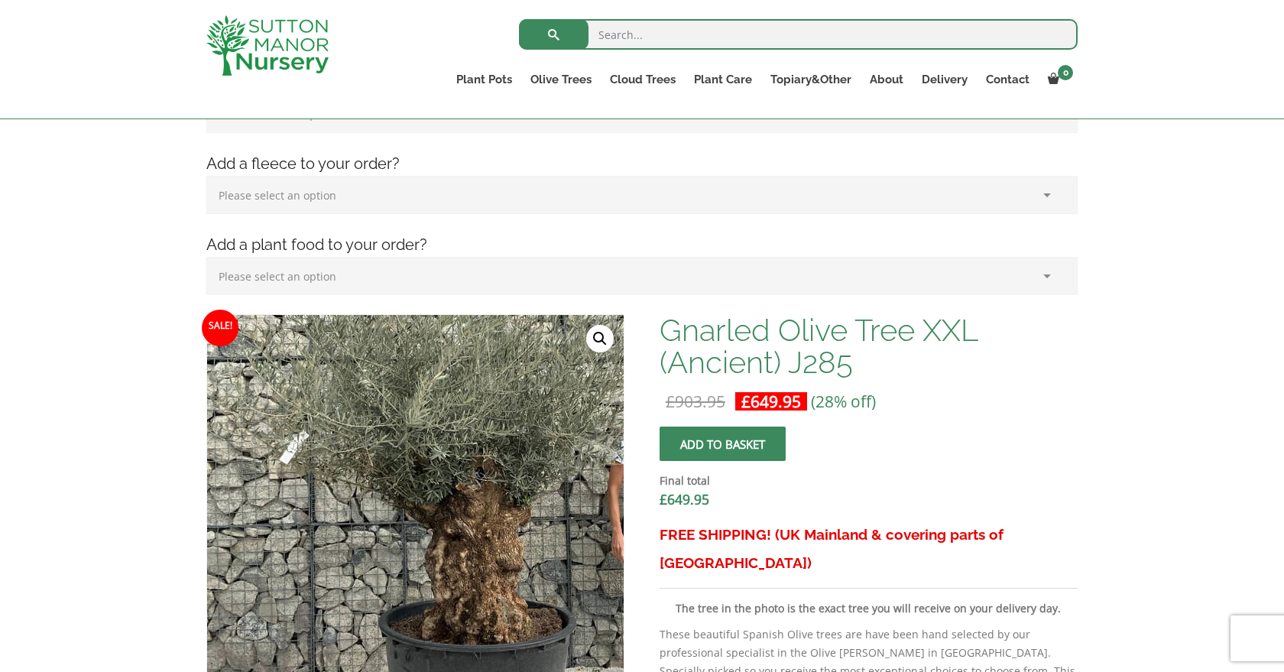
scroll to position [280, 0]
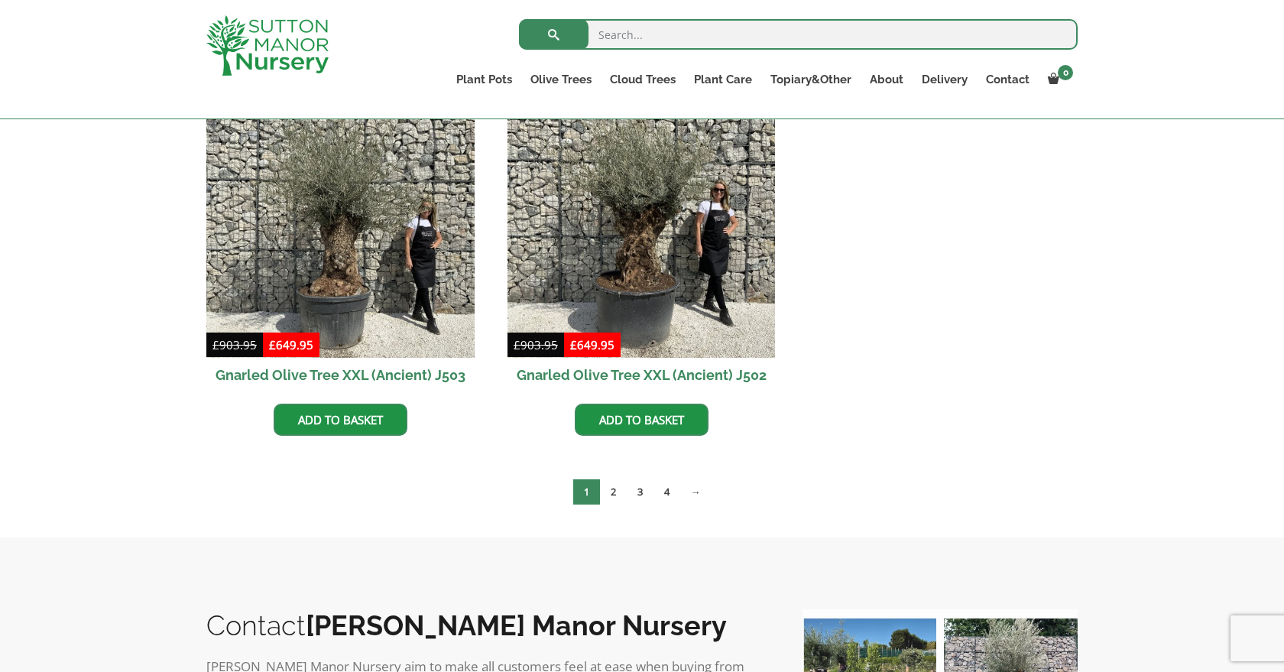
scroll to position [2327, 0]
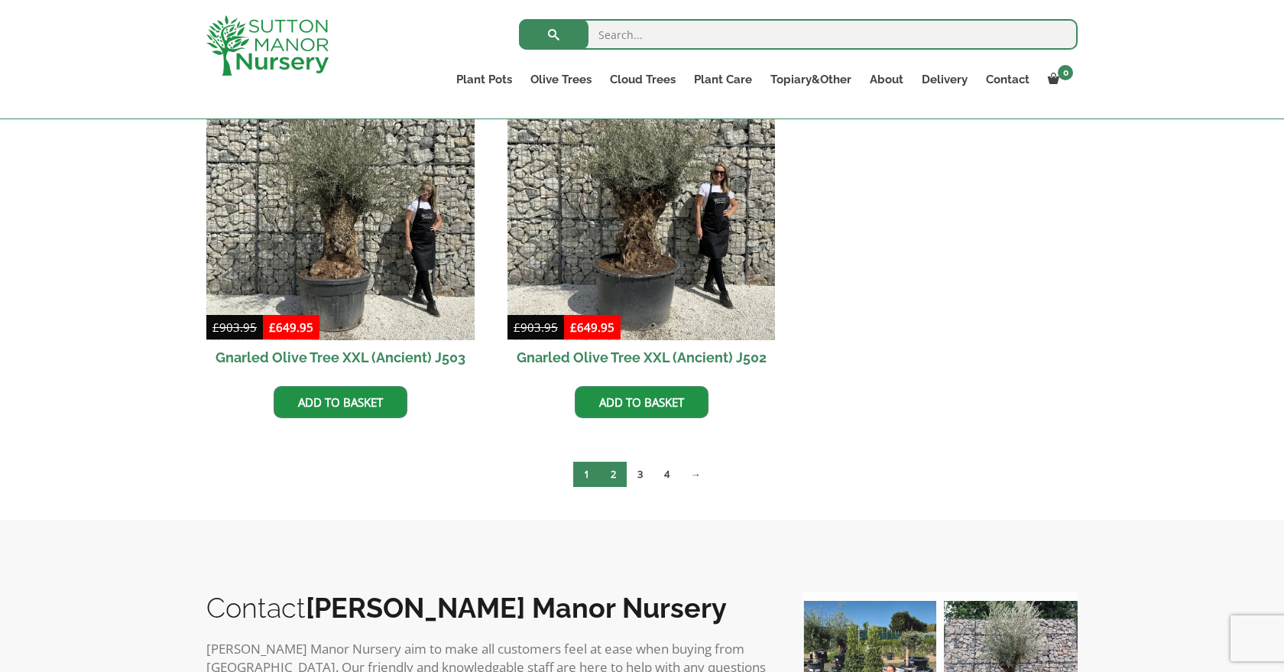
click at [613, 478] on link "2" at bounding box center [613, 474] width 27 height 25
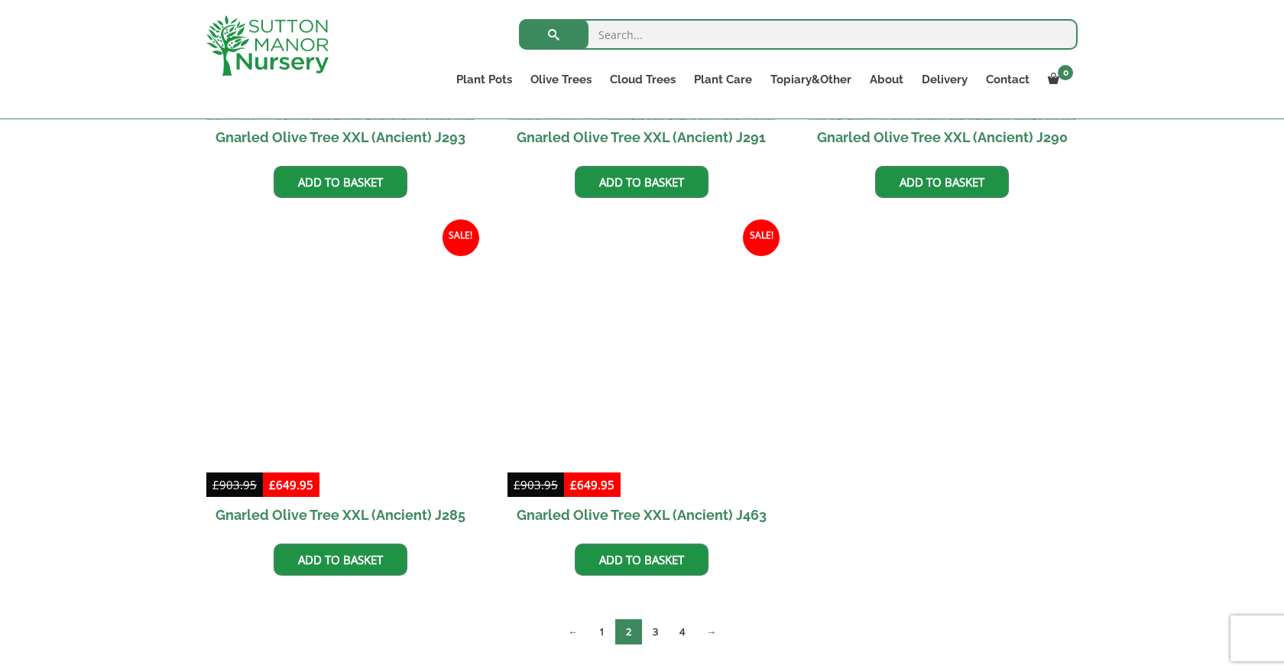
scroll to position [1794, 0]
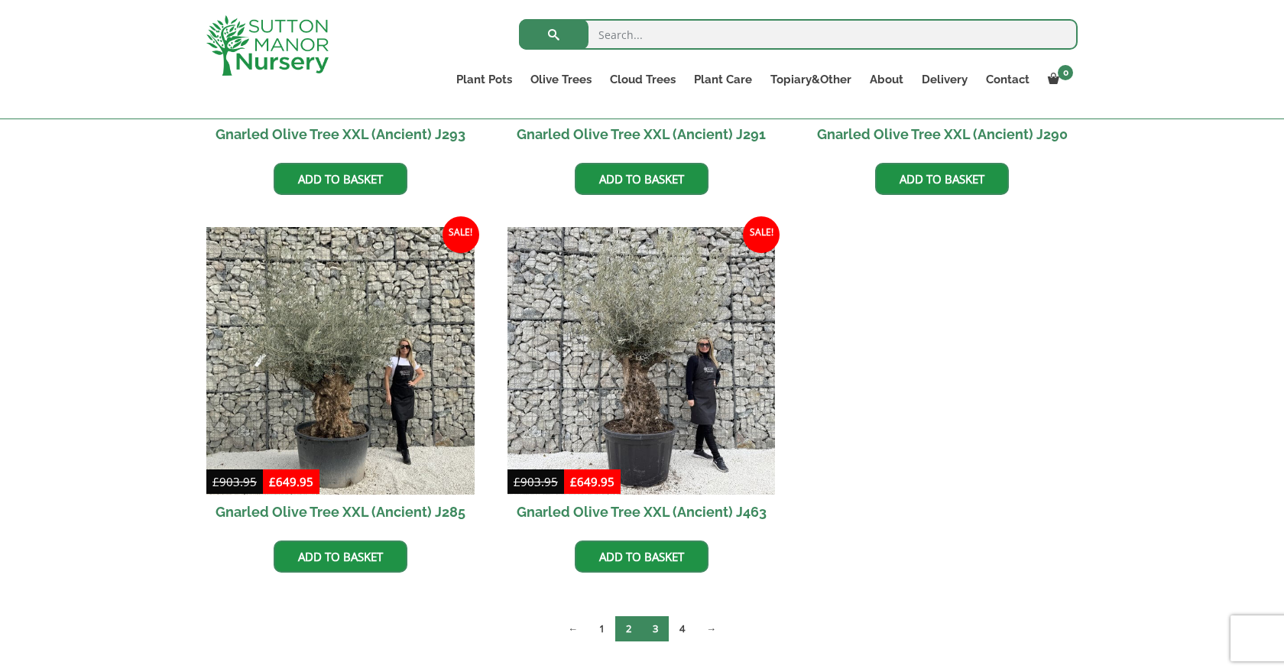
click at [657, 626] on link "3" at bounding box center [655, 628] width 27 height 25
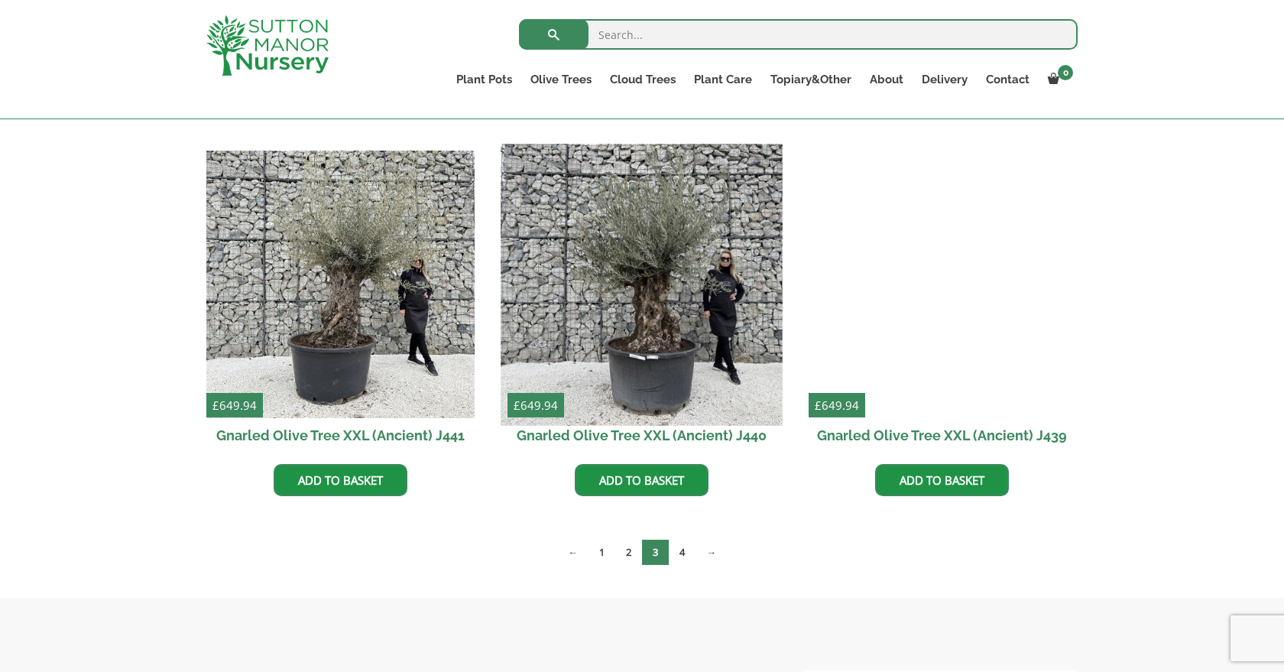
scroll to position [1906, 0]
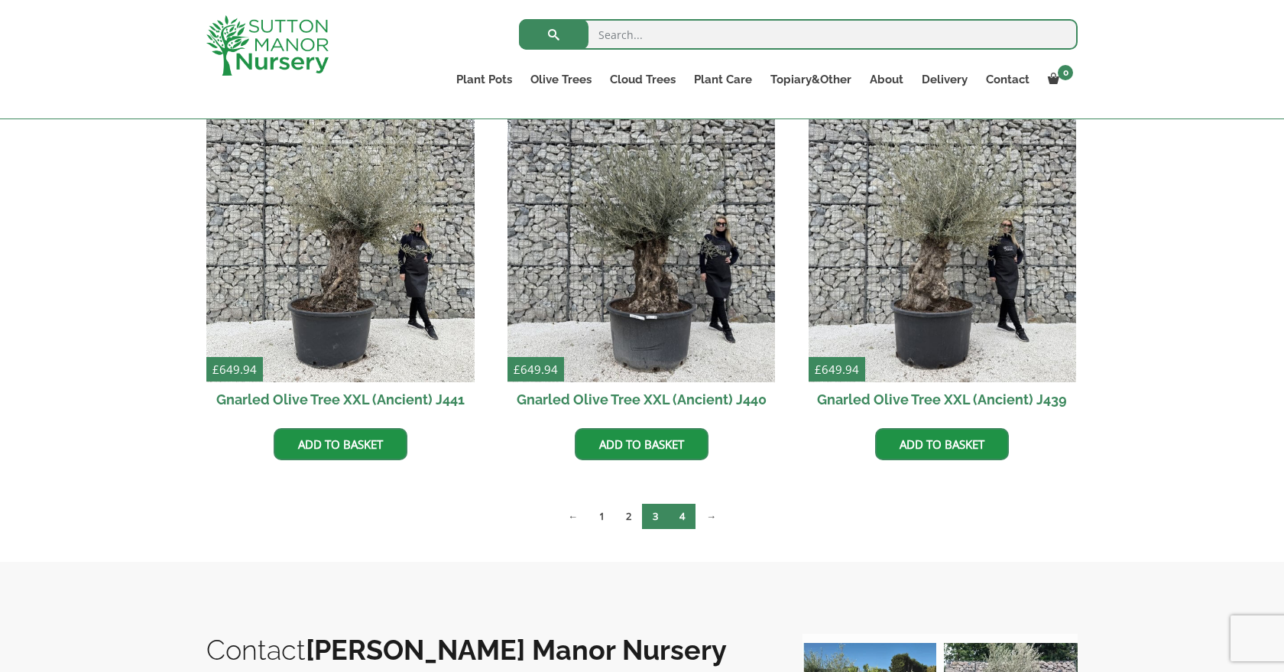
click at [686, 517] on link "4" at bounding box center [682, 516] width 27 height 25
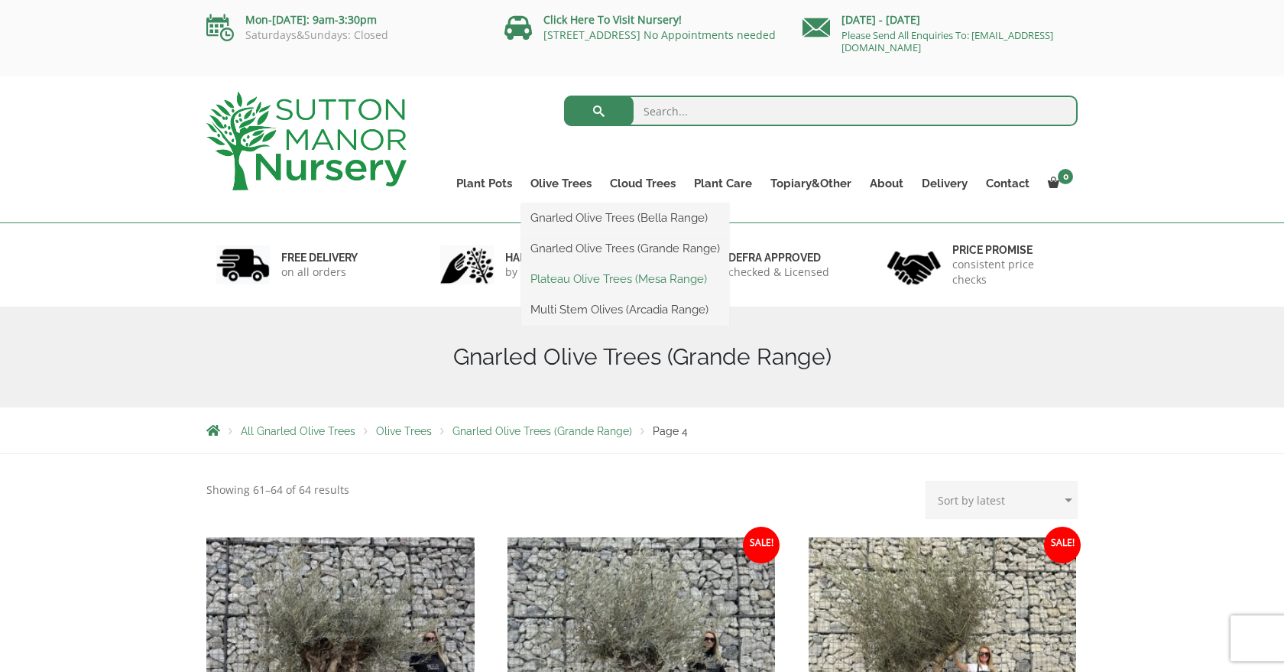
click at [569, 283] on link "Plateau Olive Trees (Mesa Range)" at bounding box center [625, 278] width 208 height 23
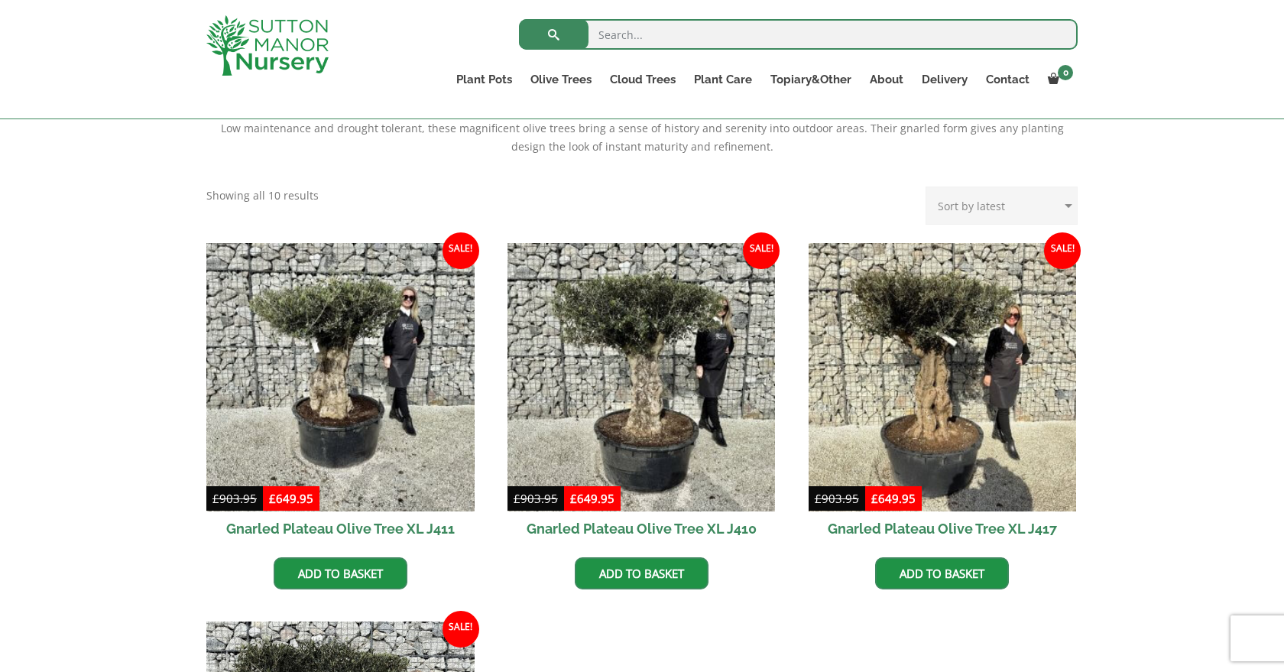
scroll to position [503, 0]
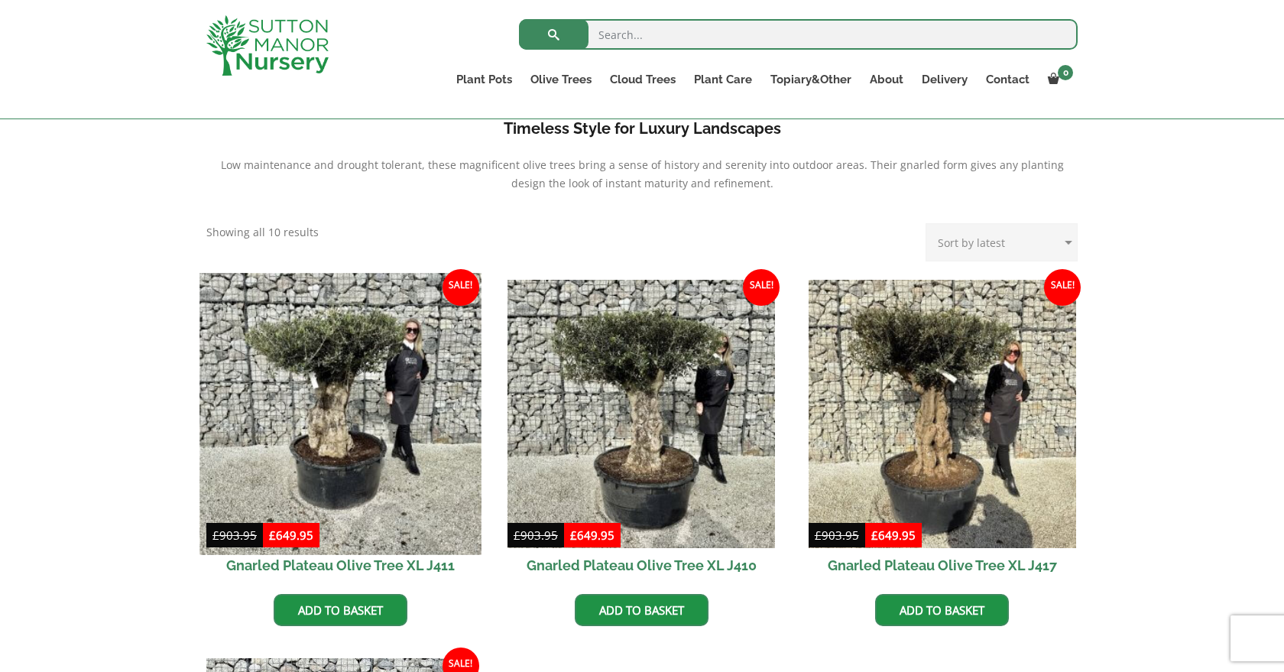
click at [377, 463] on img at bounding box center [339, 413] width 281 height 281
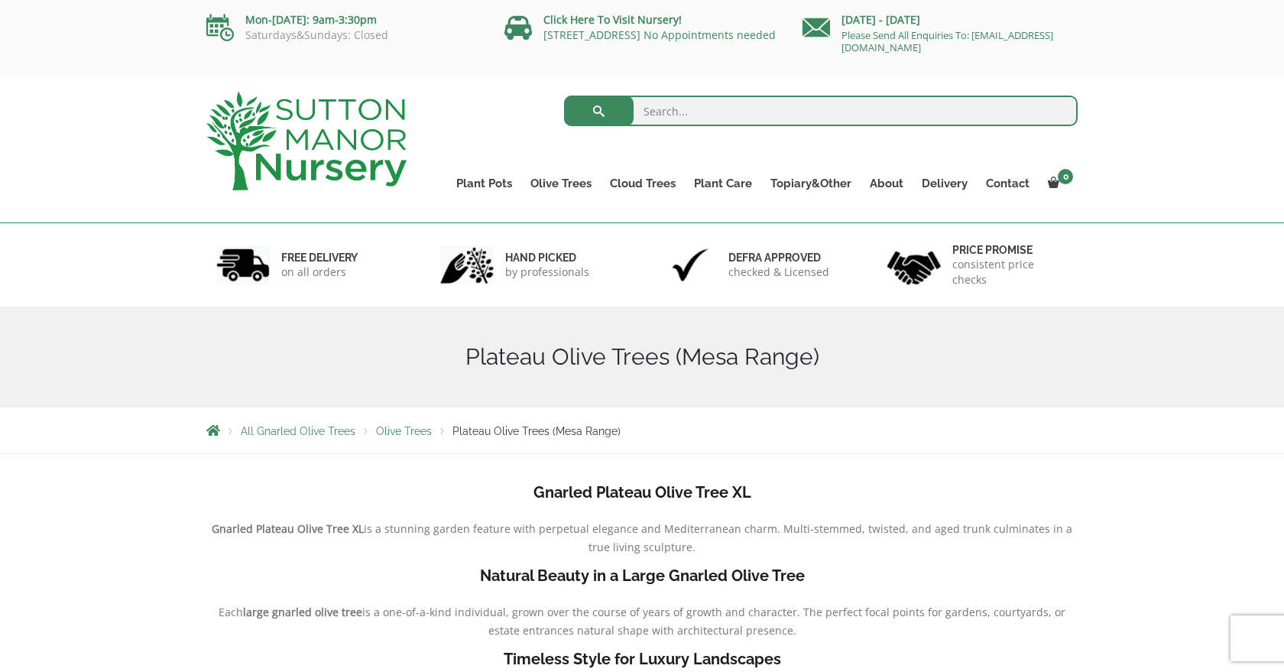
scroll to position [0, 0]
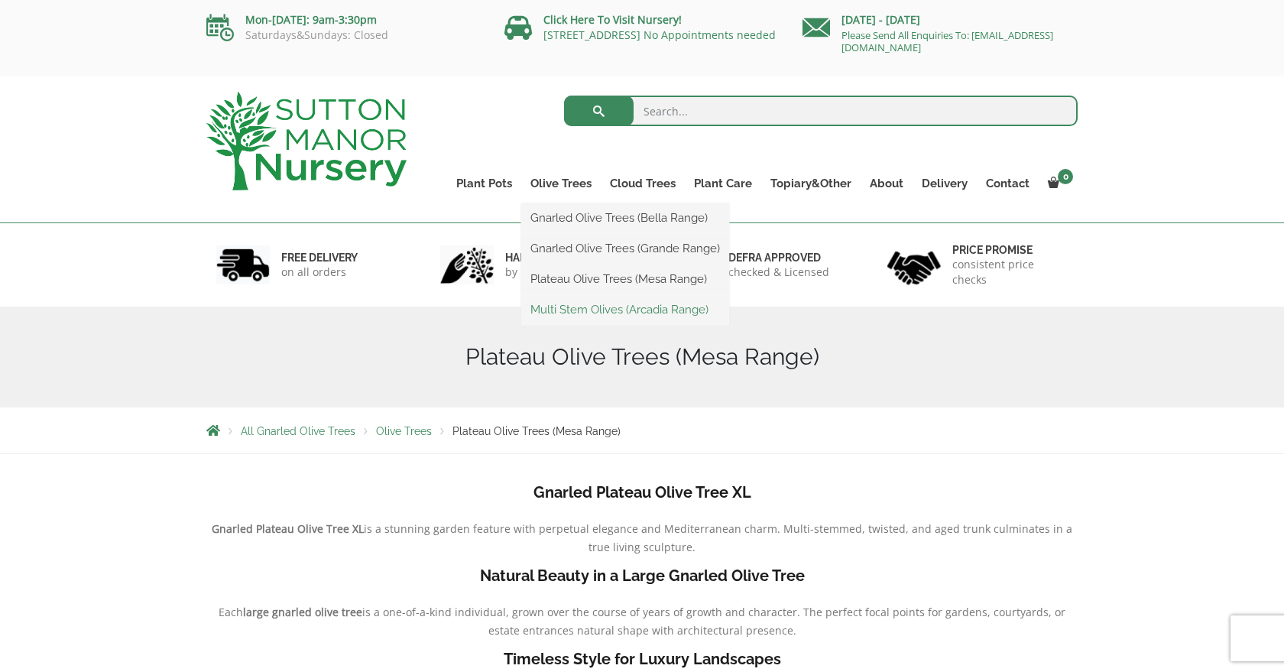
click at [575, 310] on link "Multi Stem Olives (Arcadia Range)" at bounding box center [625, 309] width 208 height 23
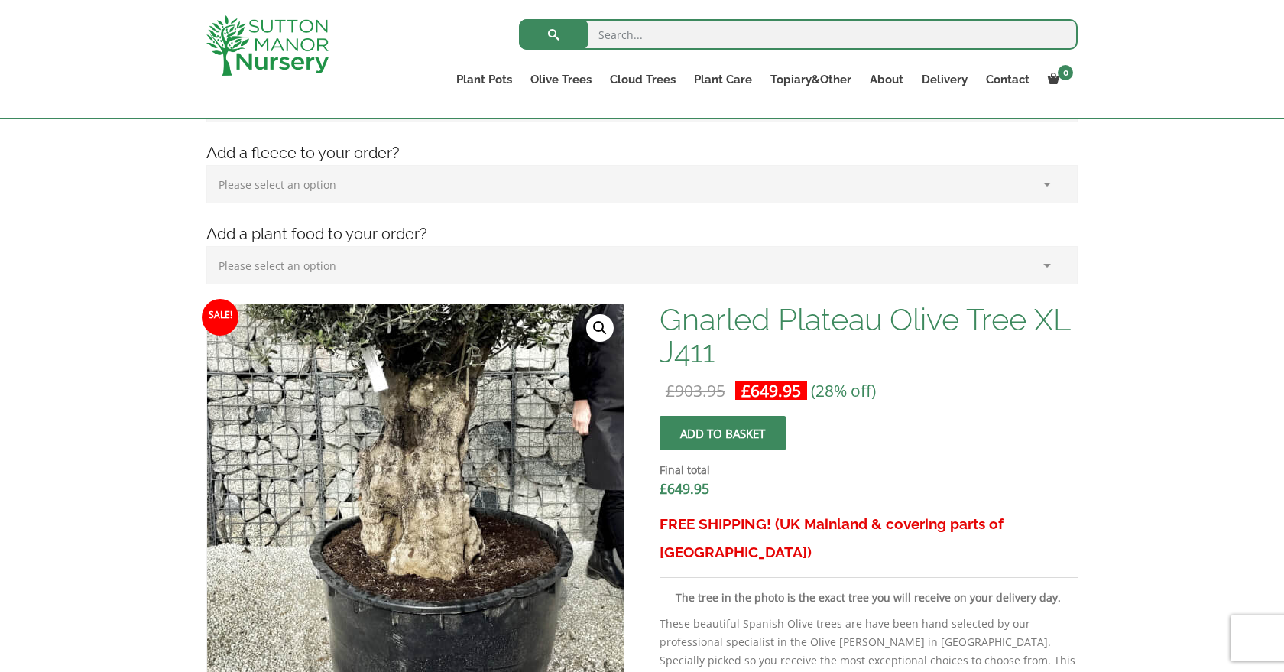
scroll to position [284, 0]
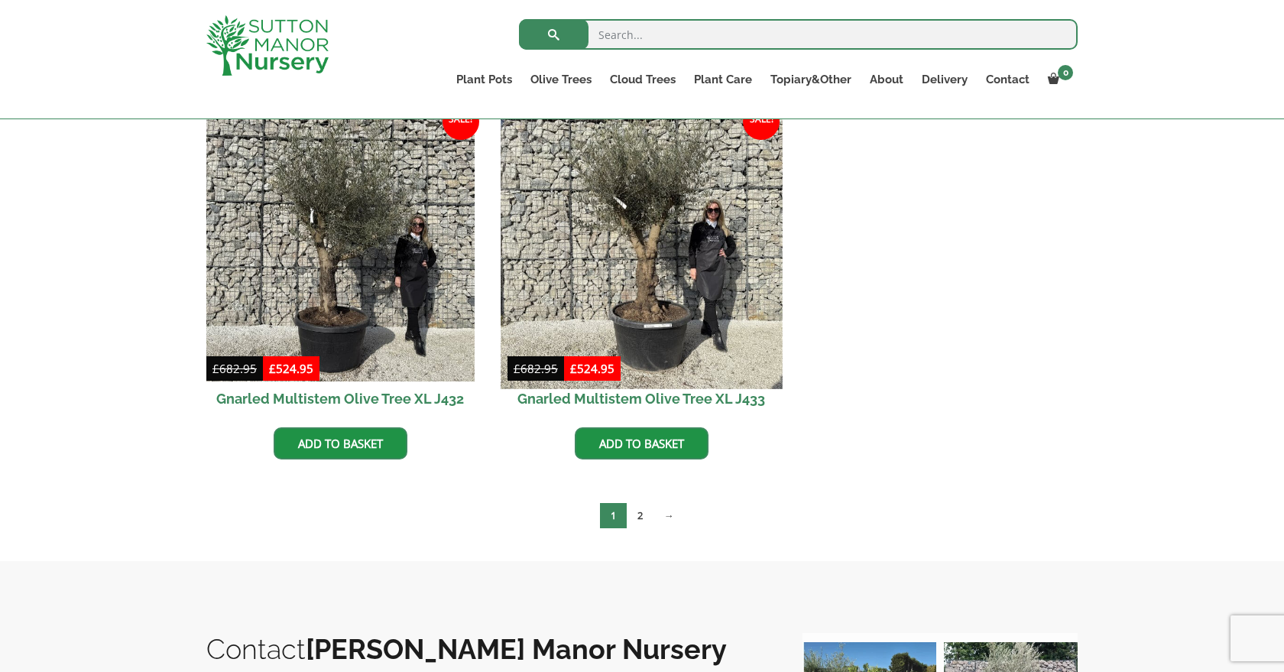
scroll to position [2182, 0]
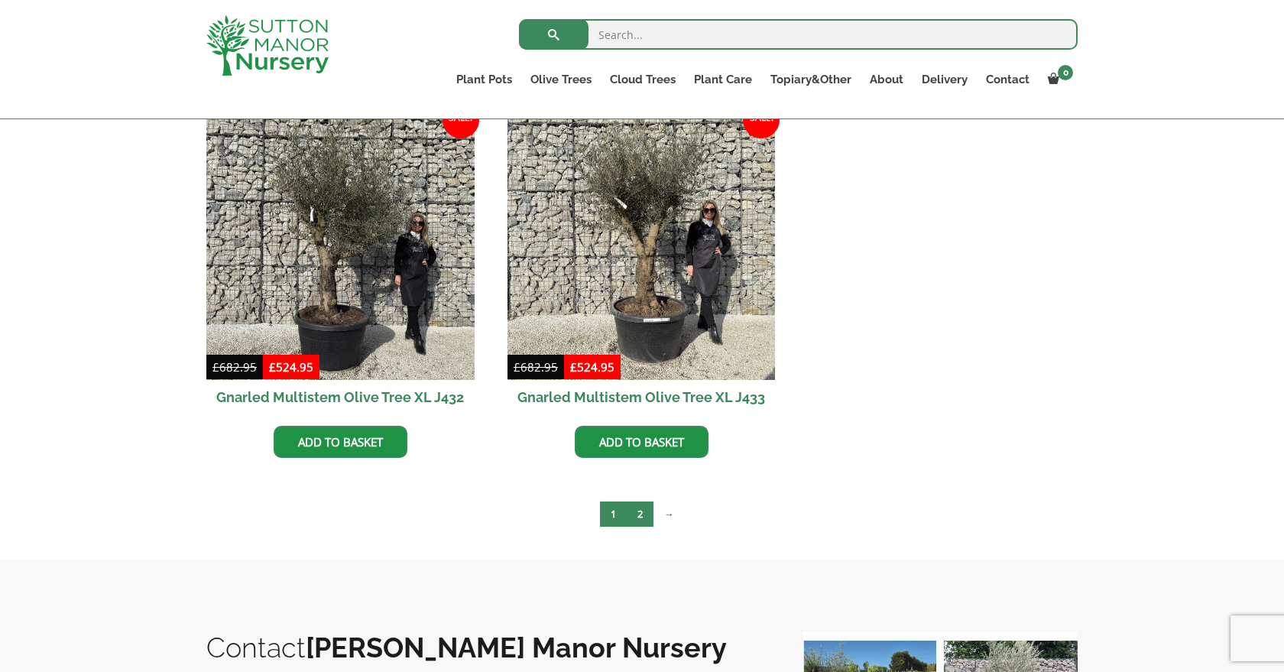
click at [640, 514] on link "2" at bounding box center [640, 513] width 27 height 25
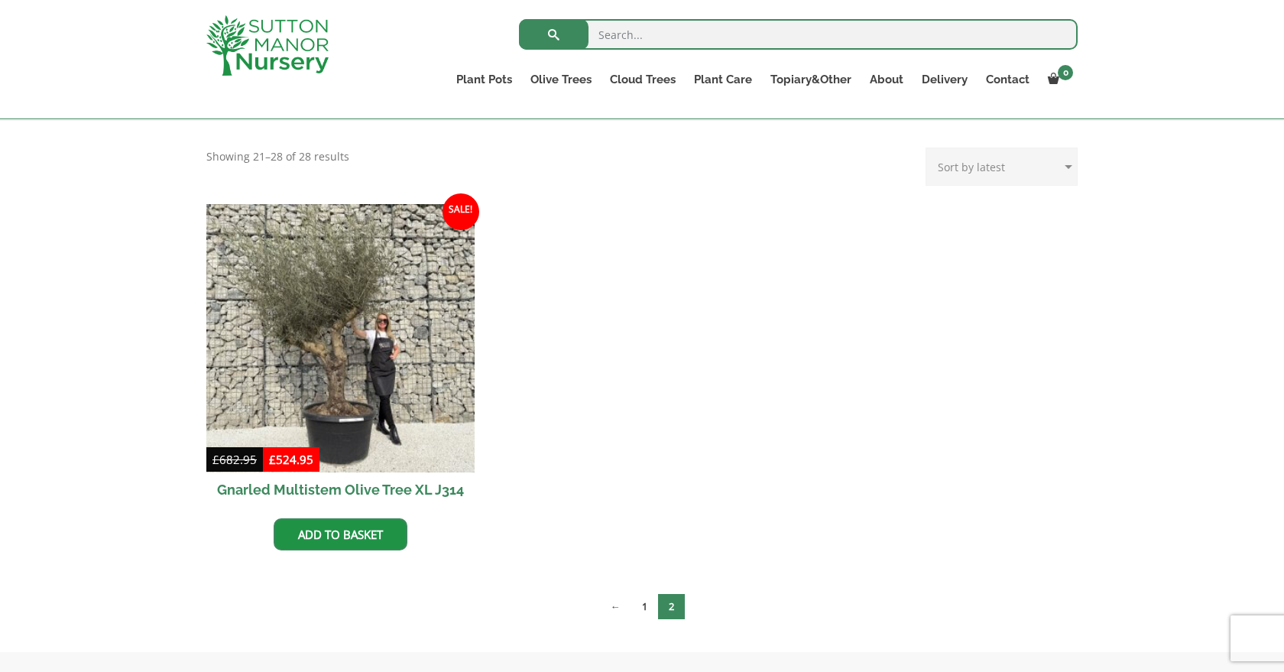
scroll to position [306, 0]
click at [646, 602] on link "1" at bounding box center [644, 605] width 27 height 25
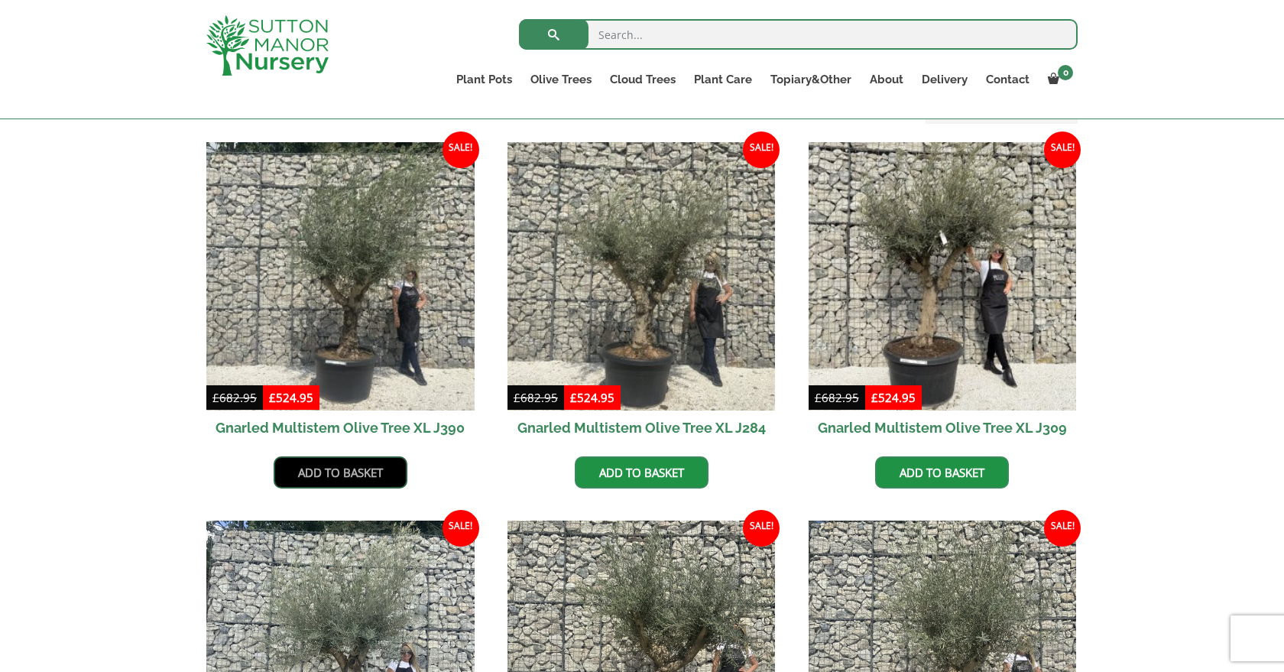
scroll to position [616, 0]
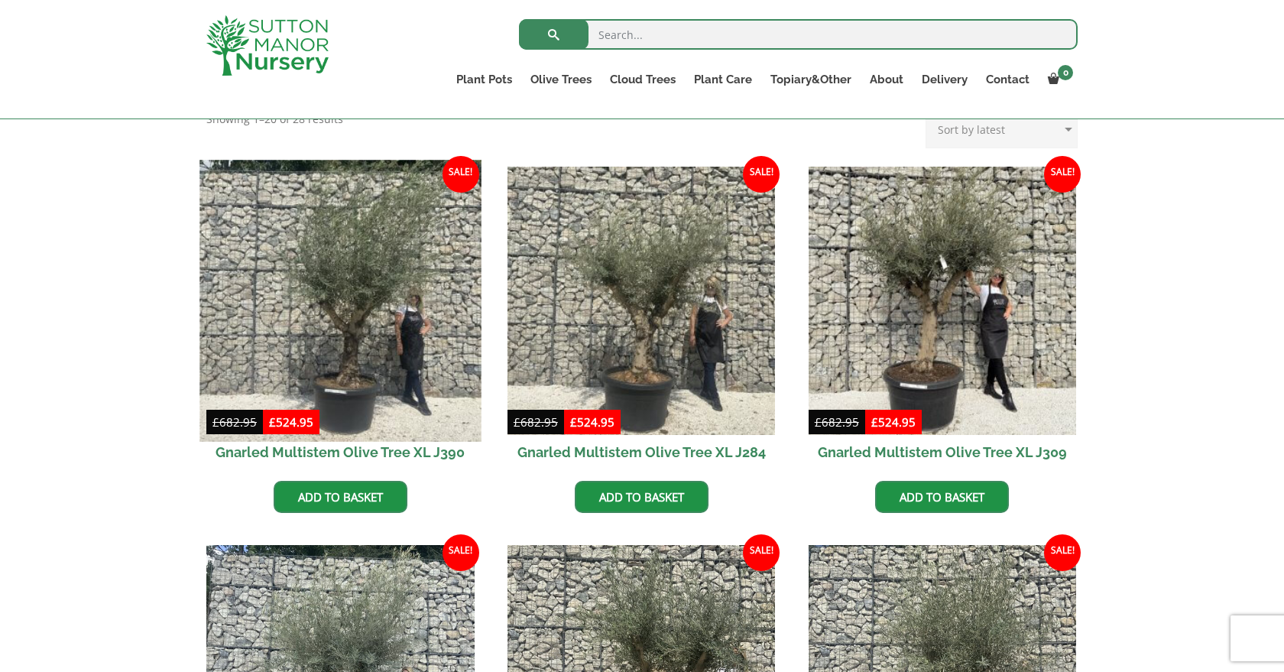
click at [362, 372] on img at bounding box center [339, 300] width 281 height 281
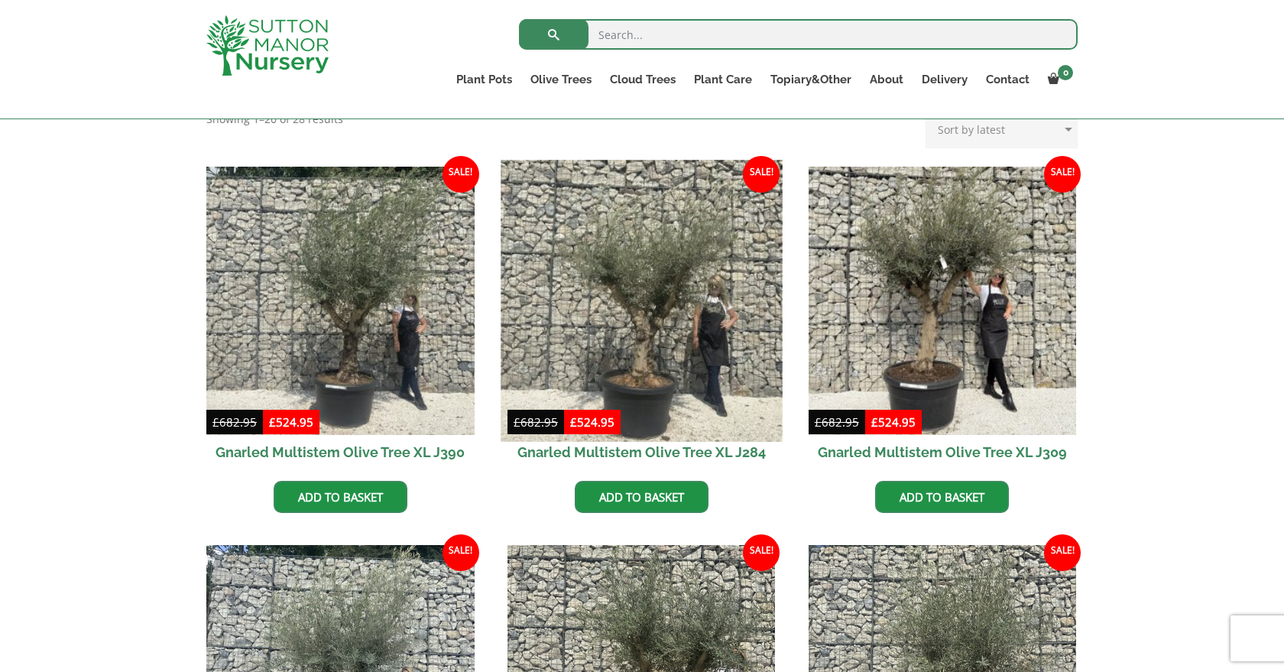
click at [645, 359] on img at bounding box center [641, 300] width 281 height 281
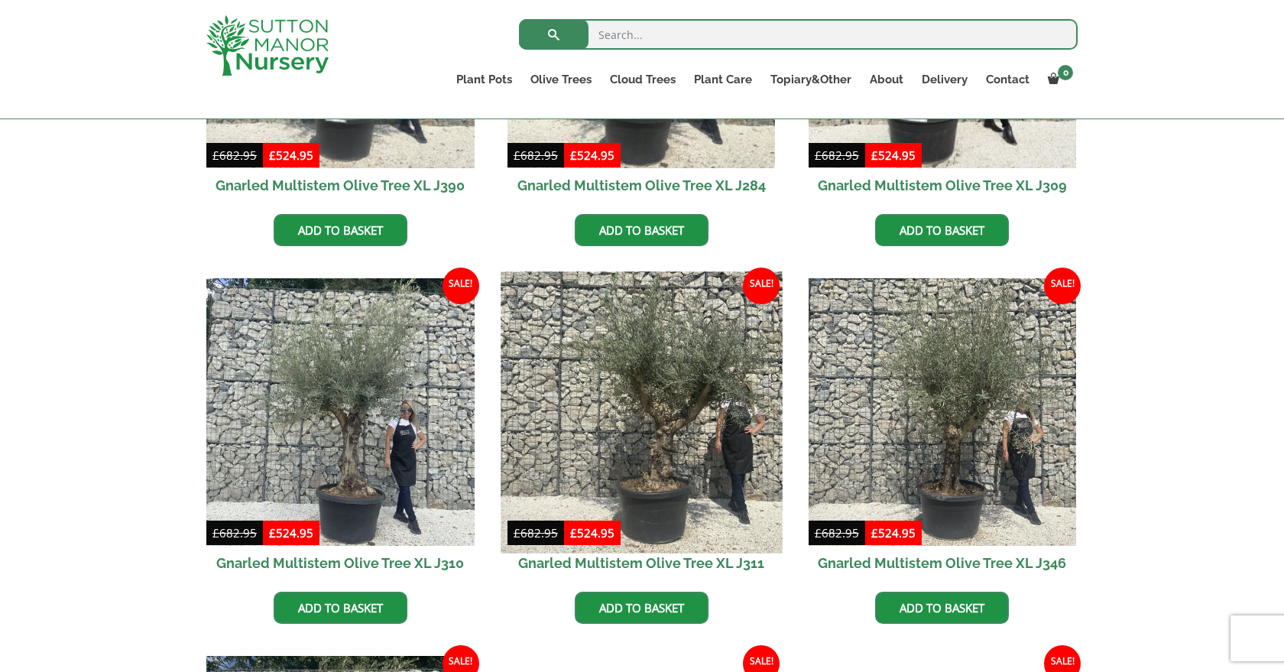
scroll to position [887, 0]
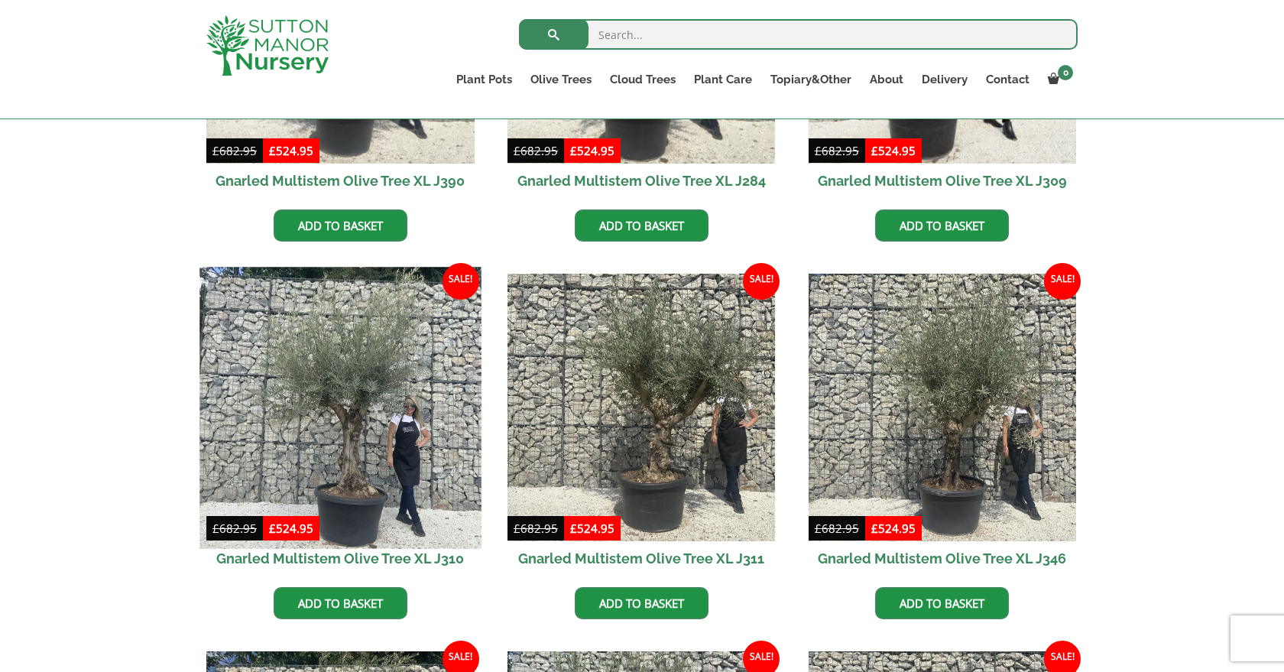
click at [358, 488] on img at bounding box center [339, 407] width 281 height 281
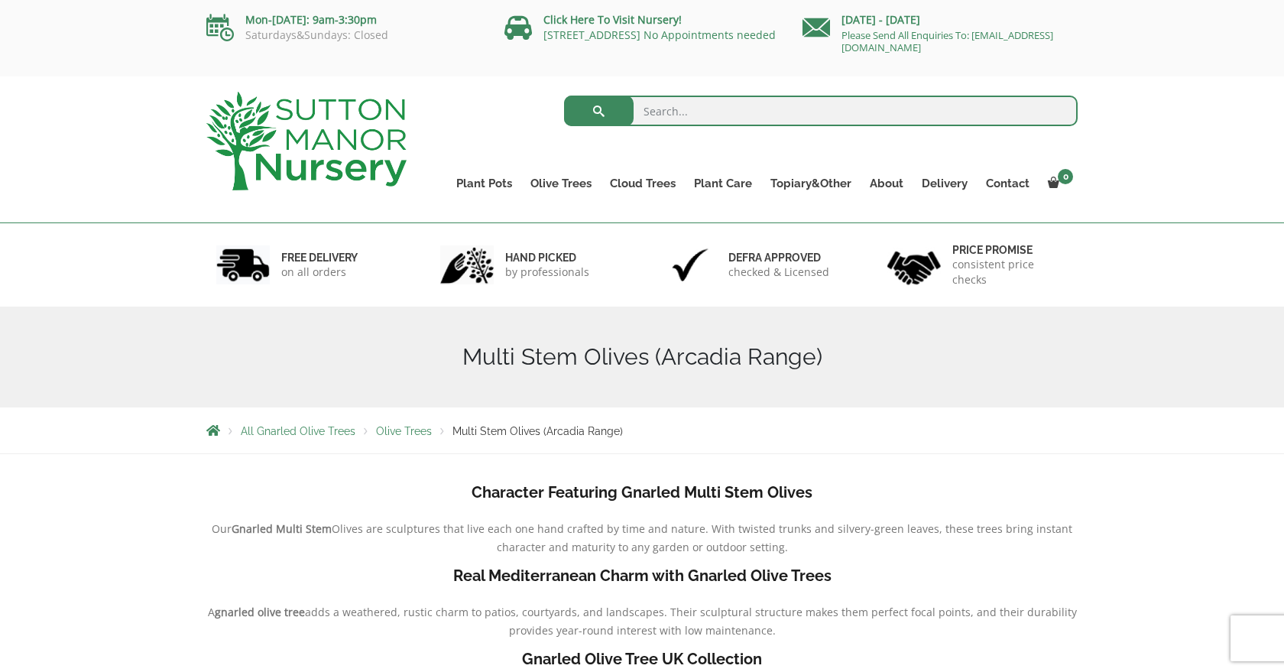
scroll to position [0, 0]
click at [676, 103] on input "search" at bounding box center [821, 111] width 514 height 31
type input "739"
click at [598, 111] on button "submit" at bounding box center [599, 111] width 70 height 31
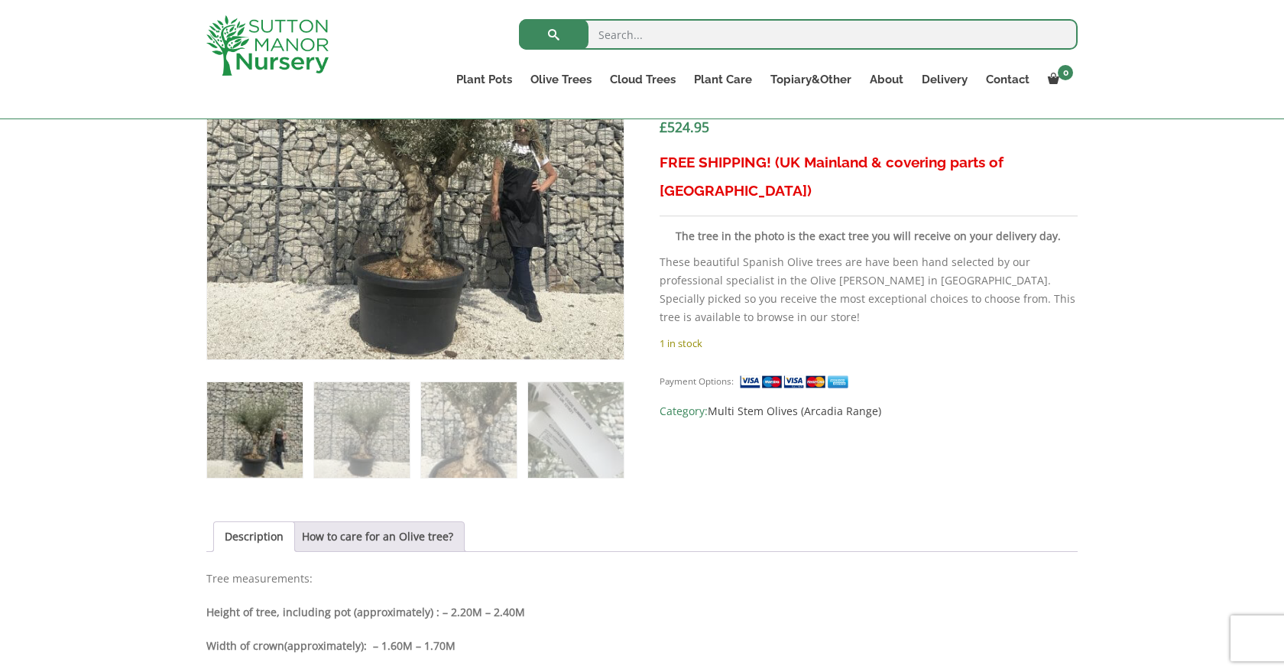
scroll to position [655, 0]
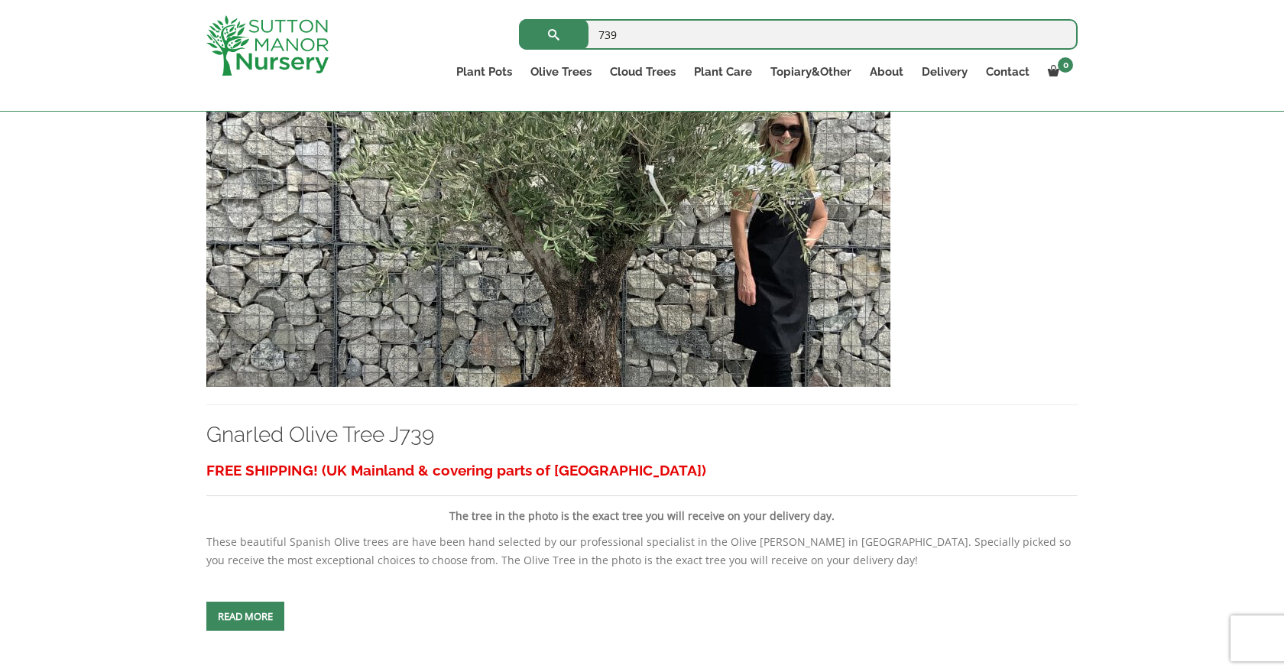
scroll to position [395, 0]
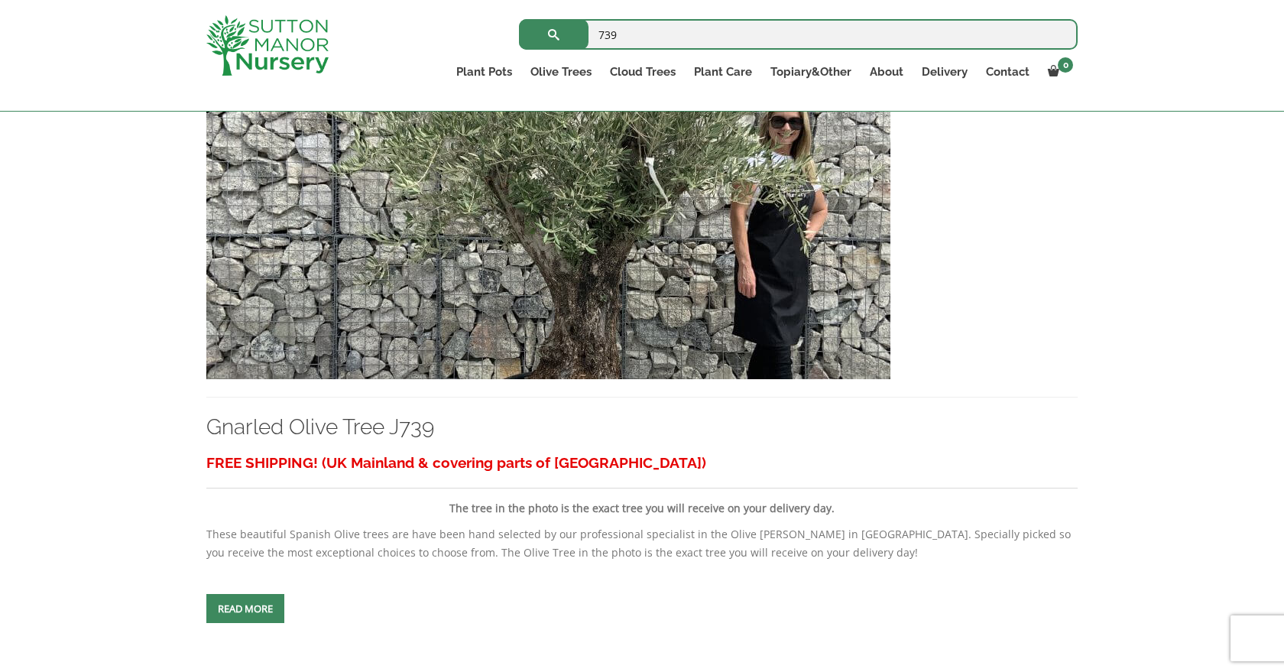
click at [542, 272] on img at bounding box center [548, 214] width 684 height 329
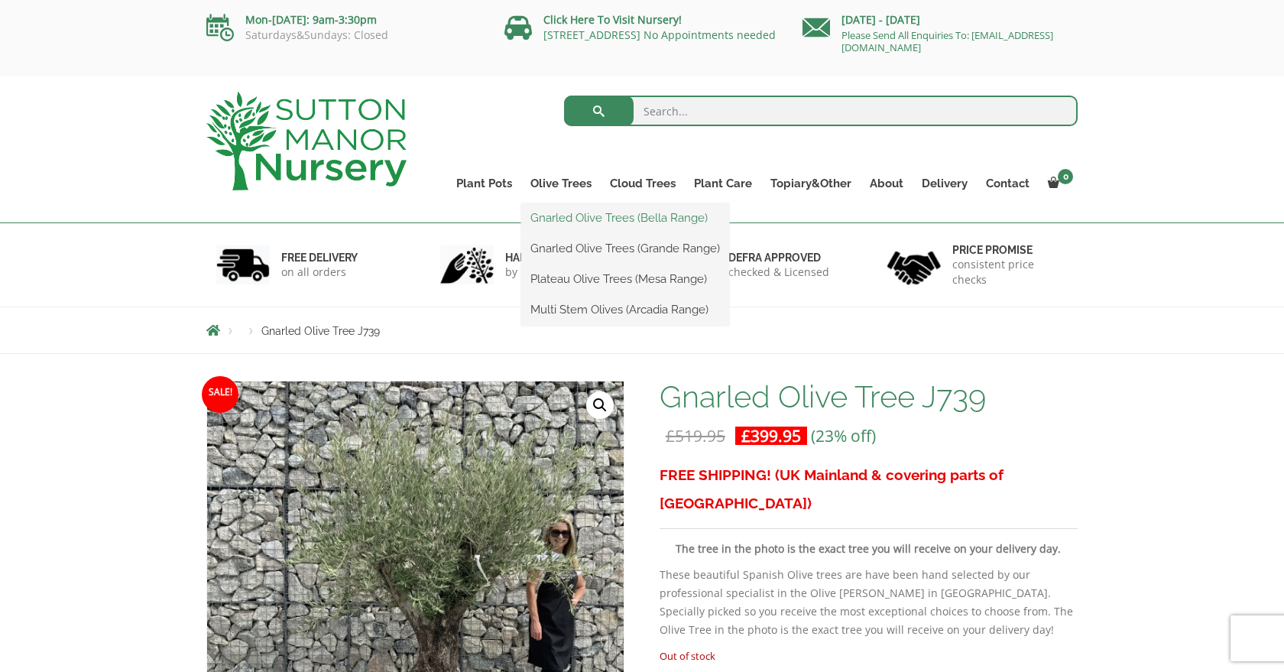
click at [577, 216] on link "Gnarled Olive Trees (Bella Range)" at bounding box center [625, 217] width 208 height 23
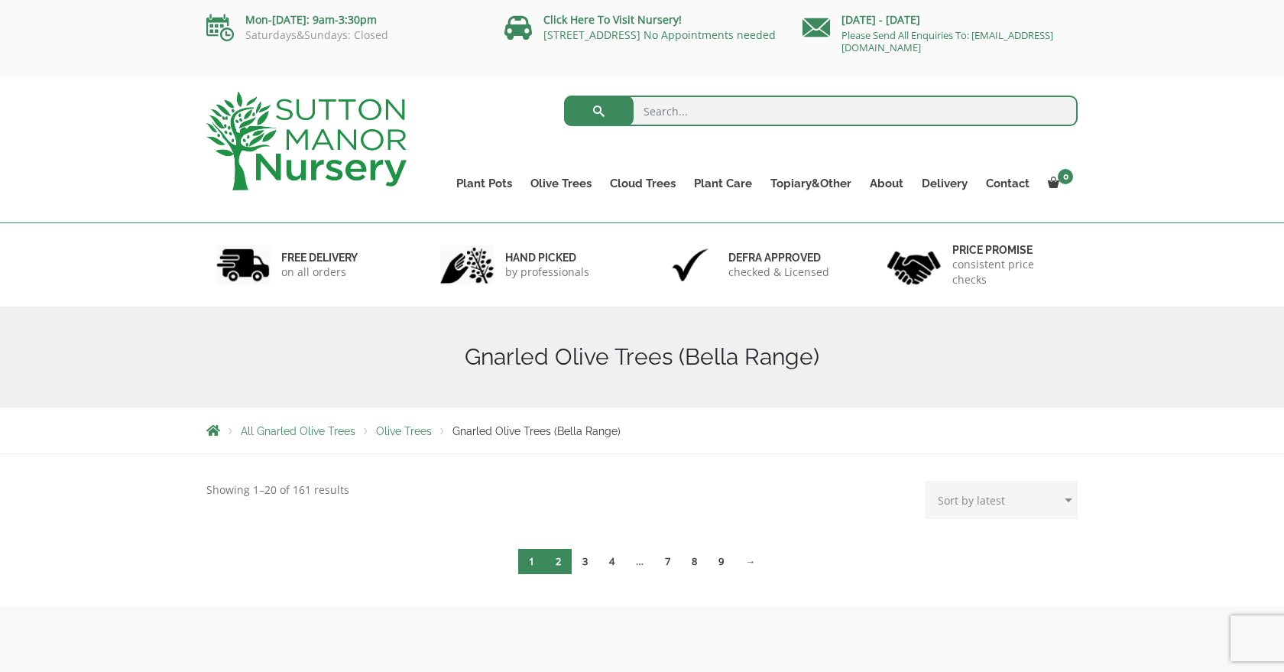
click at [559, 559] on link "2" at bounding box center [558, 561] width 27 height 25
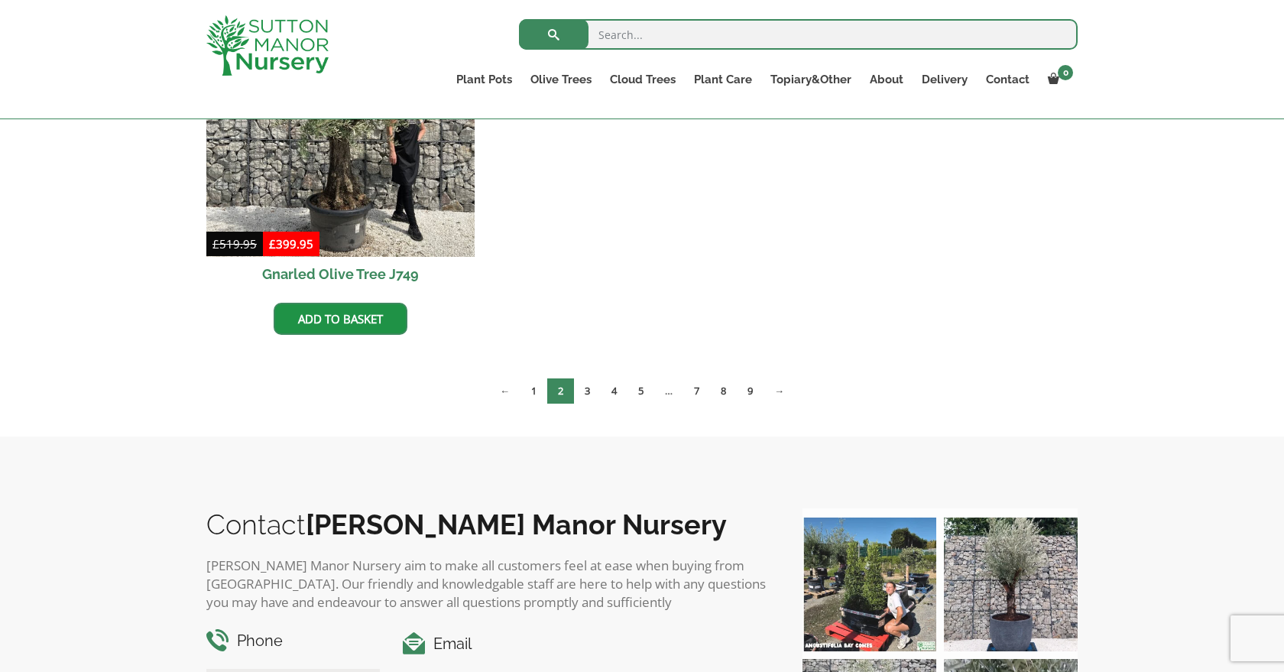
scroll to position [901, 0]
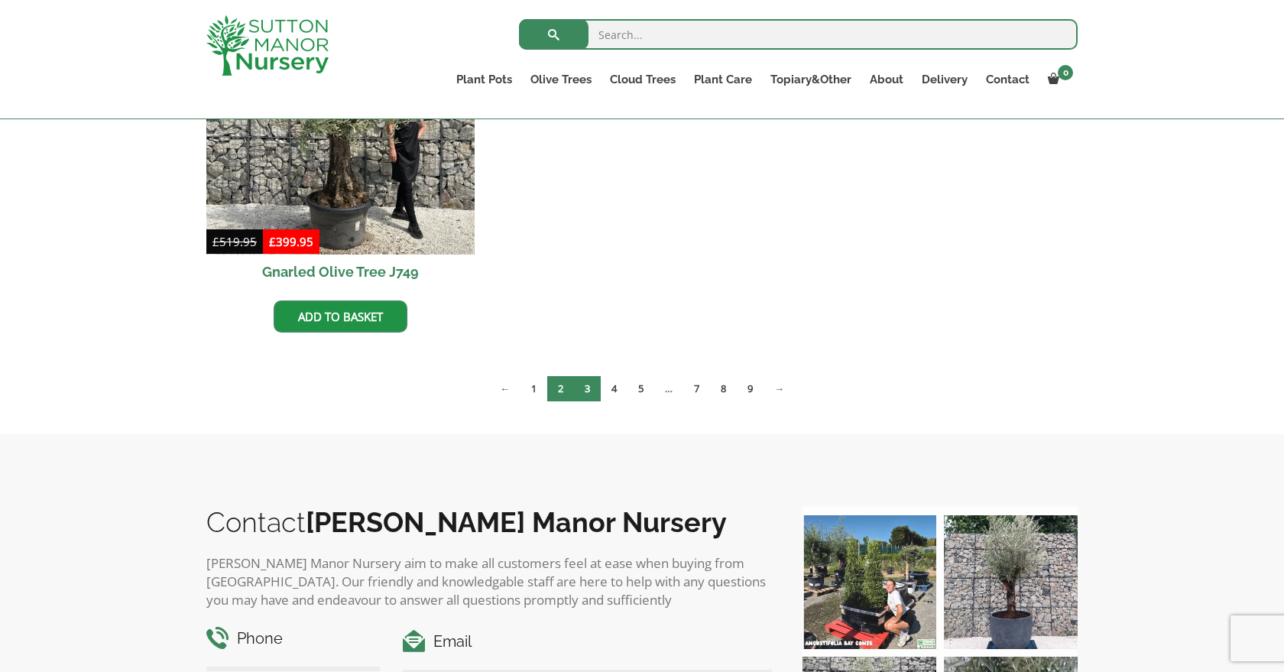
click at [590, 386] on link "3" at bounding box center [587, 388] width 27 height 25
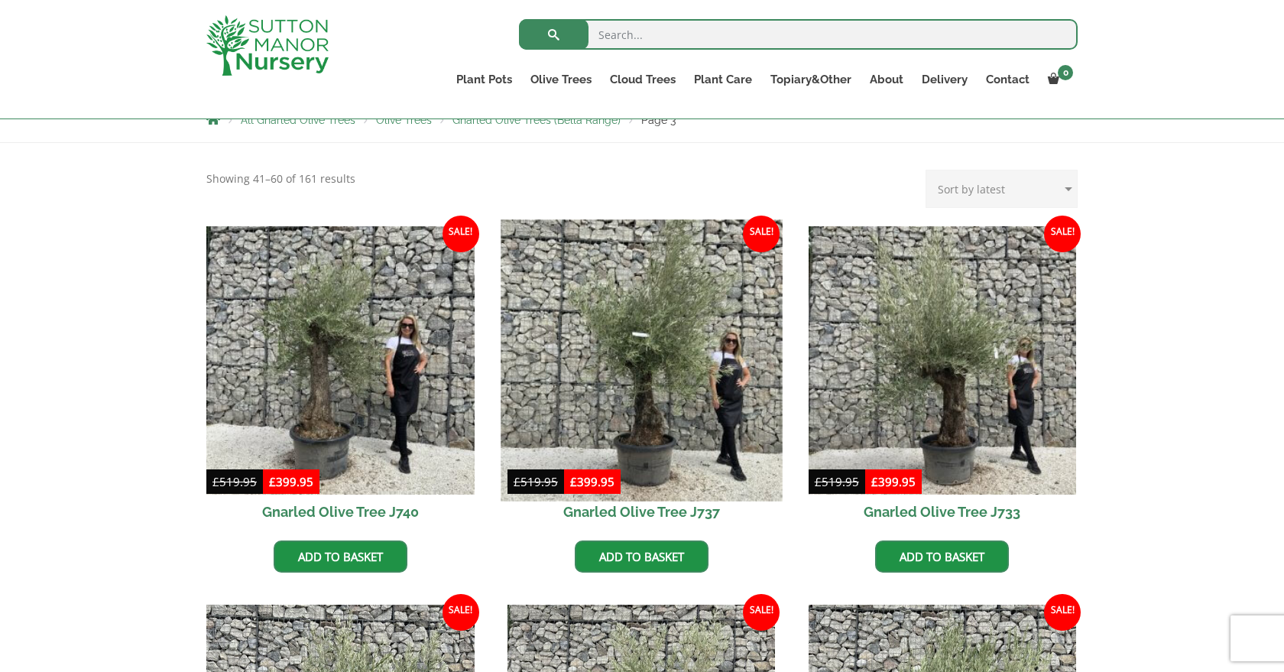
scroll to position [284, 0]
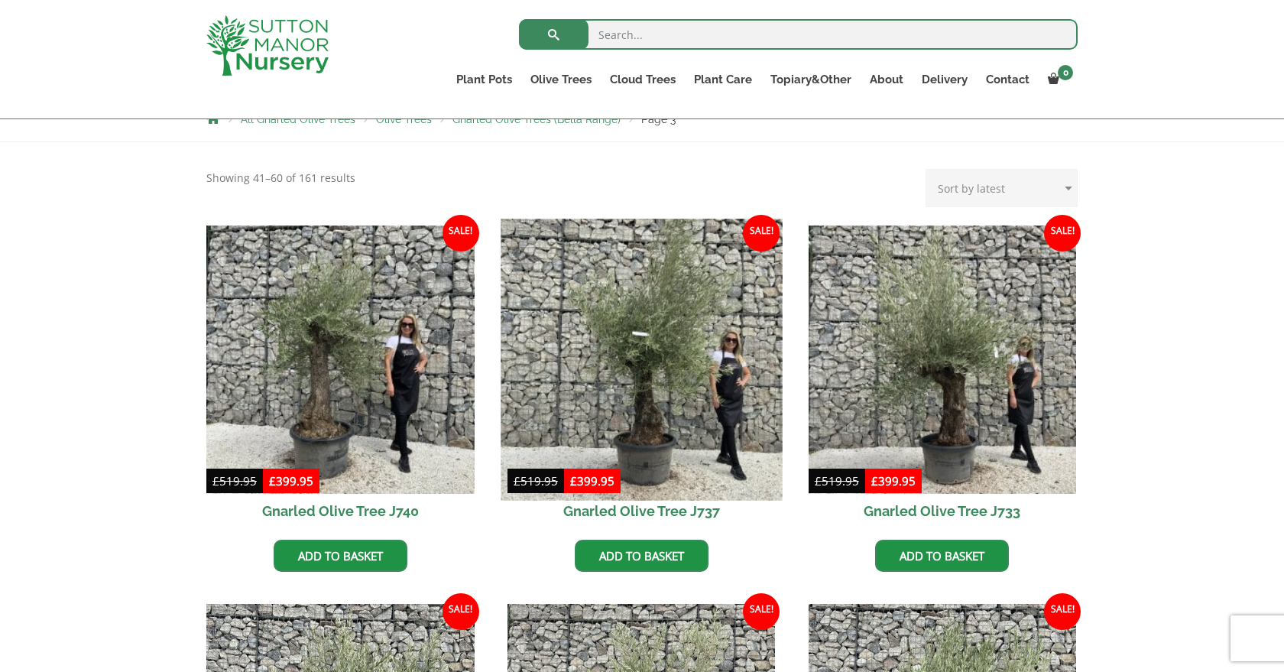
click at [678, 409] on img at bounding box center [641, 359] width 281 height 281
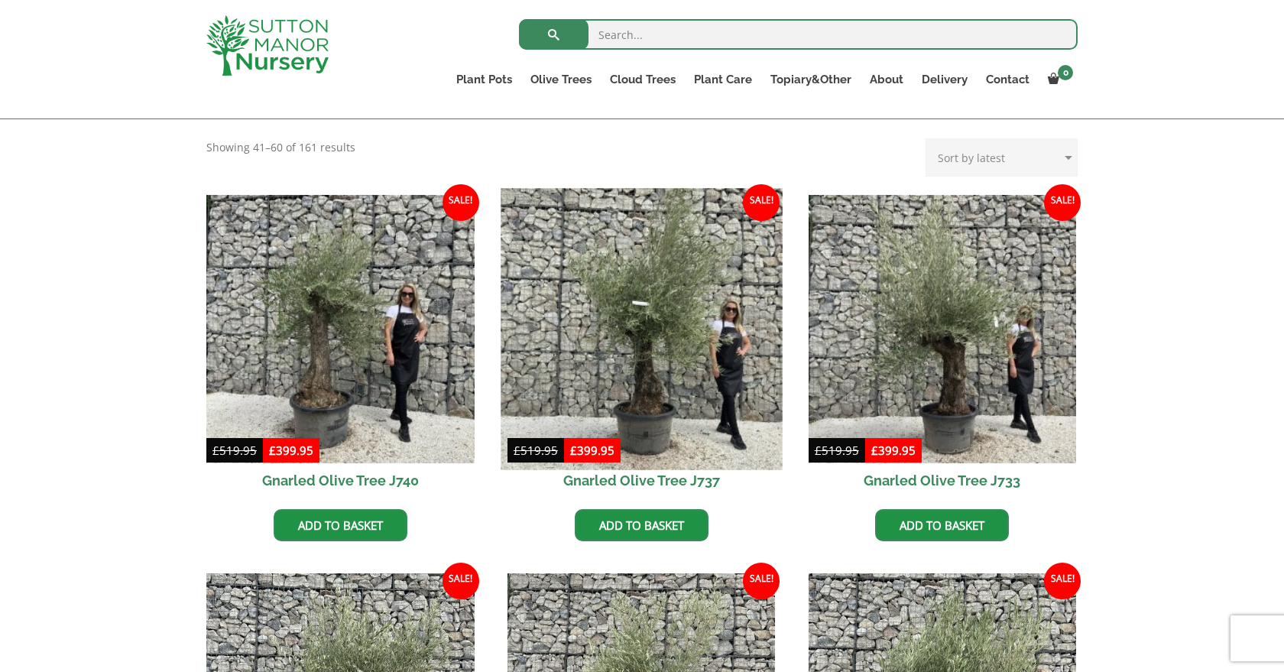
scroll to position [330, 0]
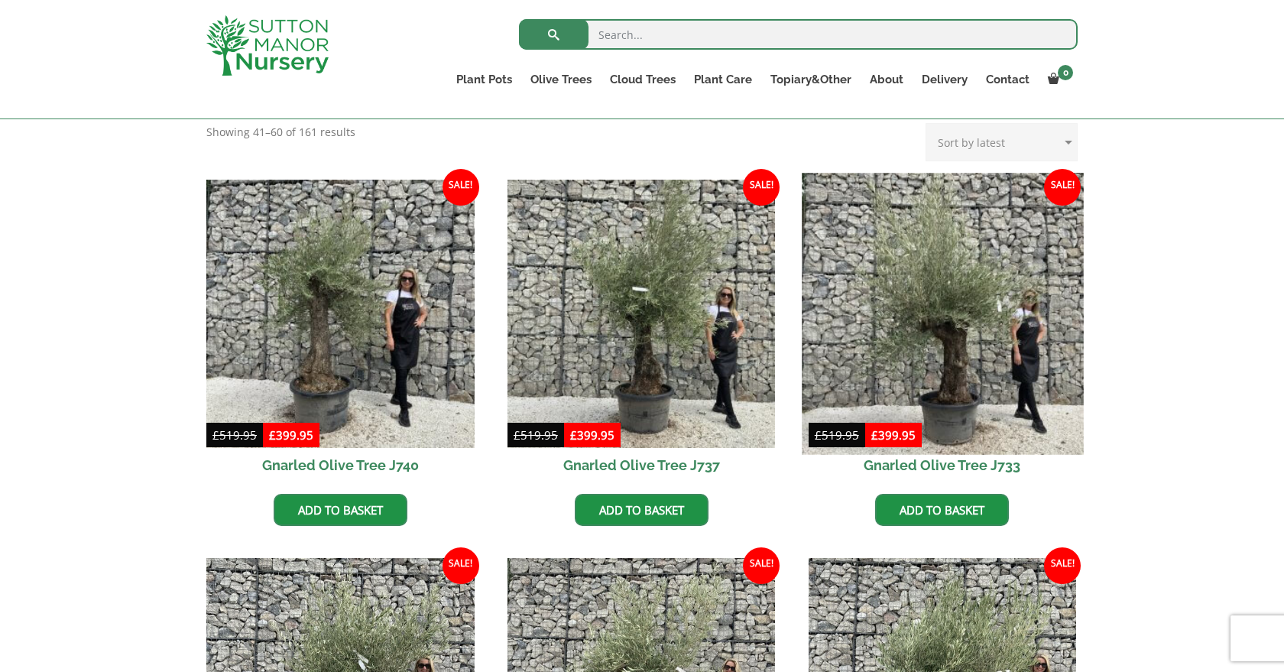
click at [957, 351] on img at bounding box center [942, 313] width 281 height 281
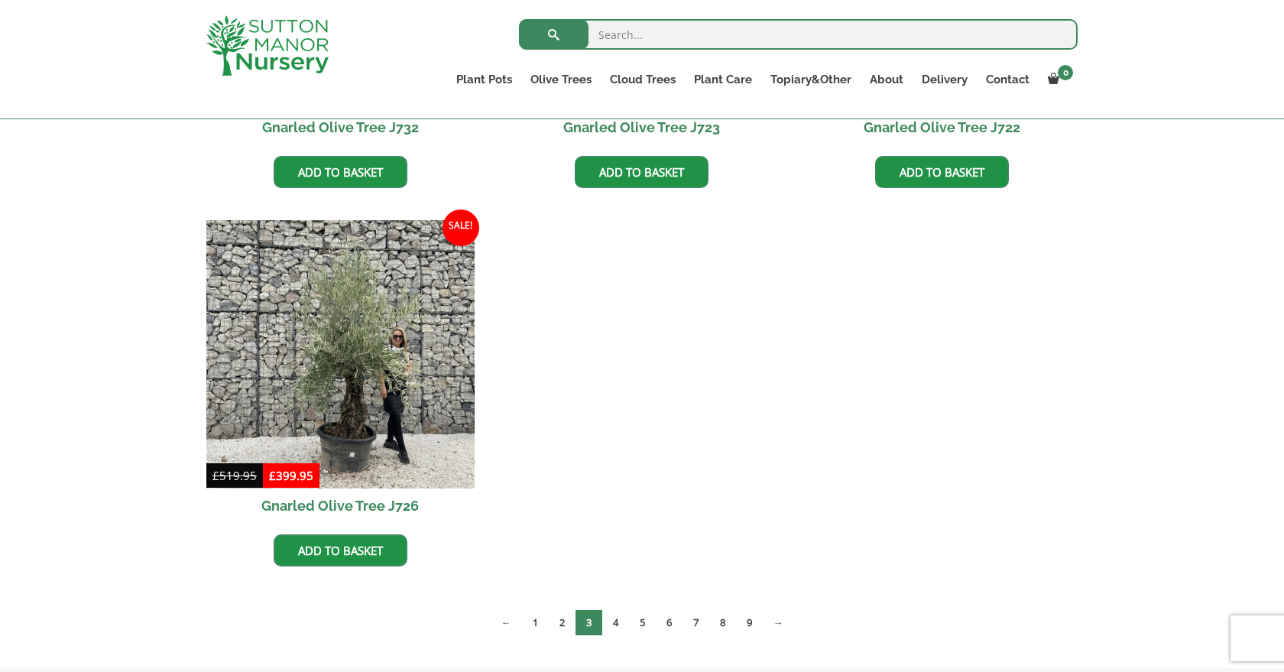
scroll to position [1046, 0]
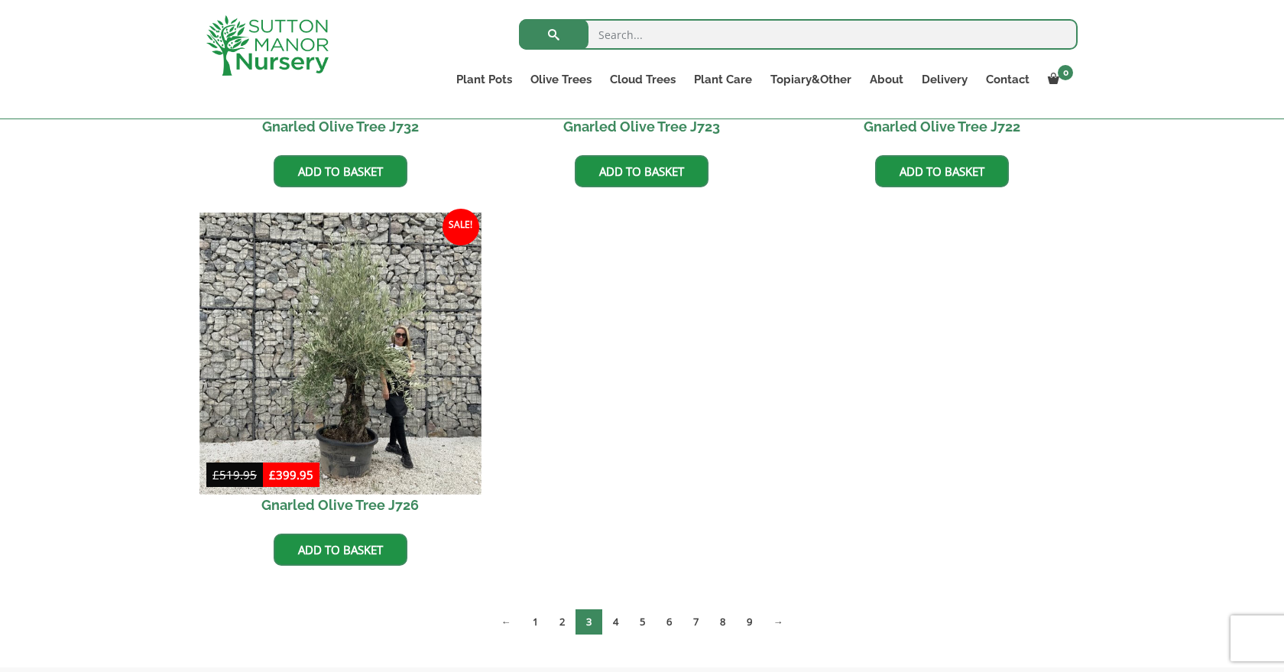
click at [367, 416] on img at bounding box center [339, 352] width 281 height 281
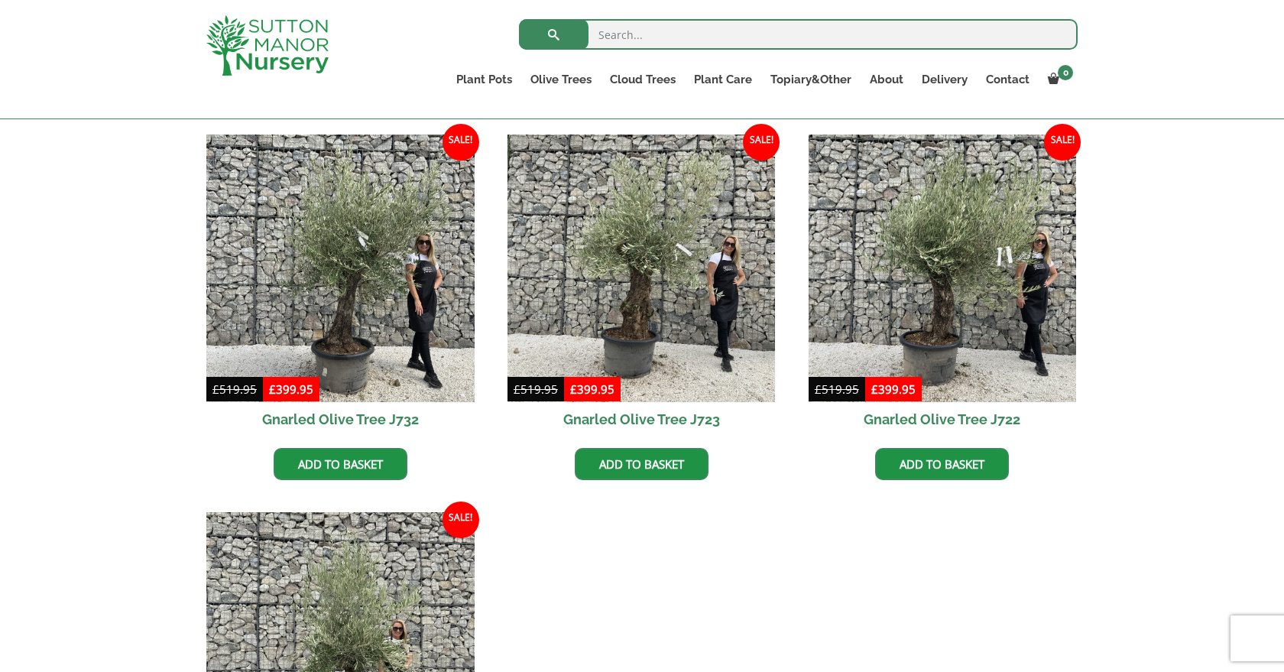
scroll to position [630, 0]
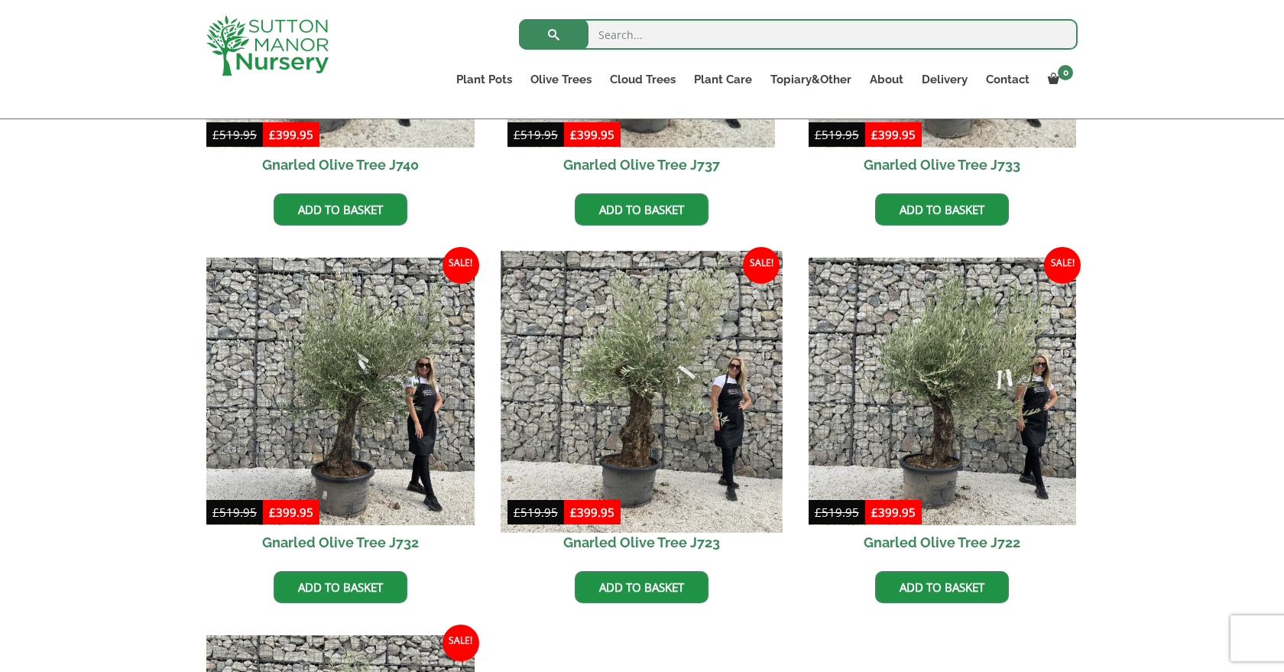
click at [565, 468] on img at bounding box center [641, 391] width 281 height 281
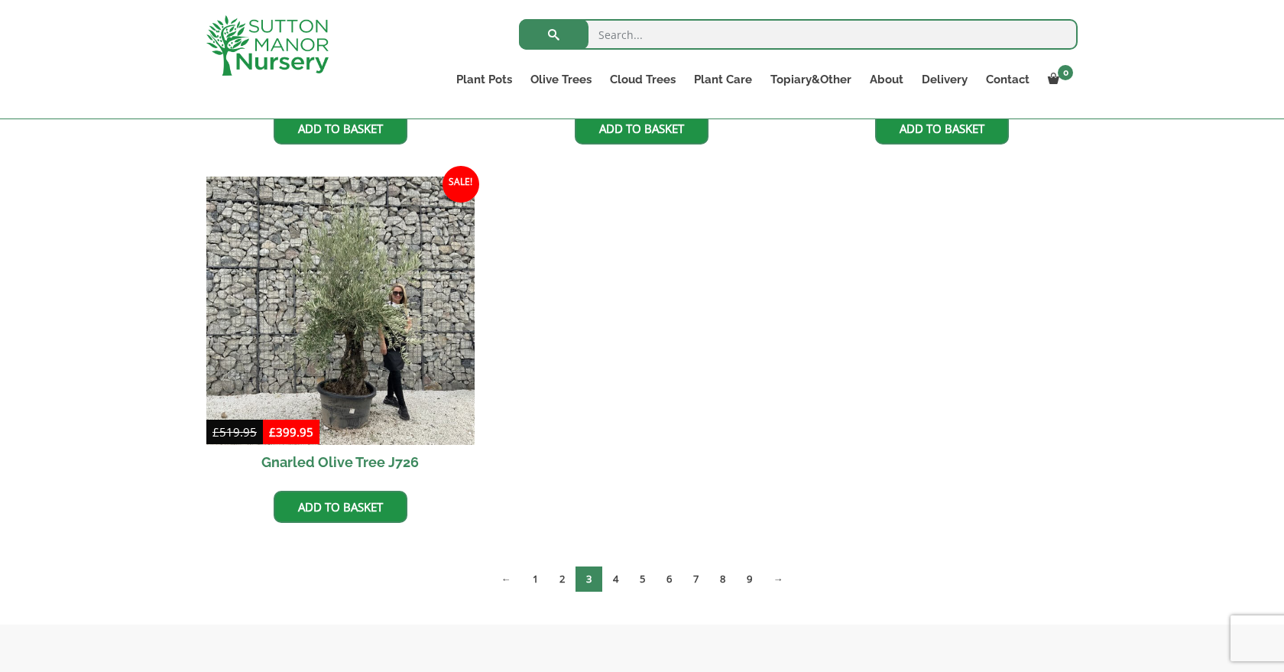
scroll to position [1090, 0]
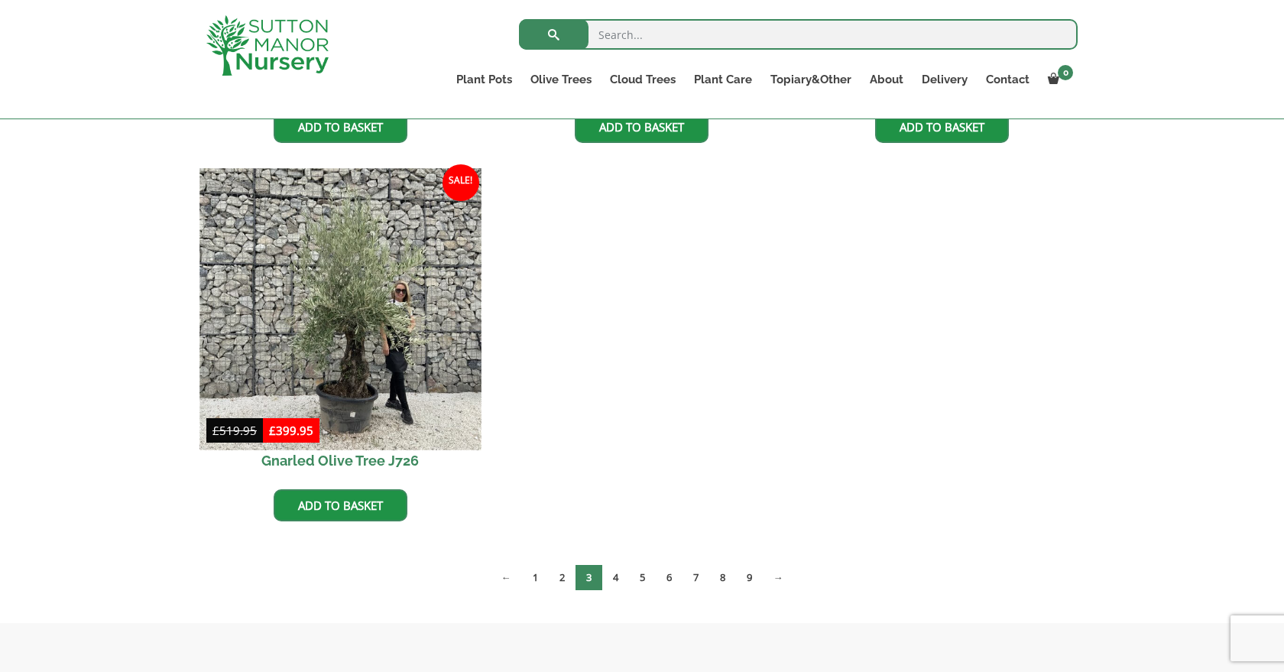
click at [367, 351] on img at bounding box center [339, 308] width 281 height 281
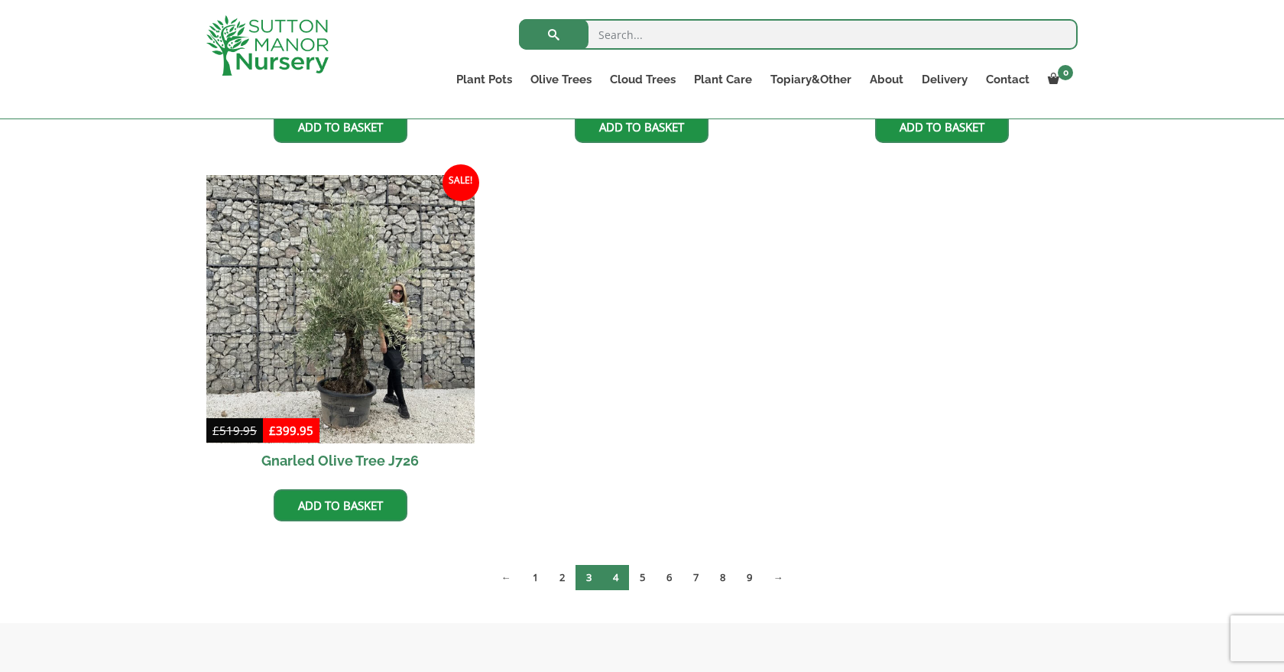
click at [614, 580] on link "4" at bounding box center [615, 577] width 27 height 25
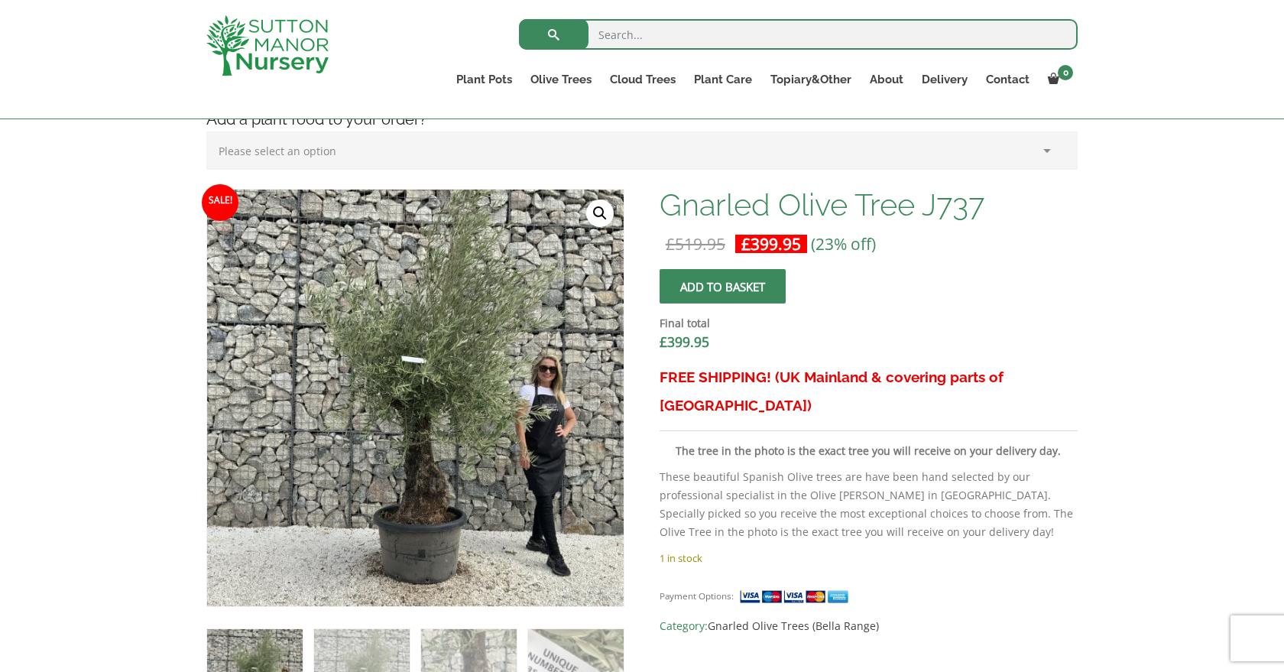
scroll to position [395, 0]
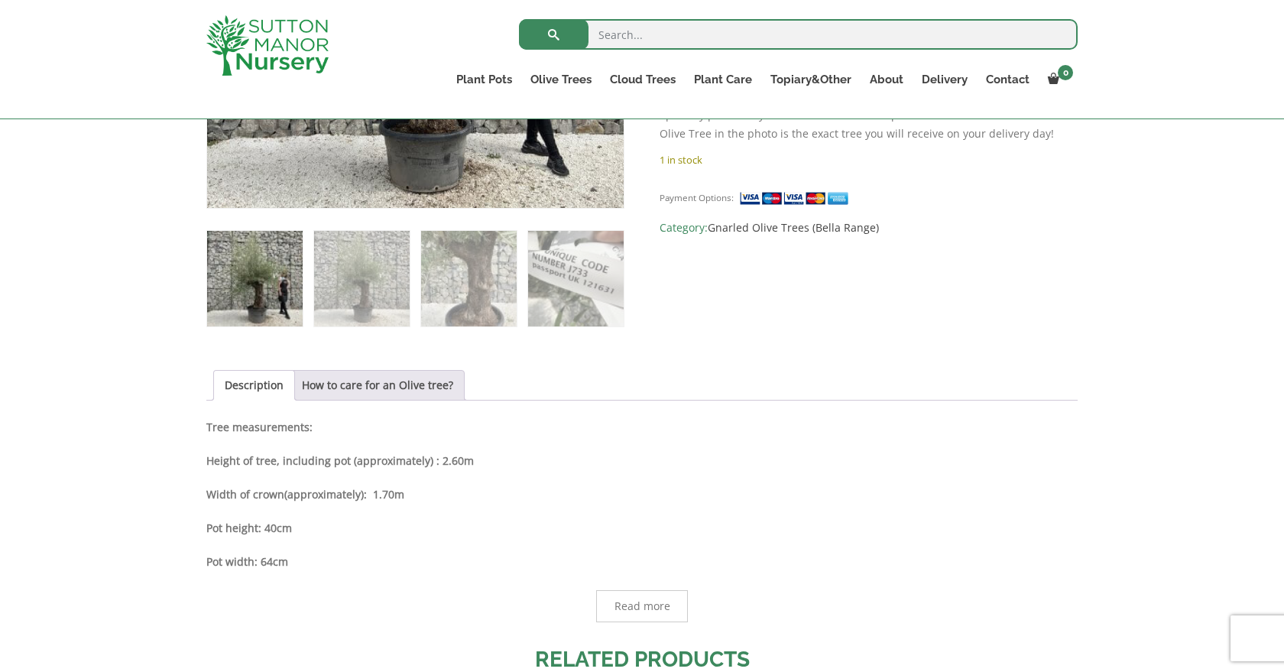
scroll to position [808, 0]
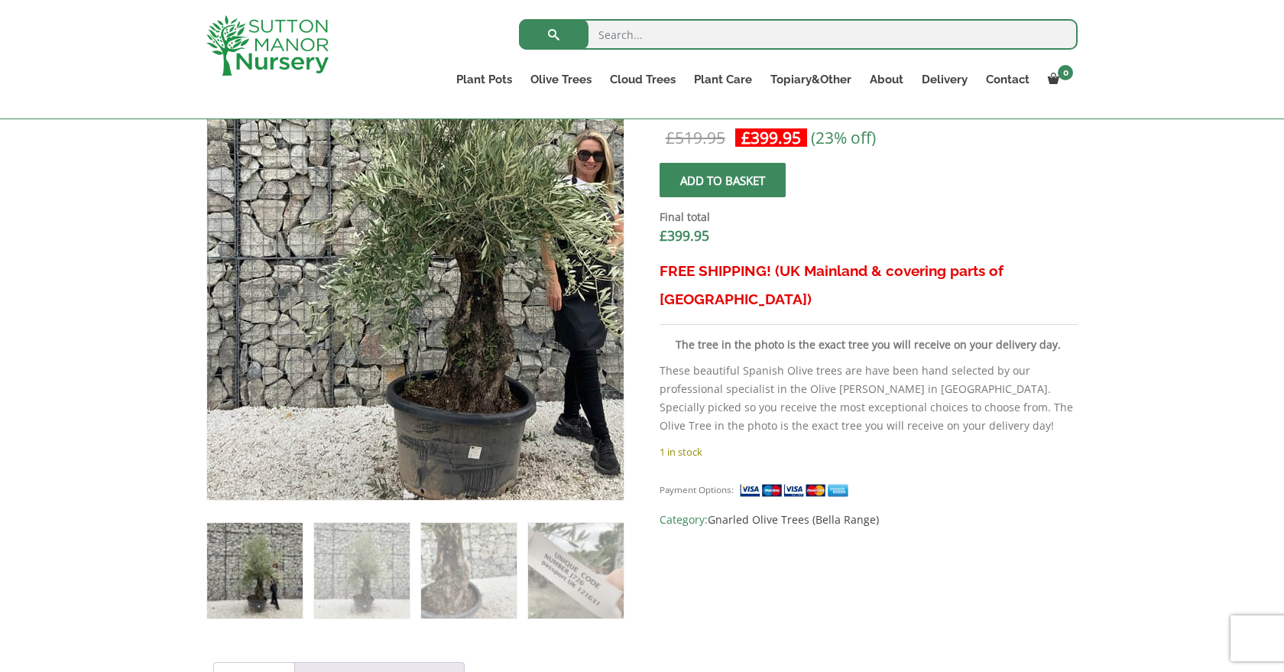
scroll to position [504, 0]
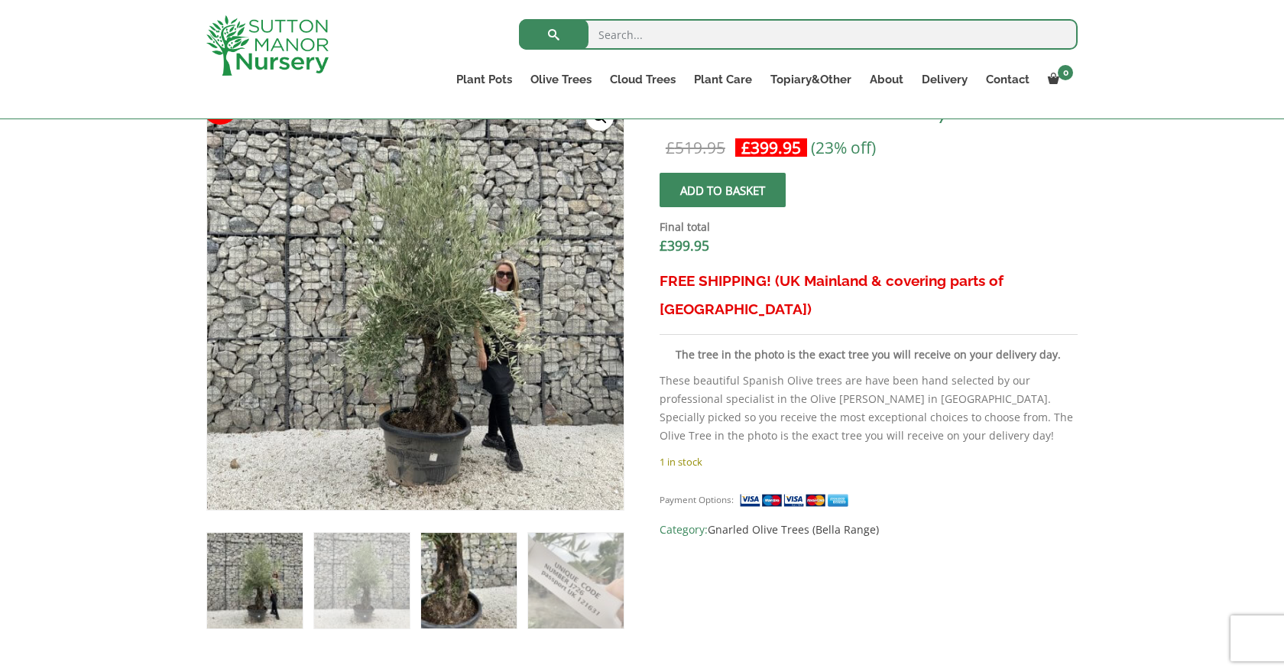
click at [448, 591] on img at bounding box center [469, 581] width 96 height 96
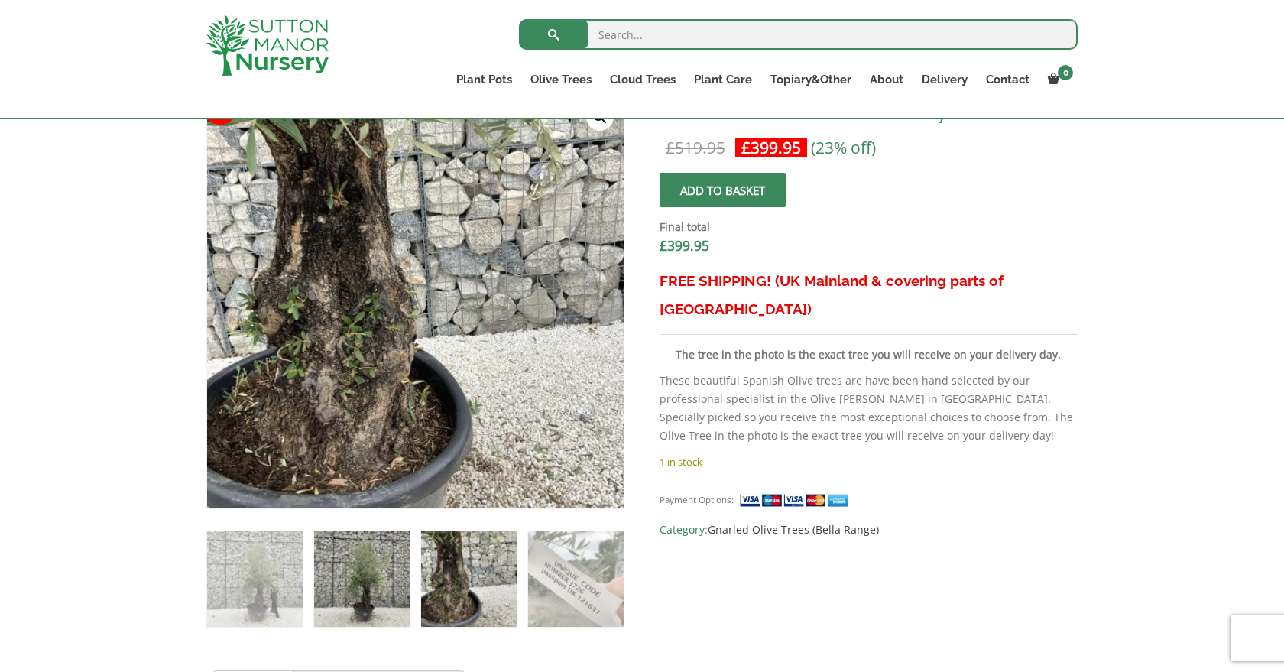
click at [374, 591] on img at bounding box center [362, 579] width 96 height 96
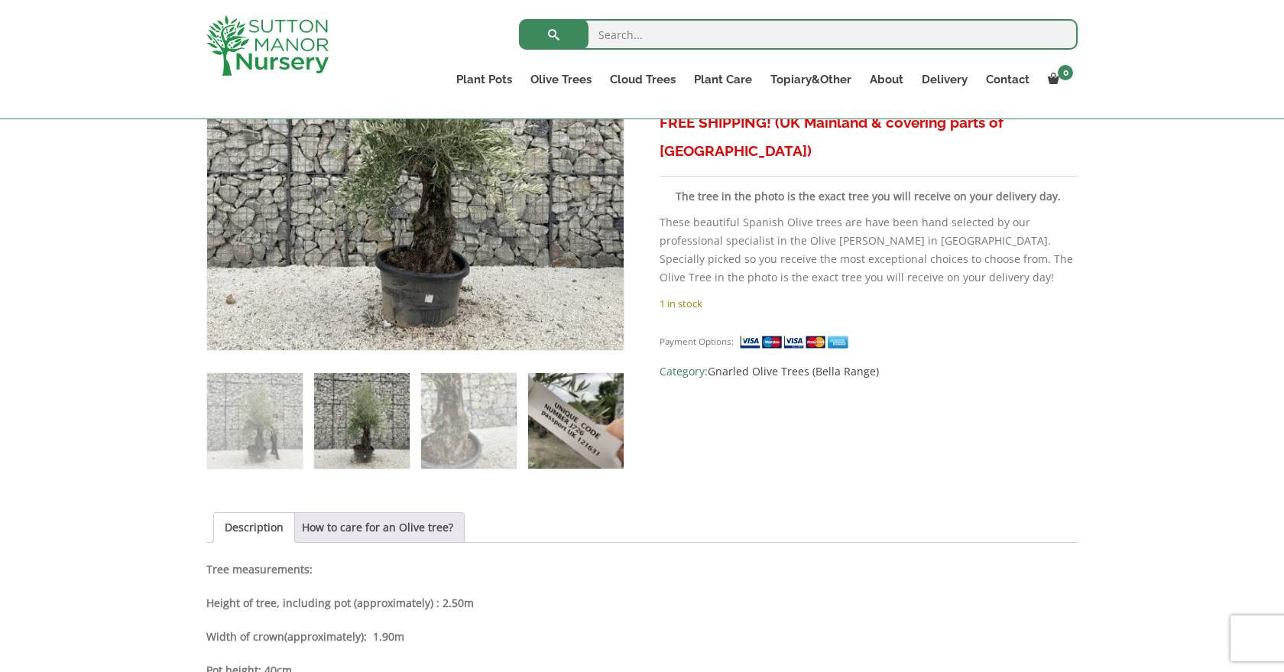
scroll to position [669, 0]
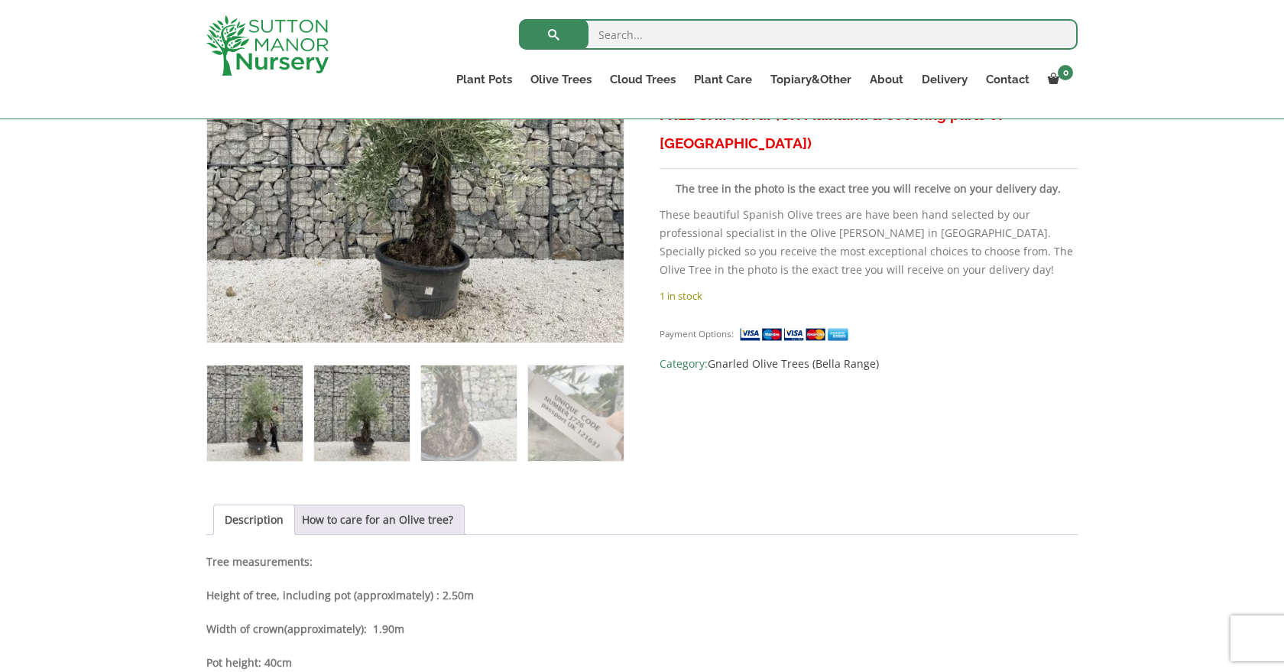
click at [262, 440] on img at bounding box center [255, 413] width 96 height 96
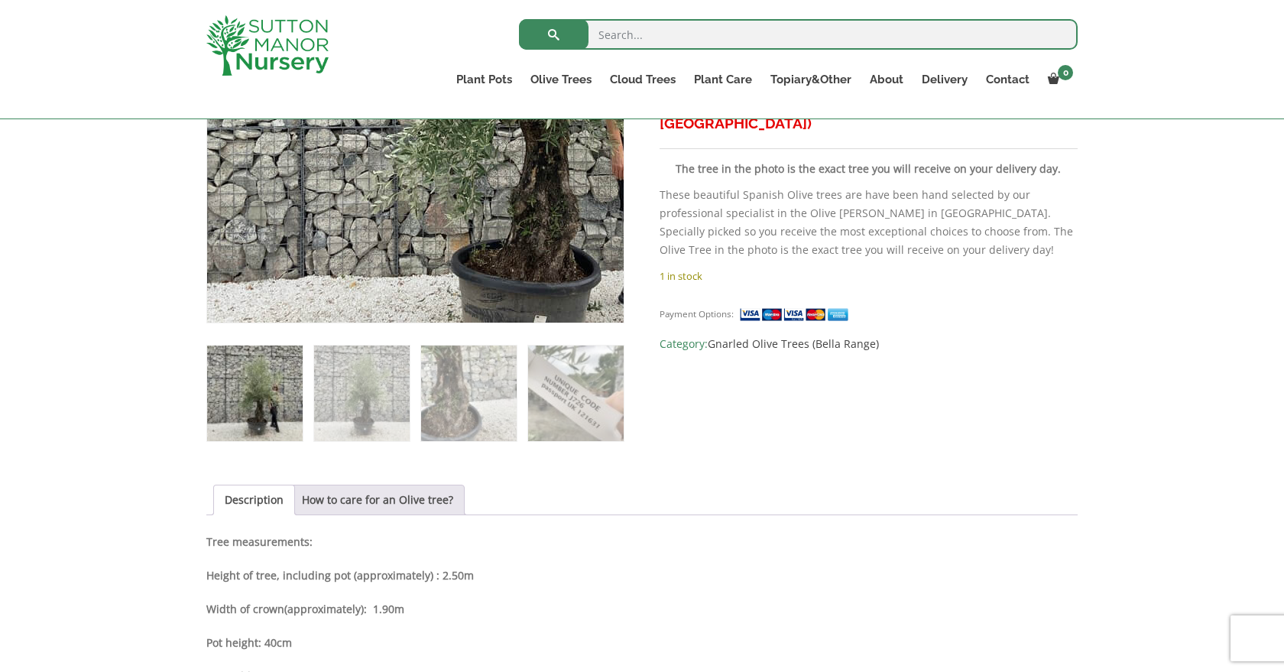
scroll to position [702, 0]
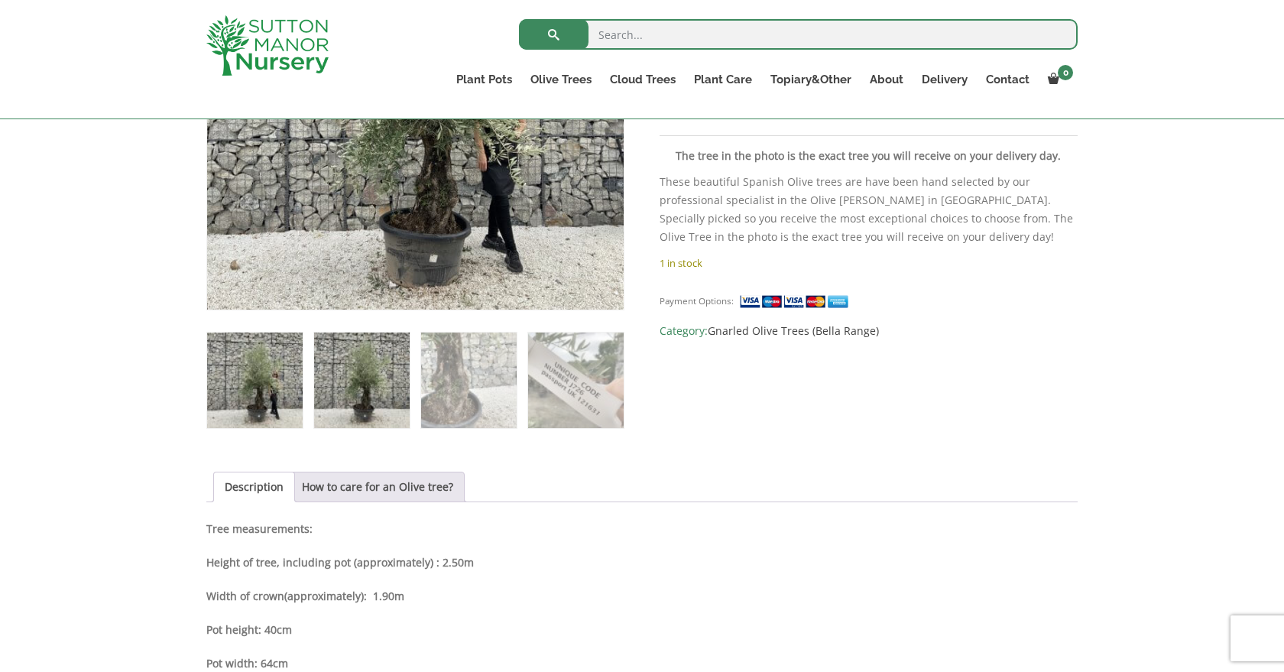
click at [355, 364] on img at bounding box center [362, 380] width 96 height 96
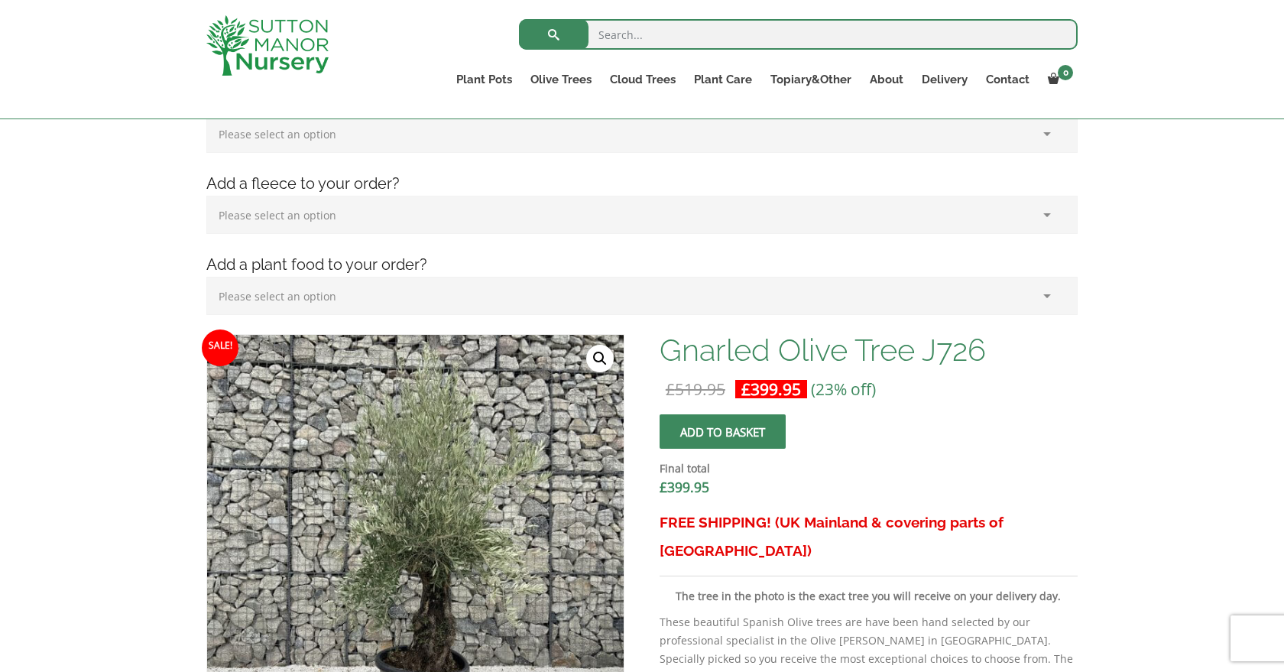
scroll to position [248, 0]
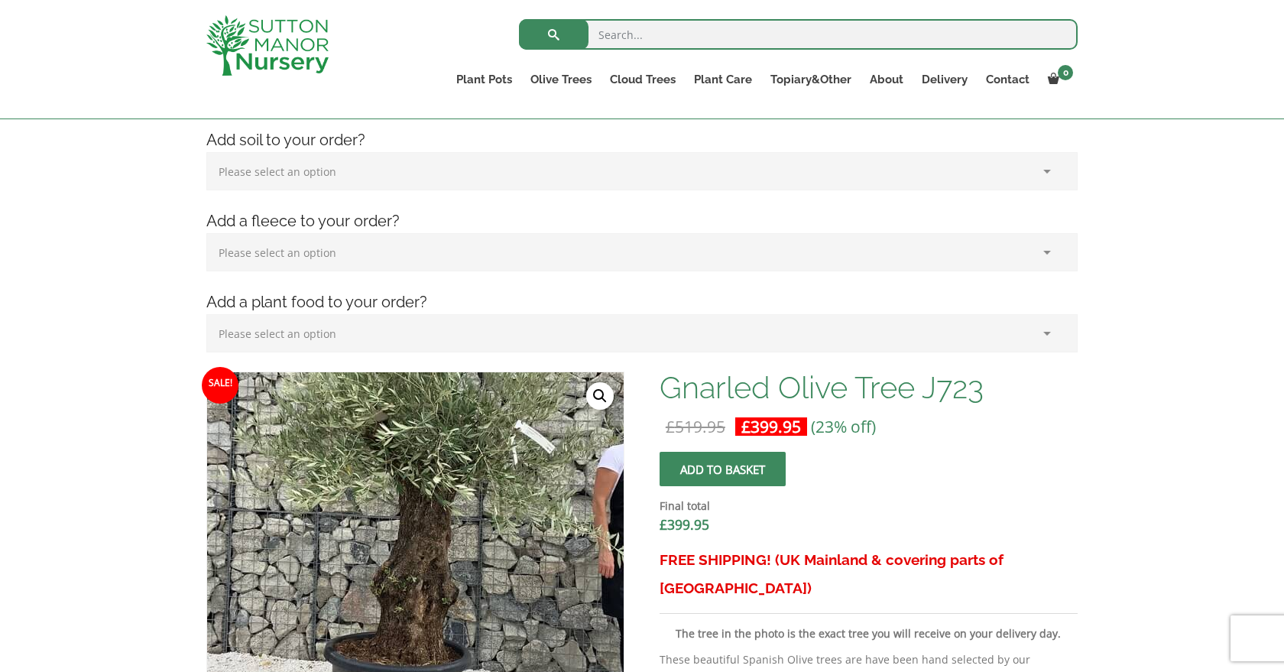
scroll to position [222, 0]
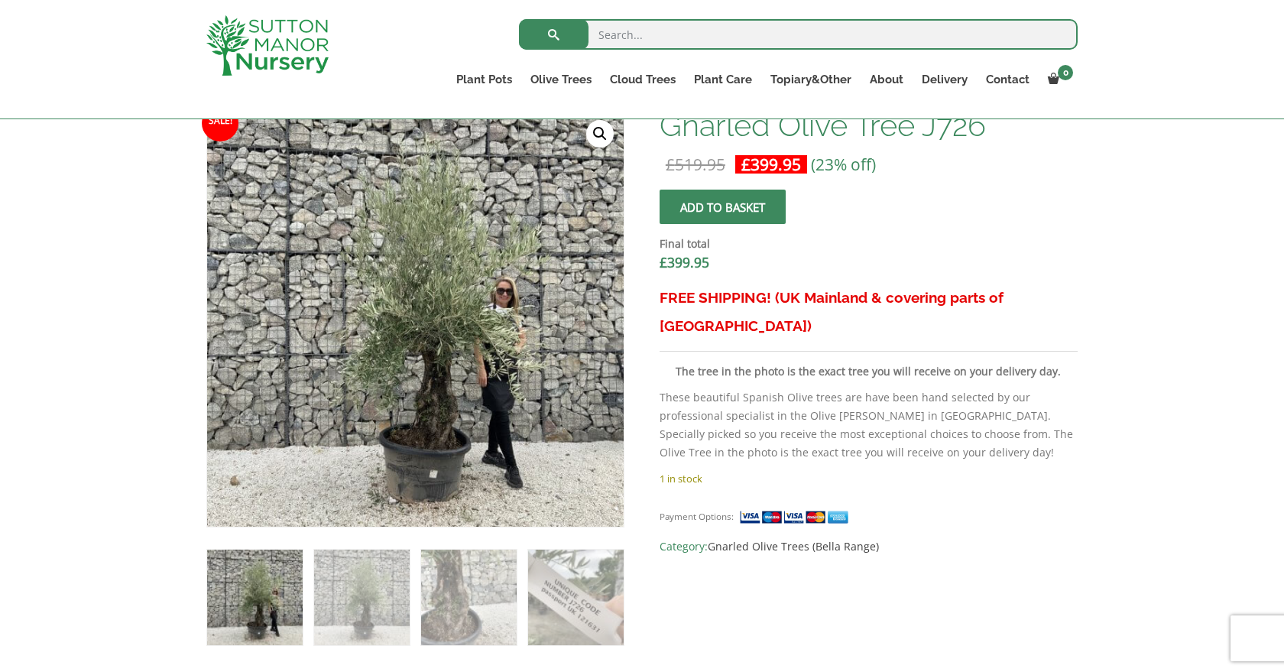
scroll to position [487, 0]
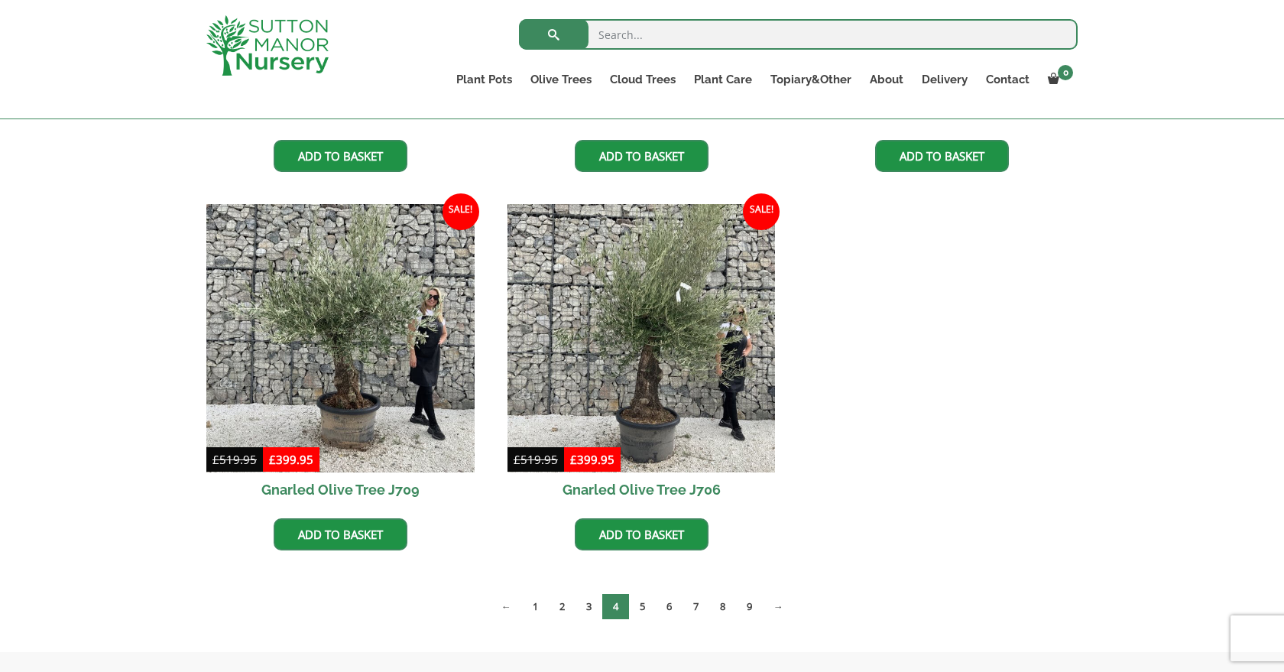
scroll to position [1067, 0]
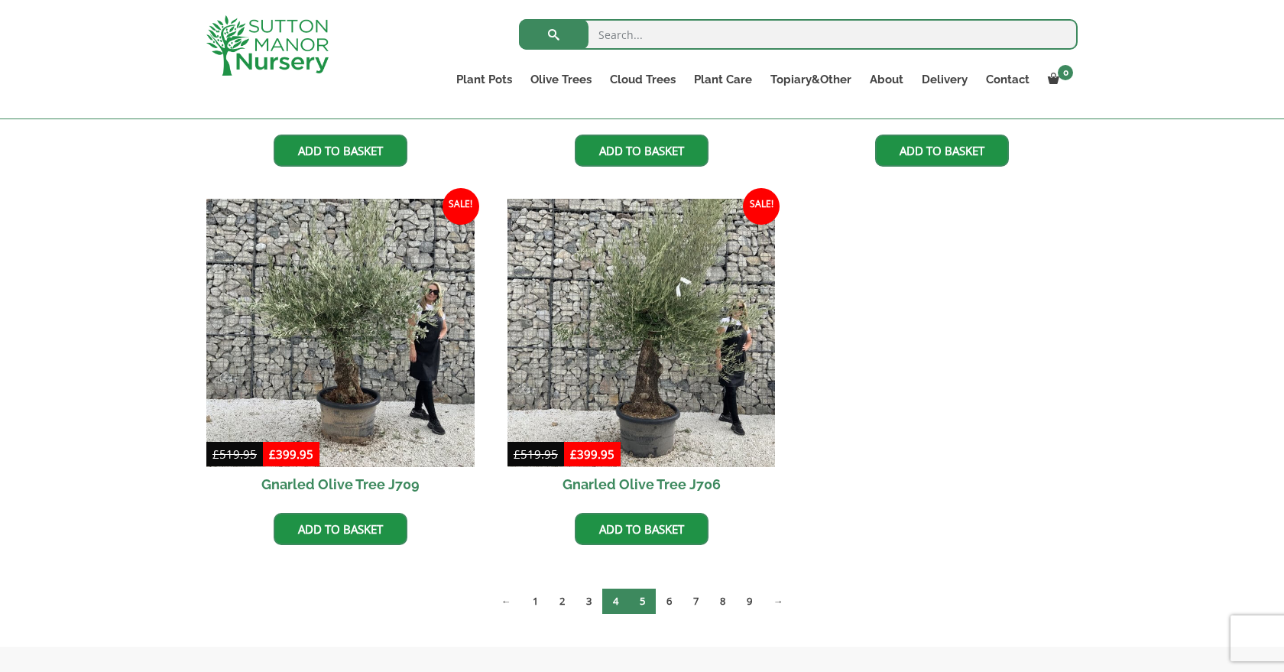
click at [646, 601] on link "5" at bounding box center [642, 600] width 27 height 25
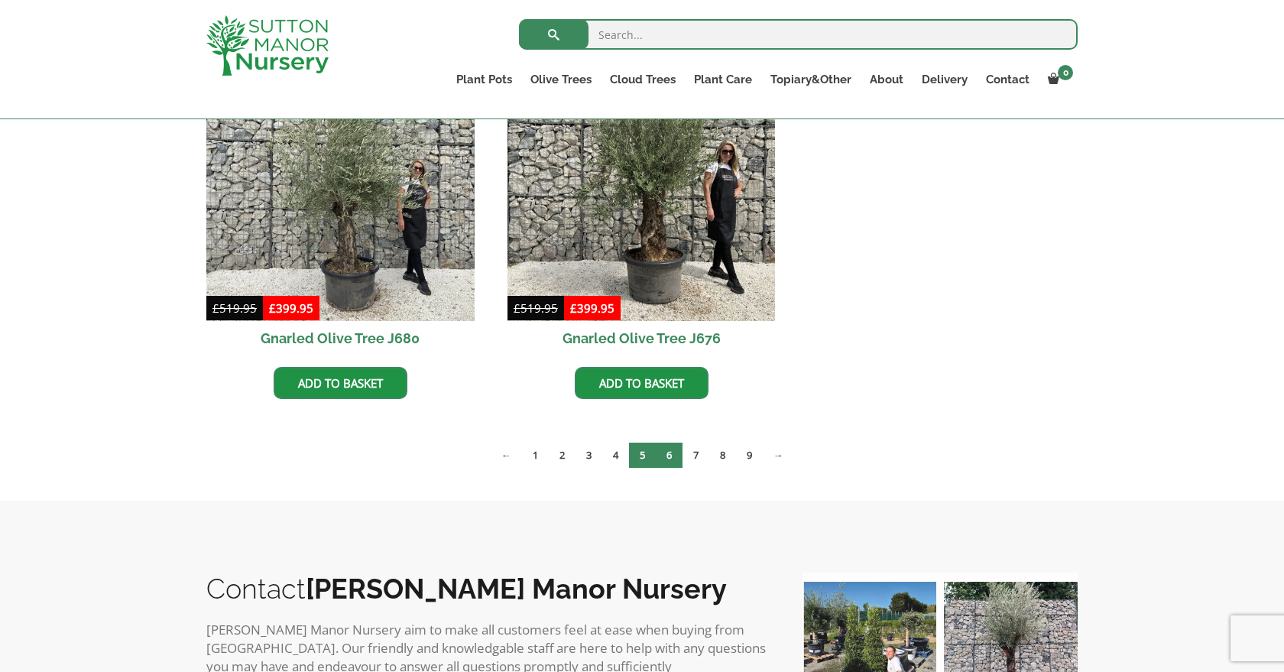
scroll to position [1591, 0]
click at [675, 455] on link "6" at bounding box center [669, 454] width 27 height 25
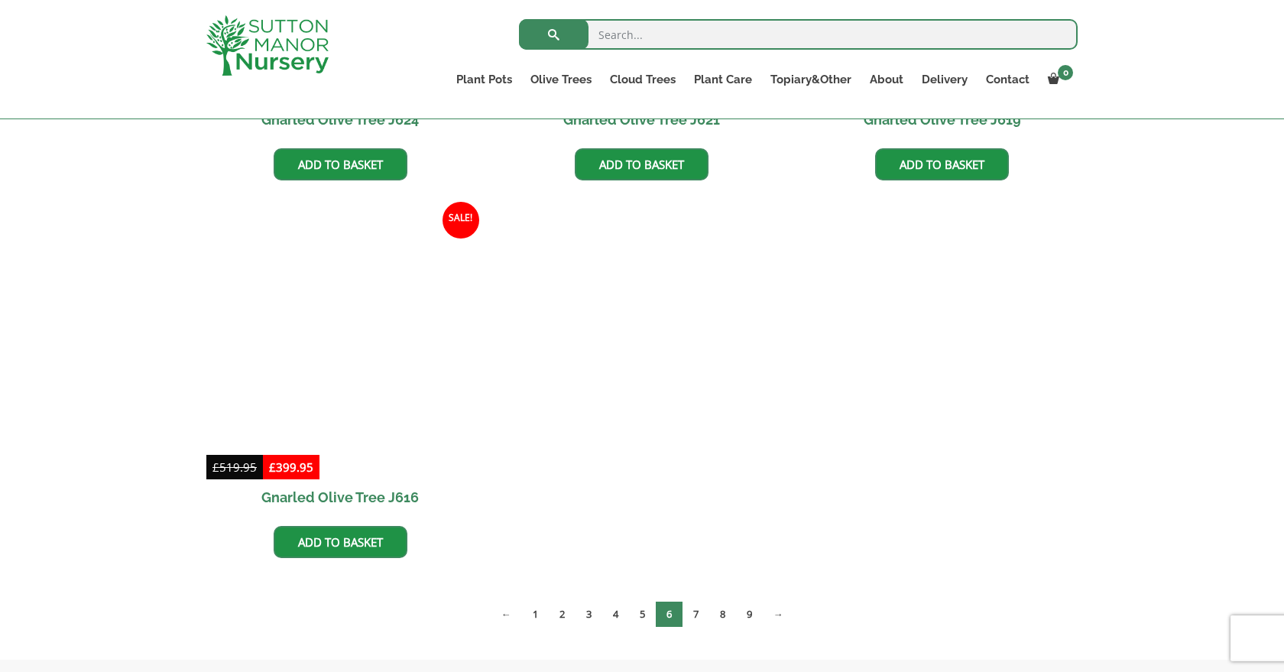
scroll to position [1434, 0]
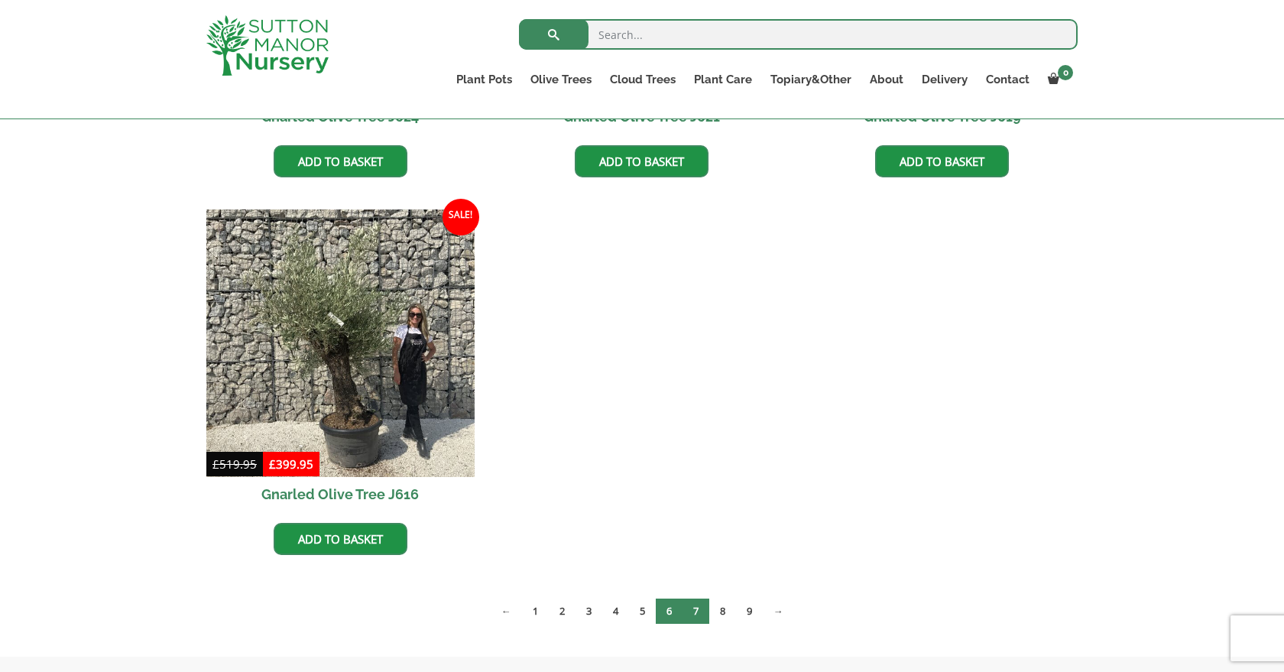
click at [698, 615] on link "7" at bounding box center [695, 610] width 27 height 25
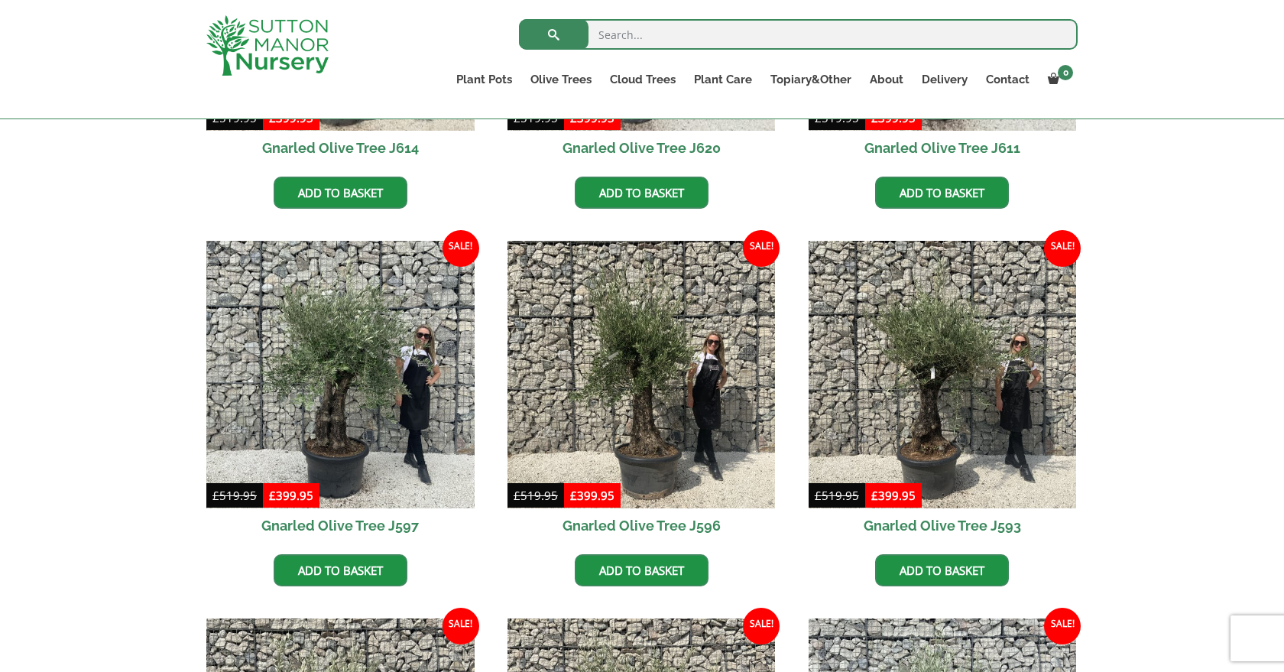
scroll to position [650, 0]
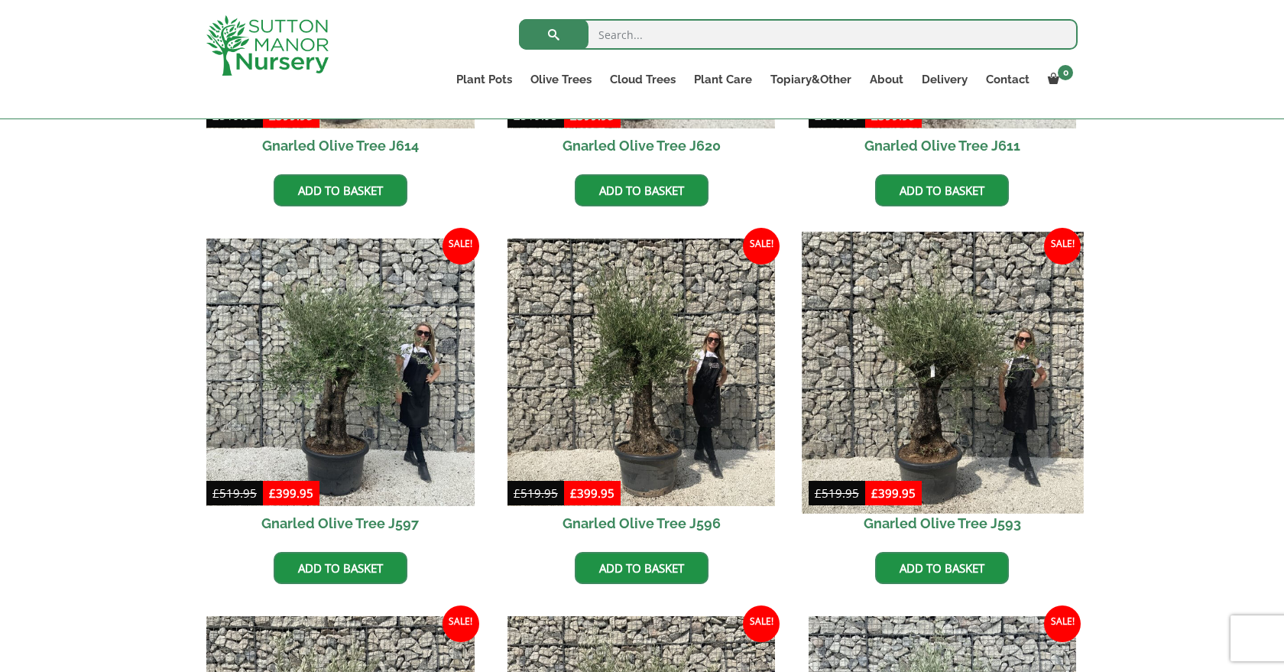
click at [923, 458] on img at bounding box center [942, 372] width 281 height 281
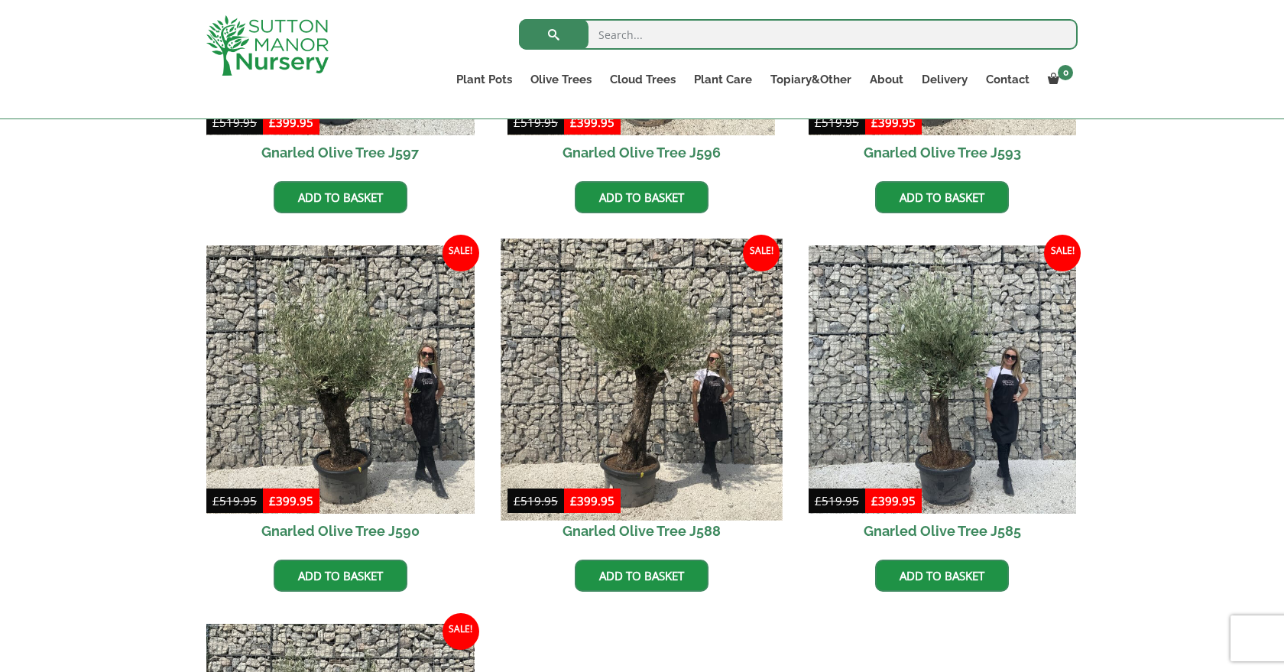
scroll to position [1021, 0]
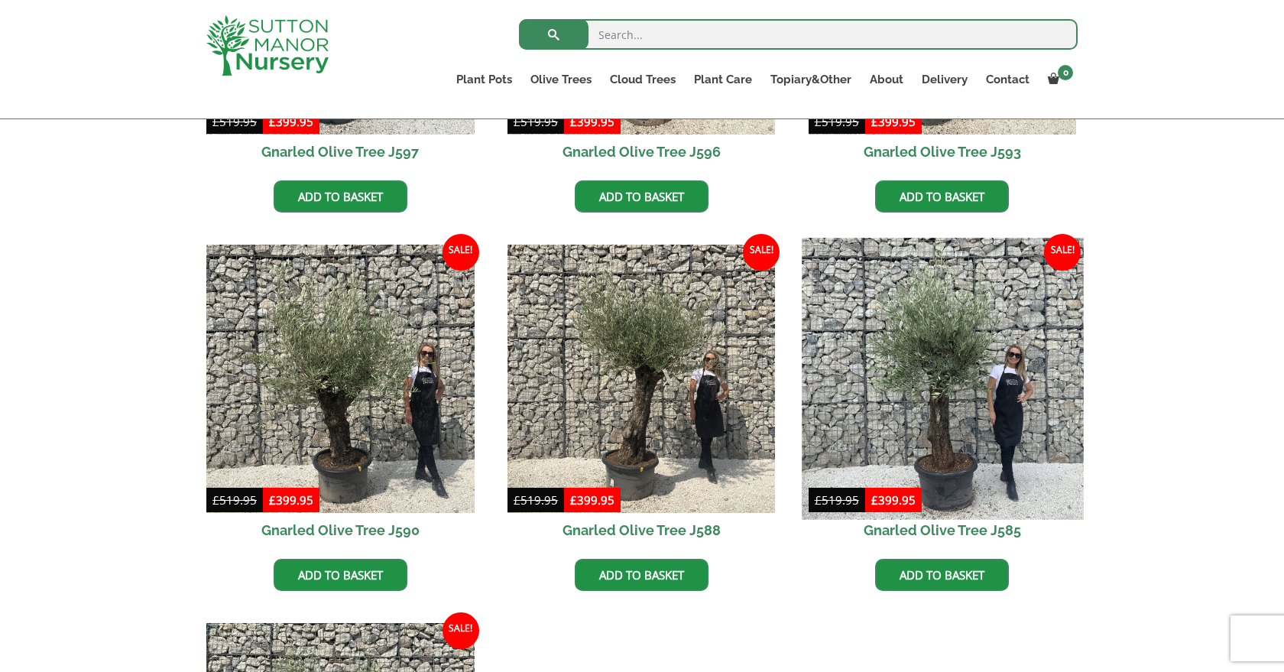
click at [960, 474] on img at bounding box center [942, 378] width 281 height 281
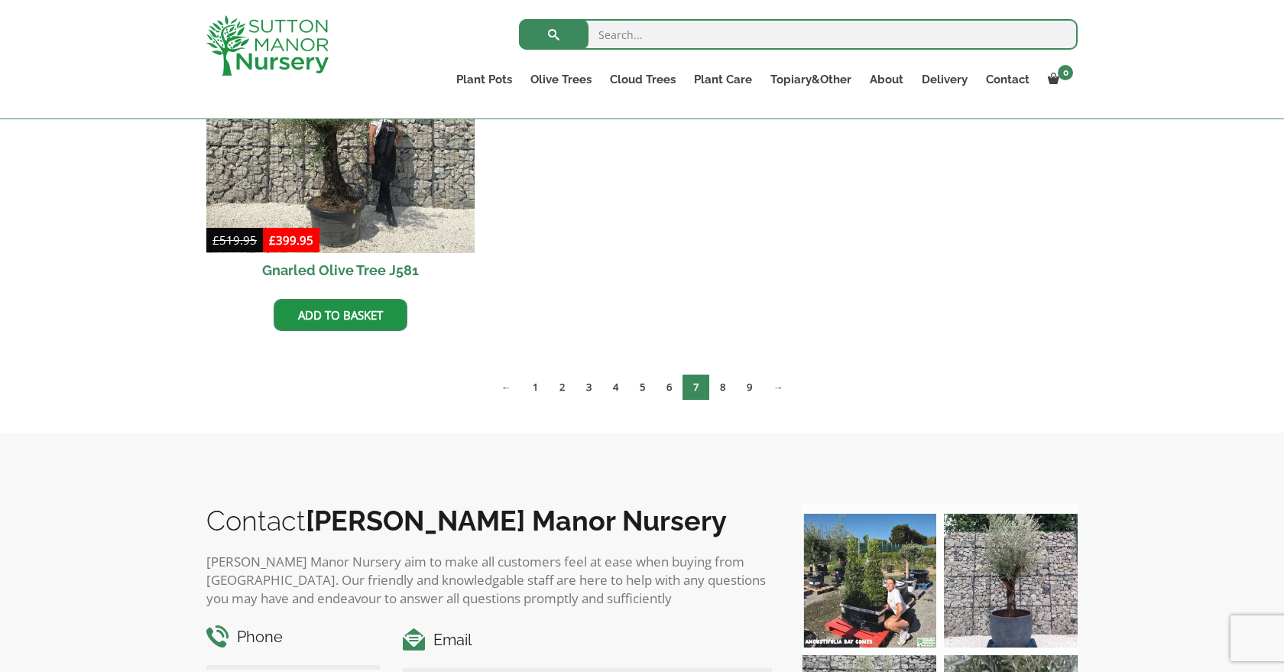
scroll to position [1679, 0]
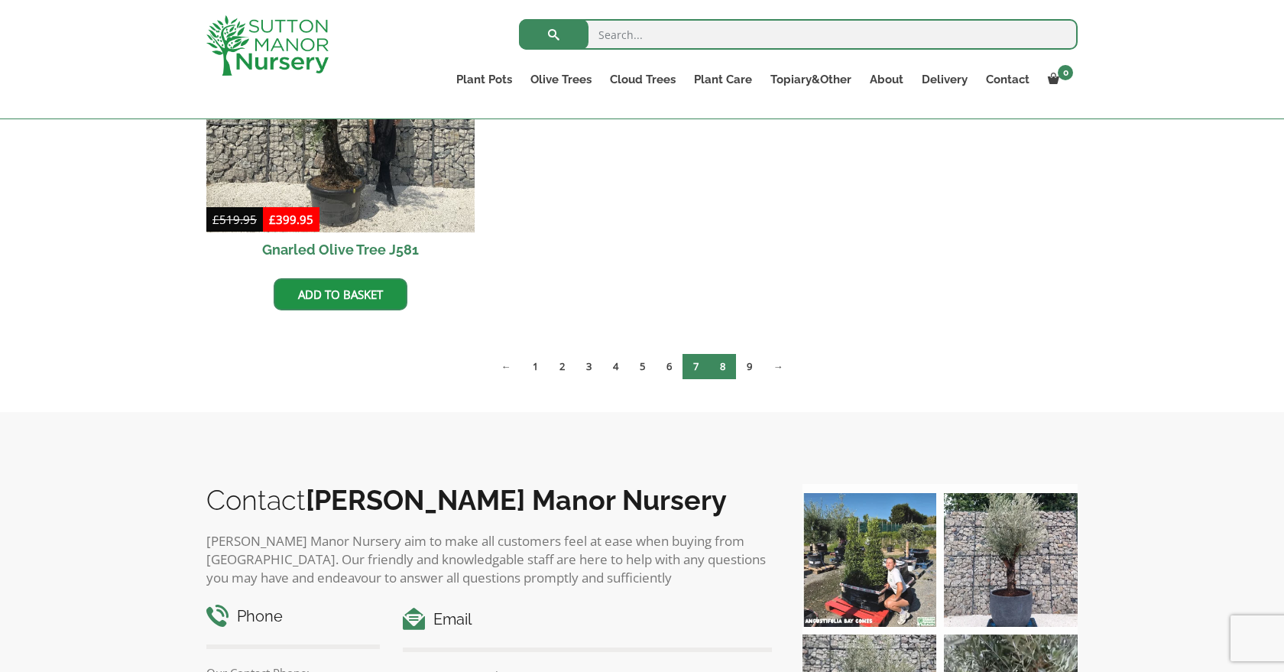
click at [724, 361] on link "8" at bounding box center [722, 366] width 27 height 25
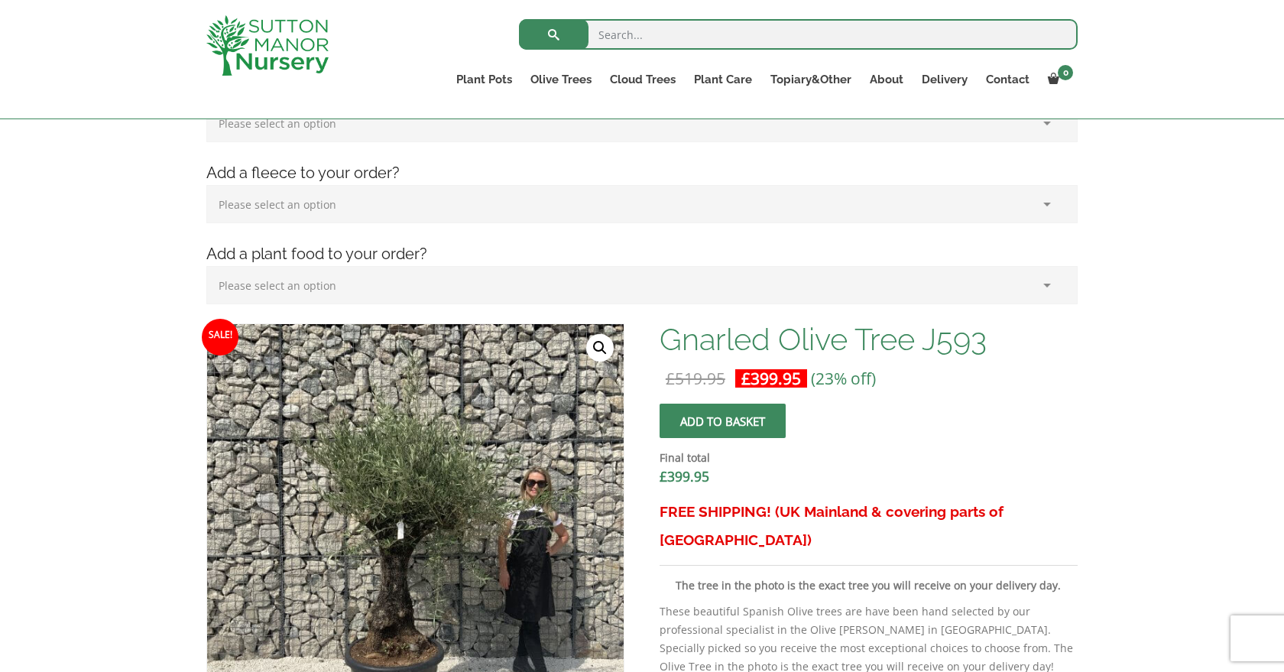
scroll to position [248, 0]
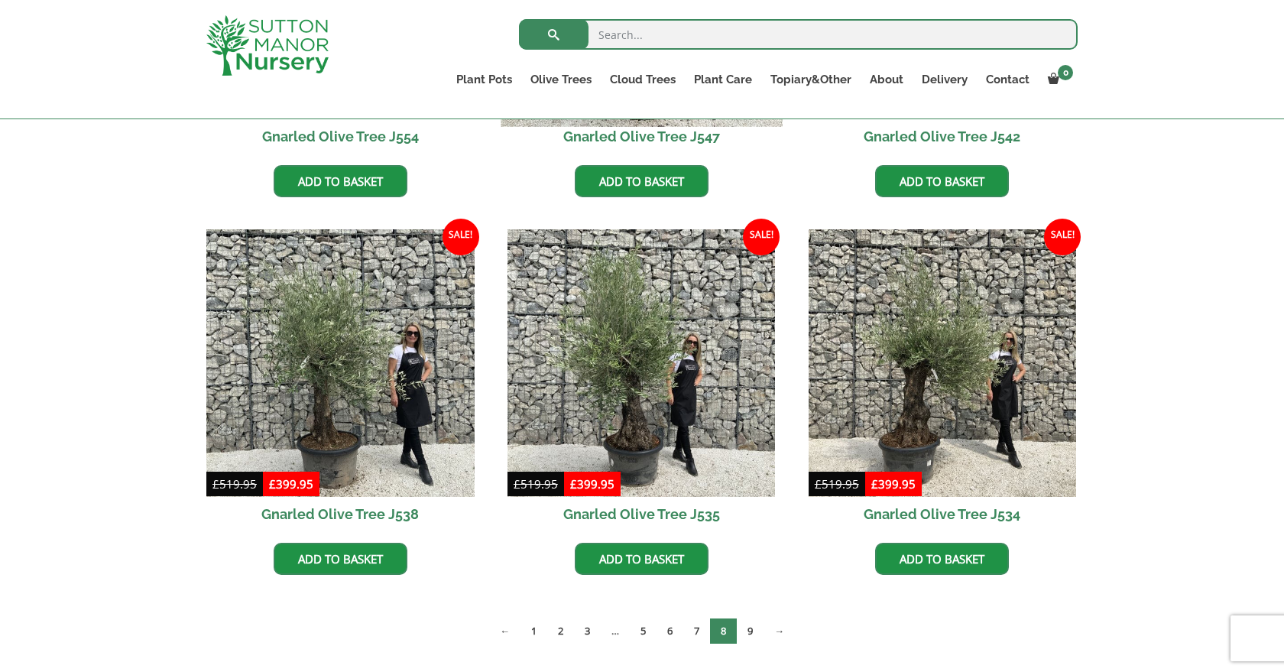
scroll to position [1795, 0]
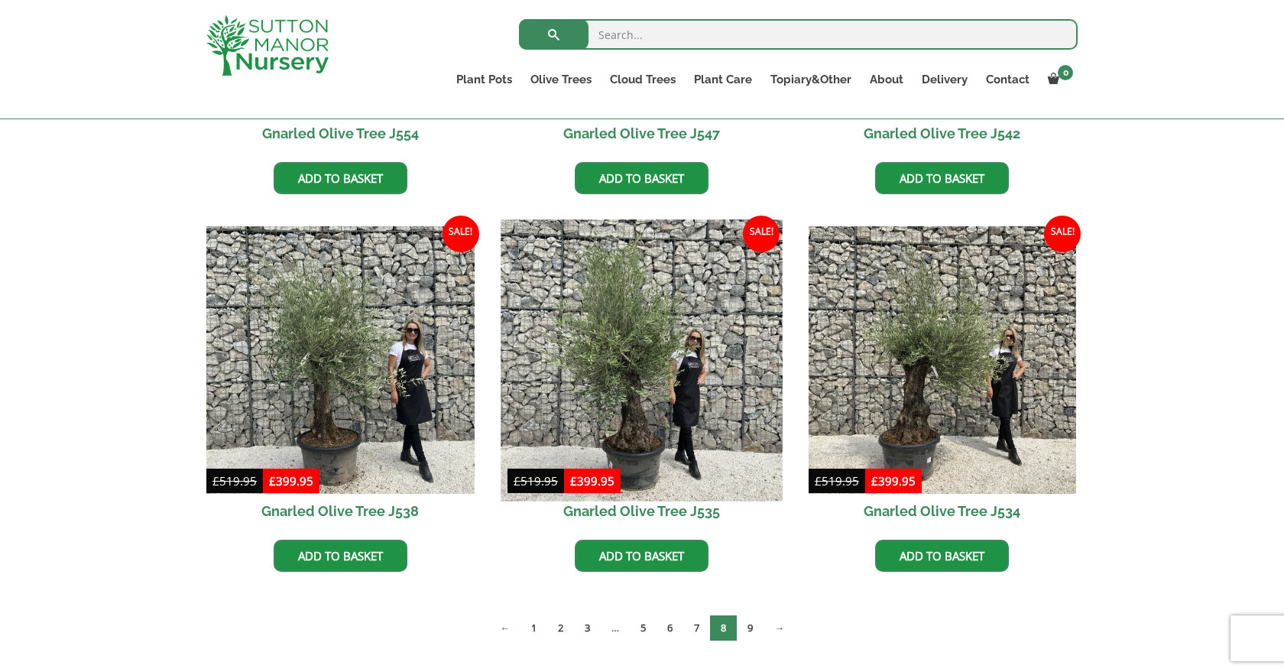
click at [627, 432] on img at bounding box center [641, 359] width 281 height 281
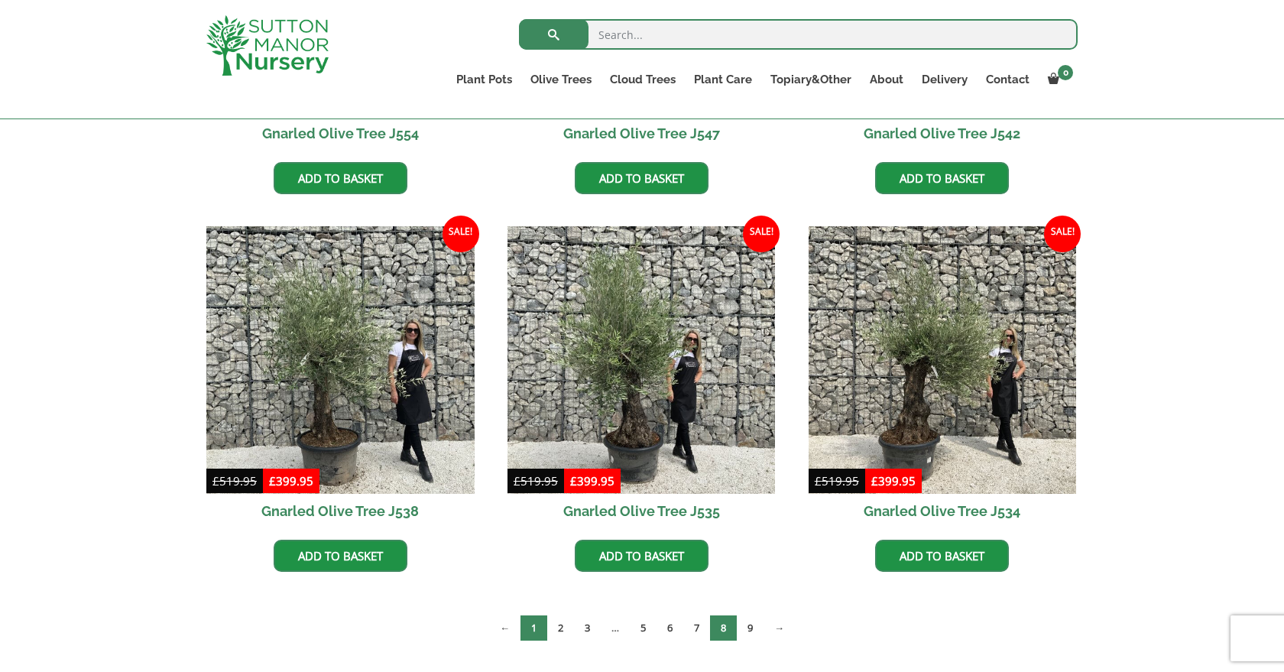
click at [533, 626] on link "1" at bounding box center [533, 627] width 27 height 25
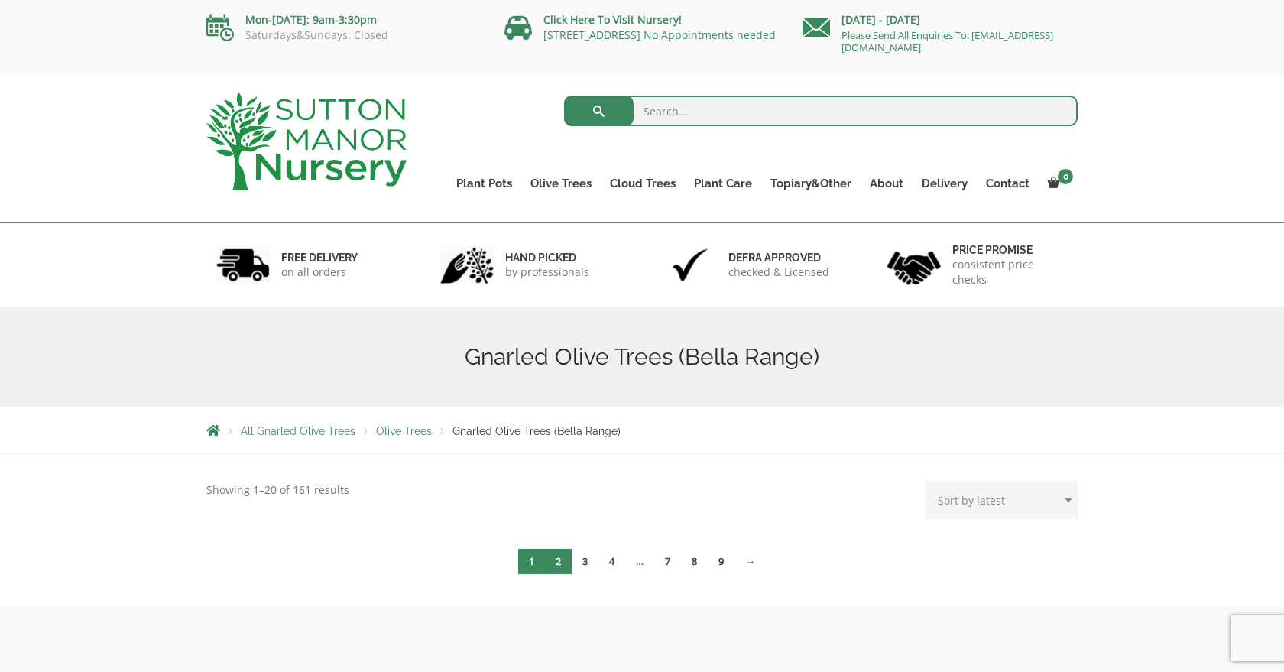
click at [556, 562] on link "2" at bounding box center [558, 561] width 27 height 25
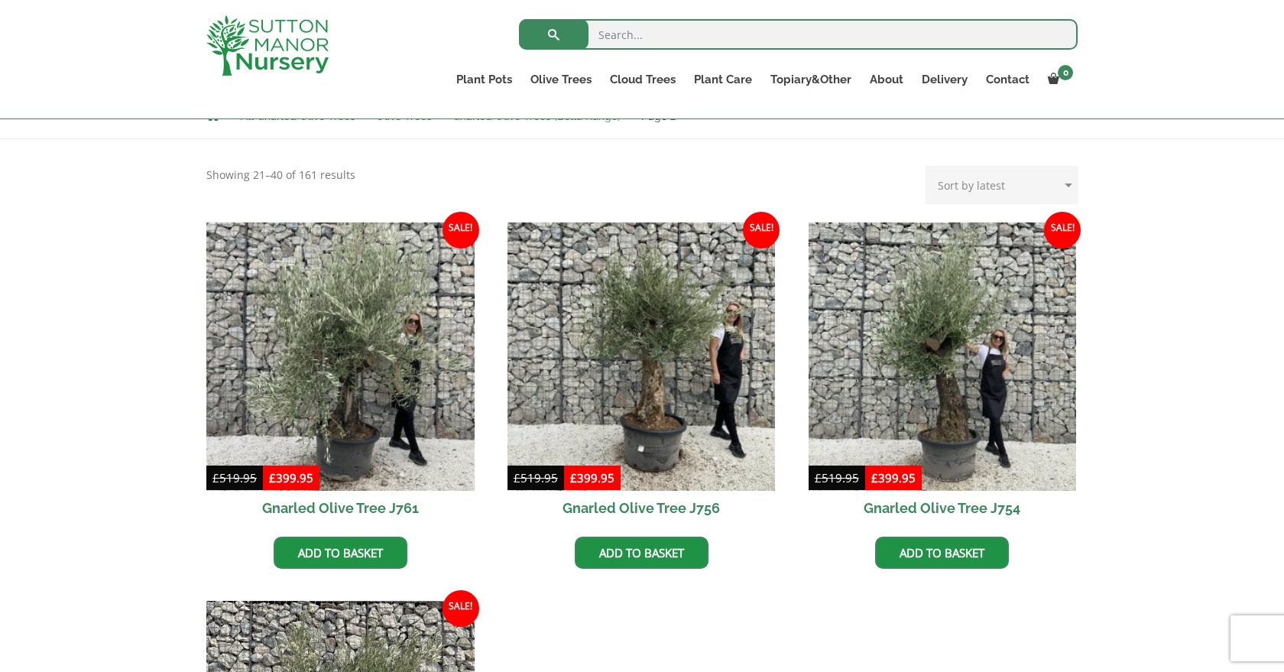
scroll to position [283, 0]
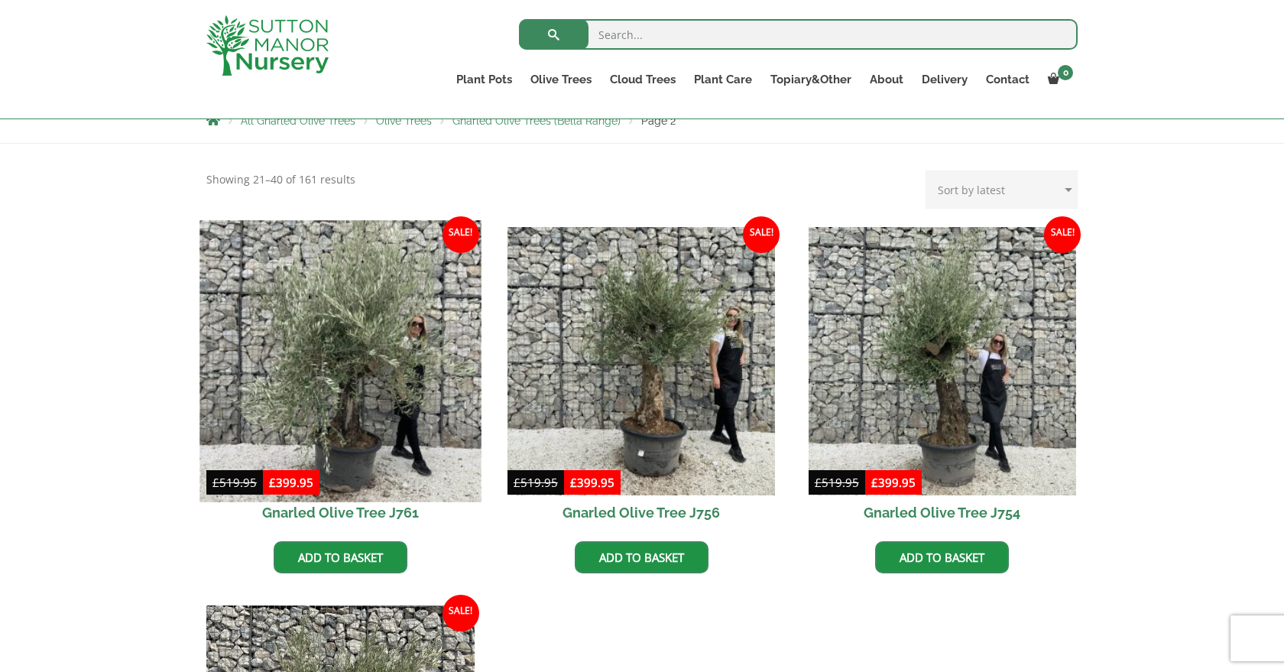
click at [335, 386] on img at bounding box center [339, 360] width 281 height 281
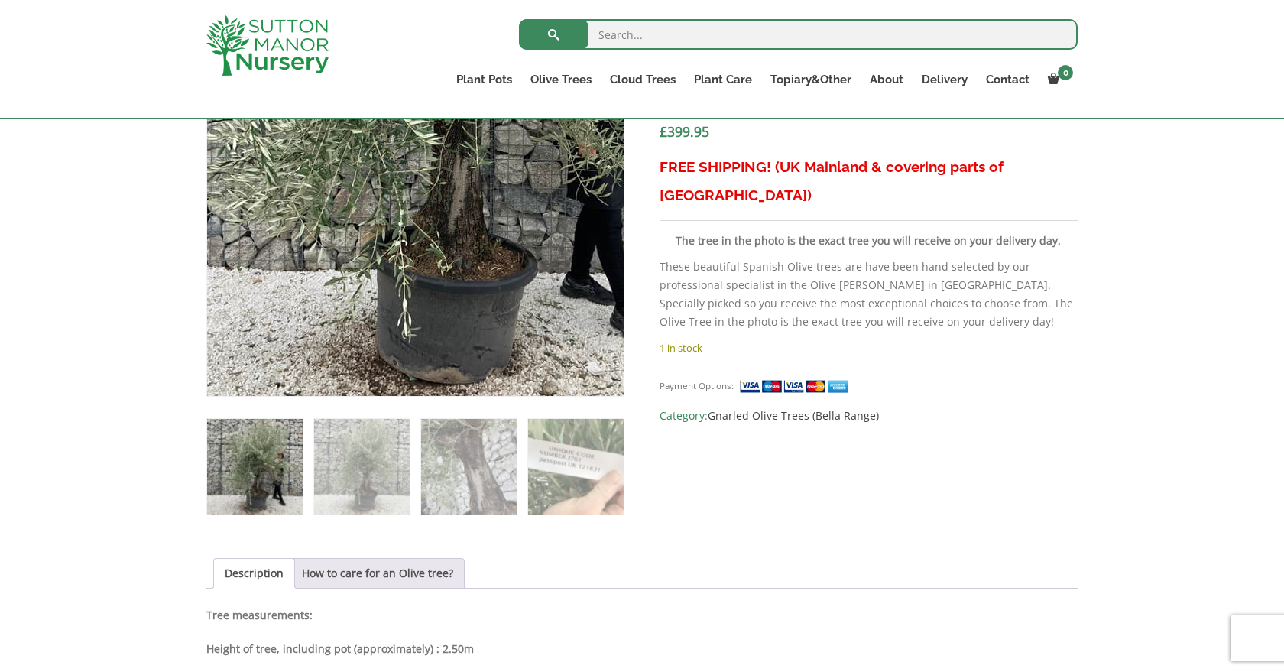
scroll to position [620, 0]
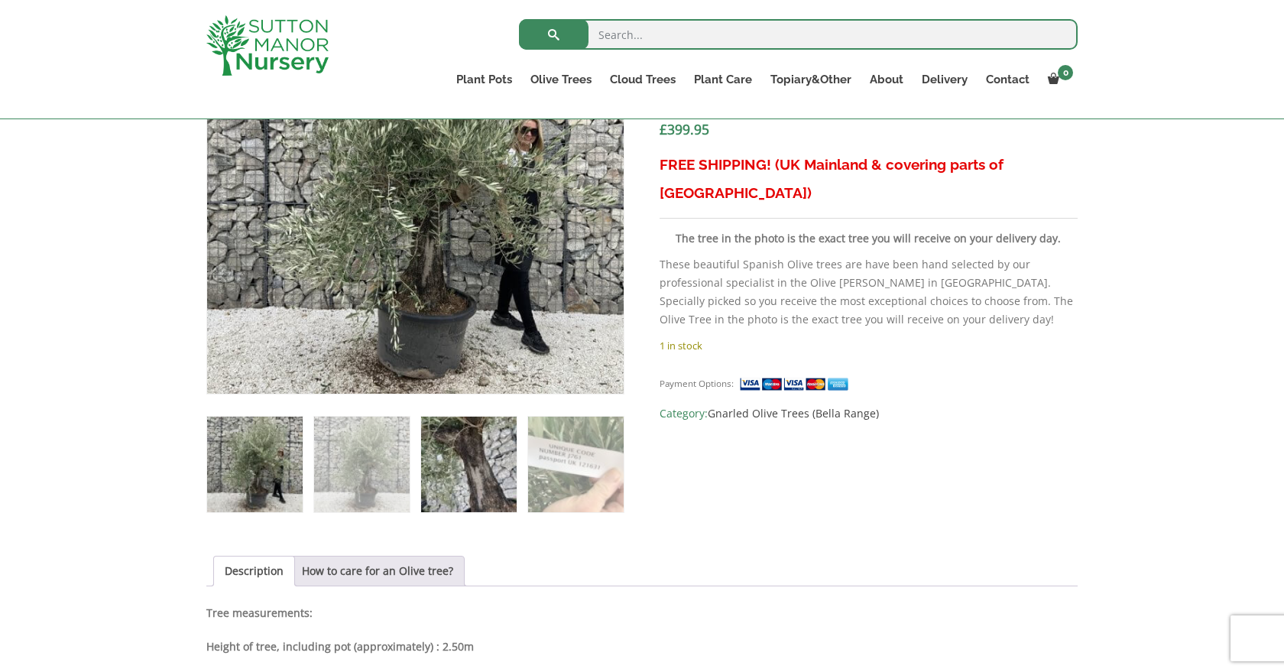
click at [453, 500] on img at bounding box center [469, 464] width 96 height 96
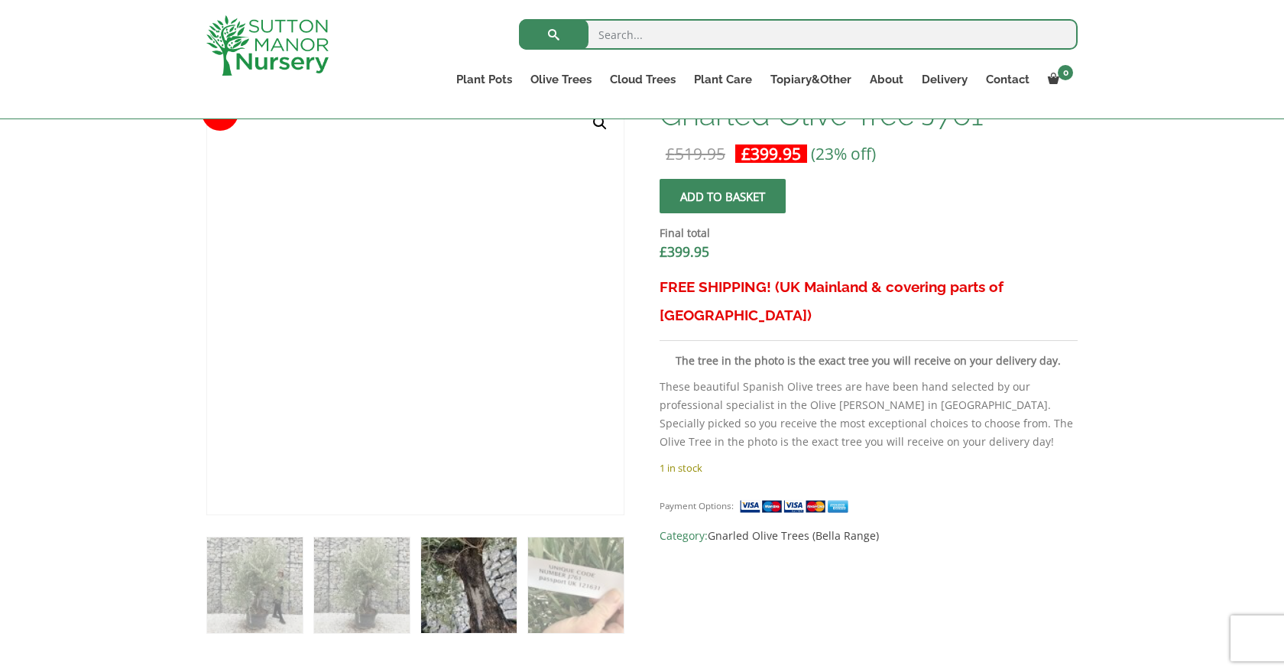
scroll to position [491, 0]
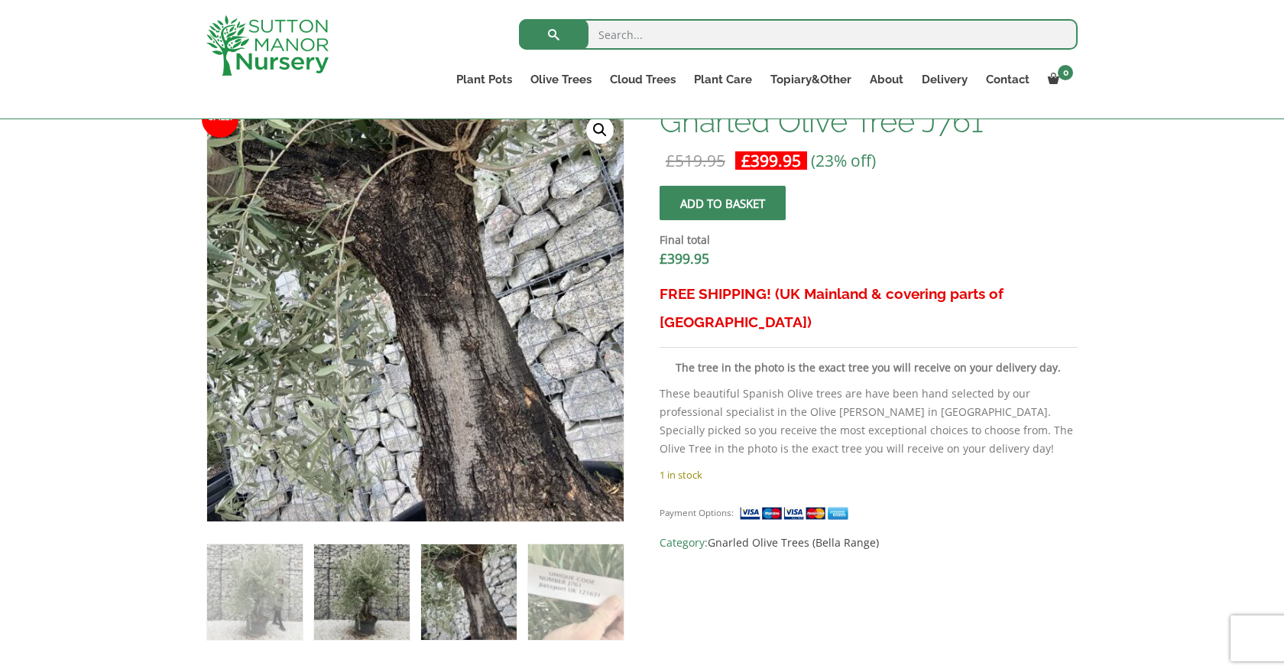
click at [371, 601] on img at bounding box center [362, 592] width 96 height 96
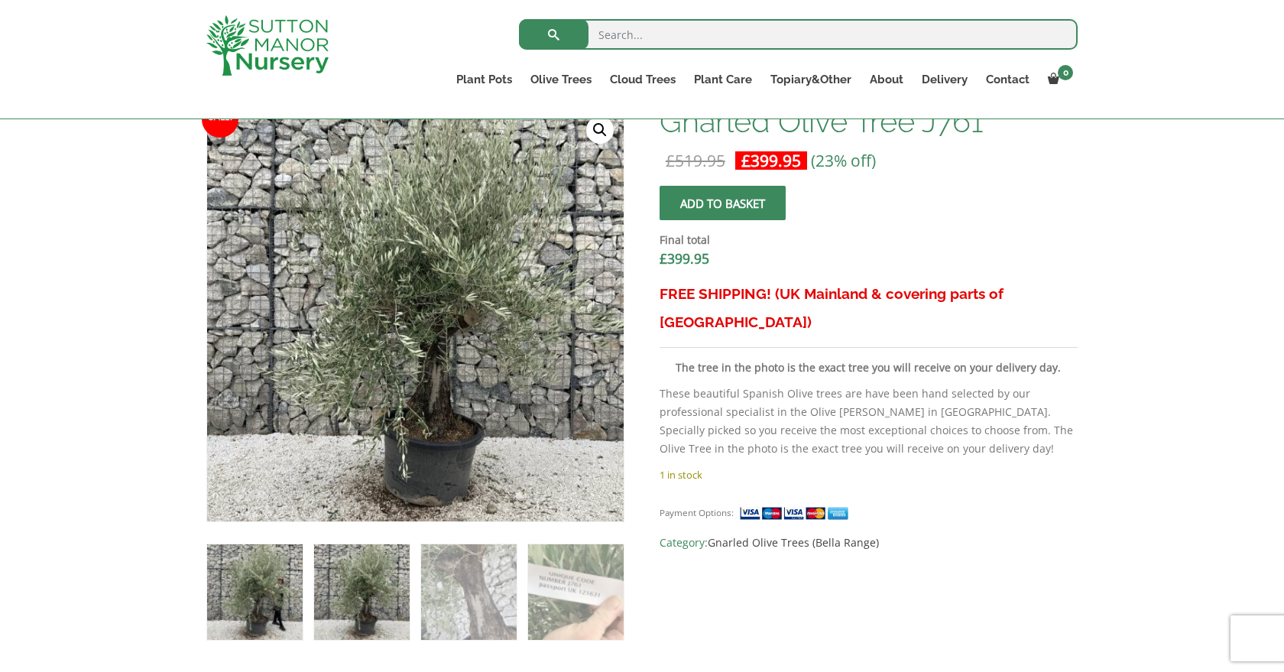
click at [281, 583] on img at bounding box center [255, 592] width 96 height 96
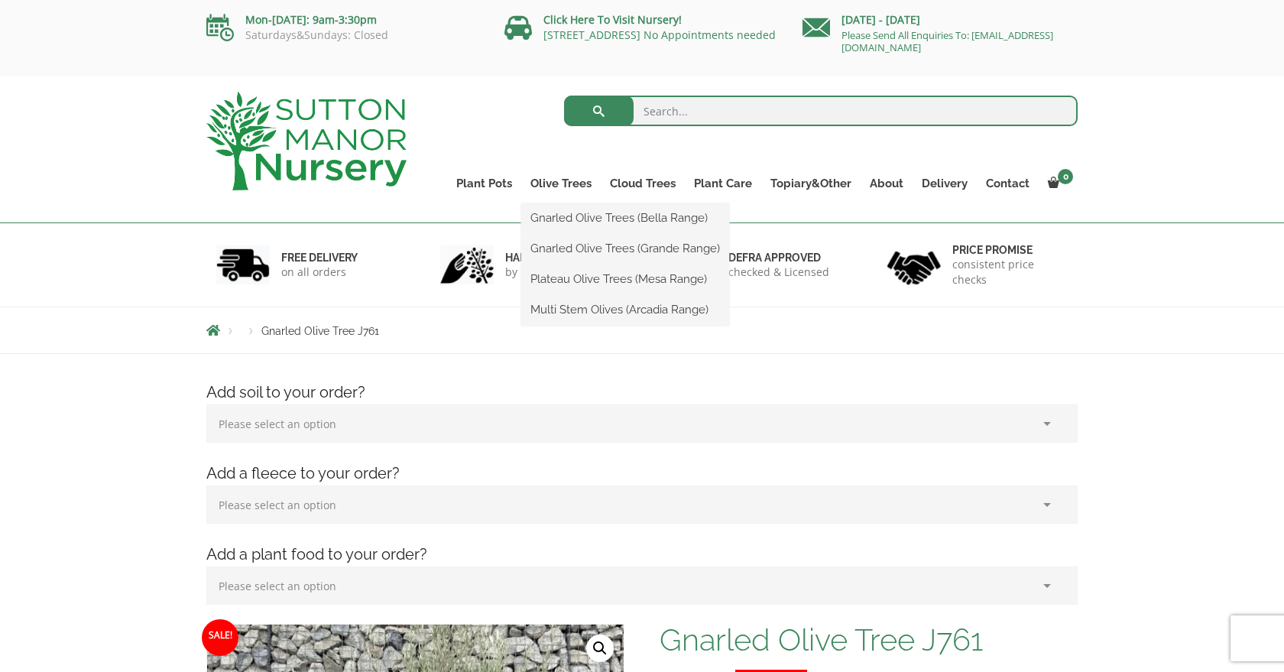
scroll to position [0, 0]
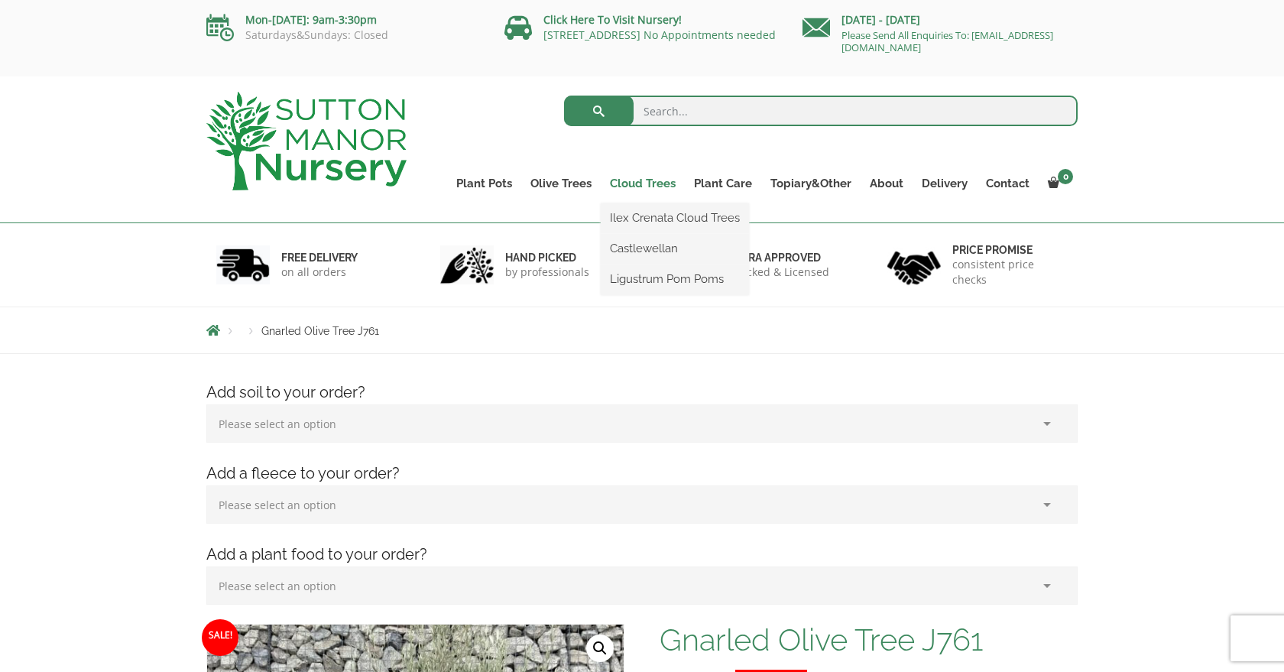
click at [650, 186] on link "Cloud Trees" at bounding box center [643, 183] width 84 height 21
click at [645, 215] on link "Ilex Crenata Cloud Trees" at bounding box center [675, 217] width 148 height 23
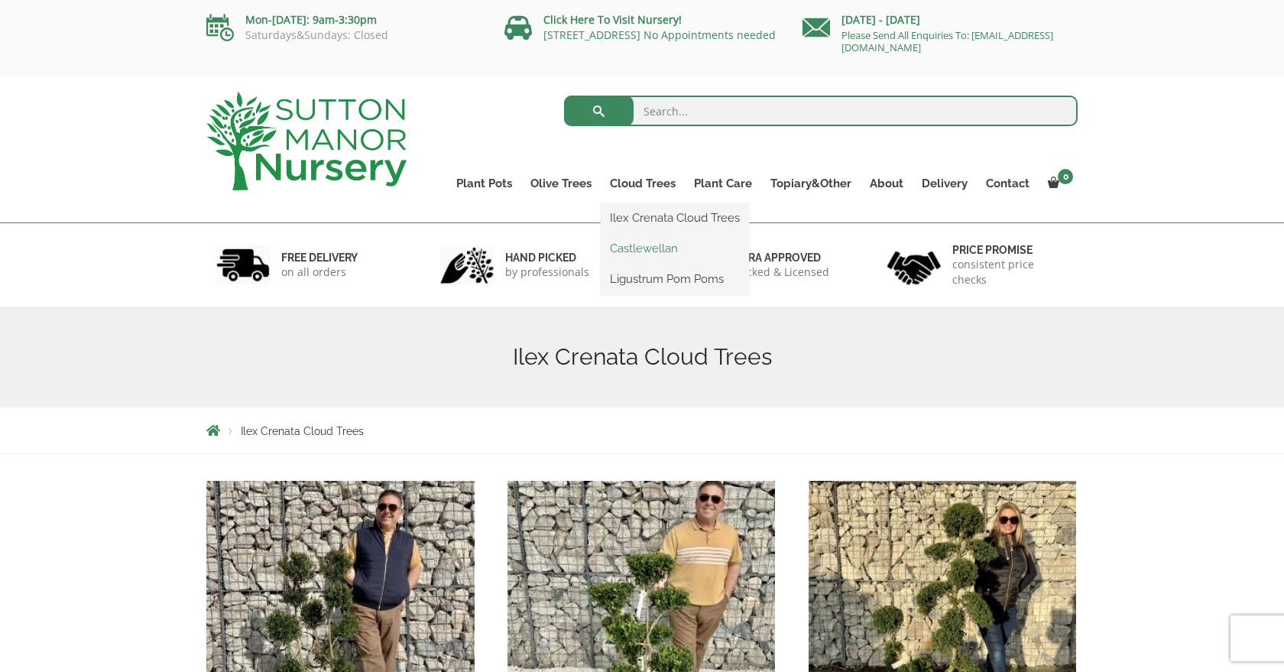
click at [633, 246] on link "Castlewellan" at bounding box center [675, 248] width 148 height 23
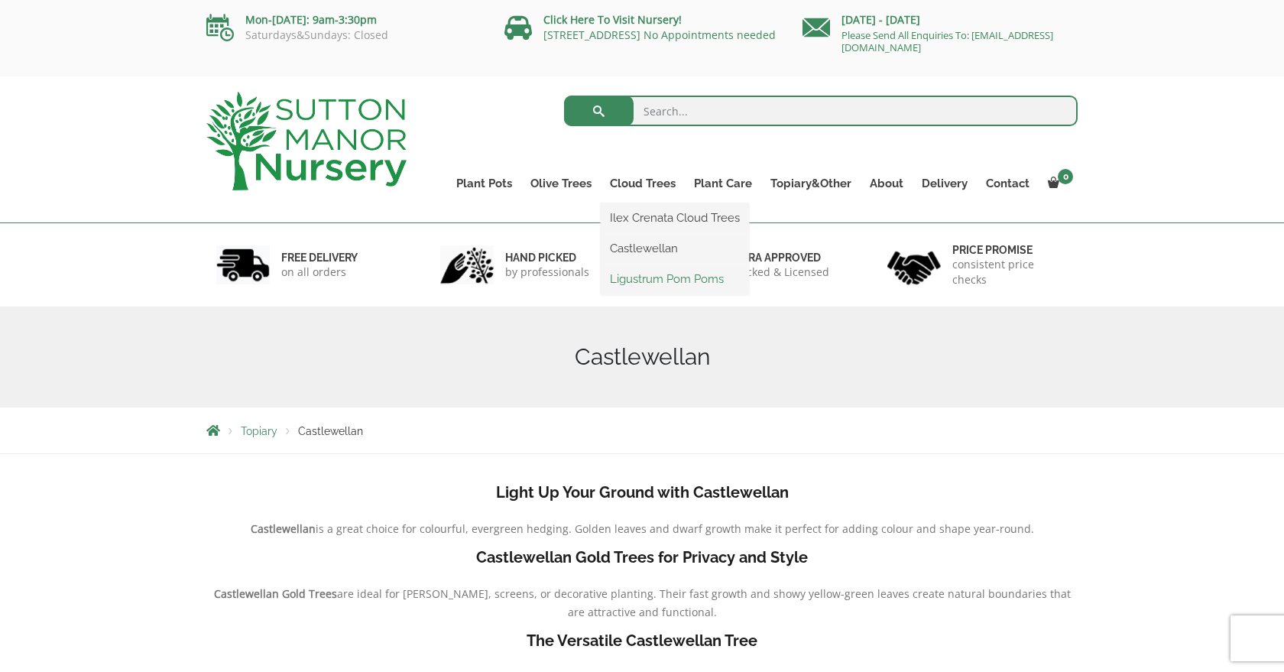
click at [635, 283] on link "Ligustrum Pom Poms" at bounding box center [675, 278] width 148 height 23
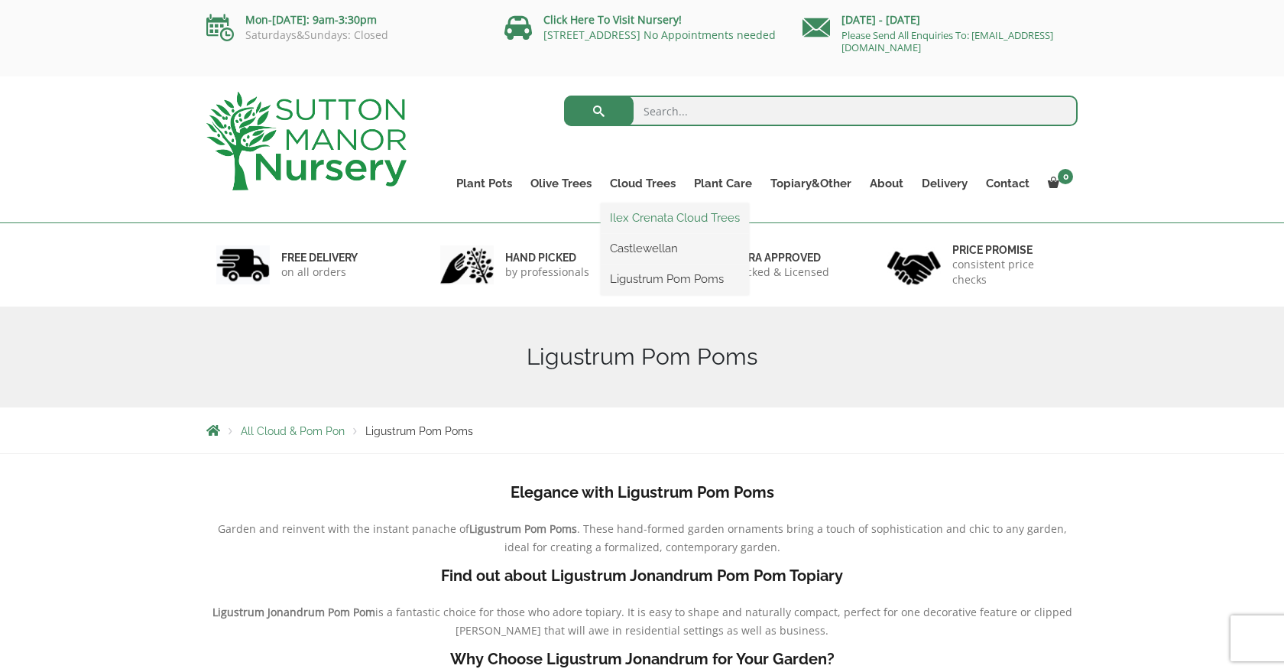
click at [648, 216] on link "Ilex Crenata Cloud Trees" at bounding box center [675, 217] width 148 height 23
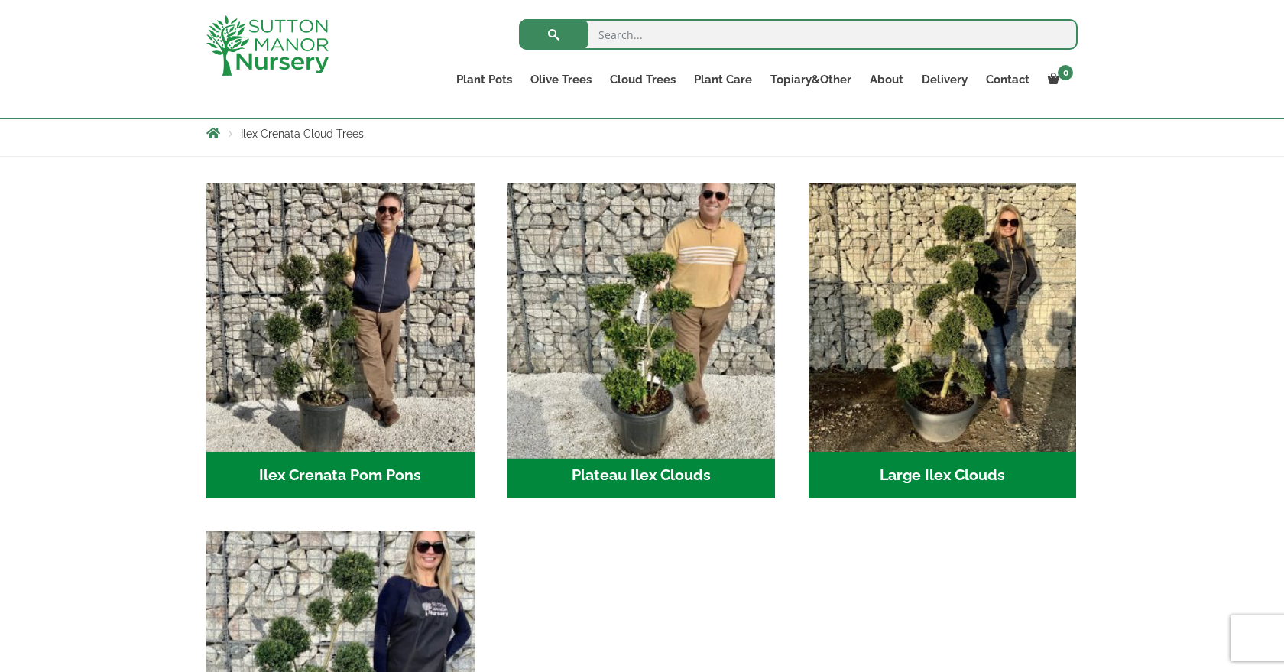
scroll to position [251, 0]
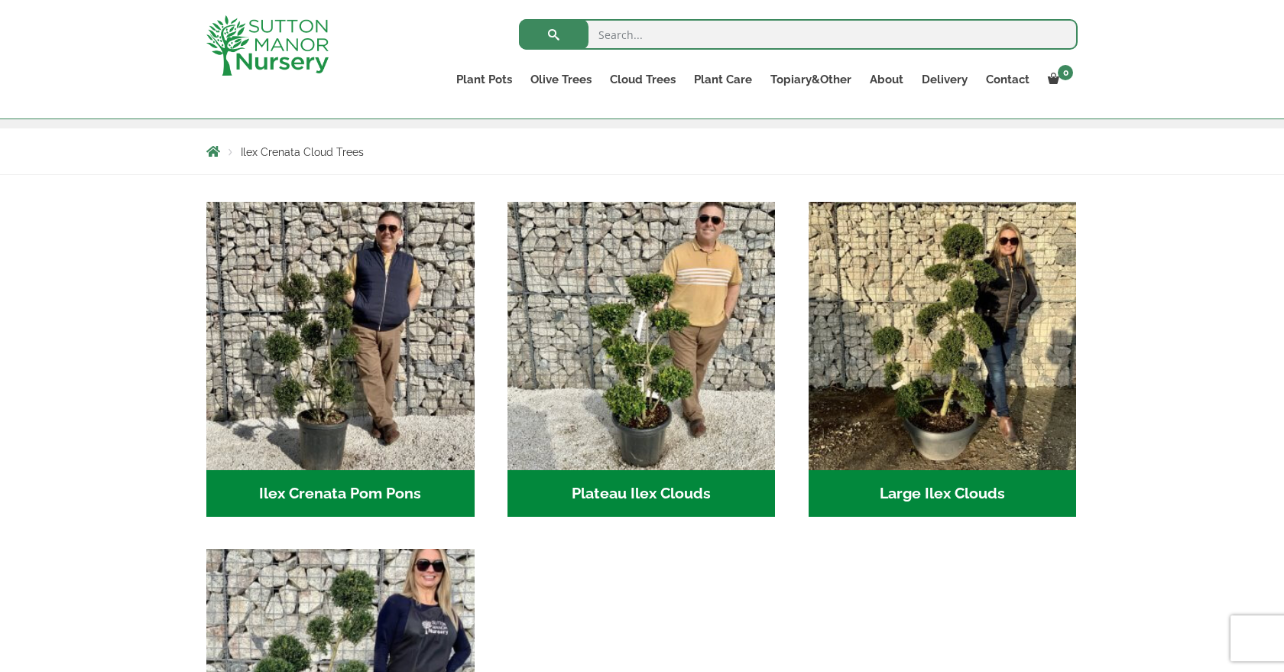
click at [623, 491] on h2 "Plateau Ilex Clouds (6)" at bounding box center [641, 493] width 268 height 47
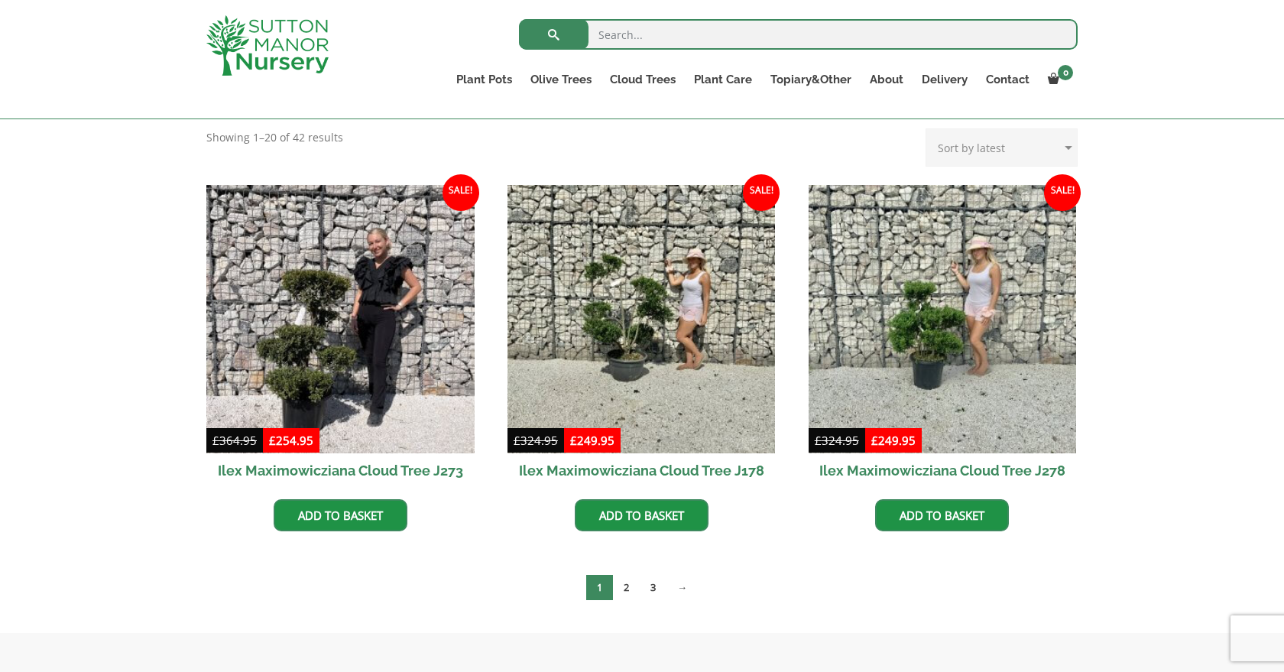
scroll to position [326, 0]
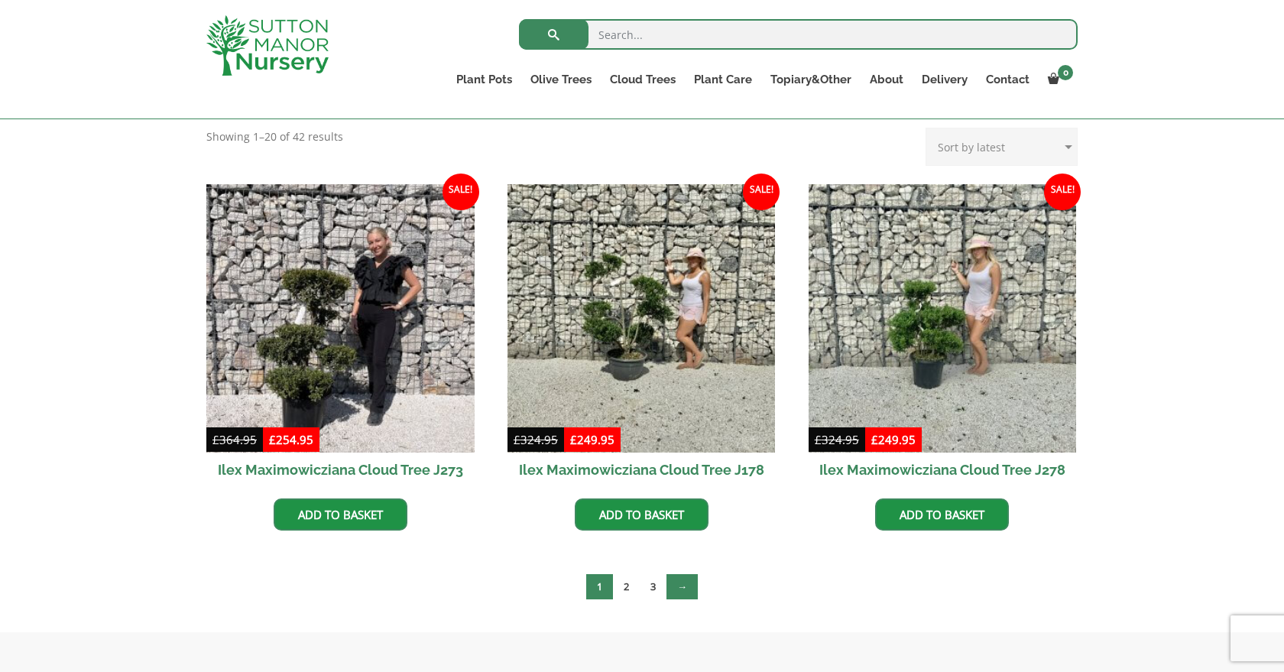
click at [681, 583] on link "→" at bounding box center [681, 586] width 31 height 25
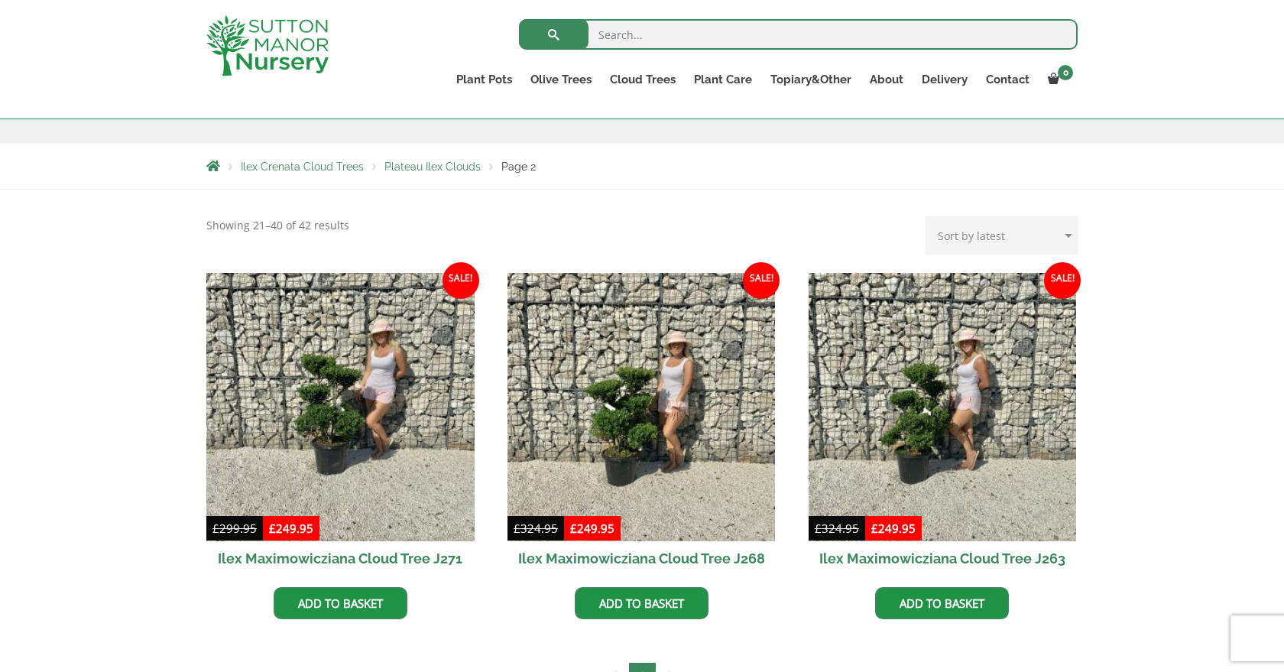
scroll to position [238, 0]
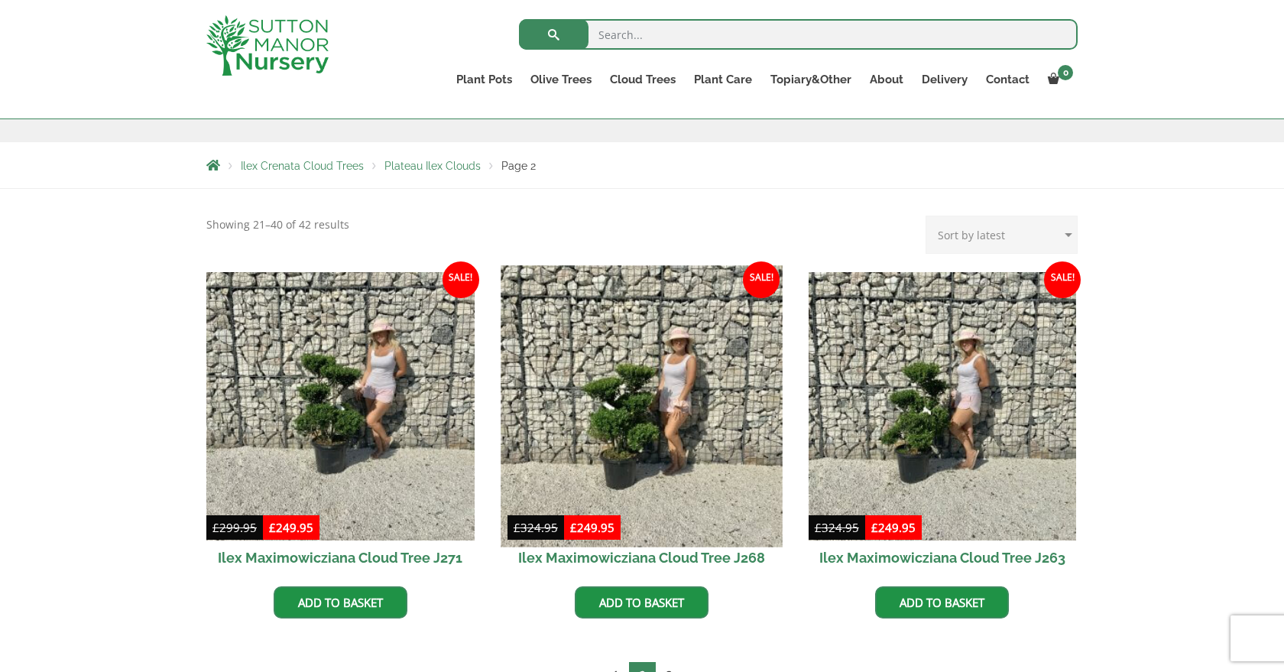
click at [630, 450] on img at bounding box center [641, 405] width 281 height 281
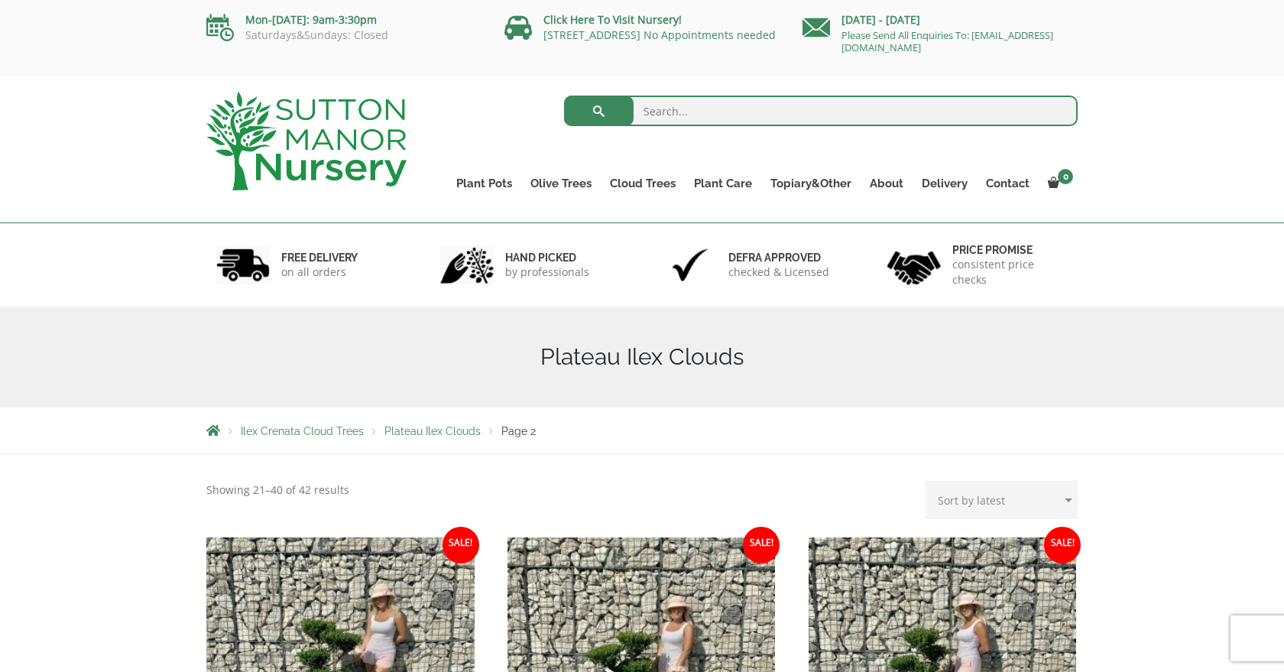
scroll to position [0, 0]
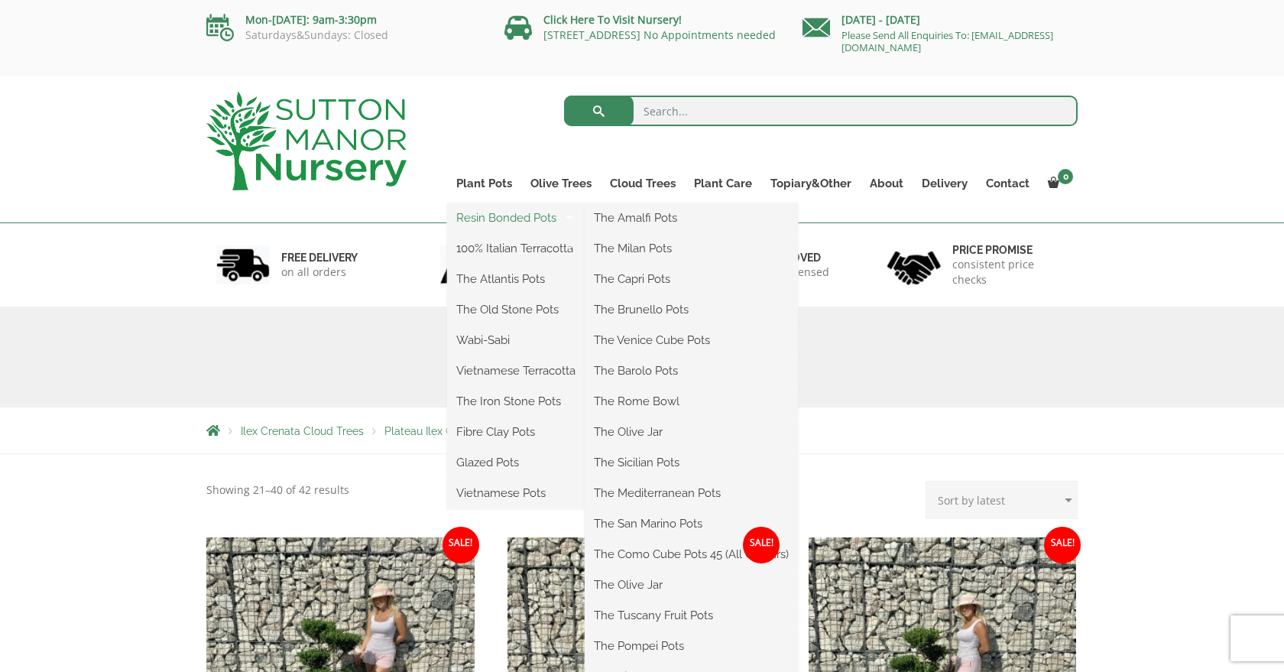
click at [497, 220] on link "Resin Bonded Pots" at bounding box center [516, 217] width 138 height 23
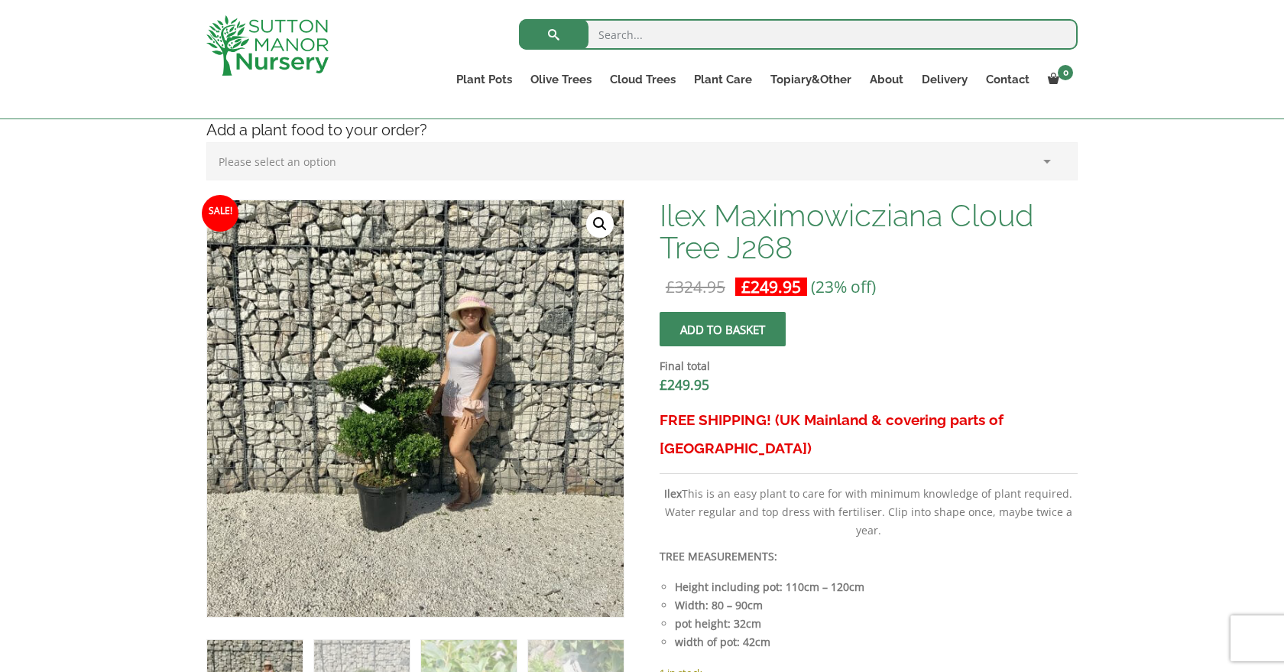
scroll to position [399, 0]
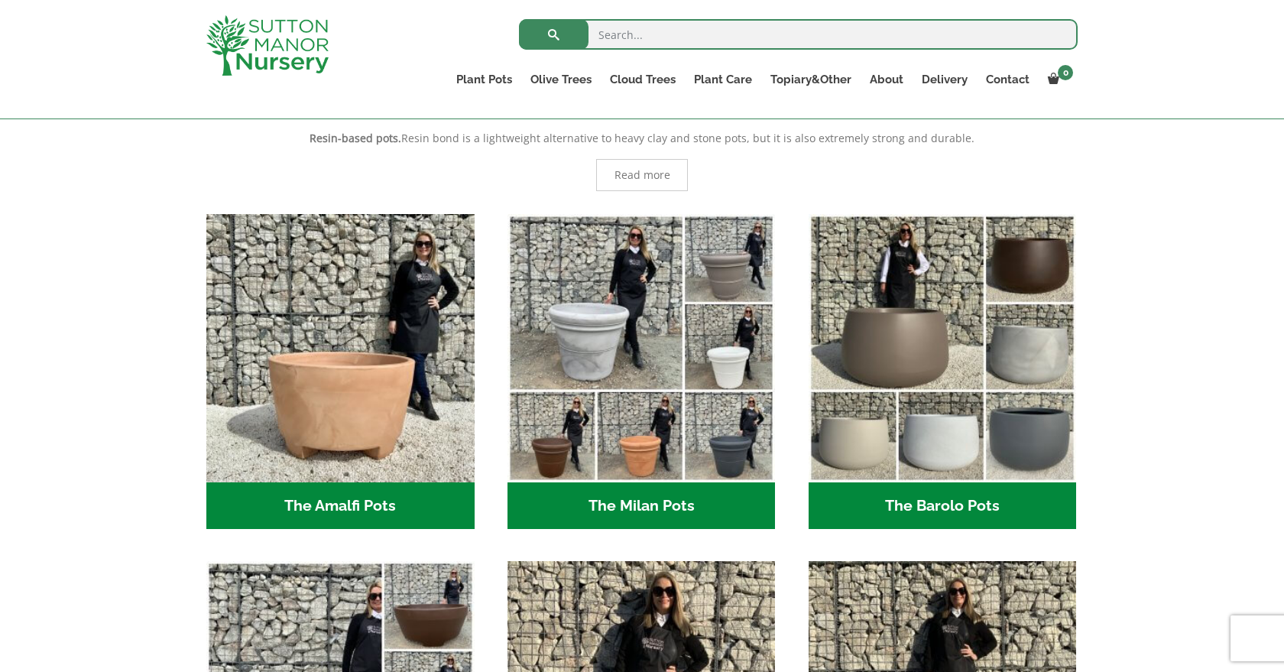
scroll to position [274, 0]
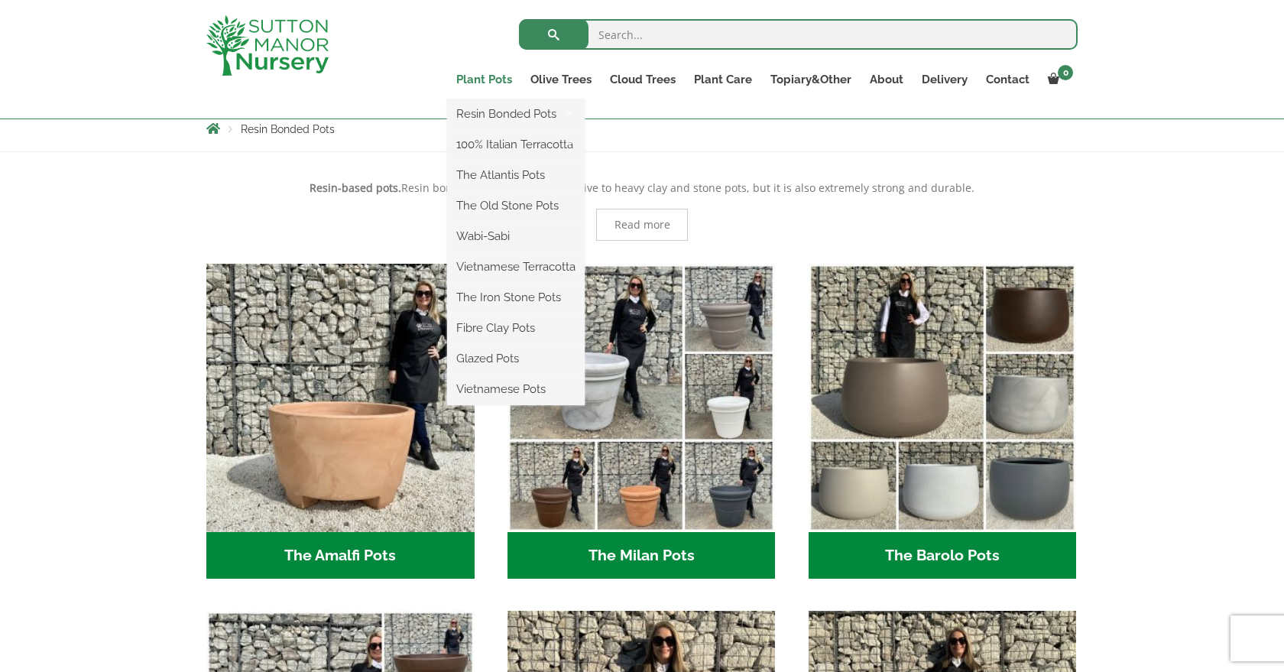
click at [472, 80] on link "Plant Pots" at bounding box center [484, 79] width 74 height 21
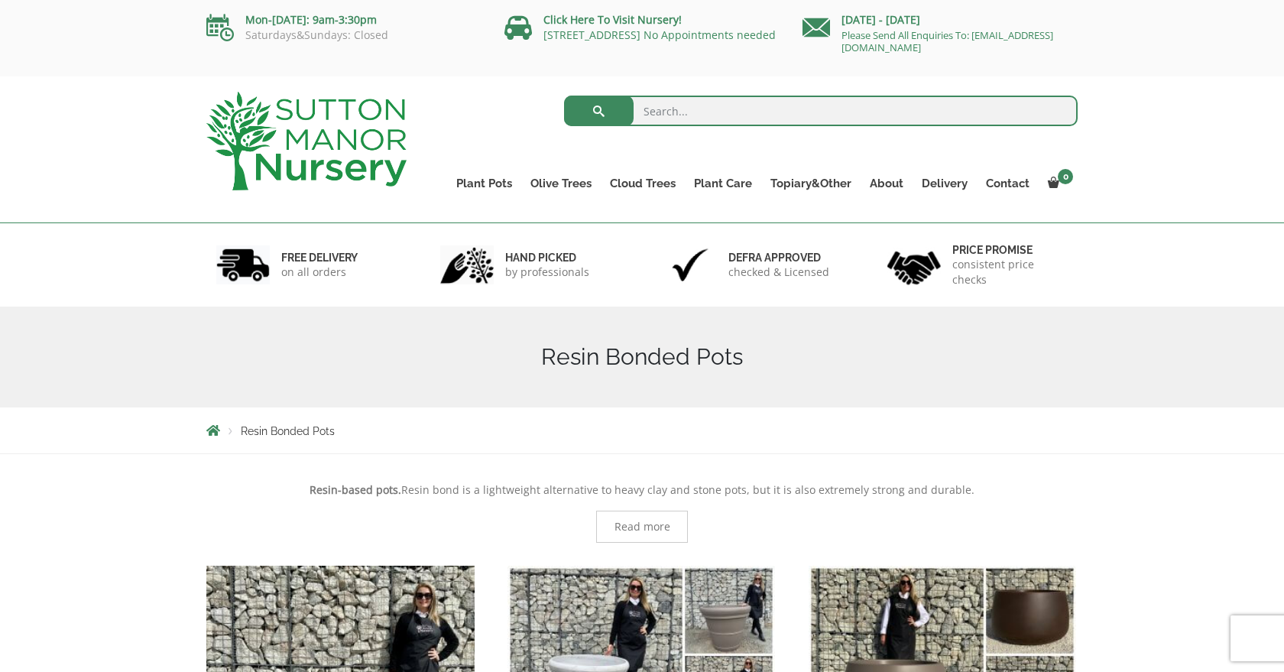
scroll to position [0, 0]
click at [940, 180] on link "Delivery" at bounding box center [944, 183] width 64 height 21
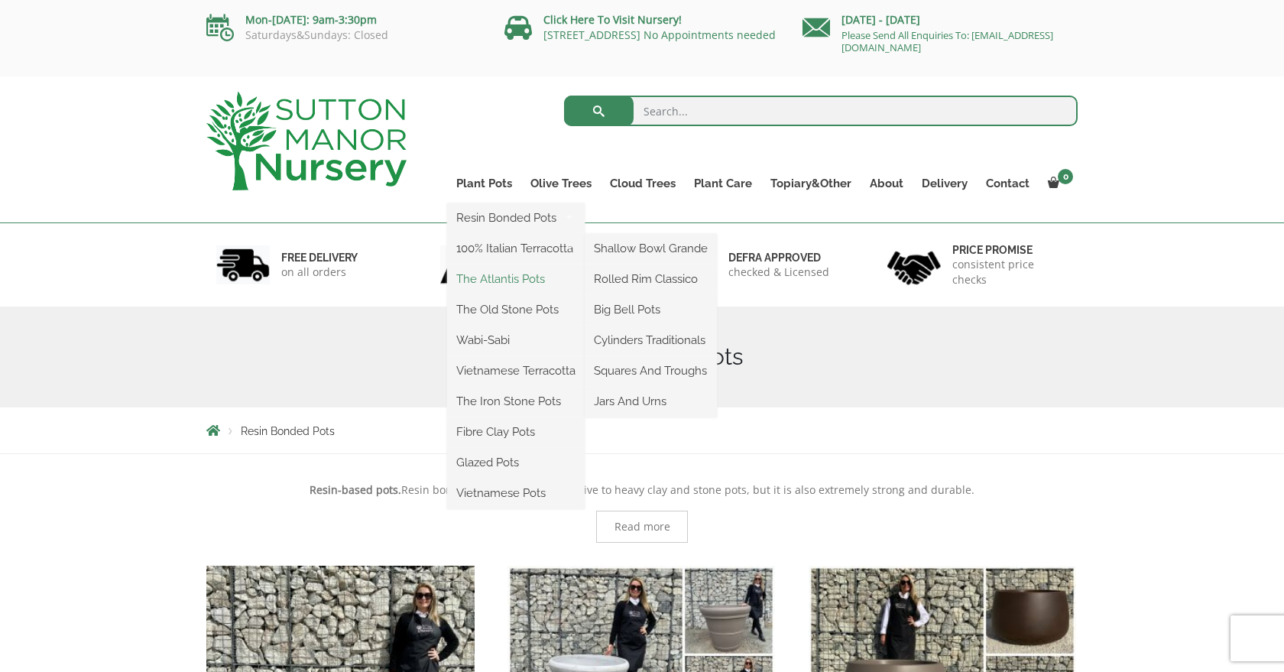
click at [485, 283] on link "The Atlantis Pots" at bounding box center [516, 278] width 138 height 23
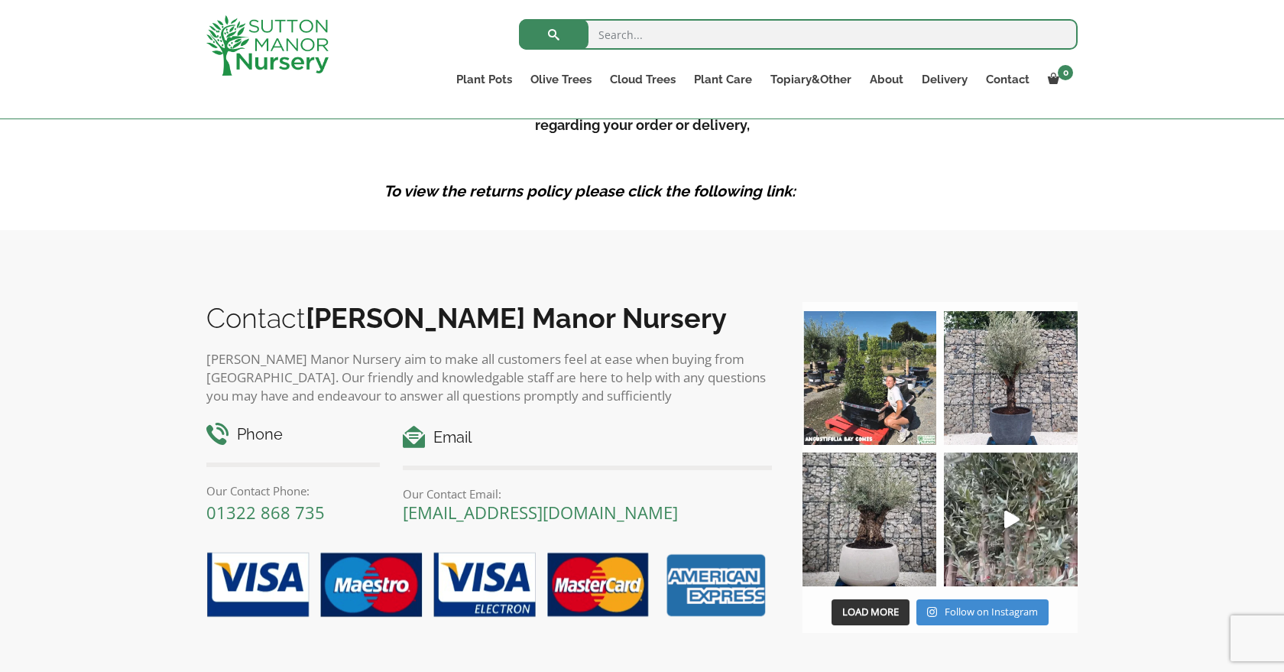
scroll to position [2408, 0]
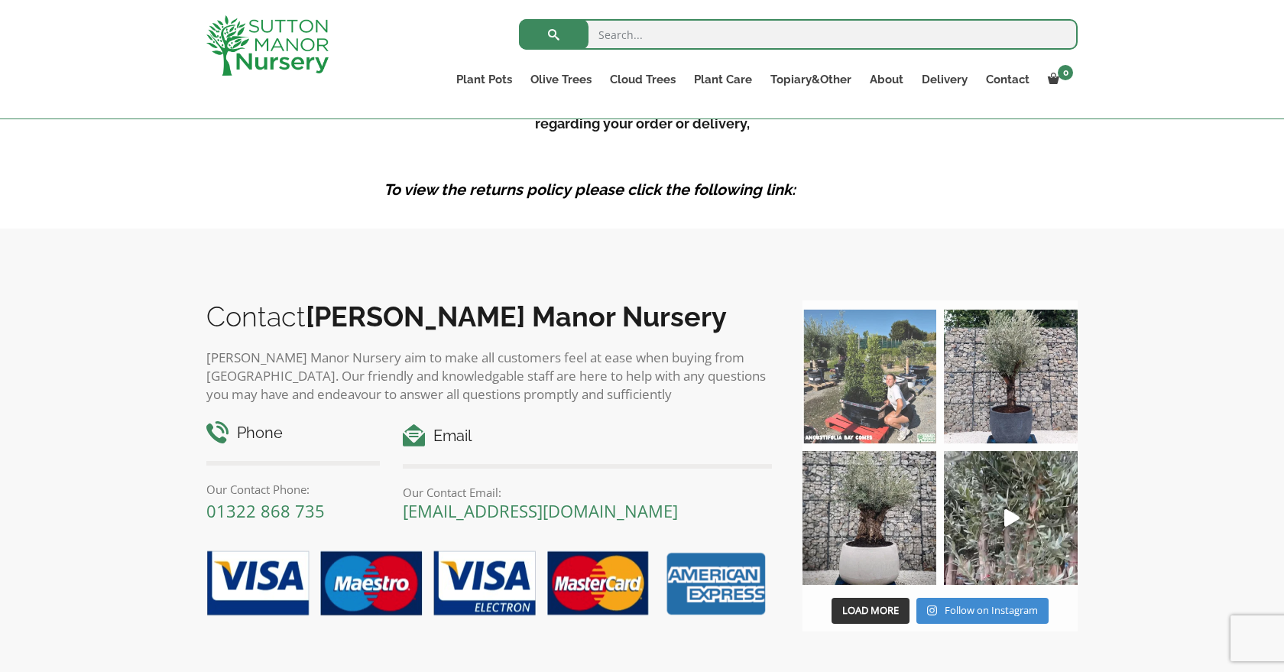
click at [880, 423] on img at bounding box center [869, 376] width 134 height 134
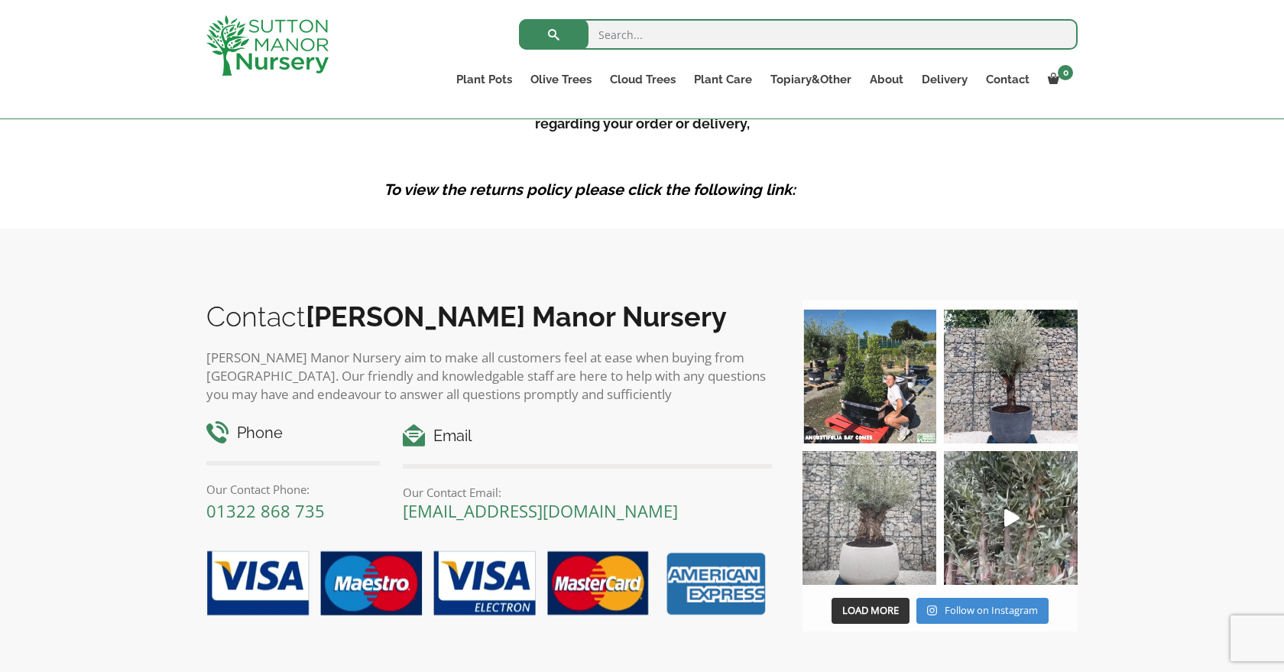
click at [849, 527] on img at bounding box center [869, 518] width 134 height 134
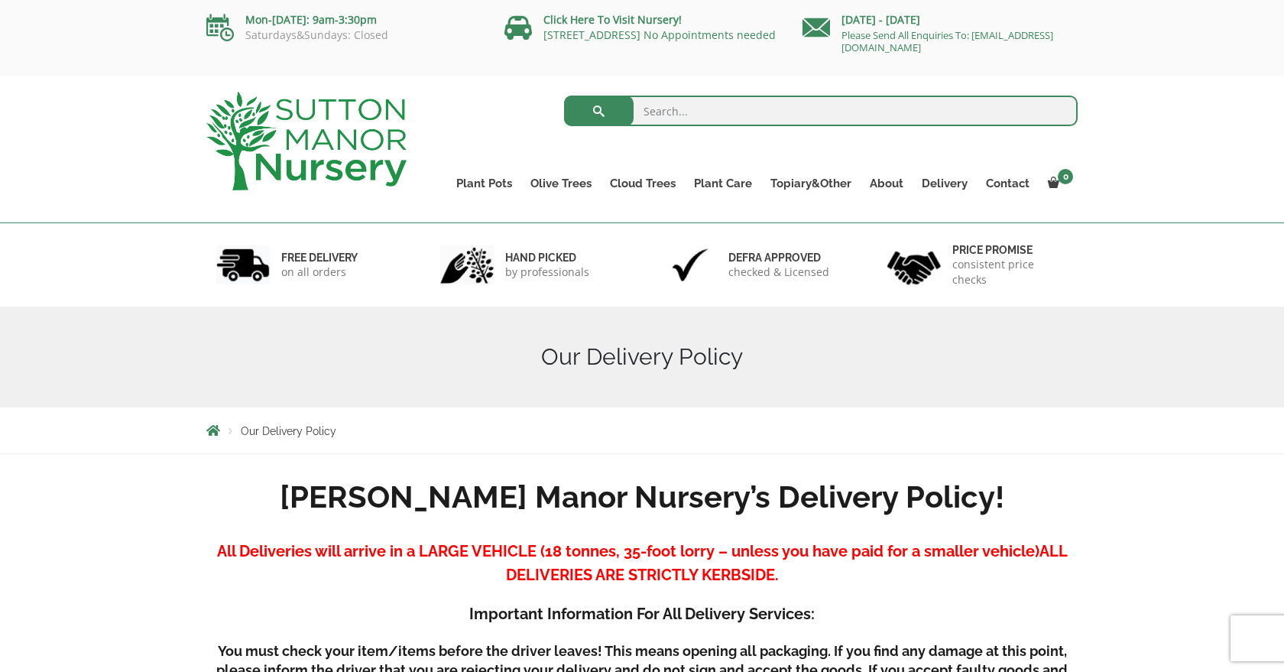
scroll to position [0, 0]
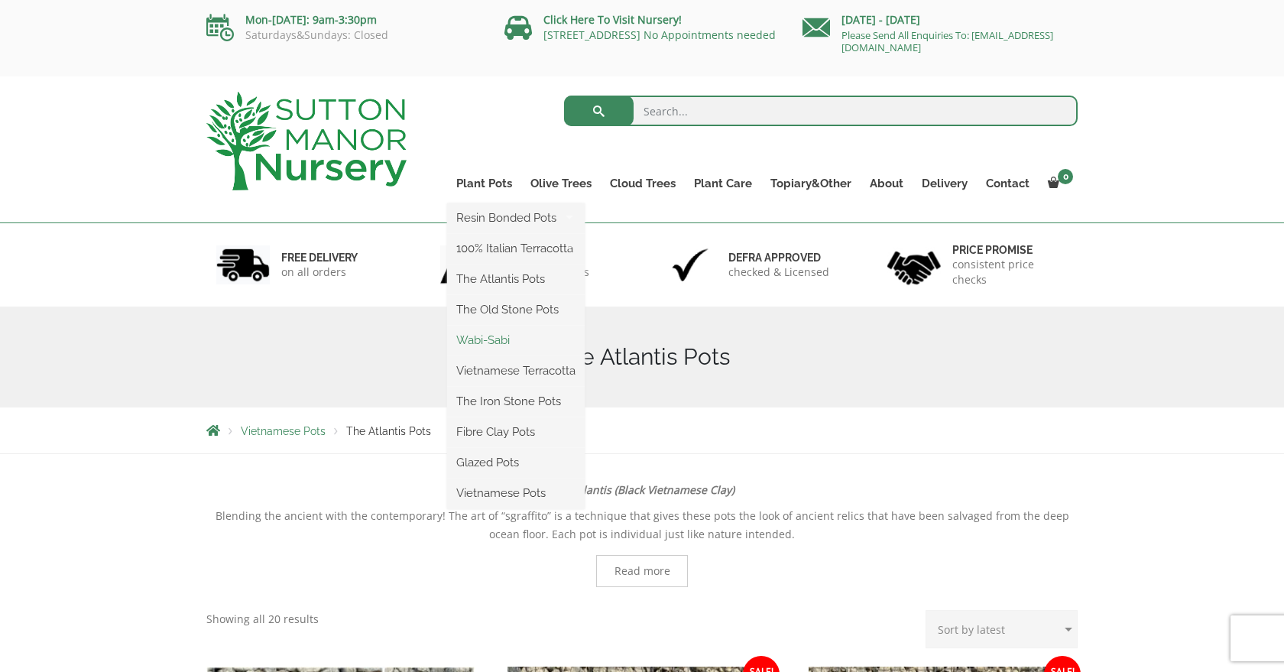
click at [491, 339] on link "Wabi-Sabi" at bounding box center [516, 340] width 138 height 23
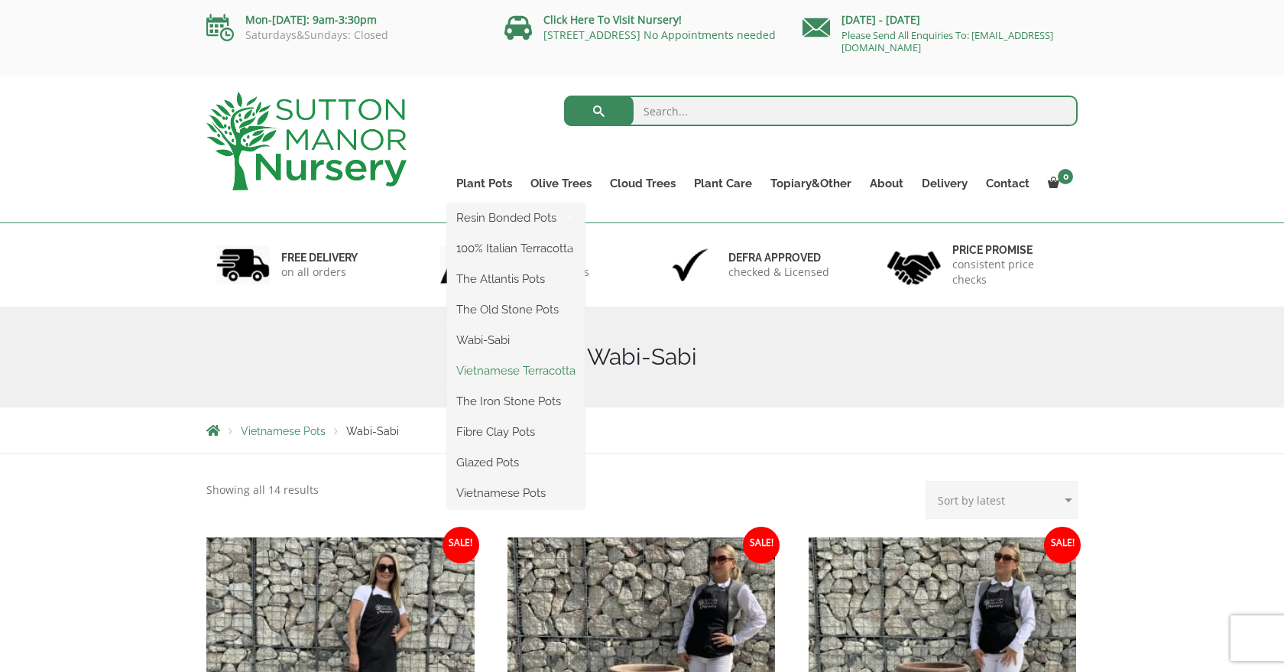
click at [494, 373] on link "Vietnamese Terracotta" at bounding box center [516, 370] width 138 height 23
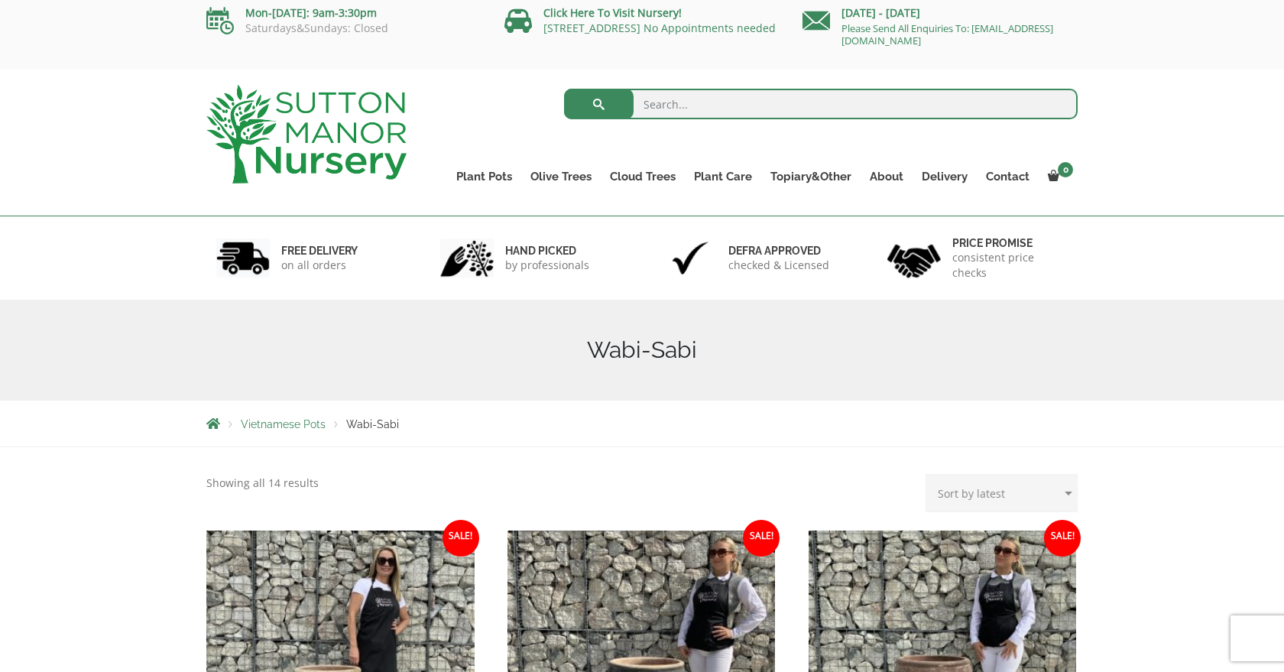
scroll to position [11, 0]
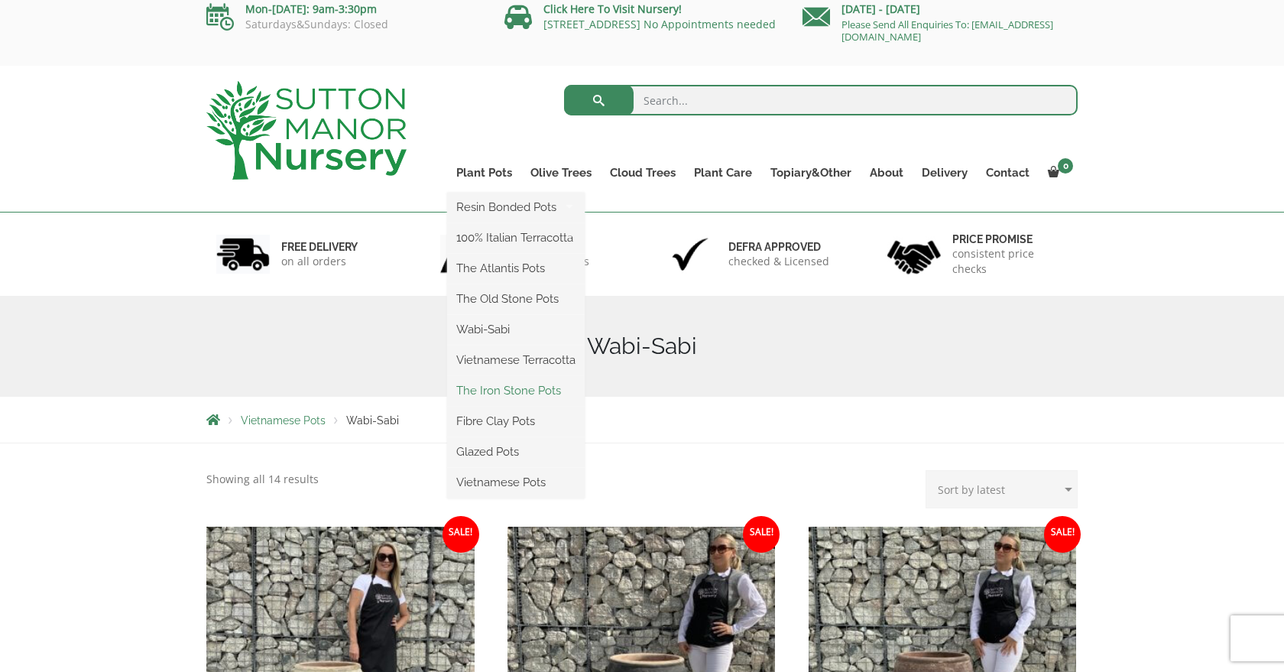
click at [494, 394] on link "The Iron Stone Pots" at bounding box center [516, 390] width 138 height 23
click at [491, 423] on link "Fibre Clay Pots" at bounding box center [516, 421] width 138 height 23
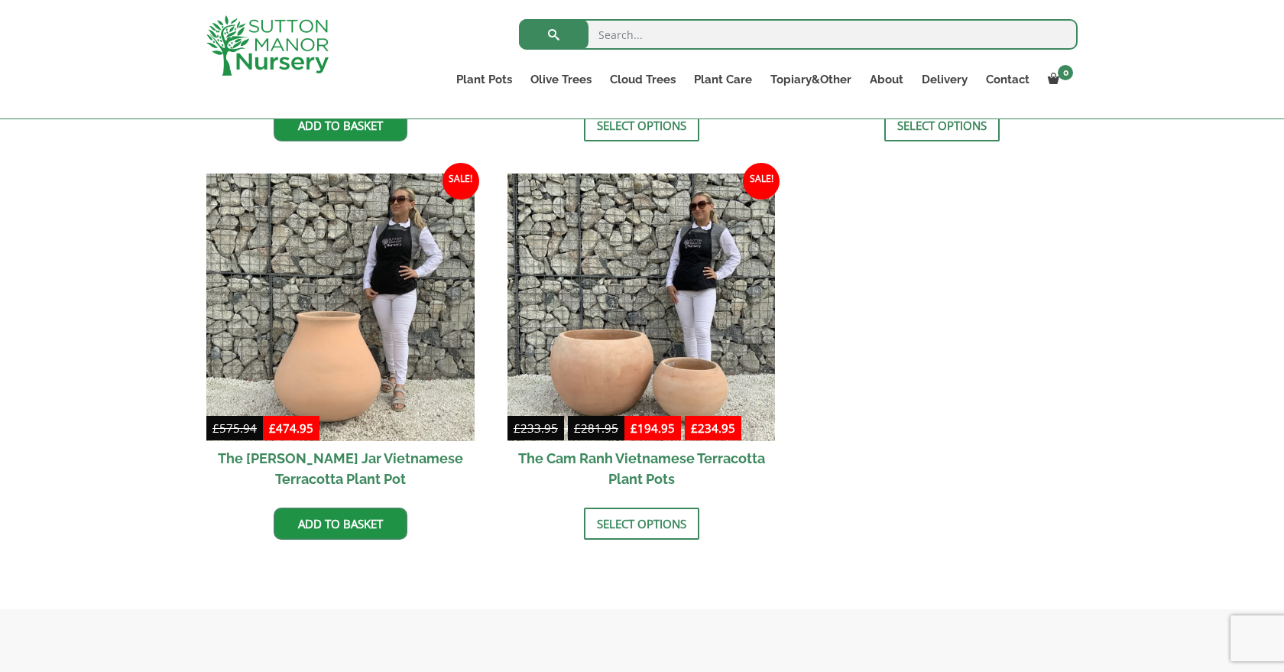
scroll to position [746, 0]
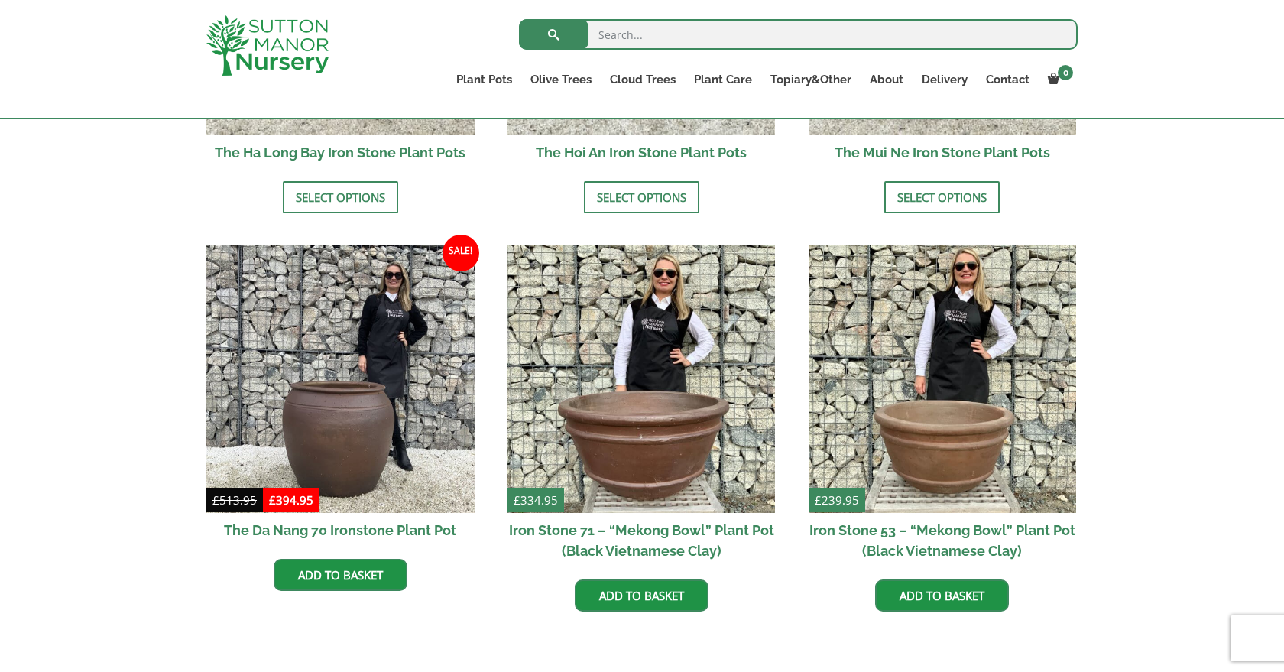
scroll to position [554, 0]
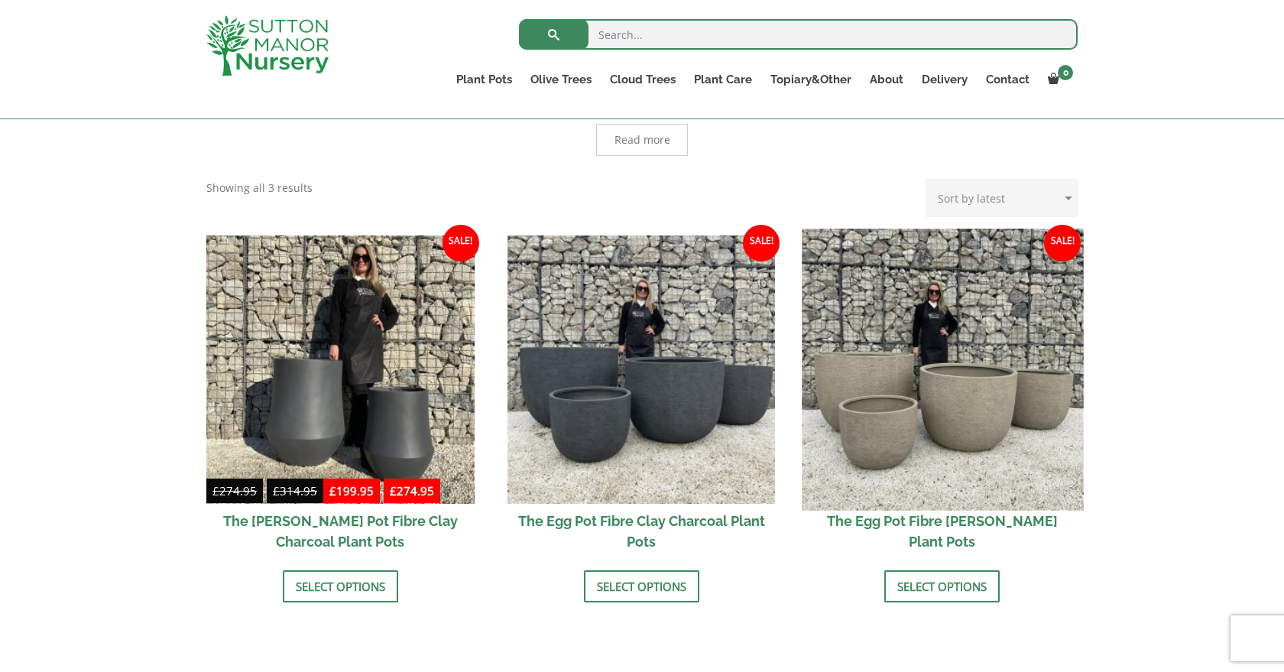
scroll to position [376, 0]
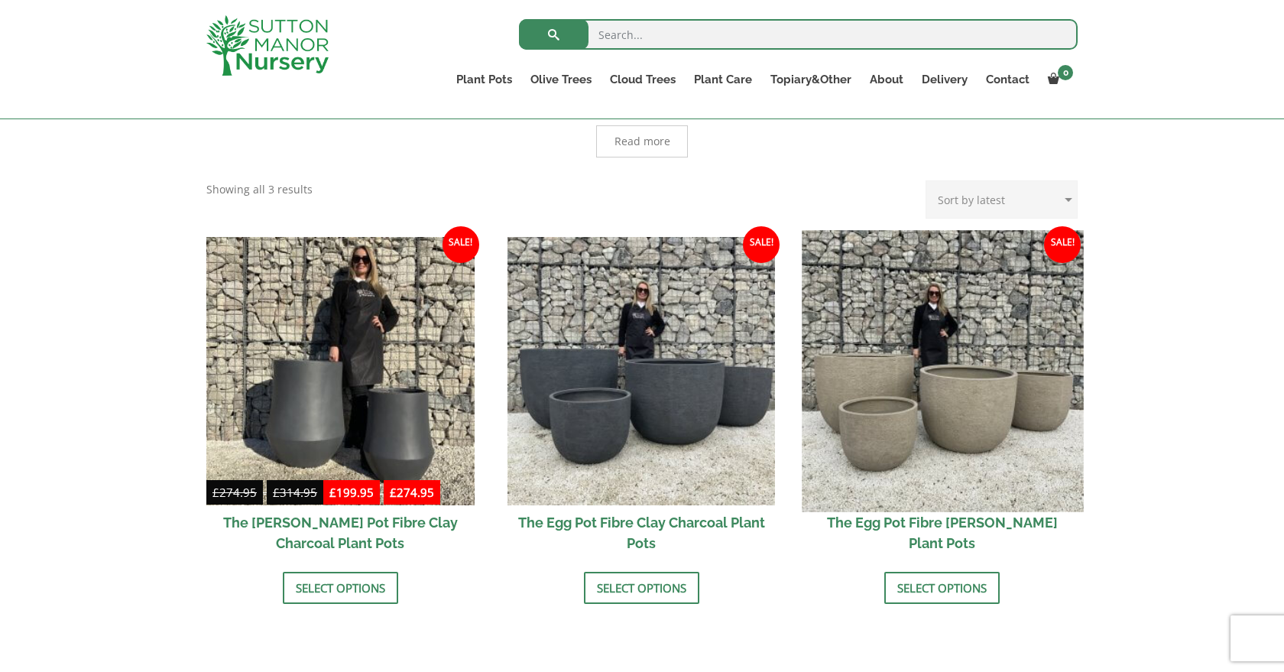
click at [980, 413] on img at bounding box center [942, 370] width 281 height 281
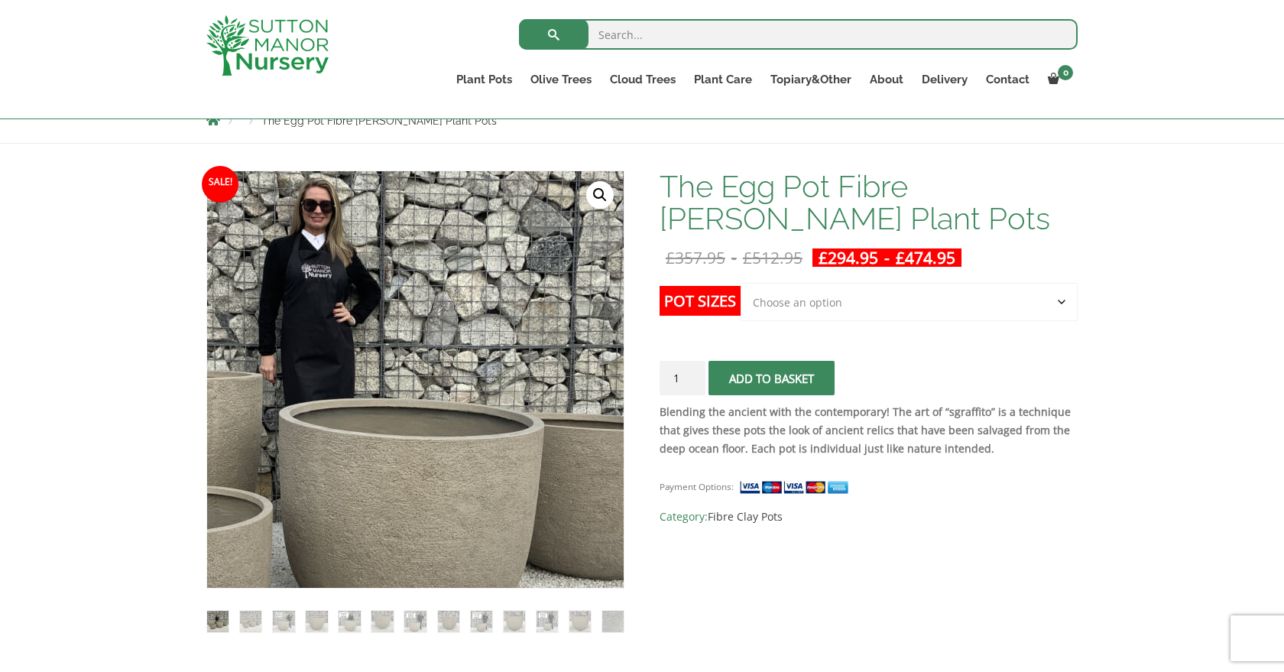
scroll to position [183, 0]
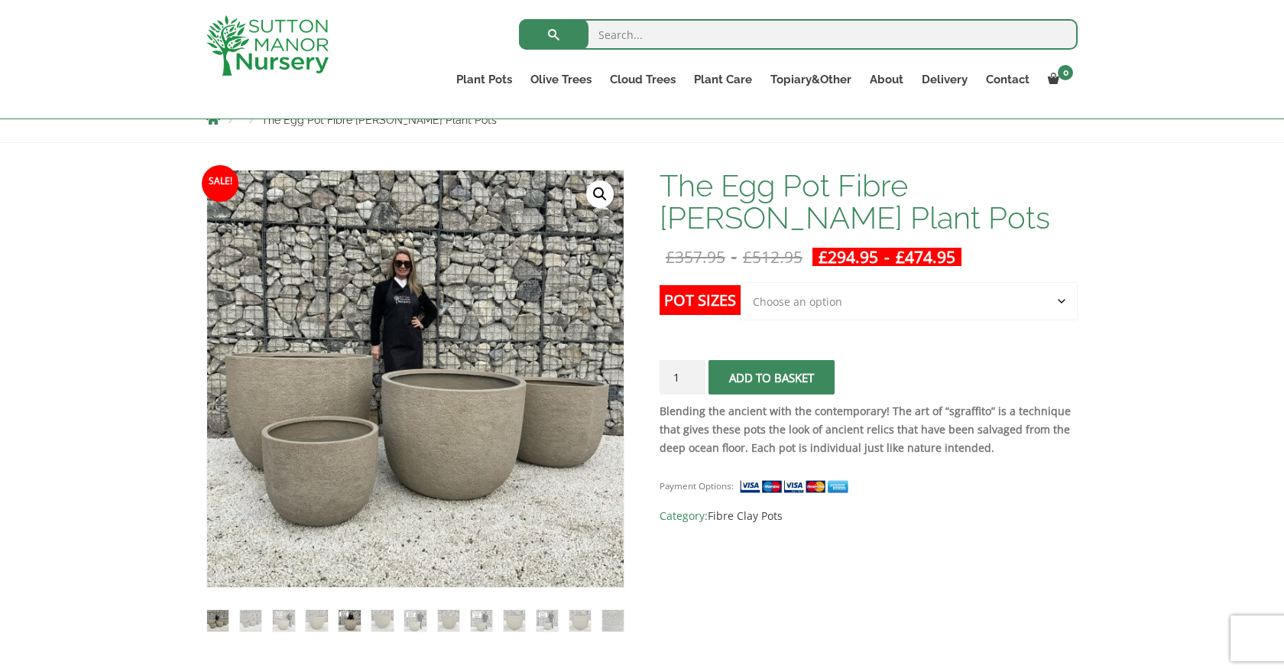
click at [350, 629] on img at bounding box center [349, 620] width 21 height 21
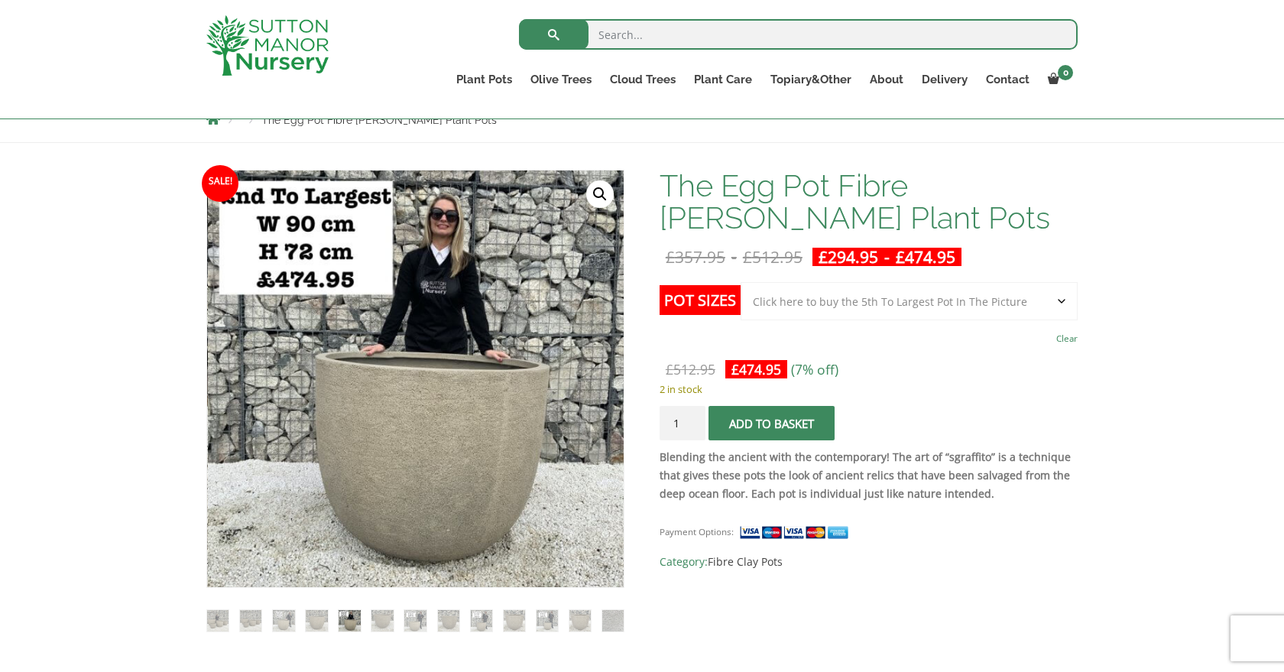
select select "Click here to buy the 5th To Largest Pot In The Picture"
click at [251, 625] on img at bounding box center [250, 620] width 21 height 21
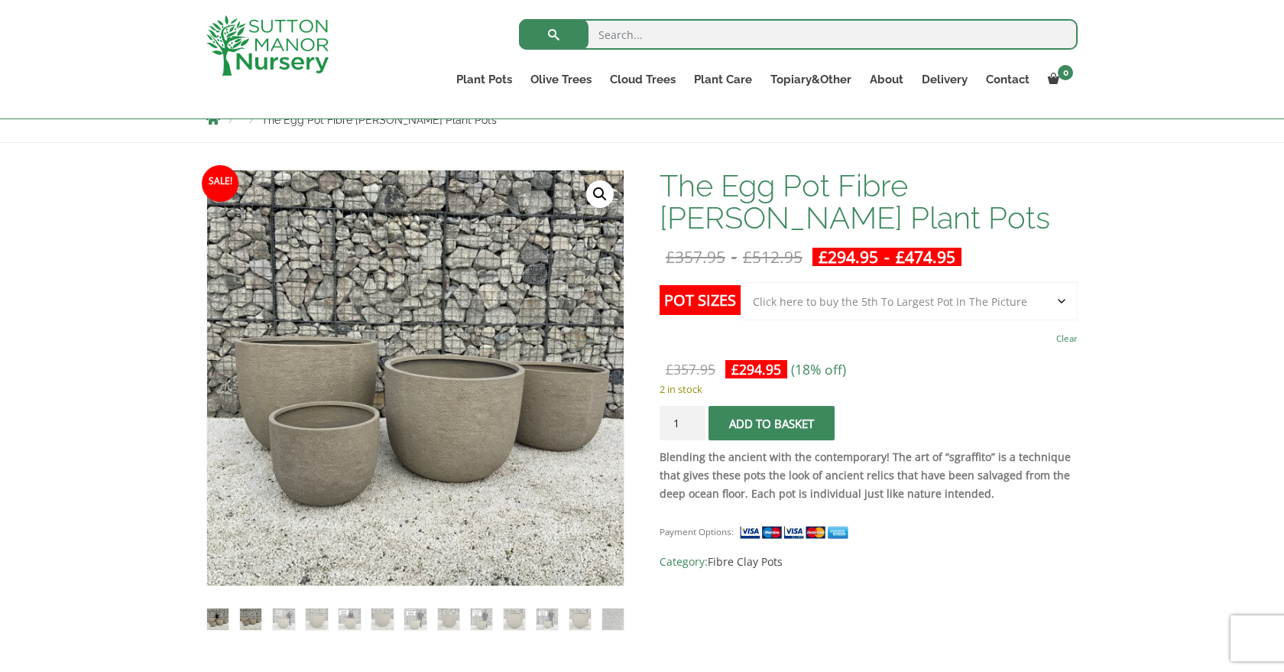
click at [219, 628] on img at bounding box center [217, 618] width 21 height 21
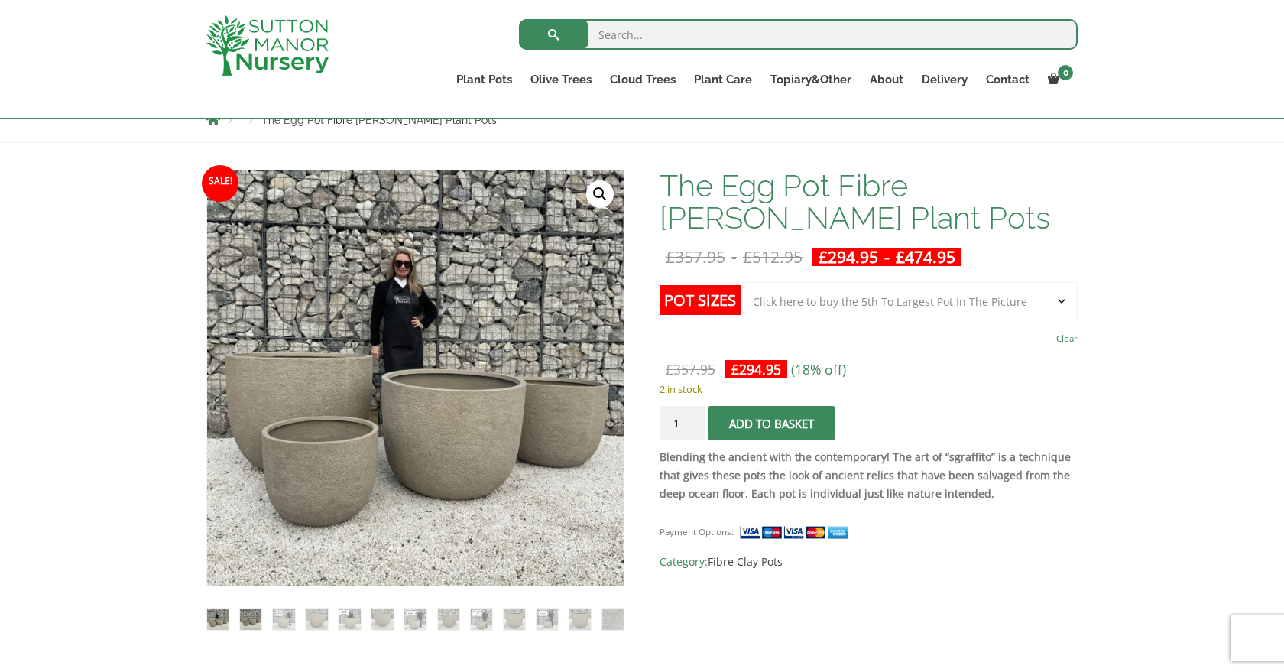
click at [253, 625] on img at bounding box center [250, 618] width 21 height 21
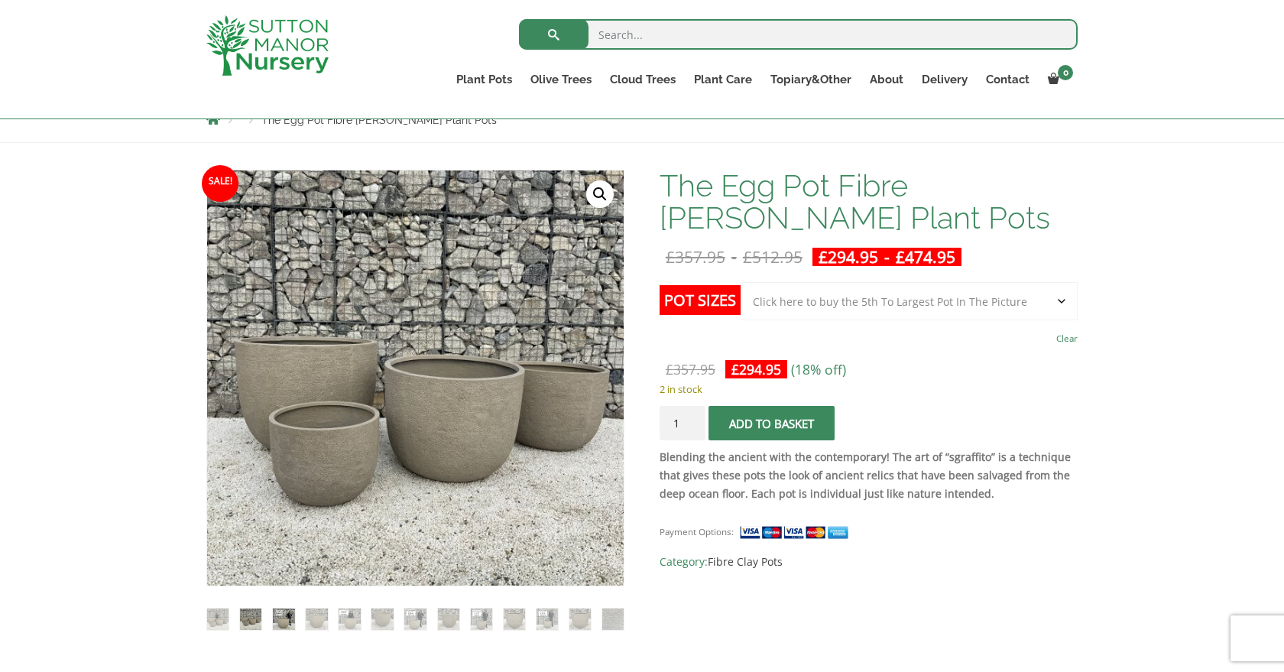
click at [279, 626] on img at bounding box center [283, 618] width 21 height 21
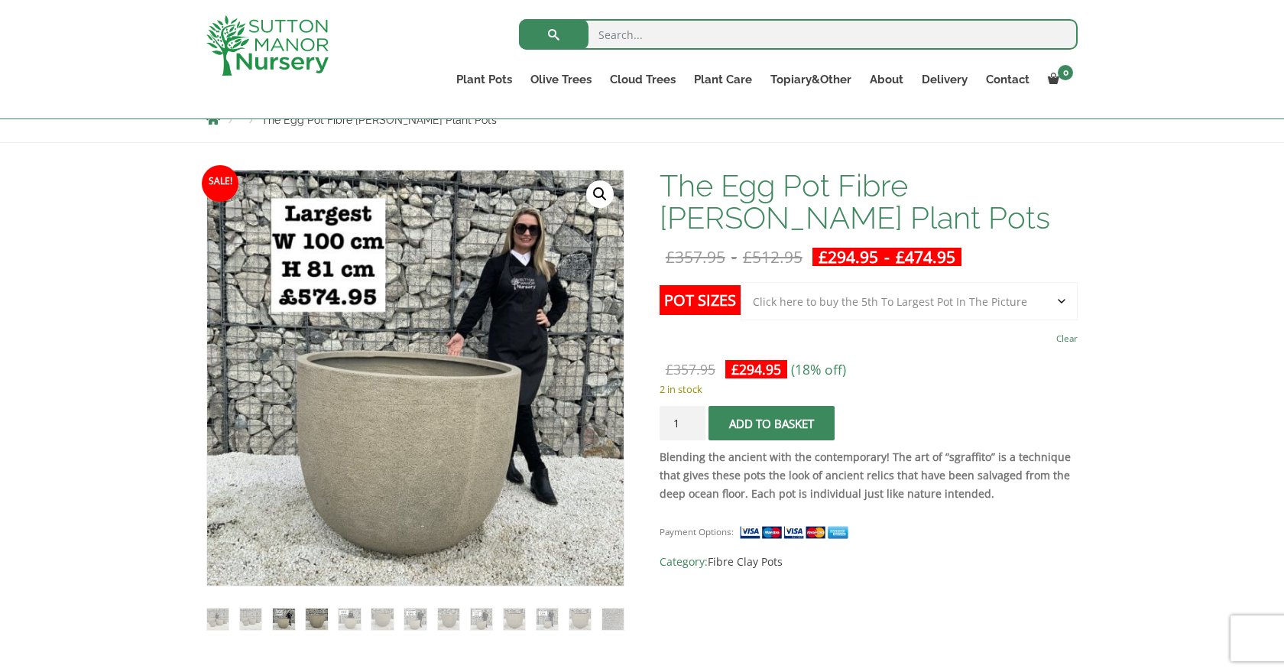
click at [318, 622] on img at bounding box center [316, 618] width 21 height 21
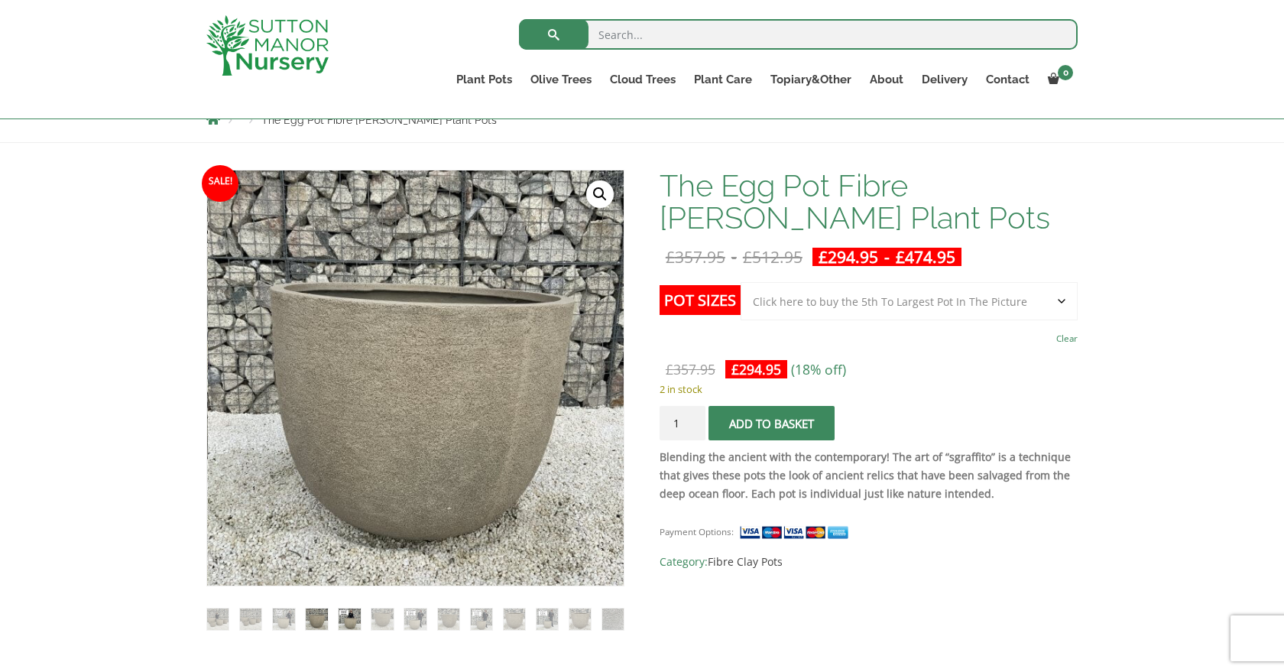
click at [351, 621] on img at bounding box center [349, 618] width 21 height 21
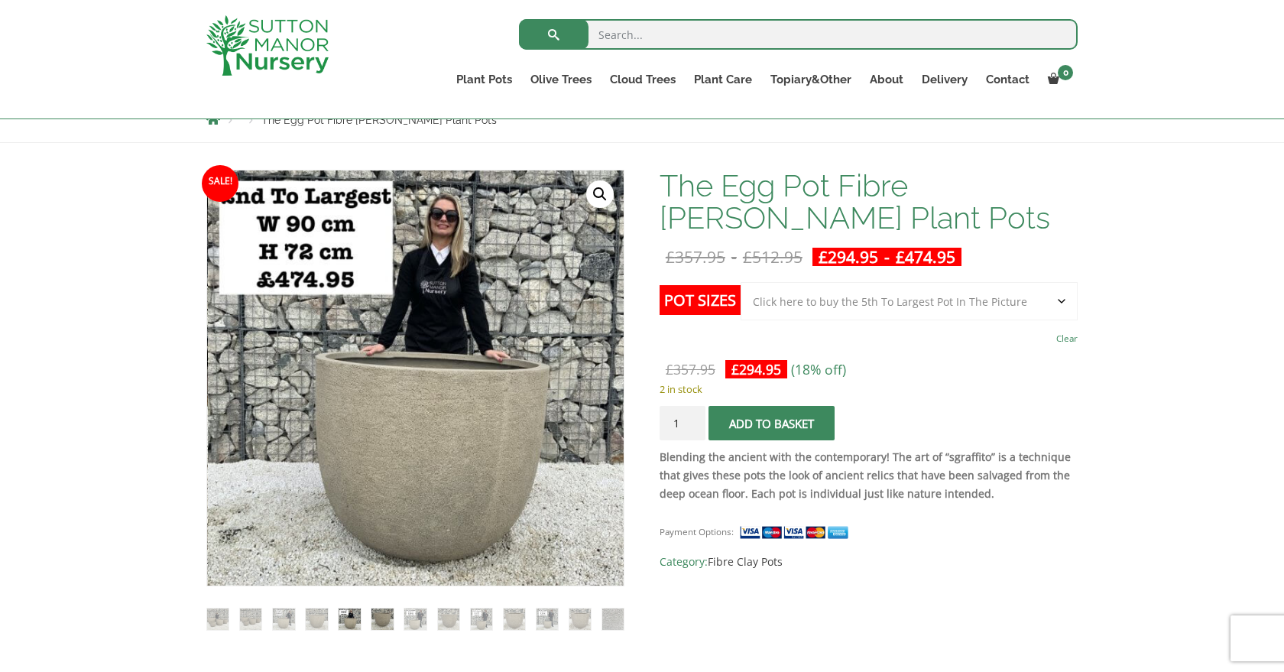
click at [383, 620] on img at bounding box center [381, 618] width 21 height 21
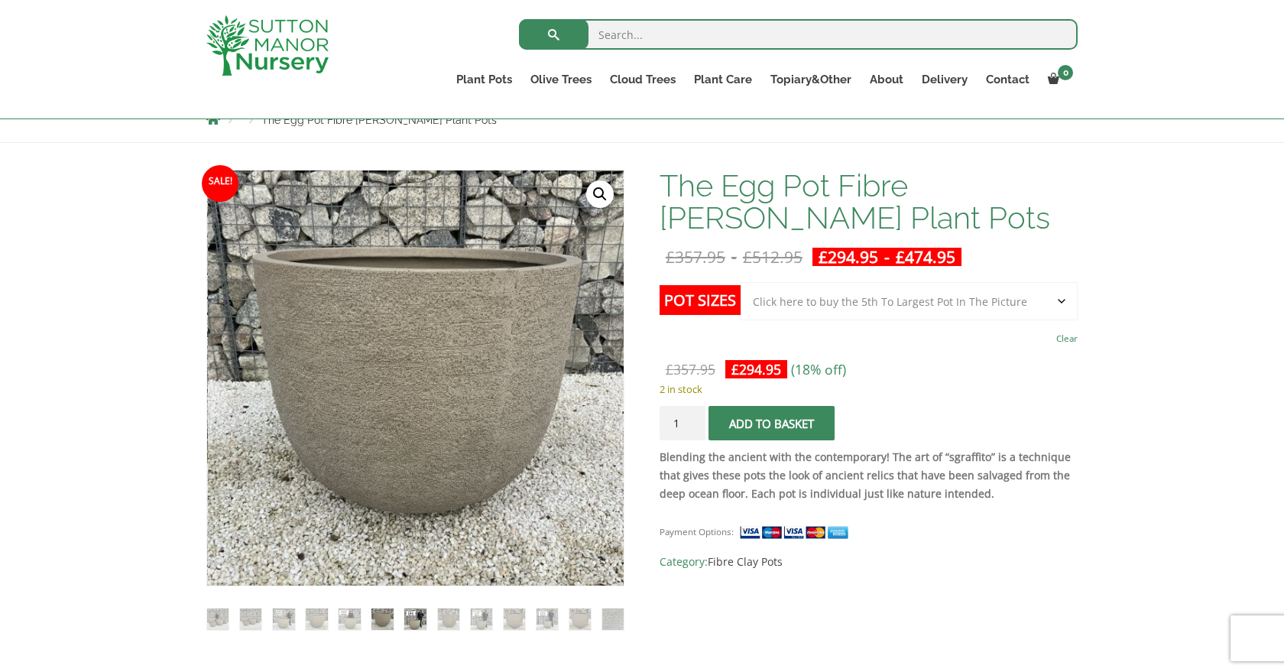
click at [413, 620] on img at bounding box center [414, 618] width 21 height 21
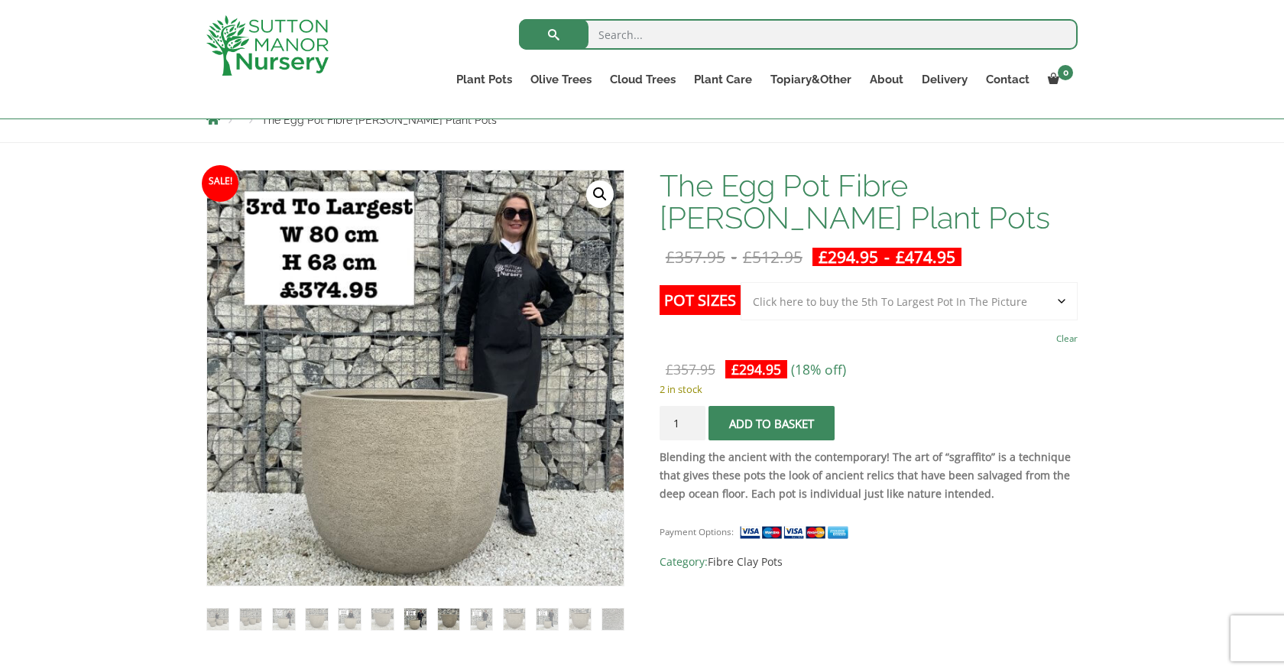
click at [447, 620] on img at bounding box center [448, 618] width 21 height 21
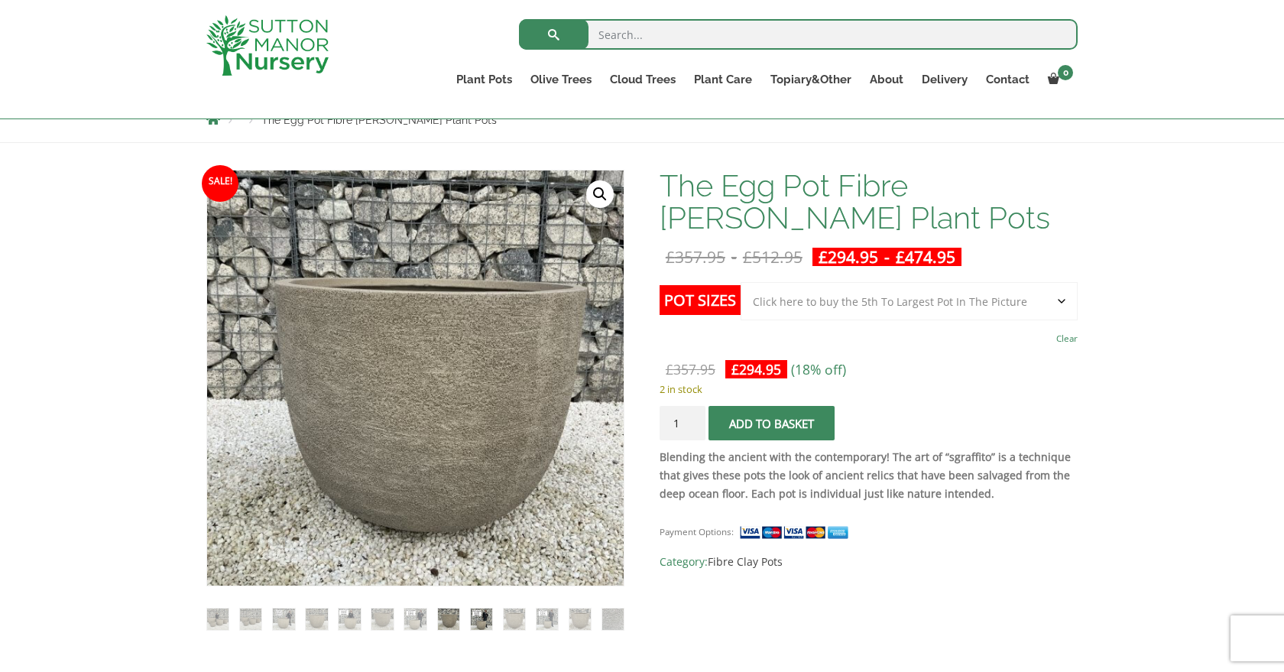
click at [478, 619] on img at bounding box center [481, 618] width 21 height 21
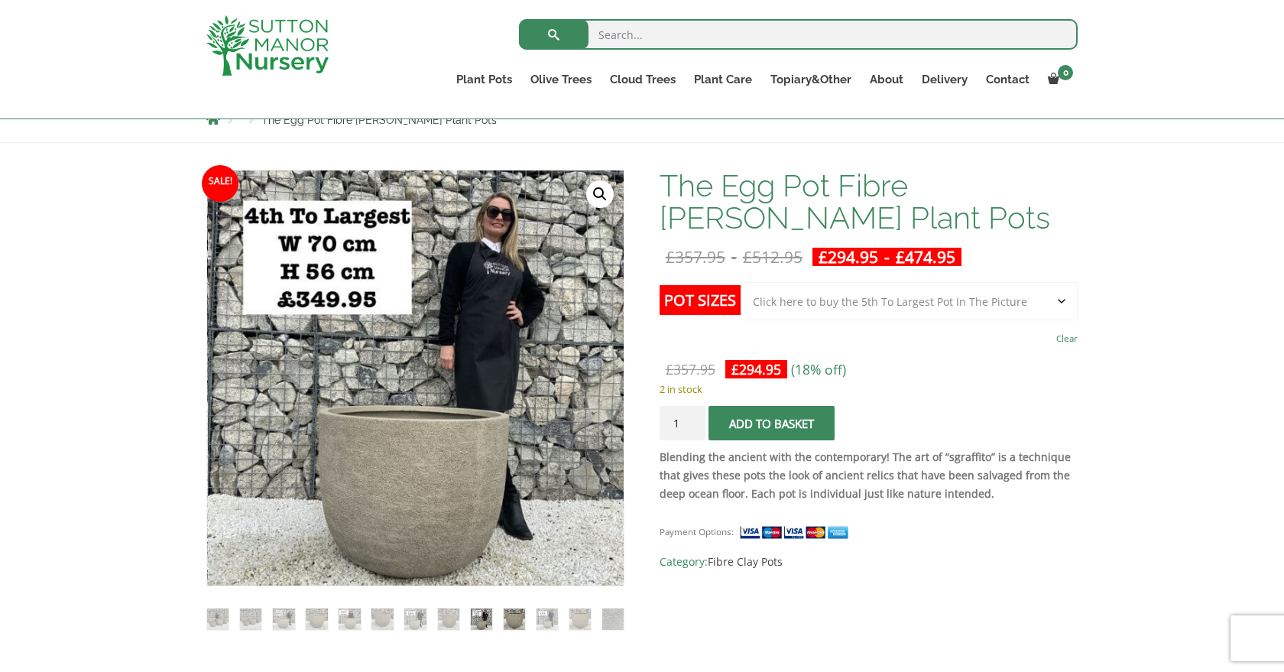
click at [515, 622] on img at bounding box center [514, 618] width 21 height 21
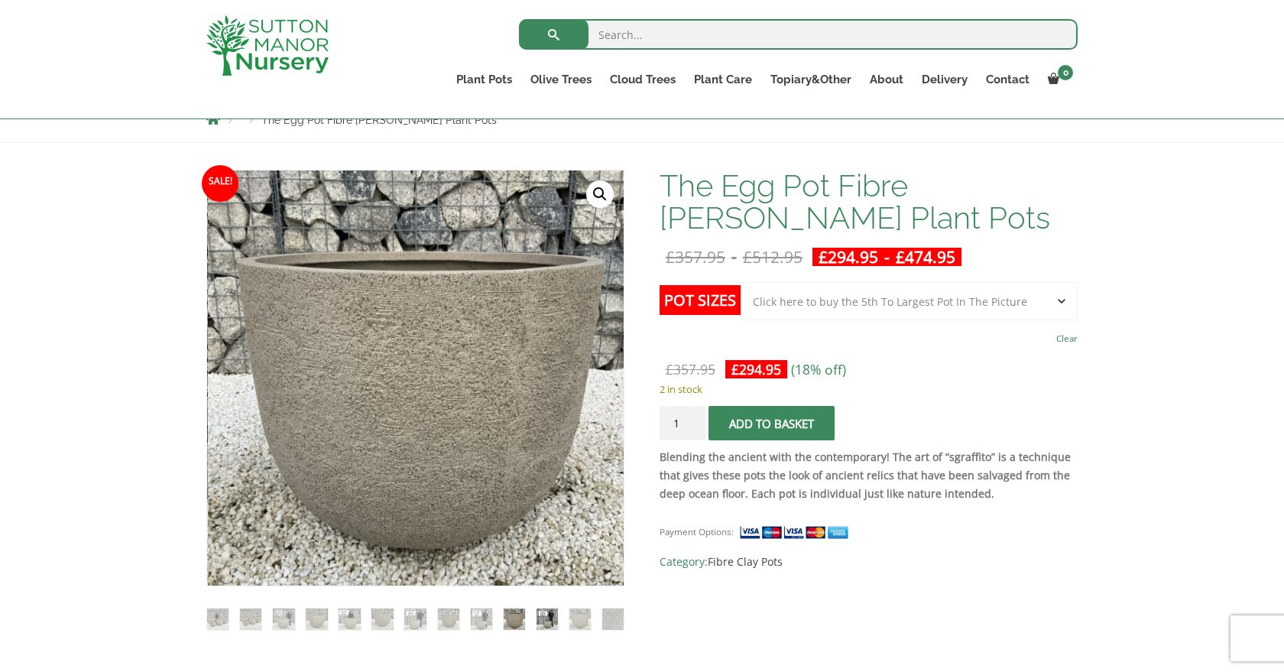
click at [547, 620] on img at bounding box center [546, 618] width 21 height 21
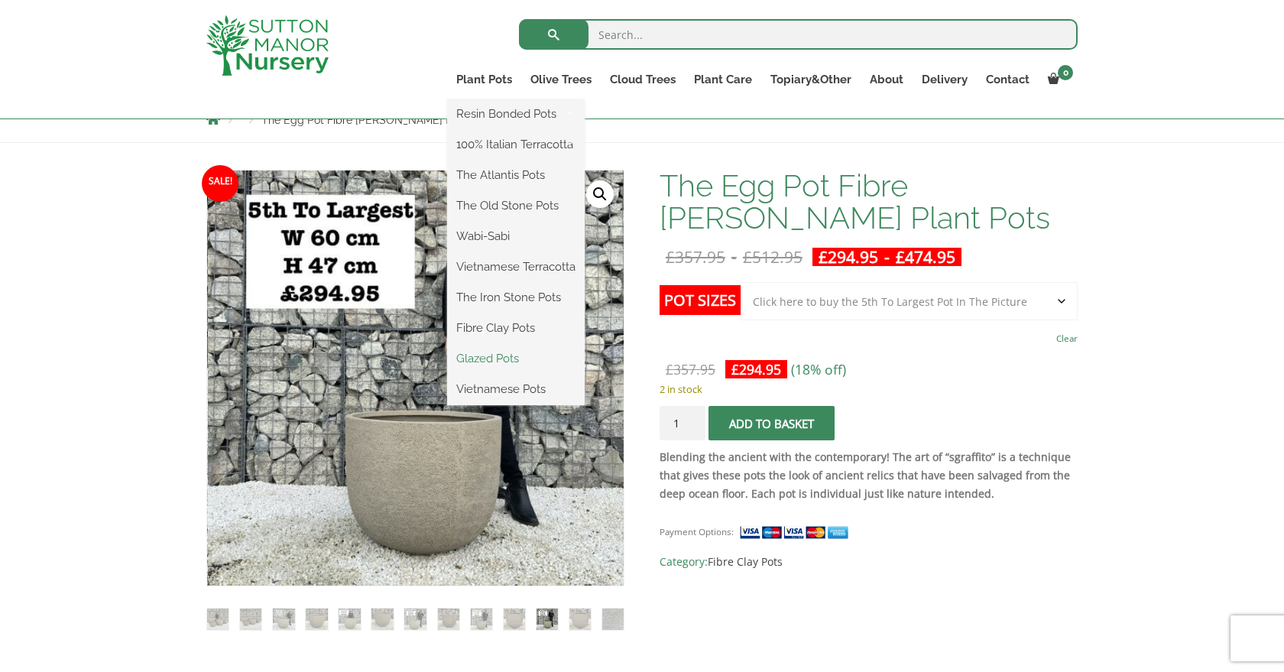
click at [500, 358] on link "Glazed Pots" at bounding box center [516, 358] width 138 height 23
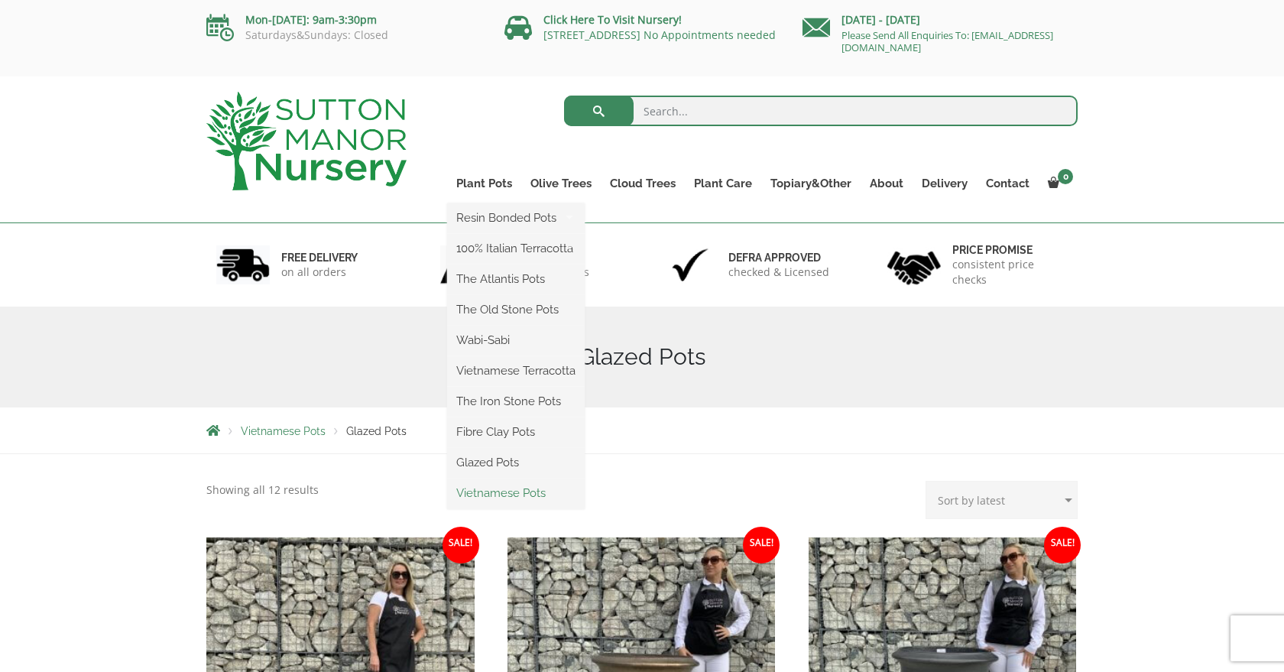
click at [500, 494] on link "Vietnamese Pots" at bounding box center [516, 492] width 138 height 23
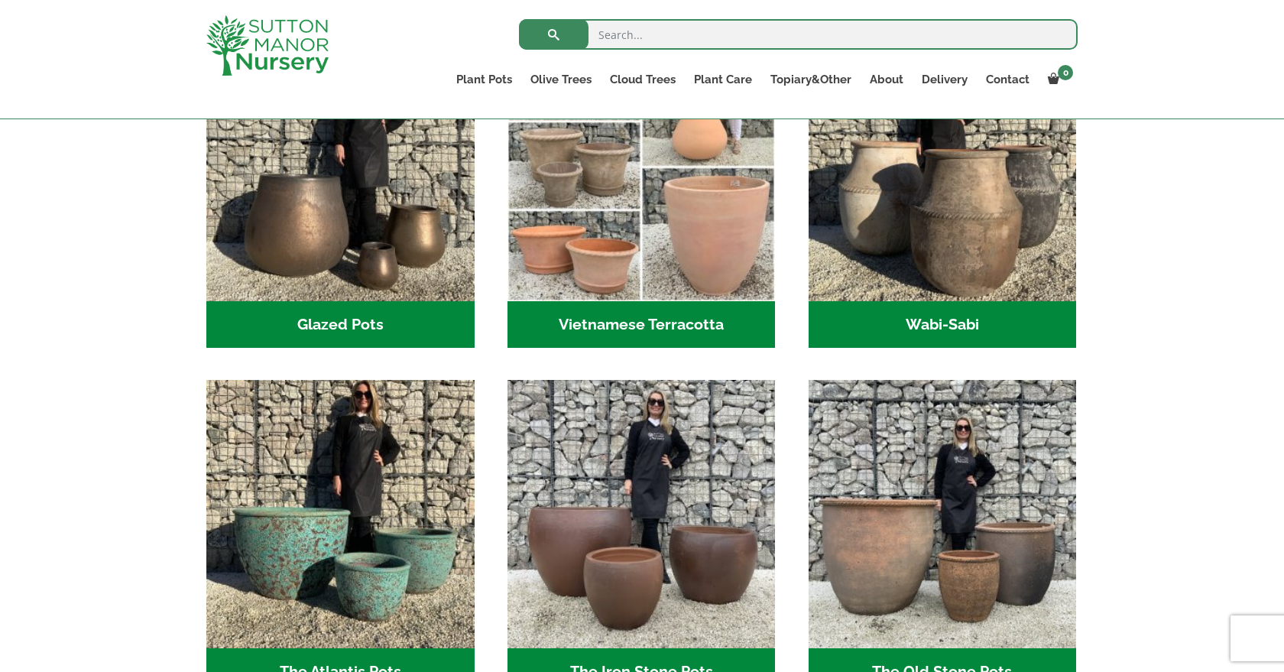
scroll to position [614, 0]
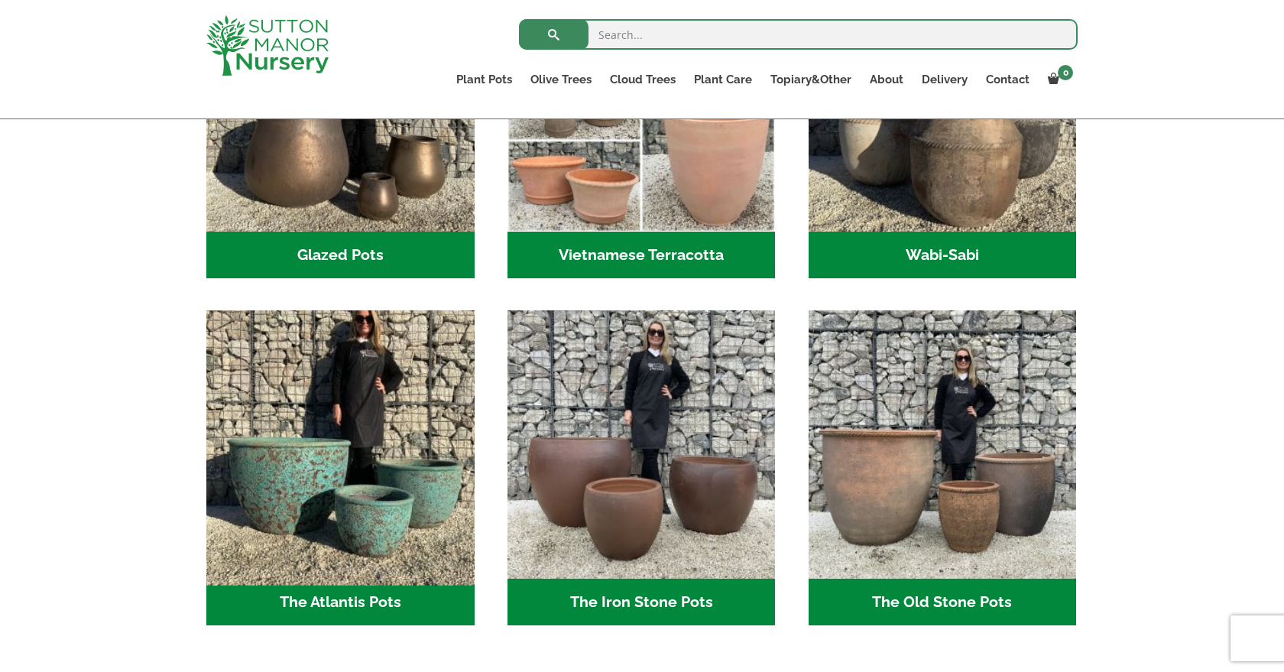
click at [352, 529] on img "Visit product category The Atlantis Pots" at bounding box center [339, 444] width 281 height 281
